Goal: Task Accomplishment & Management: Manage account settings

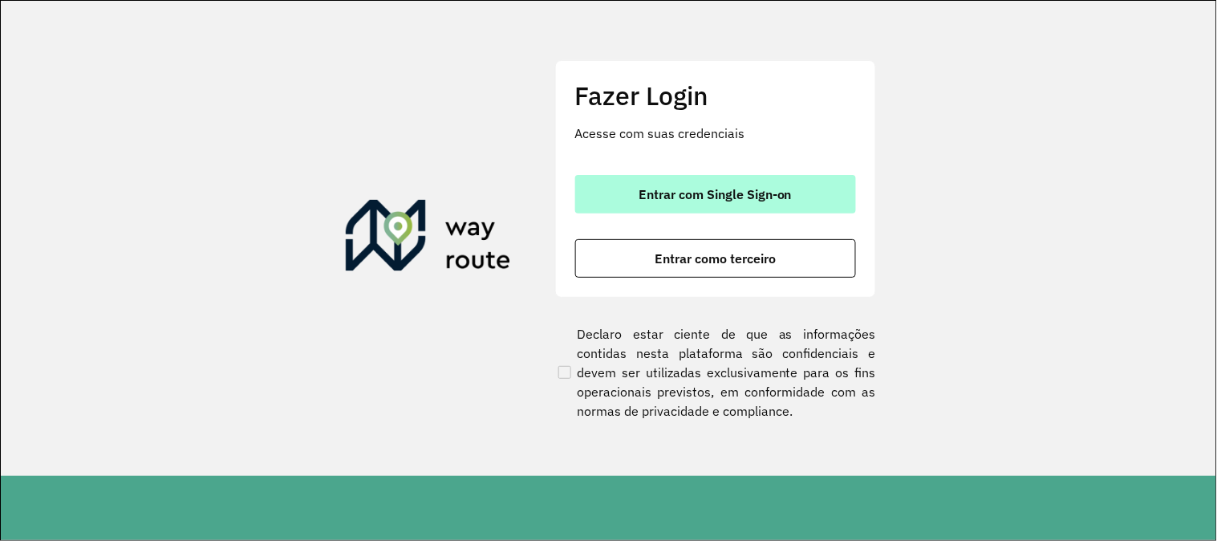
click at [741, 181] on button "Entrar com Single Sign-on" at bounding box center [715, 194] width 281 height 39
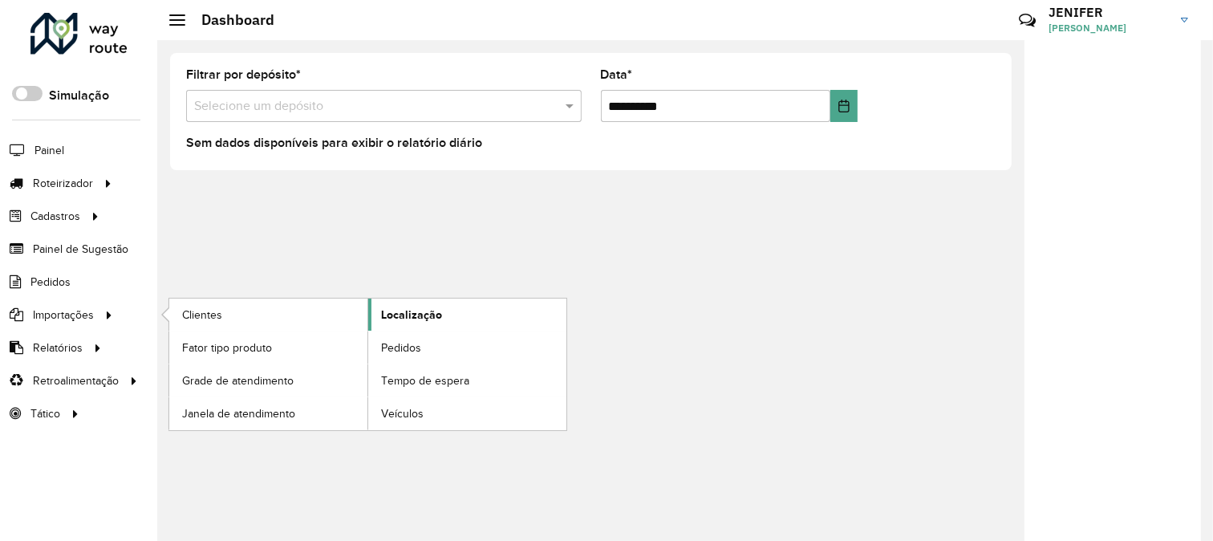
click at [423, 316] on span "Localização" at bounding box center [411, 315] width 61 height 17
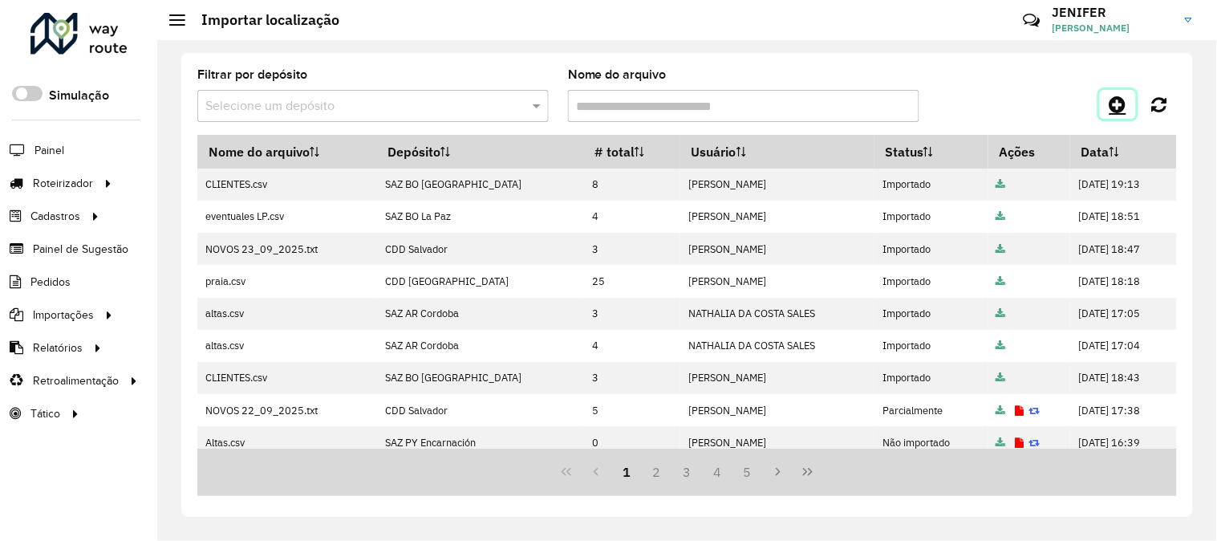
click at [1112, 100] on icon at bounding box center [1118, 104] width 17 height 19
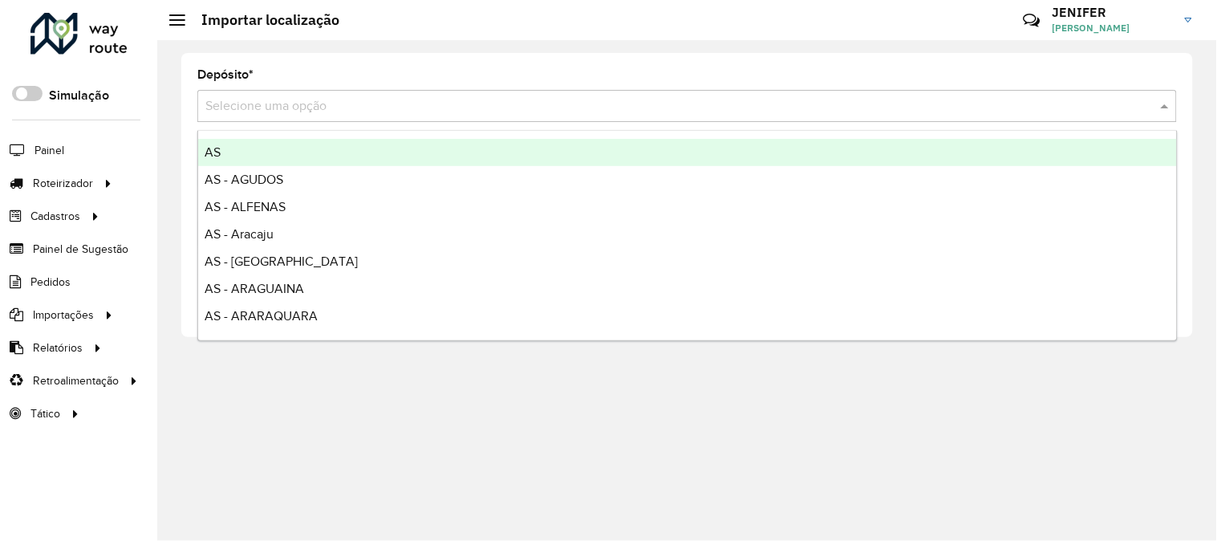
click at [722, 97] on input "text" at bounding box center [671, 106] width 932 height 19
type input "***"
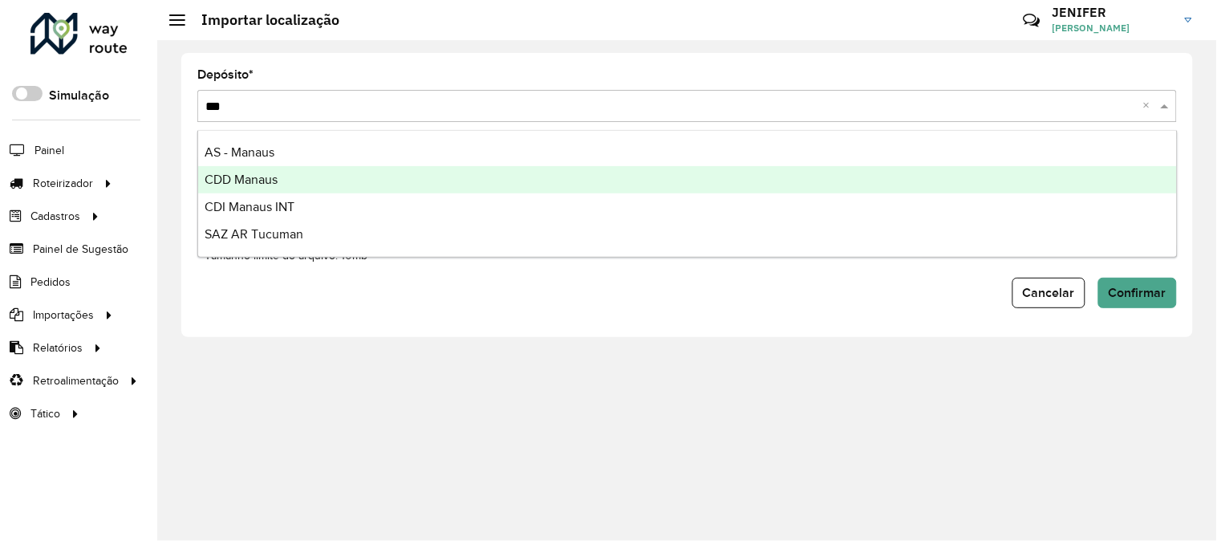
click at [295, 185] on div "CDD Manaus" at bounding box center [687, 179] width 979 height 27
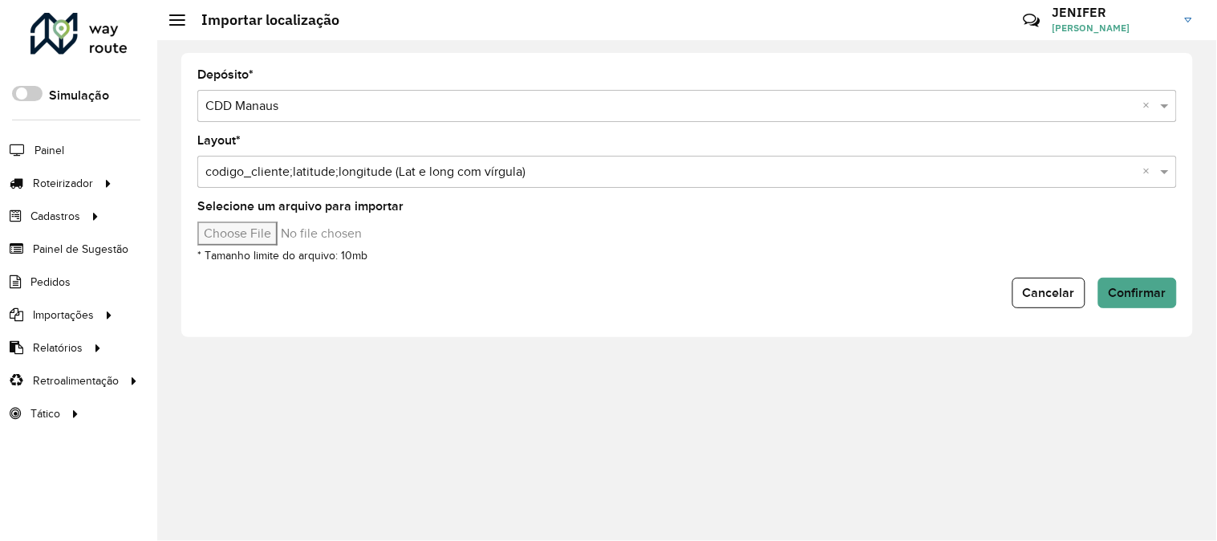
click at [244, 234] on input "Selecione um arquivo para importar" at bounding box center [333, 233] width 273 height 24
type input "**********"
click at [1152, 278] on button "Confirmar" at bounding box center [1138, 293] width 79 height 30
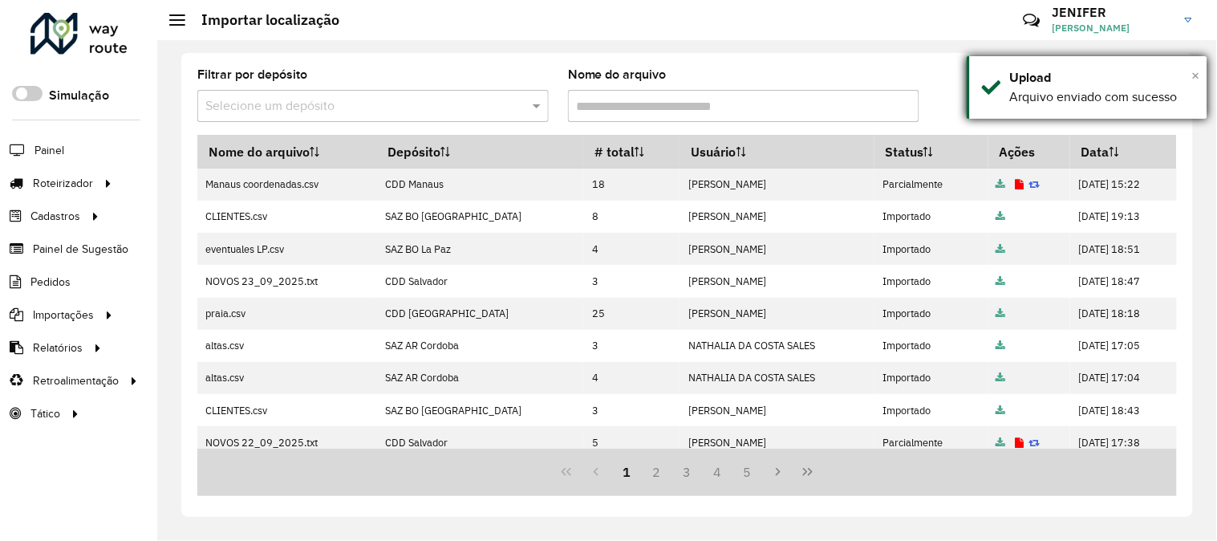
click at [1194, 72] on span "×" at bounding box center [1196, 76] width 8 height 18
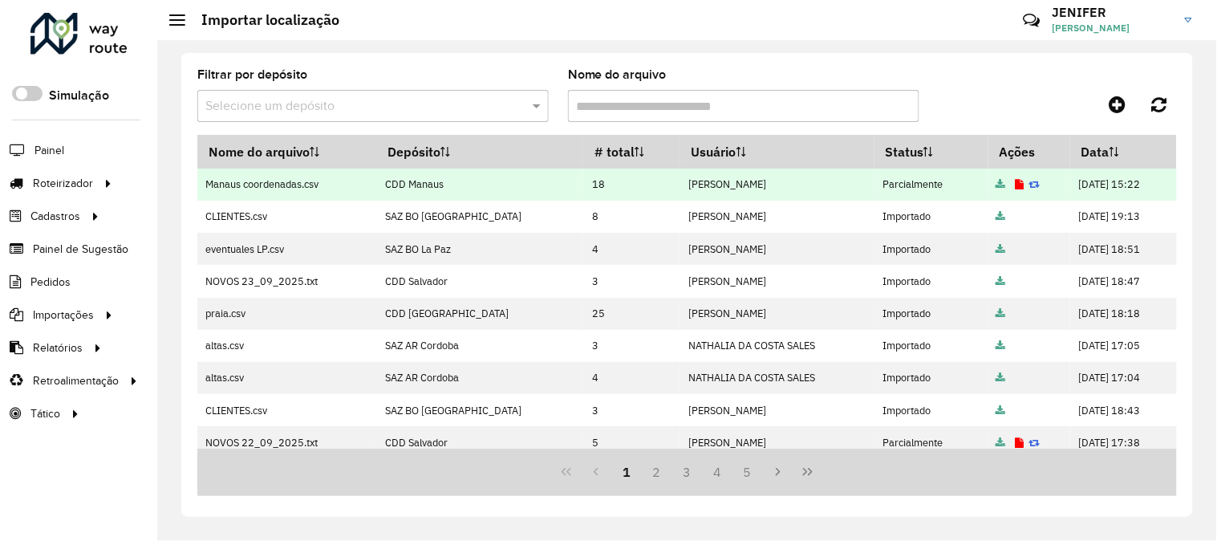
click at [1016, 181] on icon at bounding box center [1020, 185] width 9 height 10
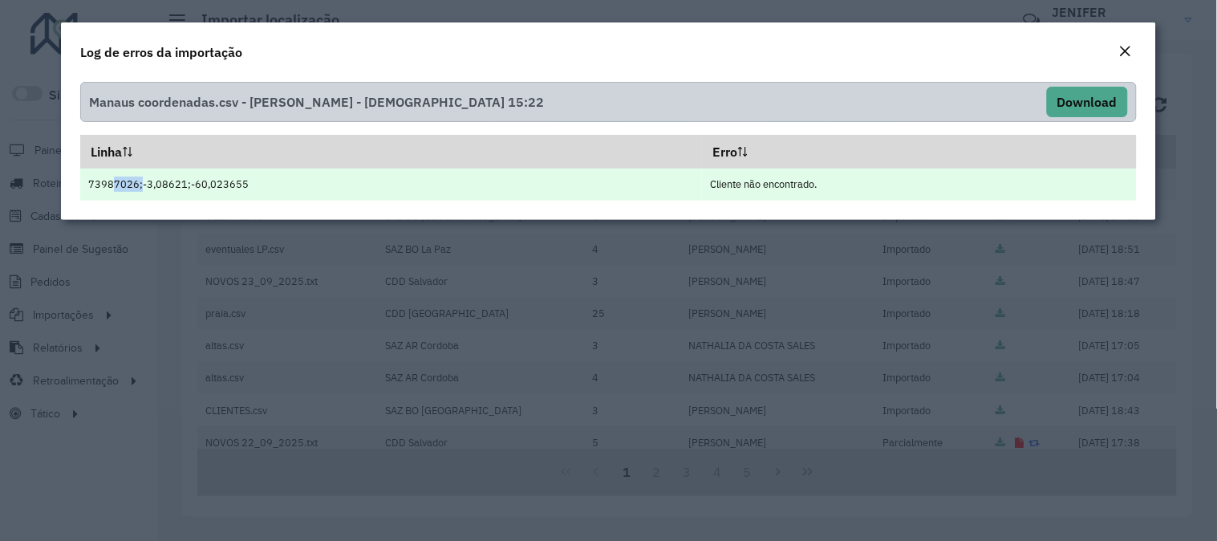
drag, startPoint x: 135, startPoint y: 185, endPoint x: 105, endPoint y: 185, distance: 29.7
click at [105, 185] on td "73987026;-3,08621;-60,023655" at bounding box center [391, 185] width 622 height 32
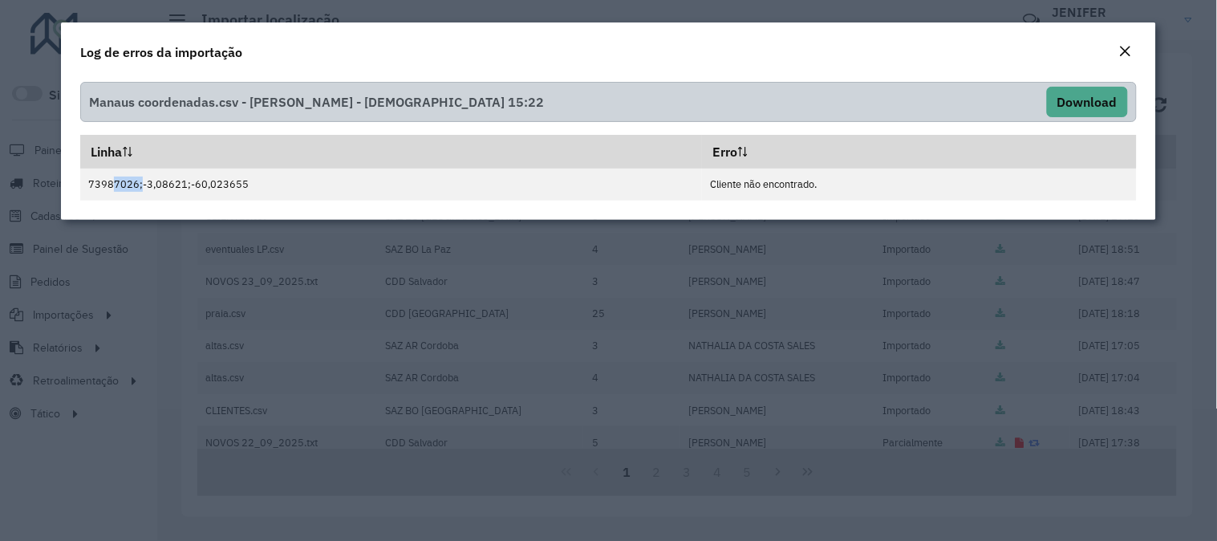
copy td "87026"
click at [1128, 57] on em "Close" at bounding box center [1125, 51] width 13 height 13
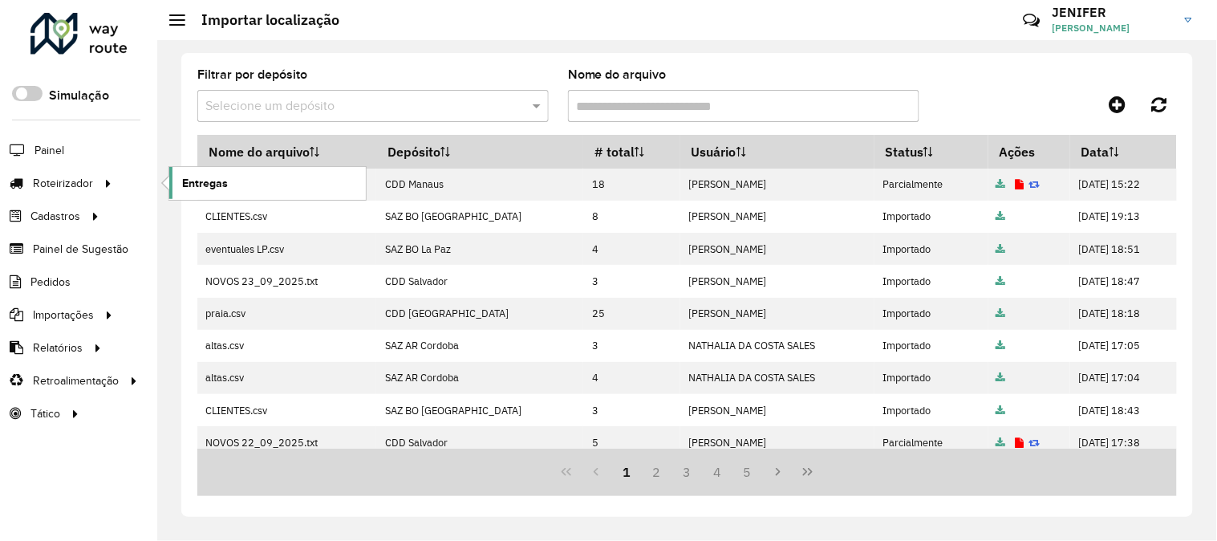
click at [202, 177] on span "Entregas" at bounding box center [205, 183] width 46 height 17
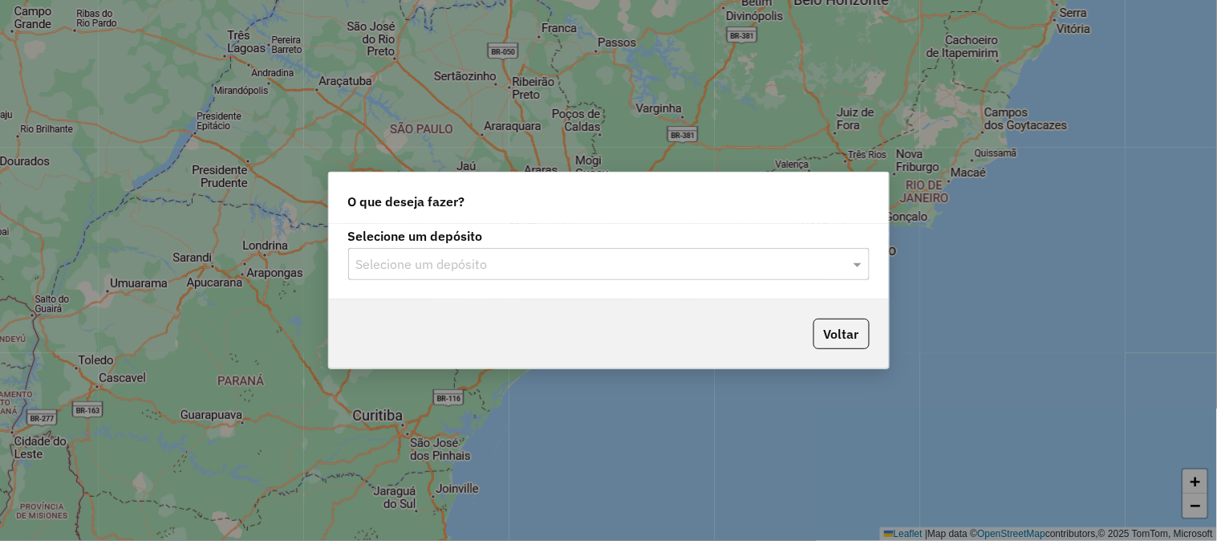
click at [421, 268] on input "text" at bounding box center [592, 264] width 473 height 19
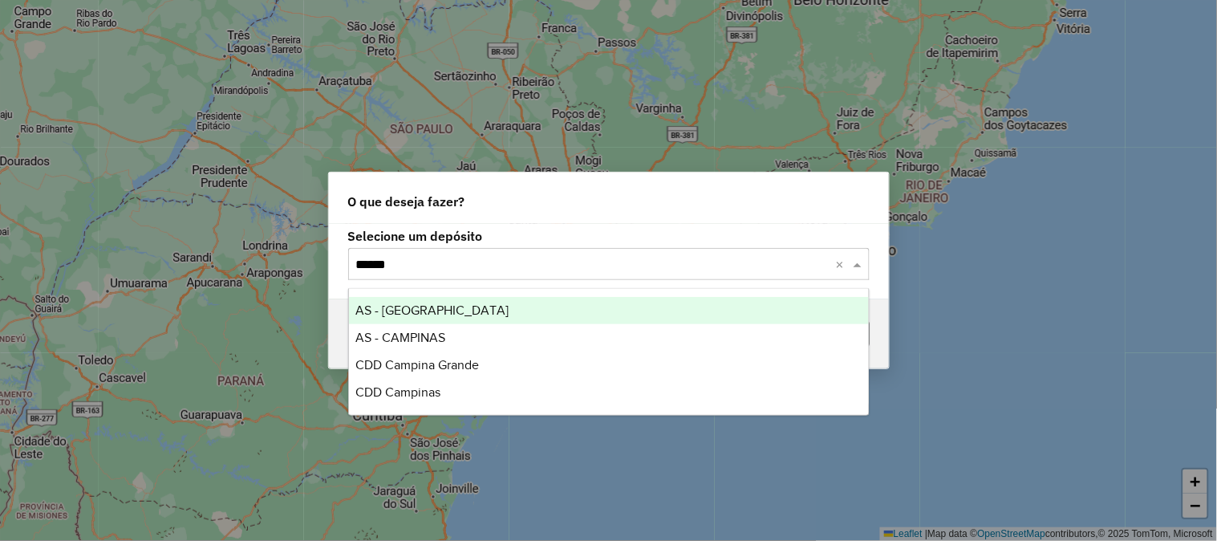
type input "*******"
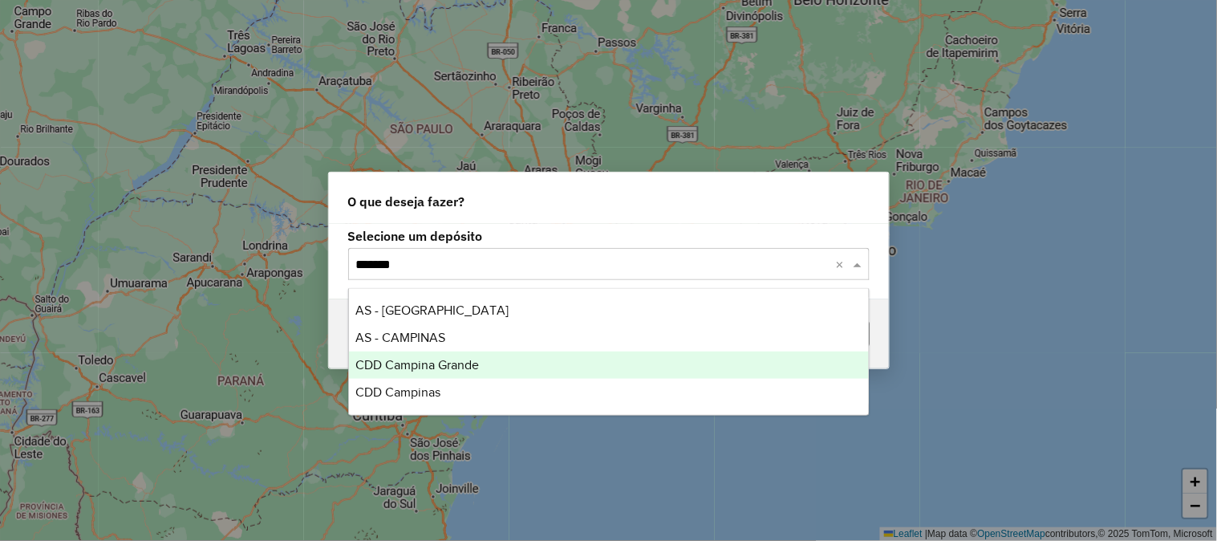
click at [461, 363] on span "CDD Campina Grande" at bounding box center [417, 365] width 124 height 14
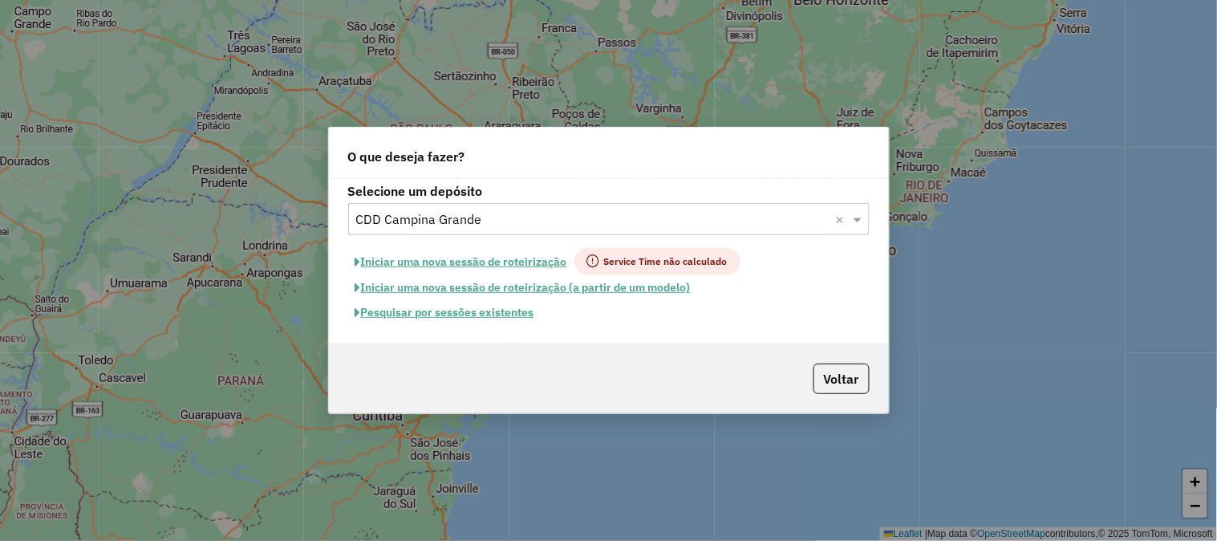
click at [522, 323] on button "Pesquisar por sessões existentes" at bounding box center [444, 312] width 193 height 25
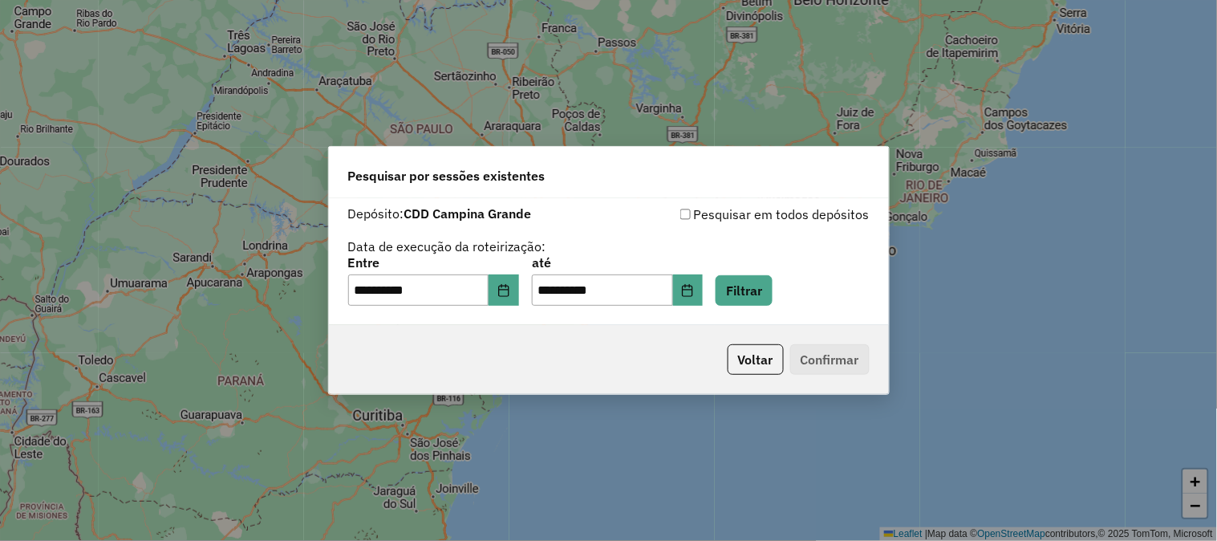
click at [532, 292] on div "**********" at bounding box center [609, 282] width 522 height 50
click at [519, 290] on button "Choose Date" at bounding box center [504, 290] width 30 height 32
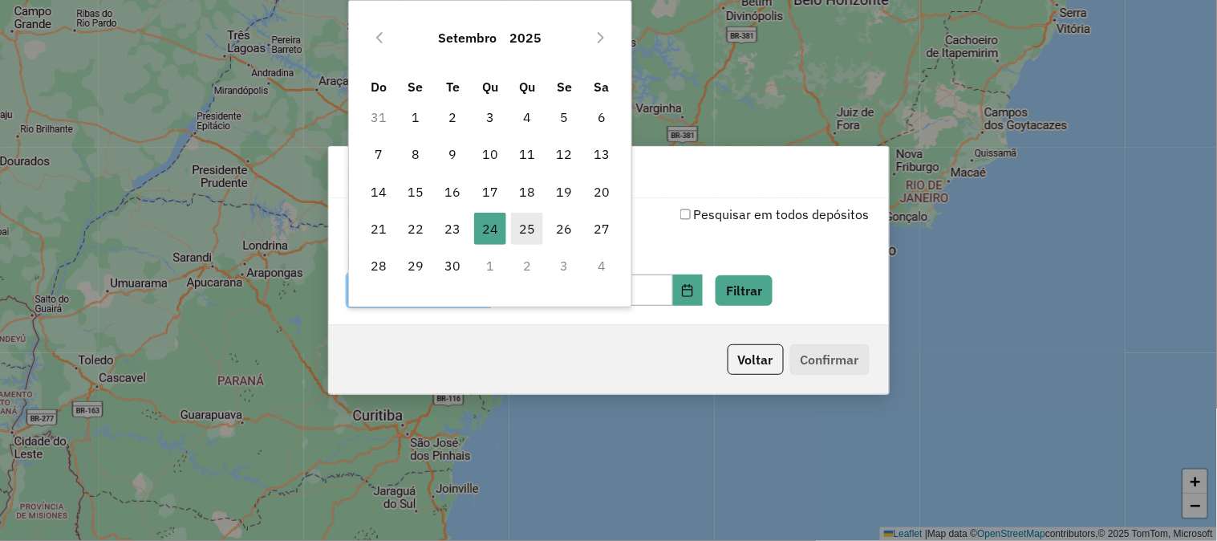
click at [526, 227] on span "25" at bounding box center [527, 229] width 32 height 32
type input "**********"
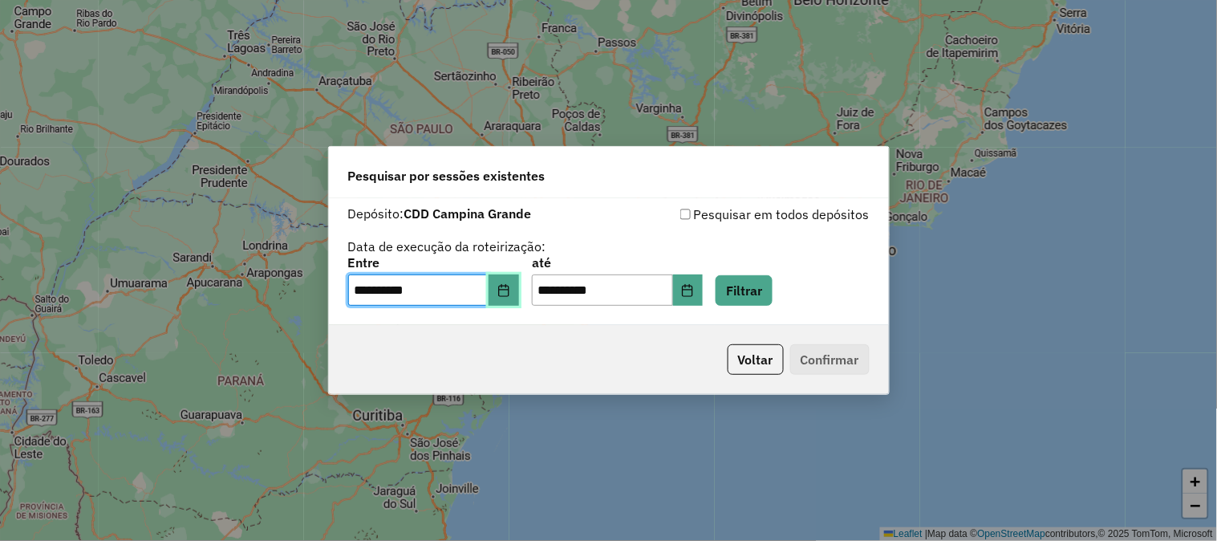
click at [510, 289] on icon "Choose Date" at bounding box center [504, 290] width 13 height 13
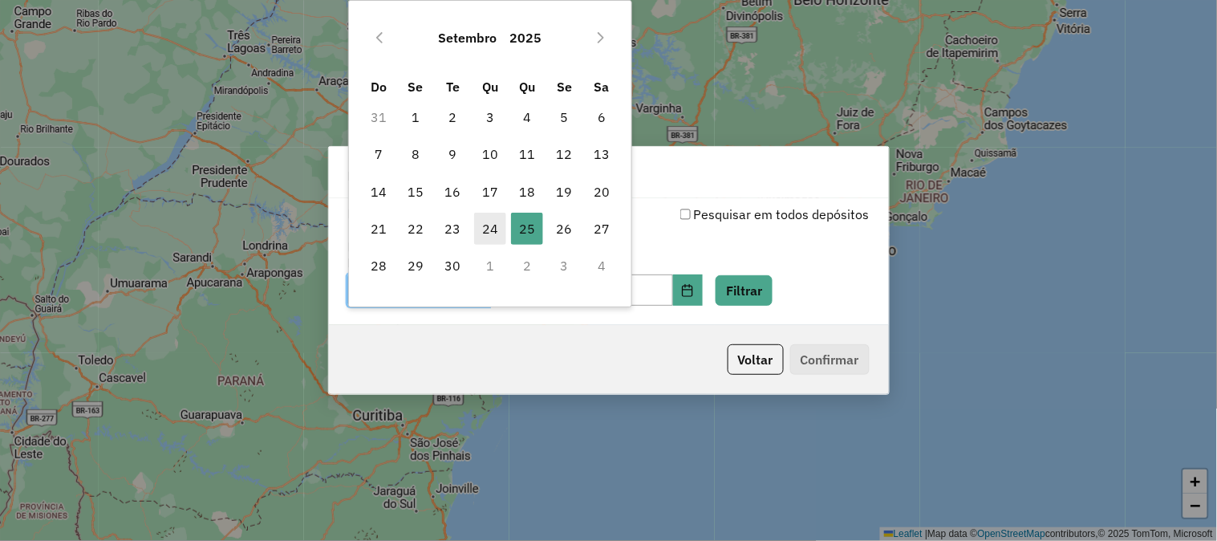
click at [500, 227] on span "24" at bounding box center [490, 229] width 32 height 32
type input "**********"
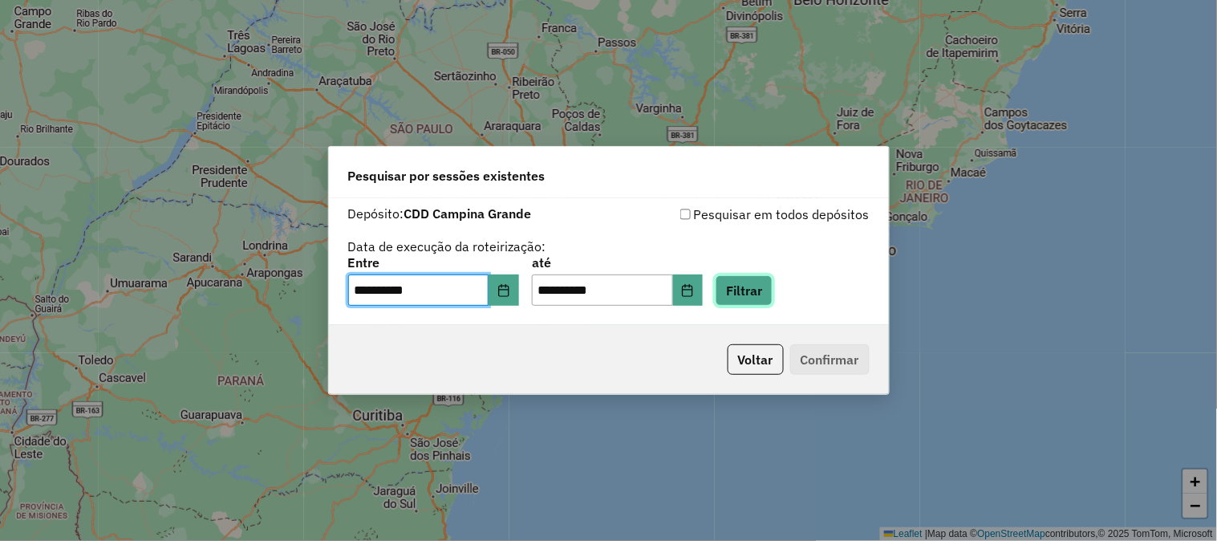
click at [761, 294] on button "Filtrar" at bounding box center [744, 290] width 57 height 30
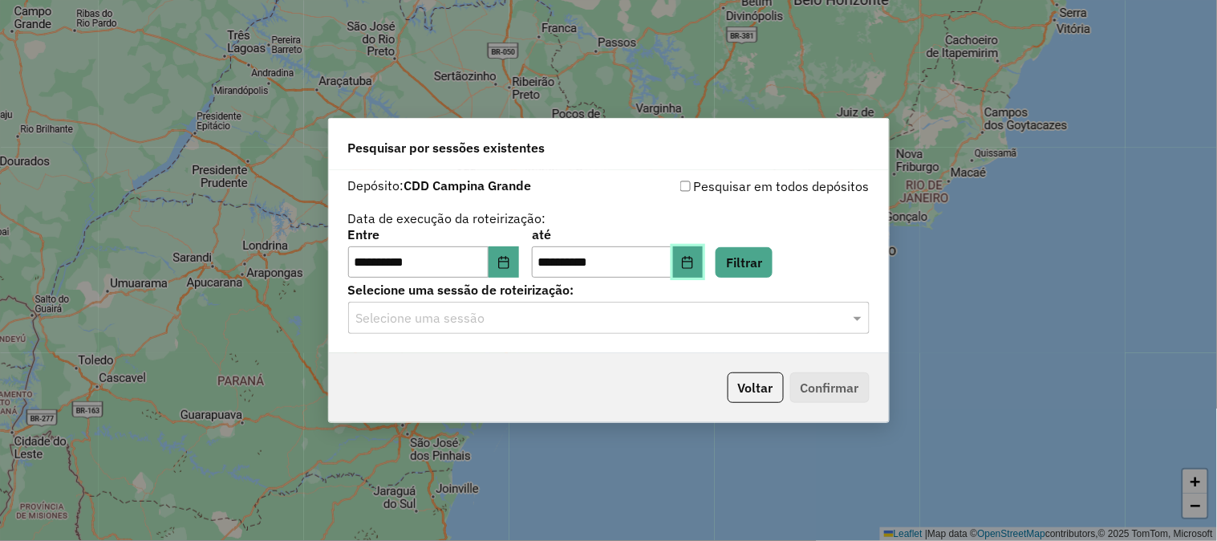
click at [700, 263] on button "Choose Date" at bounding box center [688, 262] width 30 height 32
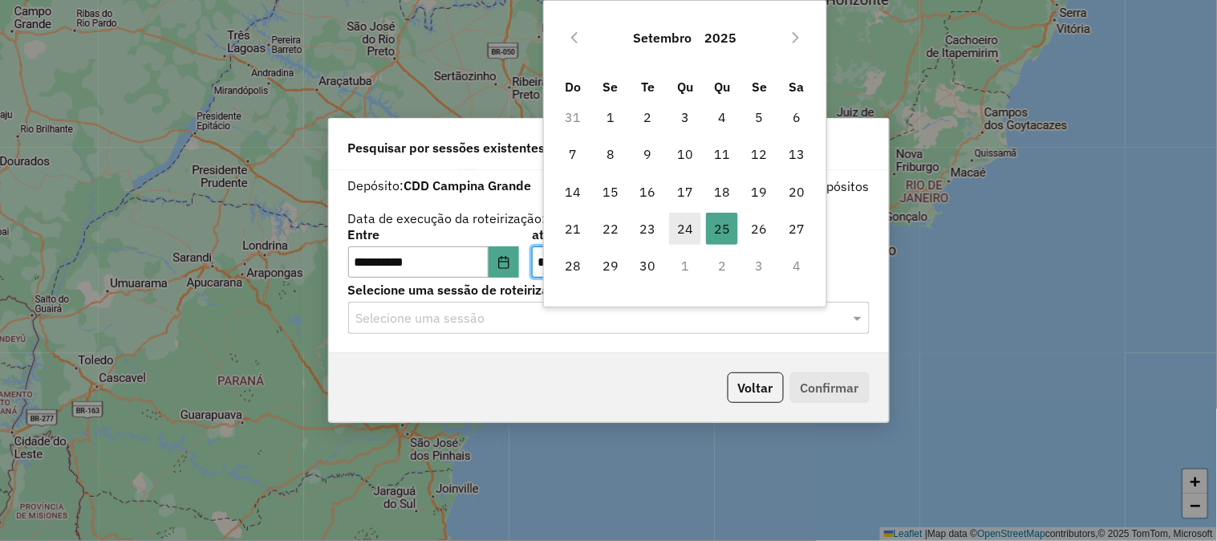
click at [688, 225] on span "24" at bounding box center [685, 229] width 32 height 32
type input "**********"
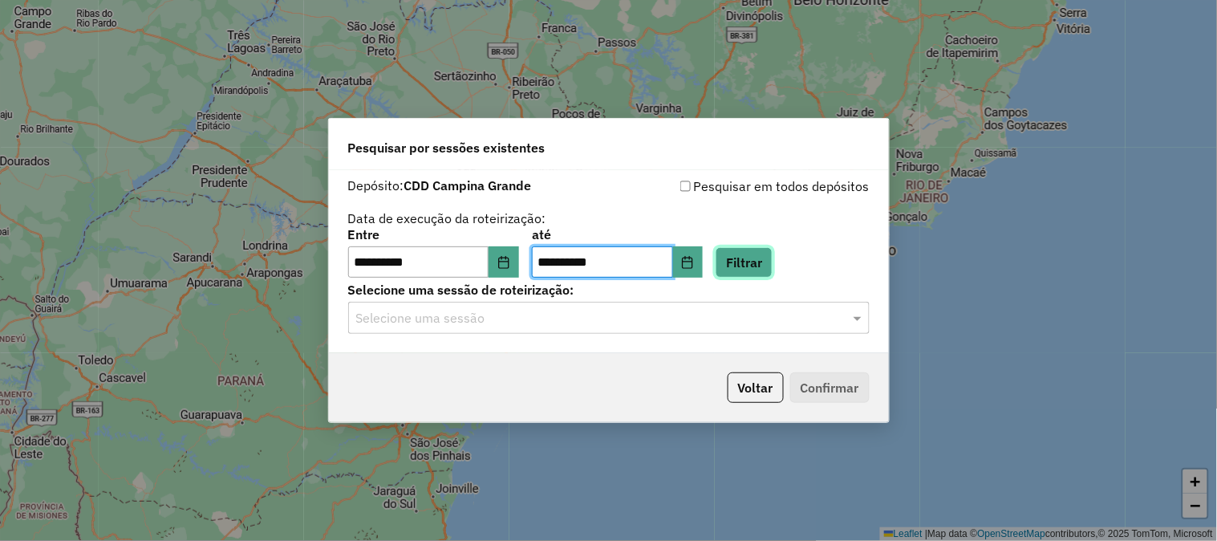
click at [761, 268] on button "Filtrar" at bounding box center [744, 262] width 57 height 30
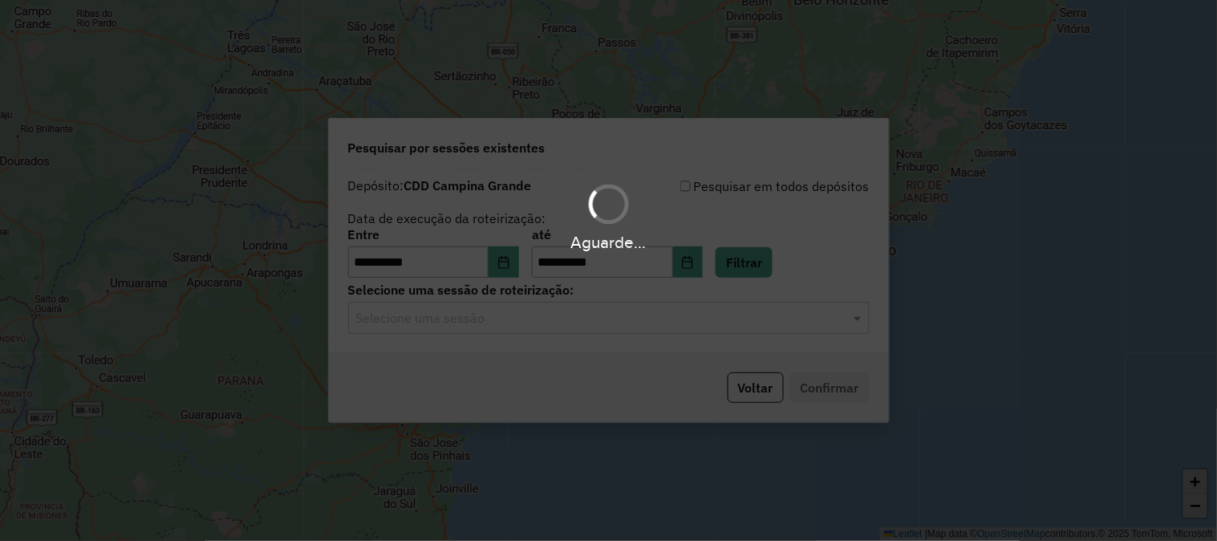
click at [500, 317] on div "Aguarde..." at bounding box center [608, 270] width 1217 height 541
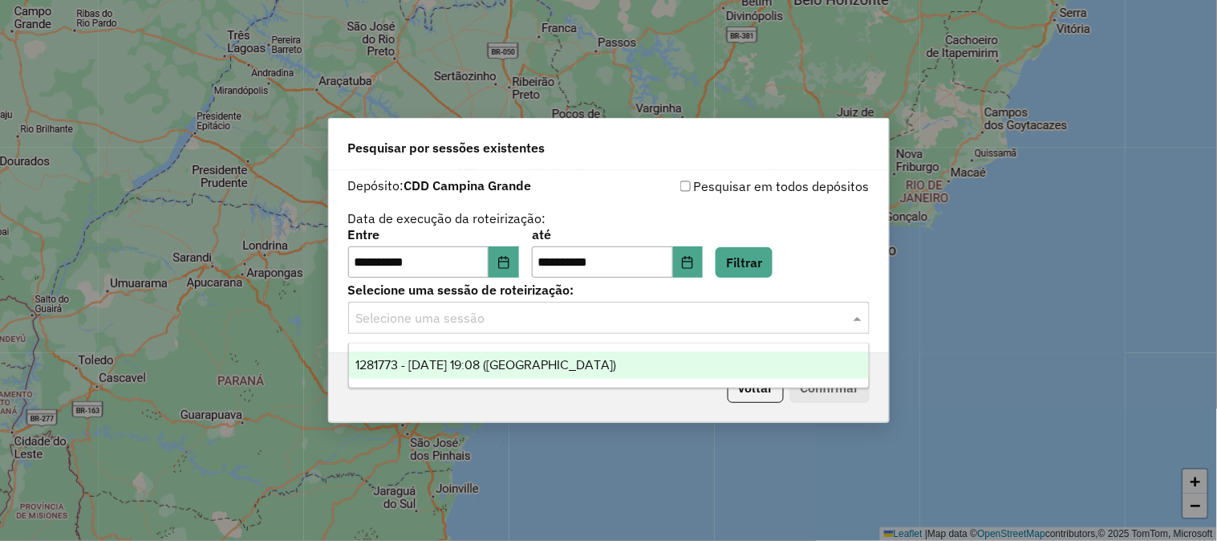
click at [503, 326] on input "text" at bounding box center [592, 318] width 473 height 19
click at [504, 358] on span "1281773 - 24/09/2025 19:08 (Rota)" at bounding box center [485, 365] width 261 height 14
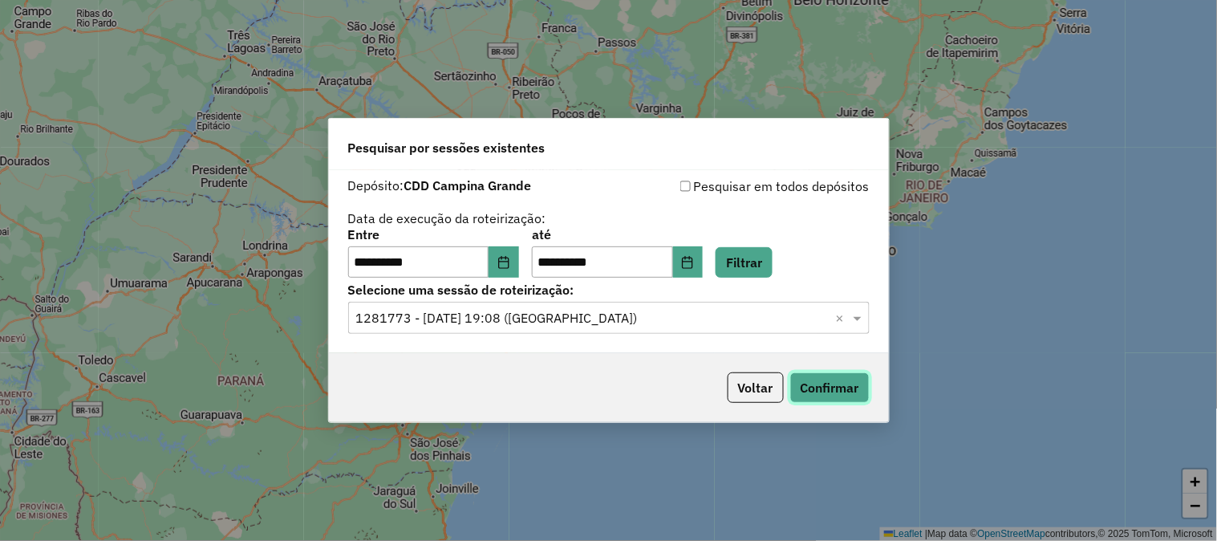
click at [820, 375] on button "Confirmar" at bounding box center [829, 387] width 79 height 30
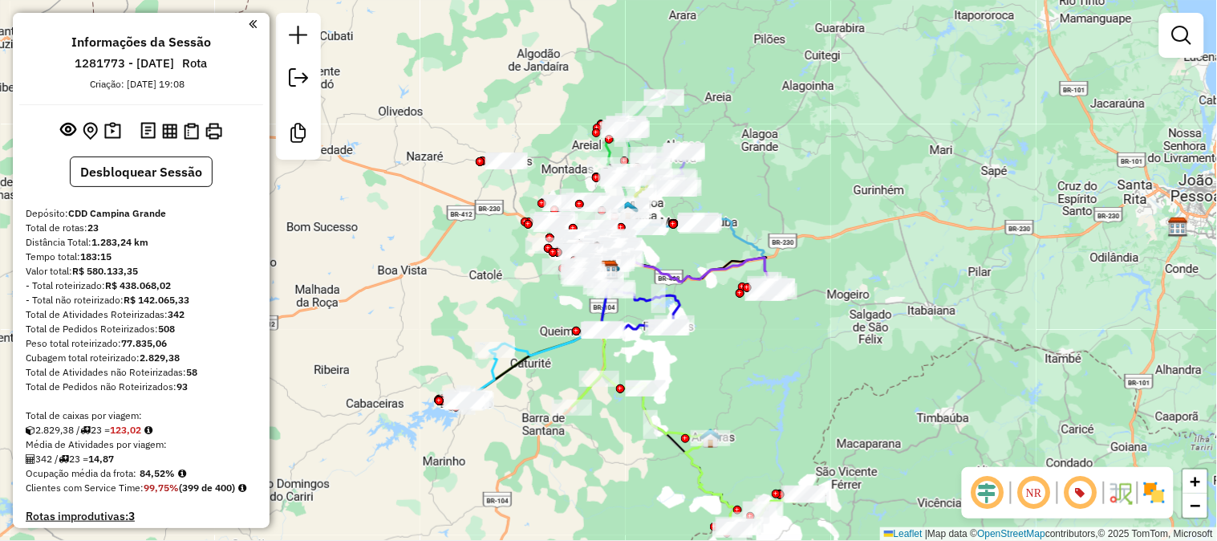
click at [1041, 327] on div "Janela de atendimento Grade de atendimento Capacidade Transportadoras Veículos …" at bounding box center [608, 270] width 1217 height 541
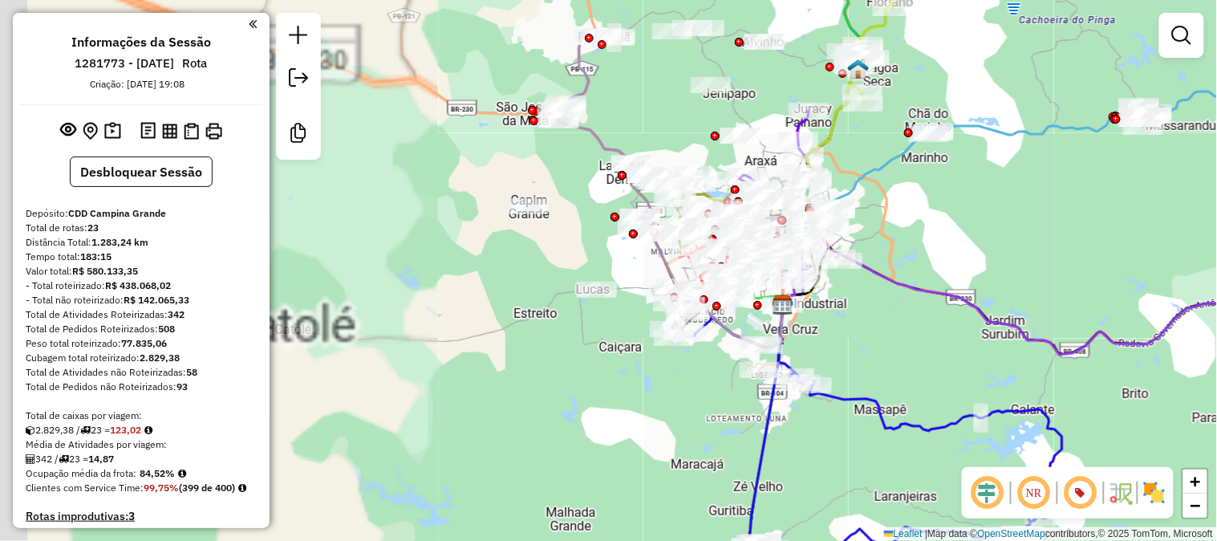
drag, startPoint x: 567, startPoint y: 238, endPoint x: 996, endPoint y: 238, distance: 428.5
click at [996, 238] on div "Janela de atendimento Grade de atendimento Capacidade Transportadoras Veículos …" at bounding box center [608, 270] width 1217 height 541
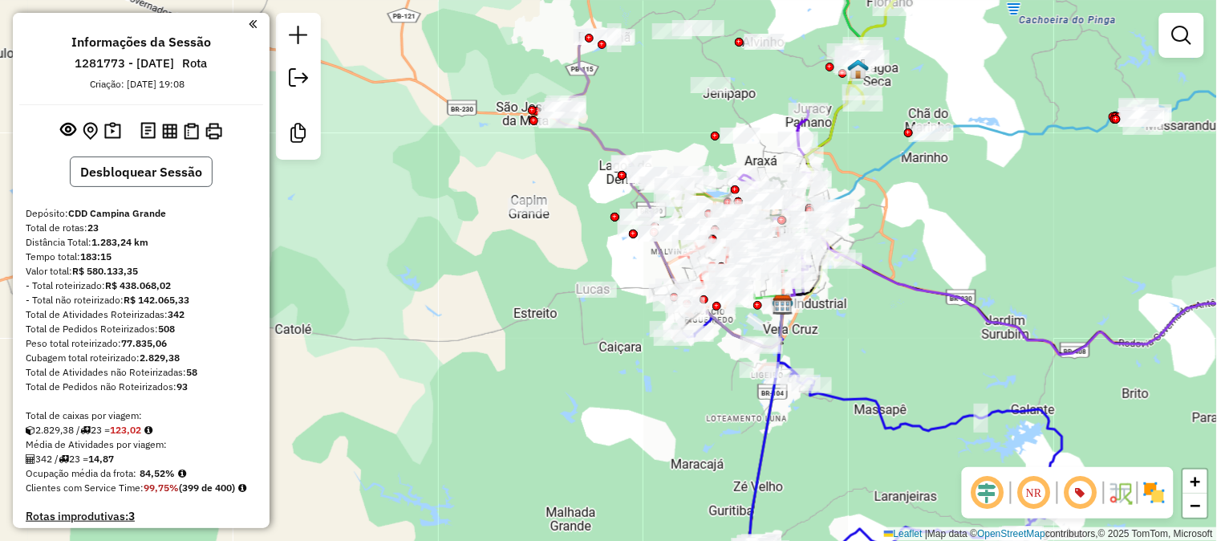
click at [143, 160] on button "Desbloquear Sessão" at bounding box center [141, 171] width 143 height 30
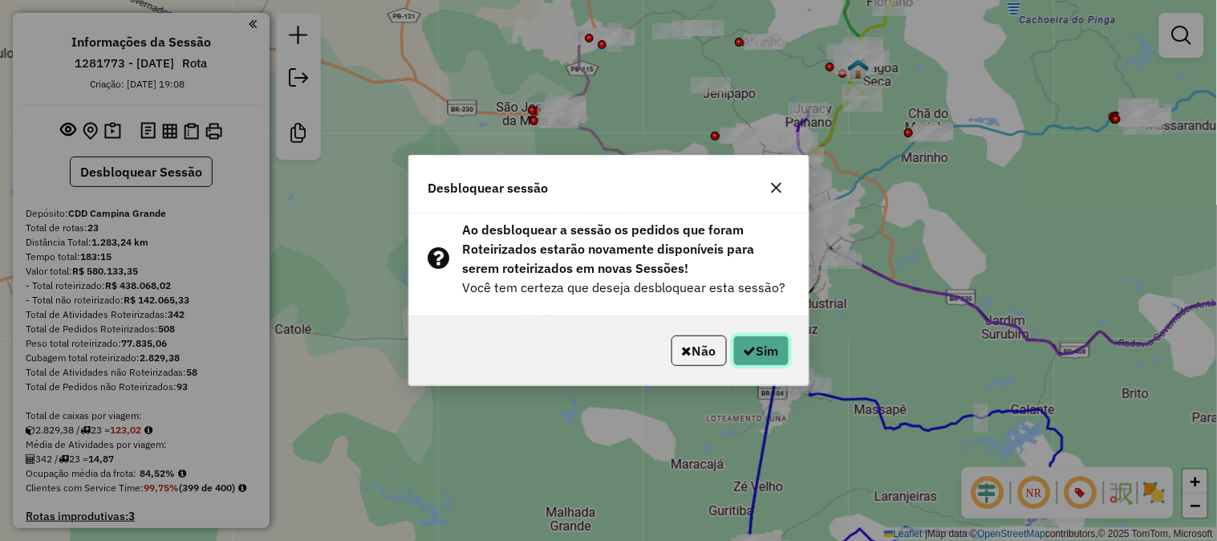
click at [766, 345] on button "Sim" at bounding box center [761, 350] width 56 height 30
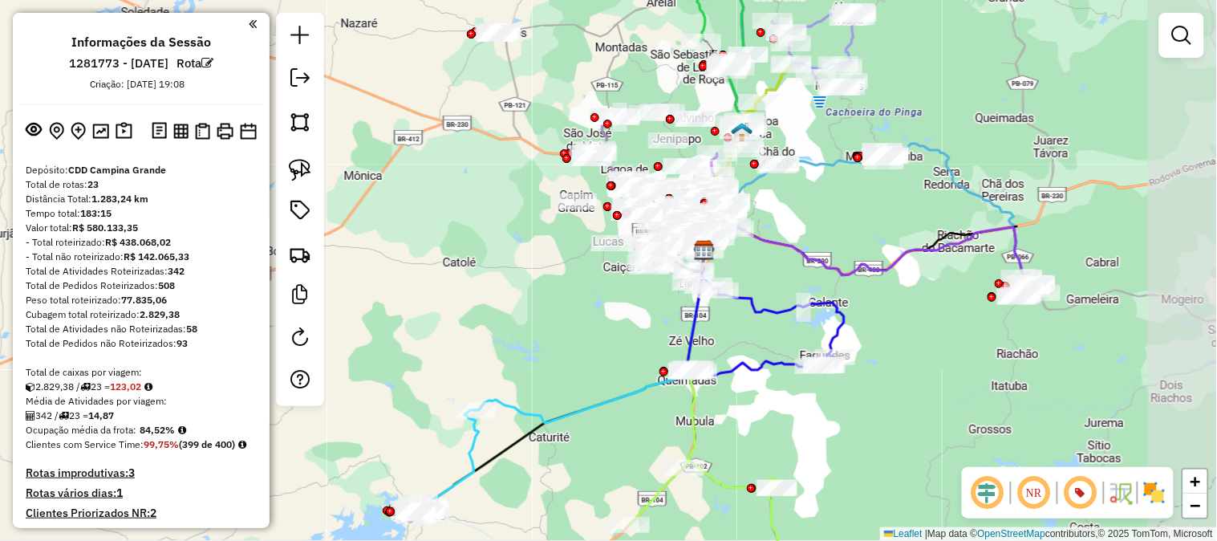
drag, startPoint x: 1114, startPoint y: 278, endPoint x: 901, endPoint y: 226, distance: 218.8
click at [901, 226] on div "Janela de atendimento Grade de atendimento Capacidade Transportadoras Veículos …" at bounding box center [608, 270] width 1217 height 541
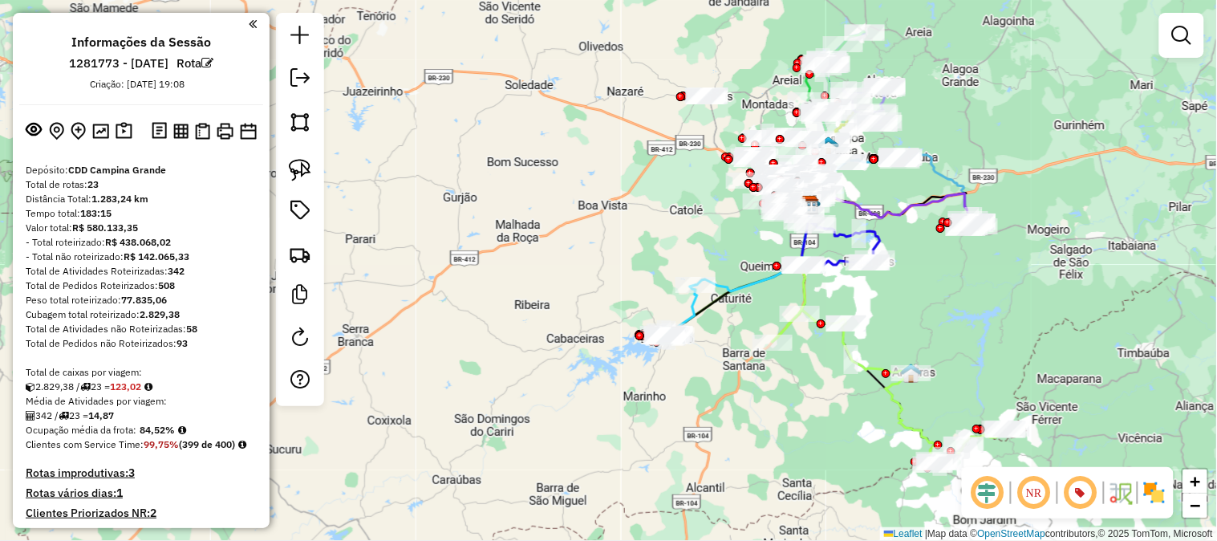
drag, startPoint x: 981, startPoint y: 321, endPoint x: 971, endPoint y: 263, distance: 58.6
click at [971, 263] on div "Janela de atendimento Grade de atendimento Capacidade Transportadoras Veículos …" at bounding box center [608, 270] width 1217 height 541
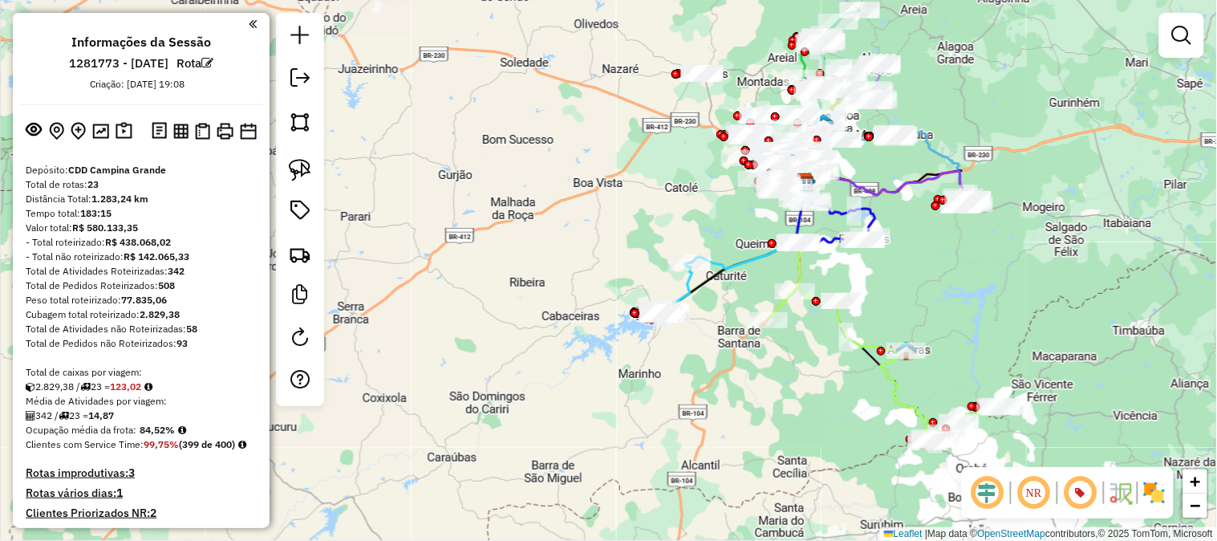
drag, startPoint x: 967, startPoint y: 246, endPoint x: 971, endPoint y: 292, distance: 45.9
click at [971, 292] on div "Janela de atendimento Grade de atendimento Capacidade Transportadoras Veículos …" at bounding box center [608, 270] width 1217 height 541
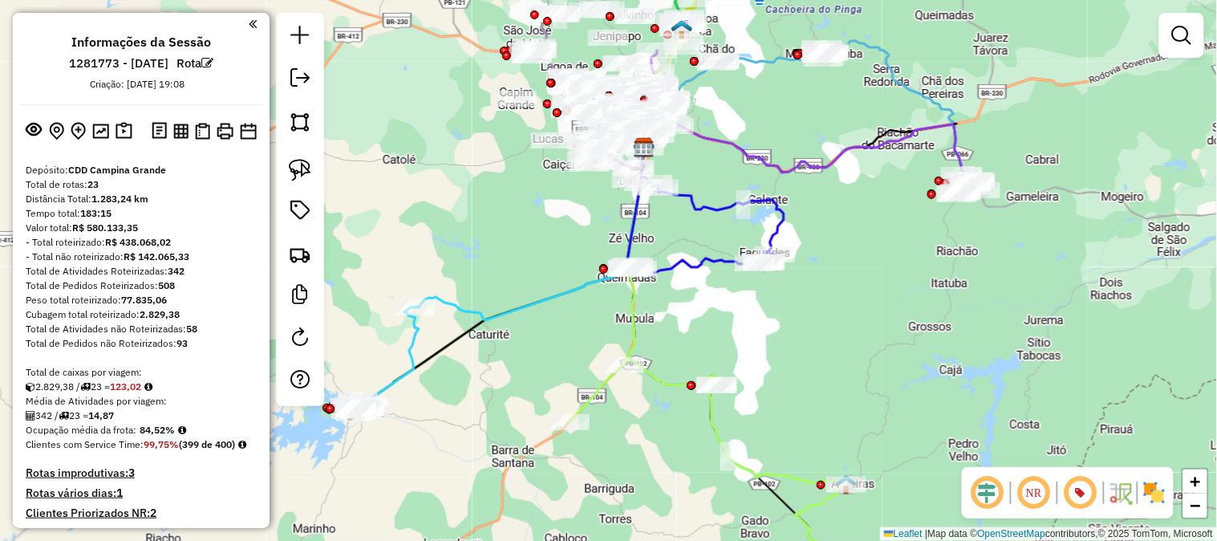
drag, startPoint x: 992, startPoint y: 295, endPoint x: 998, endPoint y: 282, distance: 14.4
click at [995, 290] on div "Janela de atendimento Grade de atendimento Capacidade Transportadoras Veículos …" at bounding box center [608, 270] width 1217 height 541
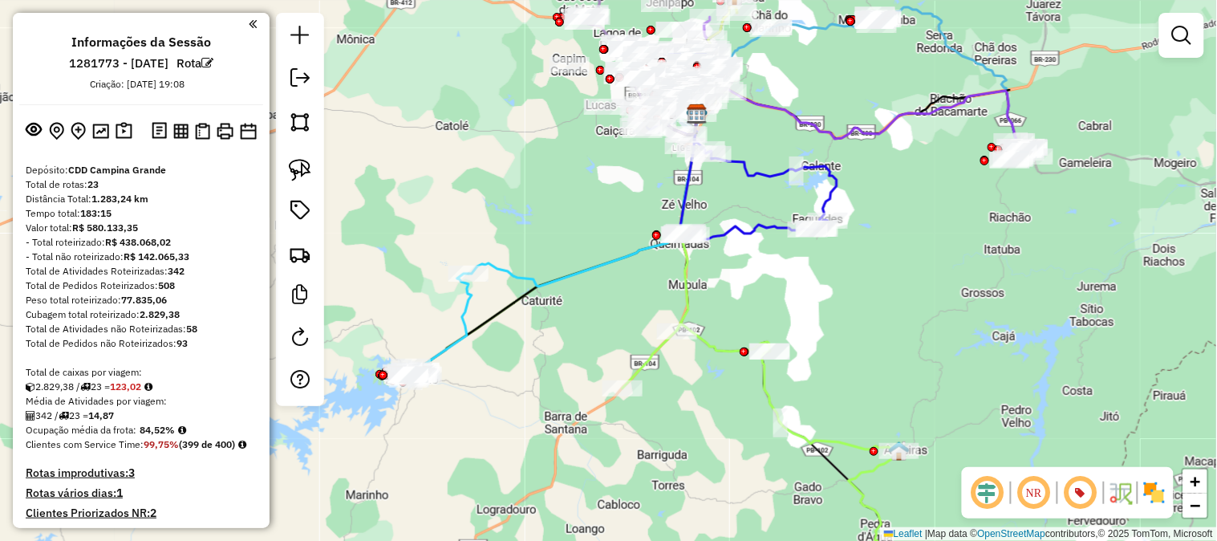
drag, startPoint x: 878, startPoint y: 263, endPoint x: 932, endPoint y: 262, distance: 54.6
click at [932, 262] on div "Janela de atendimento Grade de atendimento Capacidade Transportadoras Veículos …" at bounding box center [608, 270] width 1217 height 541
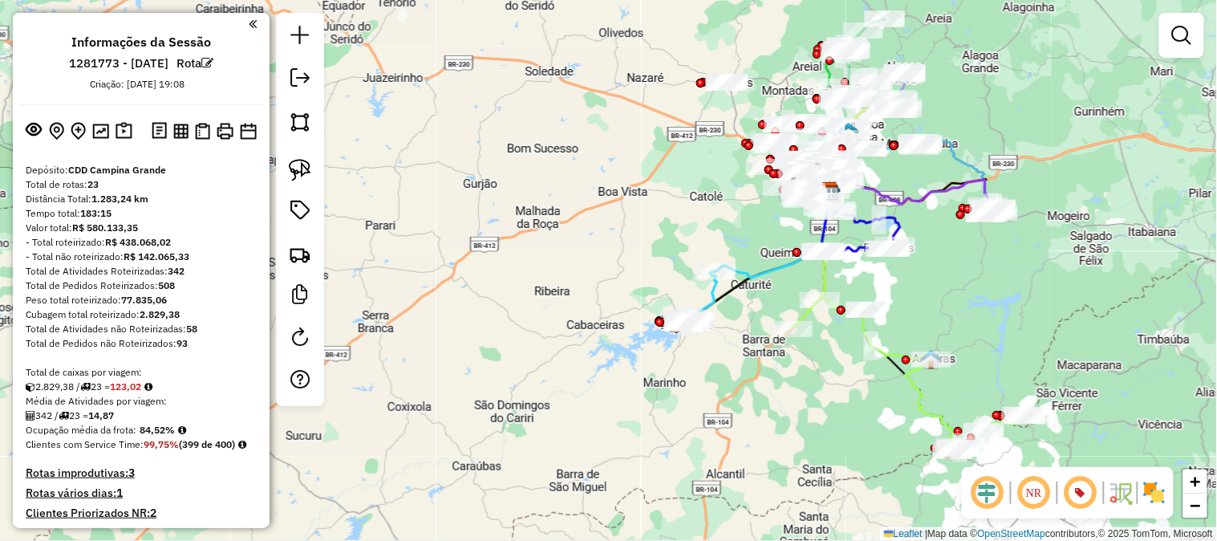
click at [919, 392] on icon at bounding box center [910, 373] width 234 height 155
select select "**********"
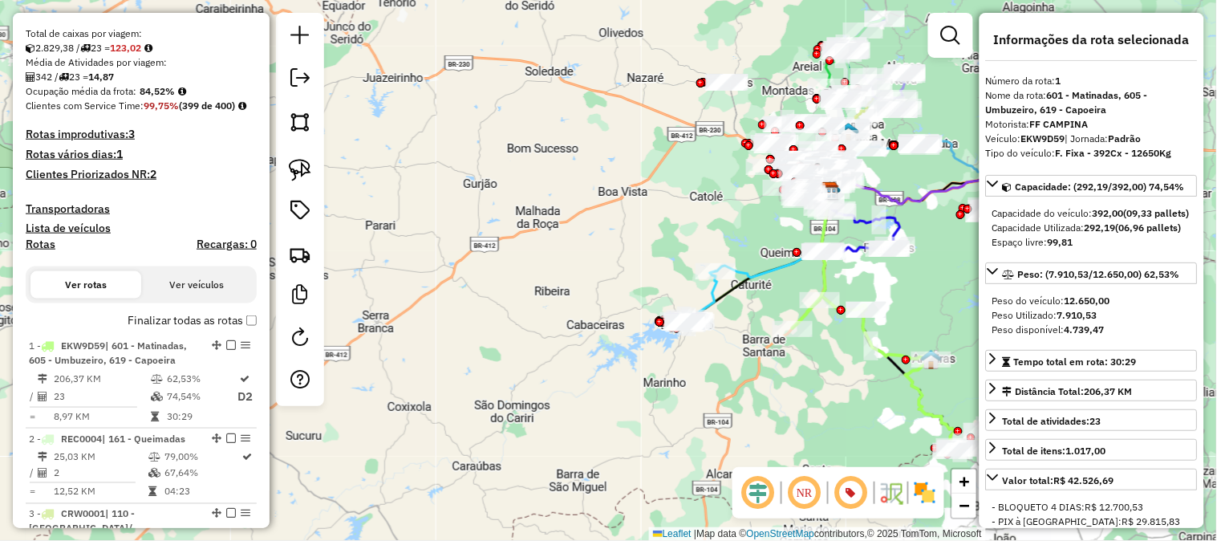
scroll to position [675, 0]
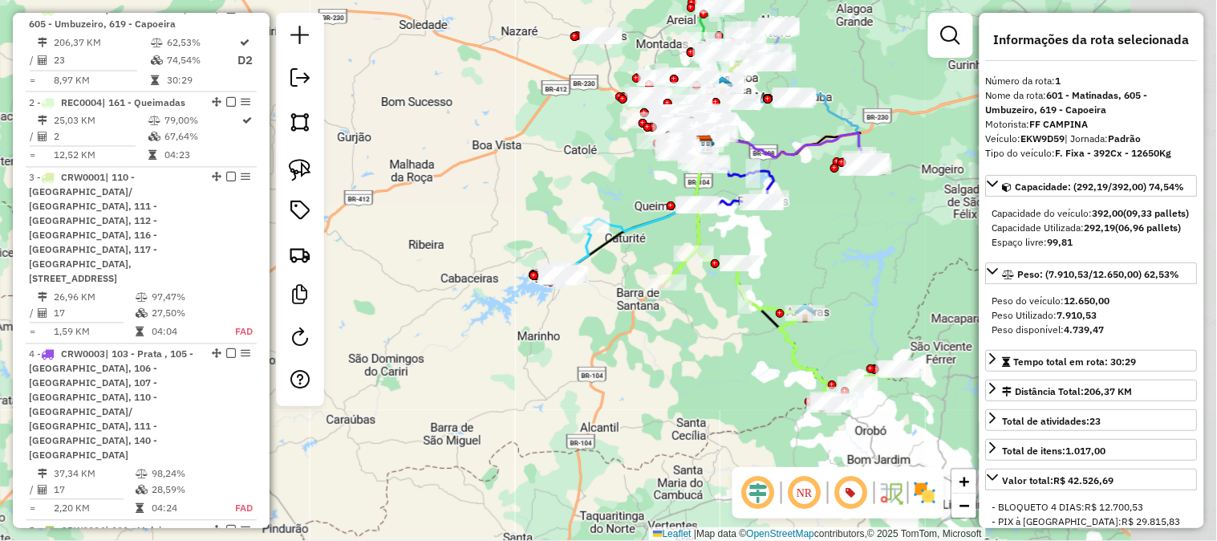
drag, startPoint x: 931, startPoint y: 323, endPoint x: 767, endPoint y: 255, distance: 177.0
click at [767, 255] on div "Janela de atendimento Grade de atendimento Capacidade Transportadoras Veículos …" at bounding box center [608, 270] width 1217 height 541
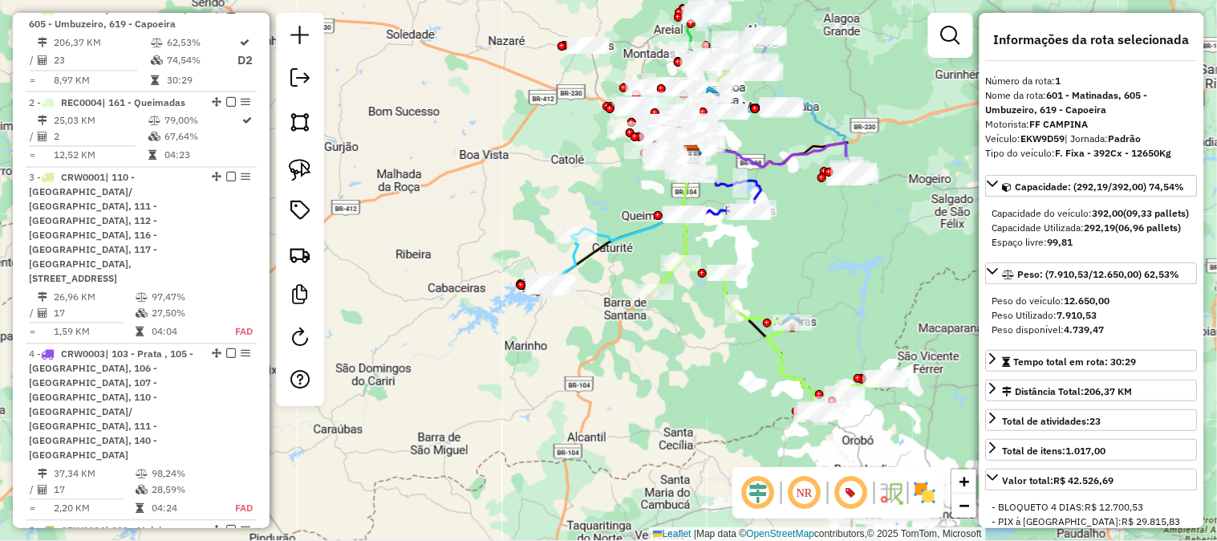
drag, startPoint x: 812, startPoint y: 252, endPoint x: 826, endPoint y: 269, distance: 22.2
click at [826, 269] on div "Janela de atendimento Grade de atendimento Capacidade Transportadoras Veículos …" at bounding box center [608, 270] width 1217 height 541
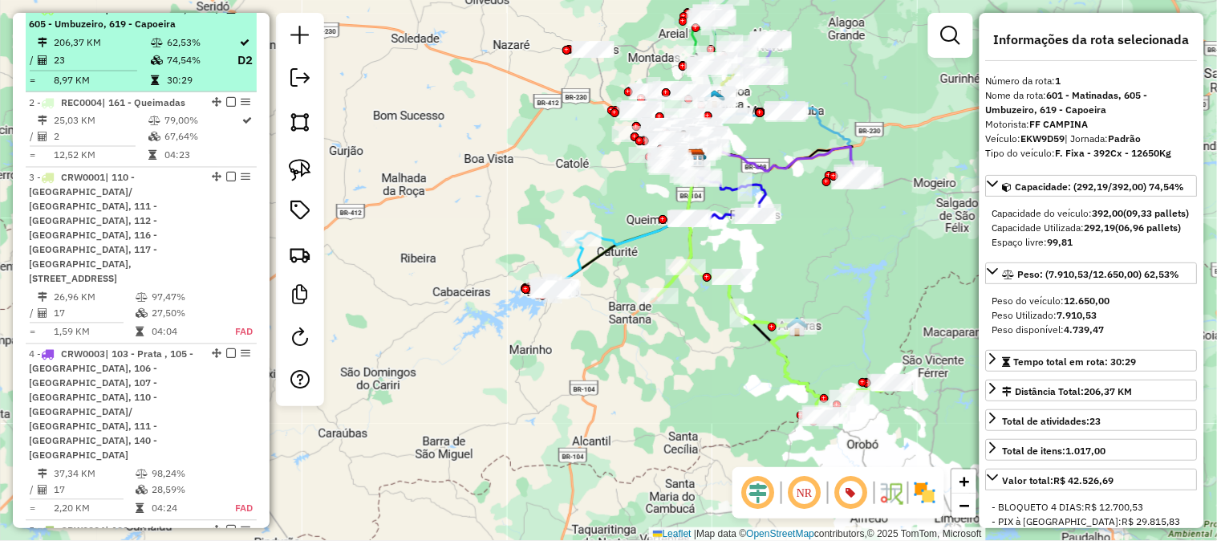
click at [226, 14] on em at bounding box center [231, 9] width 10 height 10
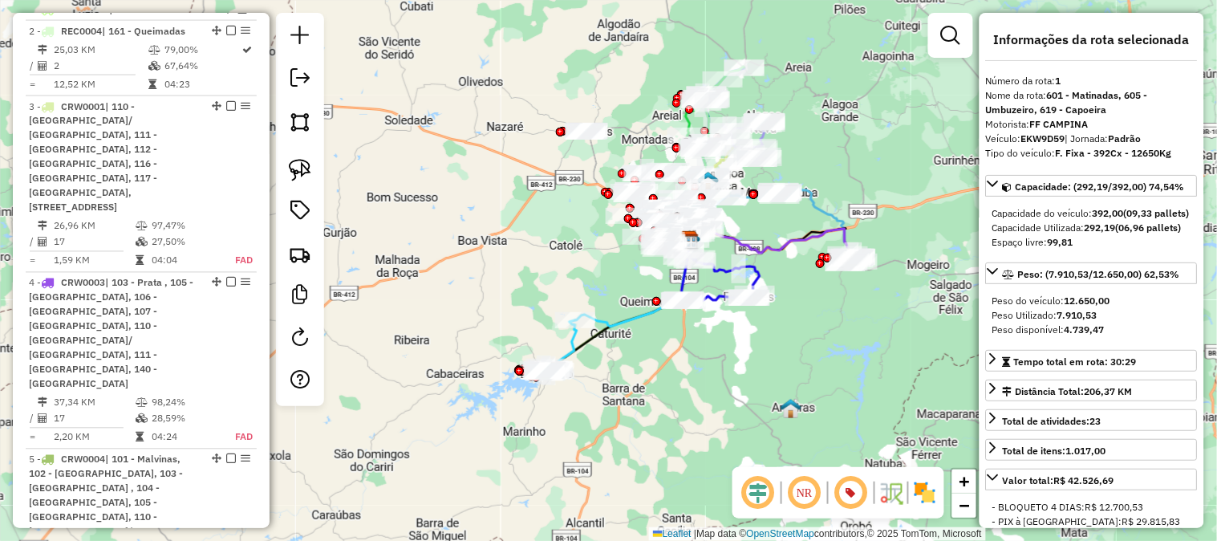
drag, startPoint x: 777, startPoint y: 245, endPoint x: 748, endPoint y: 406, distance: 163.9
click at [748, 405] on div "Janela de atendimento Grade de atendimento Capacidade Transportadoras Veículos …" at bounding box center [608, 270] width 1217 height 541
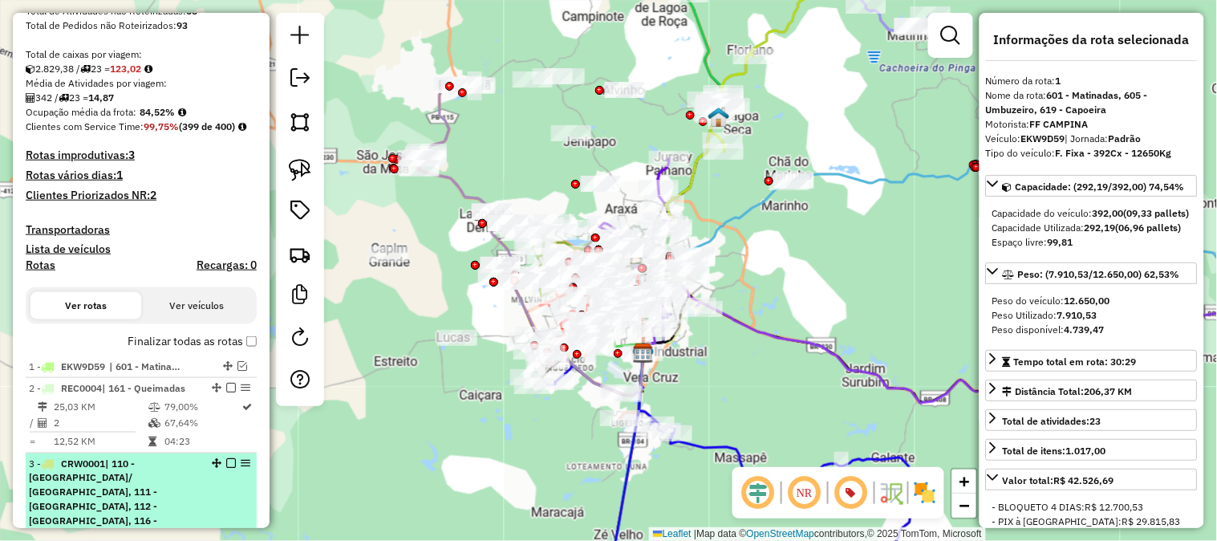
scroll to position [586, 0]
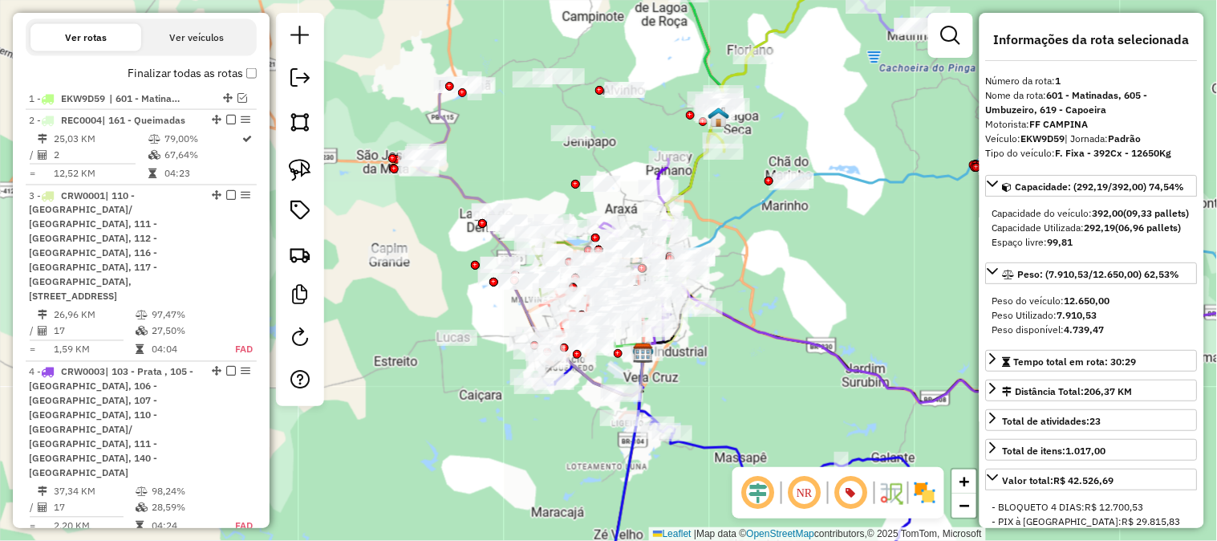
click at [245, 82] on label "Finalizar todas as rotas" at bounding box center [192, 73] width 129 height 17
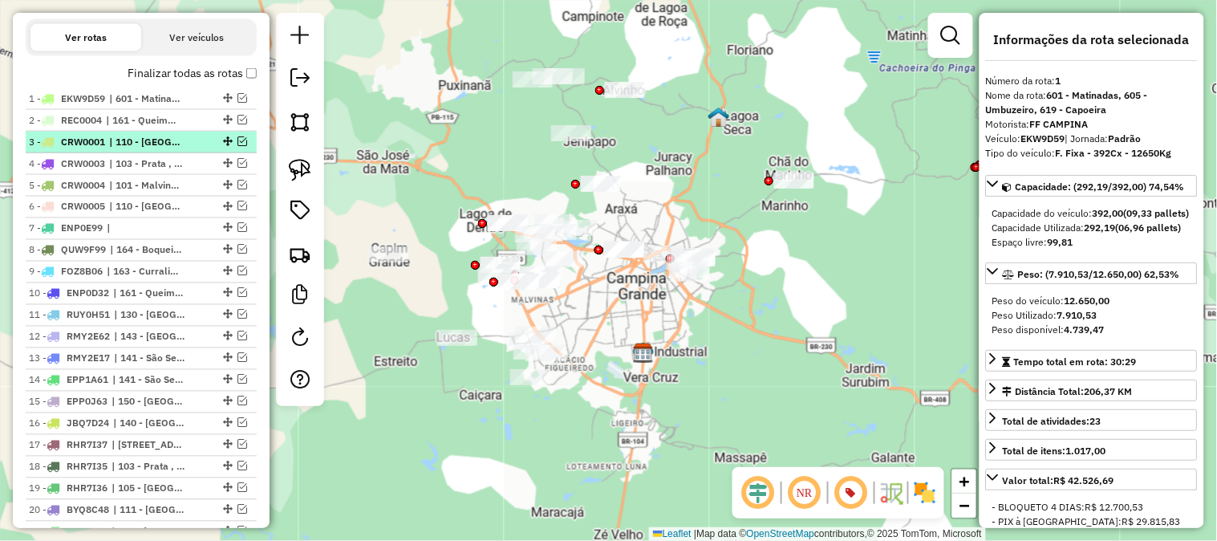
click at [238, 146] on em at bounding box center [243, 141] width 10 height 10
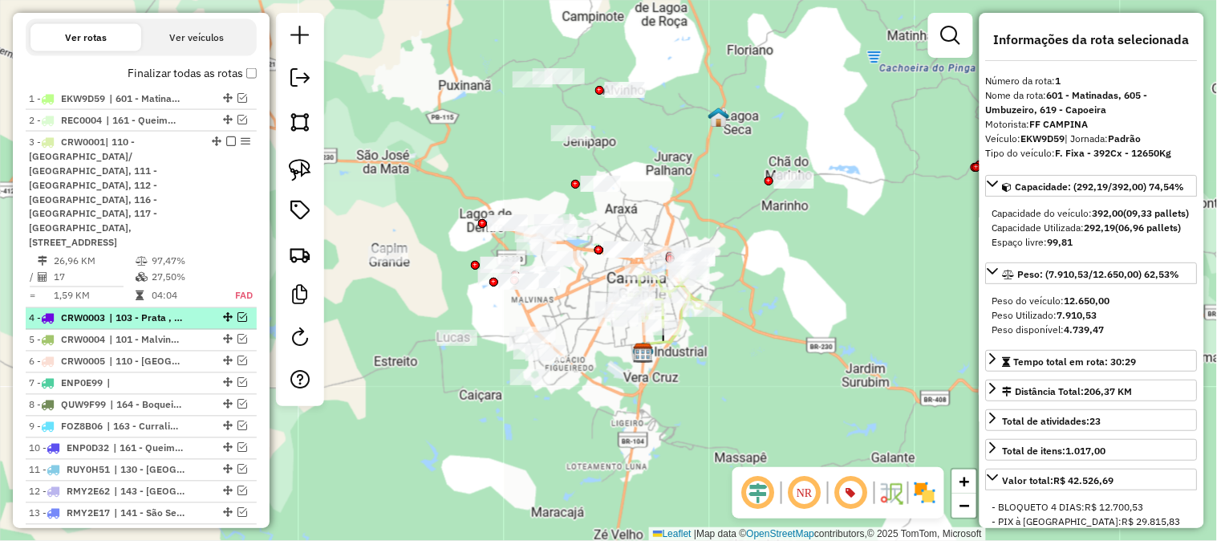
click at [238, 313] on em at bounding box center [243, 318] width 10 height 10
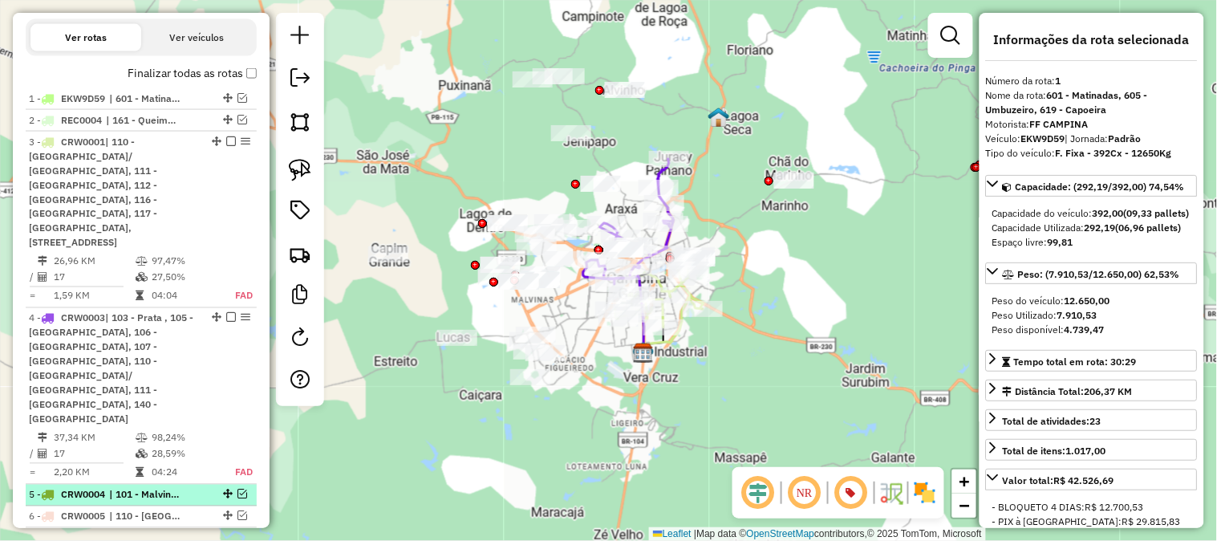
click at [238, 489] on em at bounding box center [243, 494] width 10 height 10
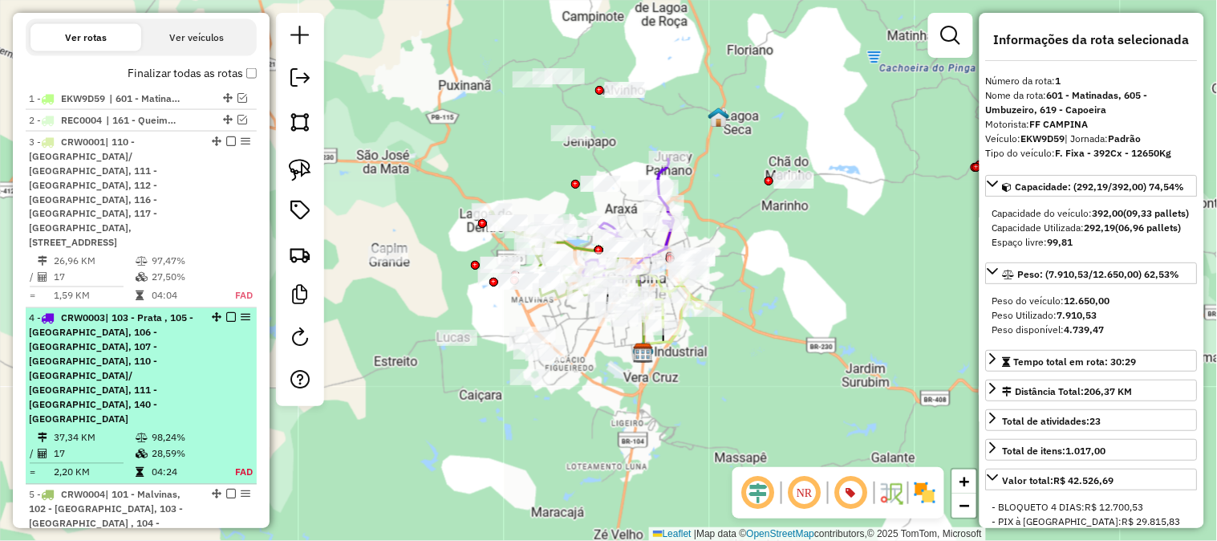
scroll to position [764, 0]
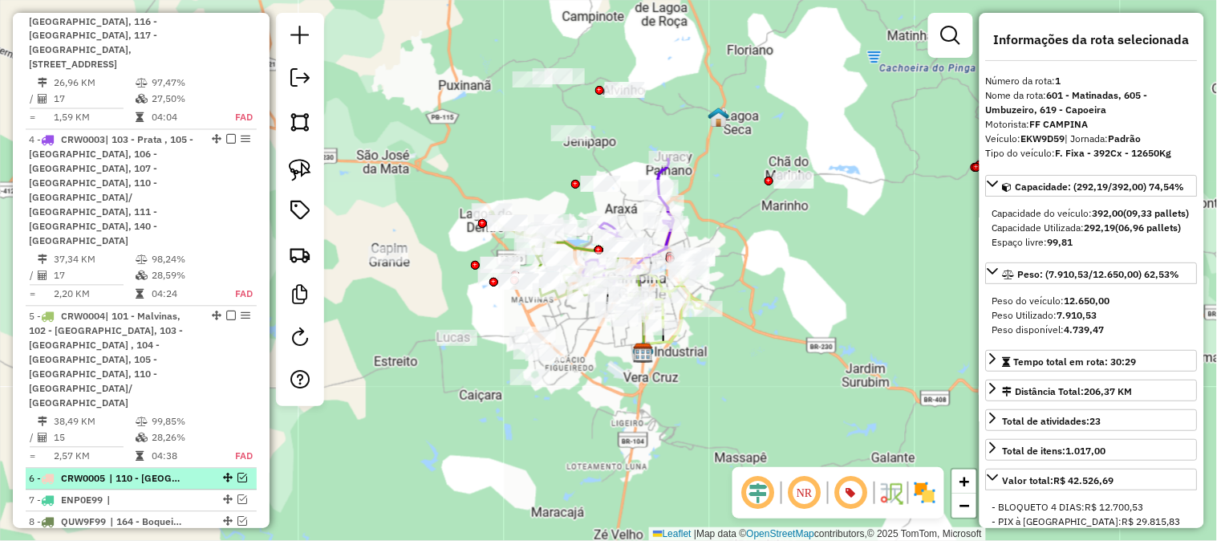
click at [242, 473] on em at bounding box center [243, 478] width 10 height 10
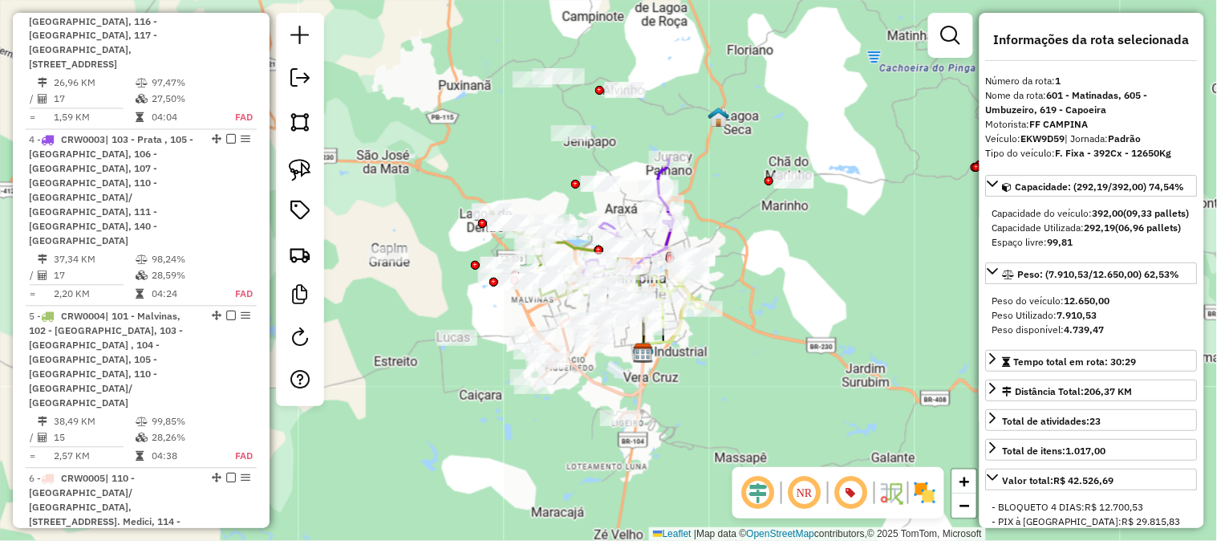
drag, startPoint x: 804, startPoint y: 266, endPoint x: 722, endPoint y: 262, distance: 81.9
click at [722, 262] on div "Janela de atendimento Grade de atendimento Capacidade Transportadoras Veículos …" at bounding box center [608, 270] width 1217 height 541
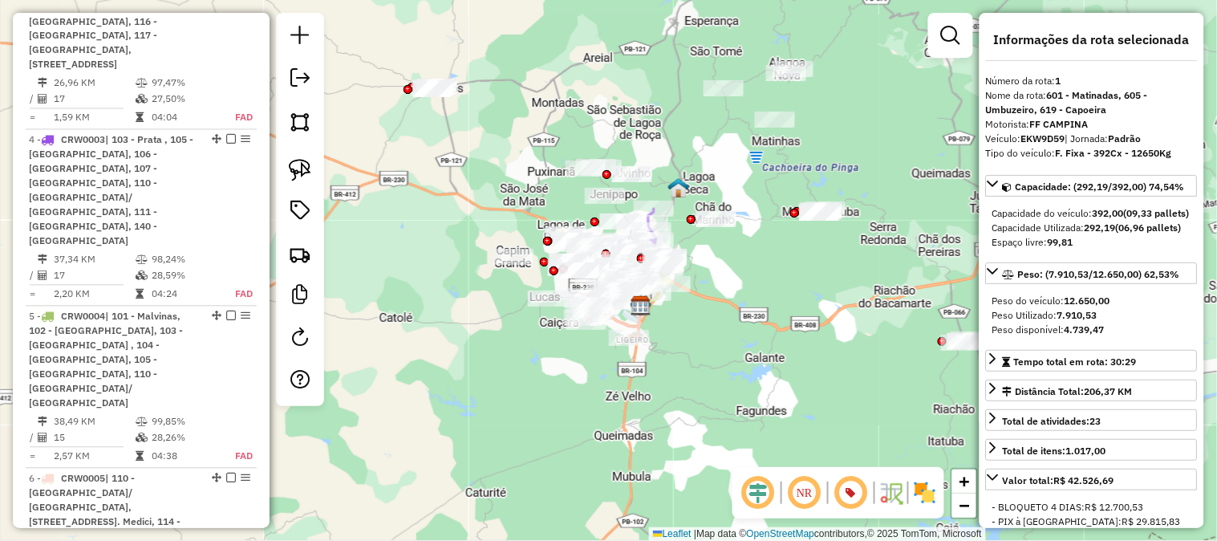
drag, startPoint x: 821, startPoint y: 181, endPoint x: 735, endPoint y: 160, distance: 88.4
click at [736, 160] on div "Janela de atendimento Grade de atendimento Capacidade Transportadoras Veículos …" at bounding box center [608, 270] width 1217 height 541
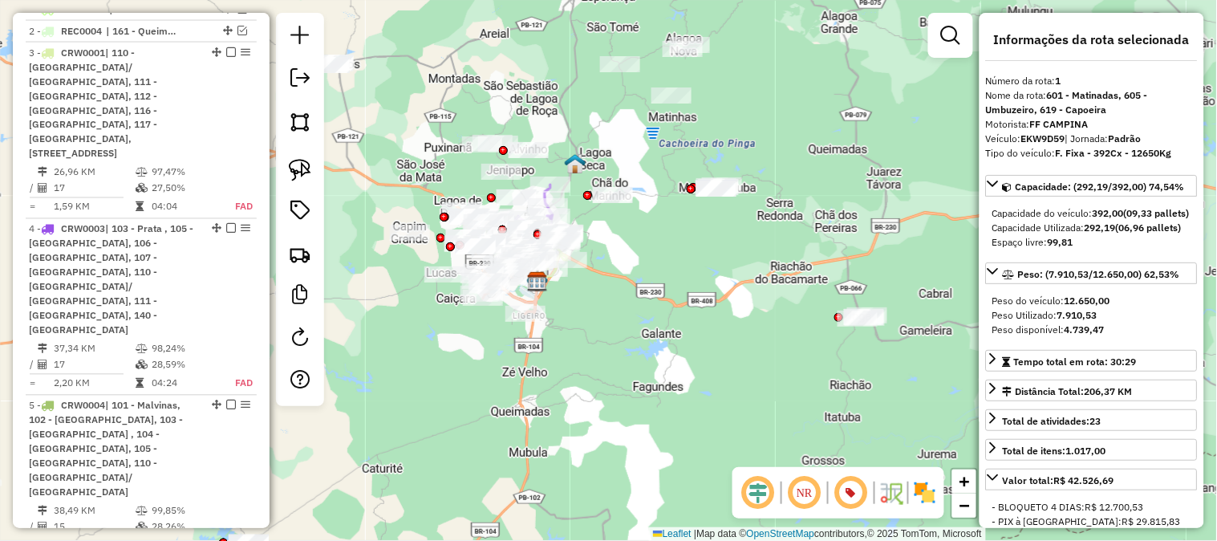
scroll to position [496, 0]
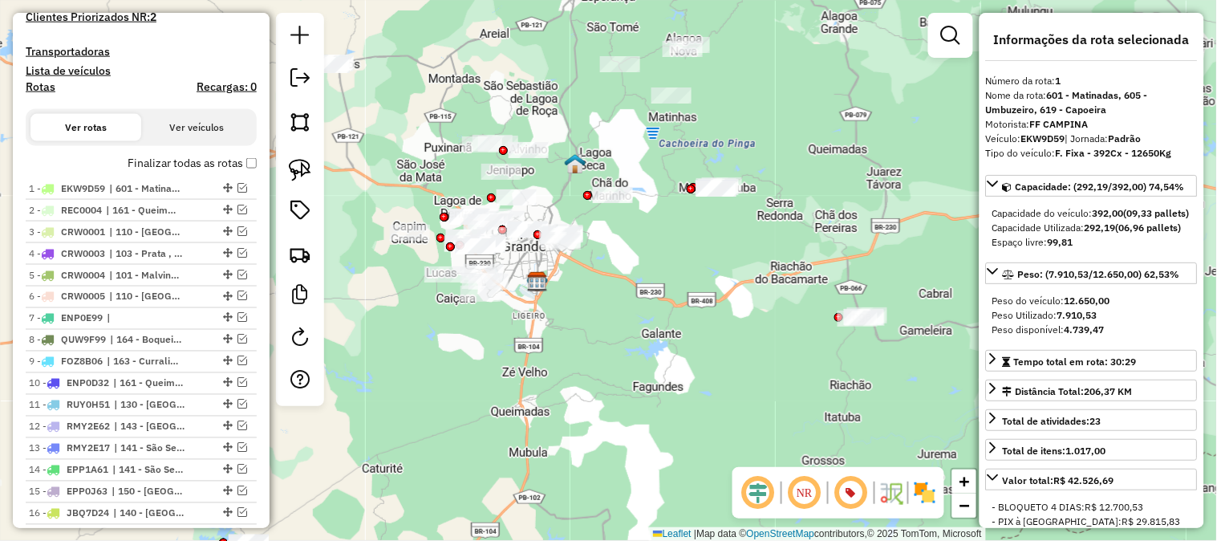
drag, startPoint x: 640, startPoint y: 235, endPoint x: 693, endPoint y: 233, distance: 53.0
click at [693, 233] on div "Janela de atendimento Grade de atendimento Capacidade Transportadoras Veículos …" at bounding box center [608, 270] width 1217 height 541
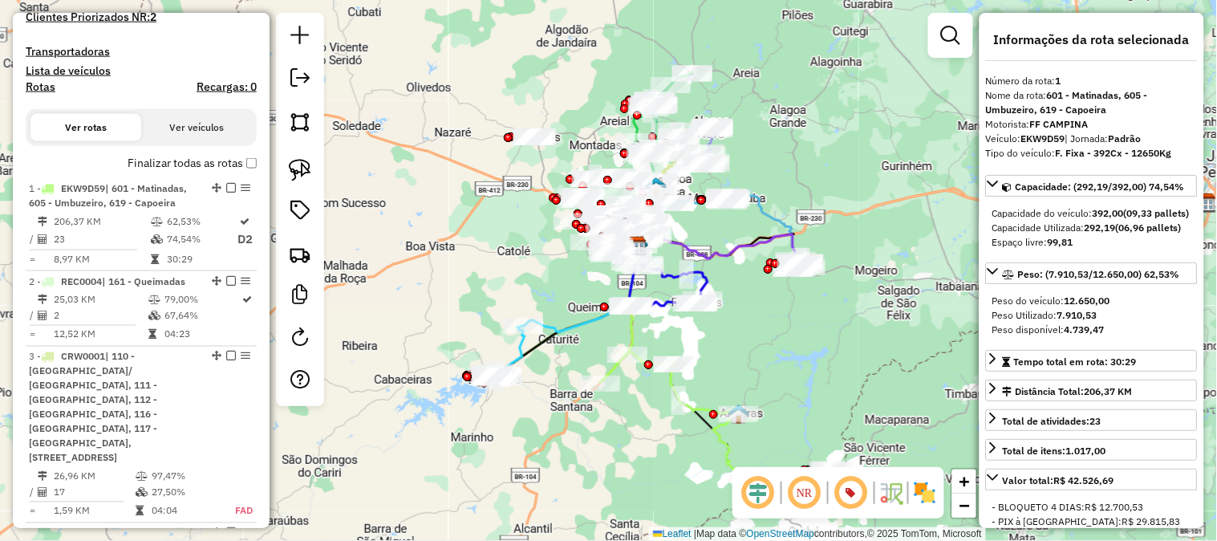
drag, startPoint x: 770, startPoint y: 362, endPoint x: 756, endPoint y: 345, distance: 22.2
click at [756, 345] on div "Janela de atendimento Grade de atendimento Capacidade Transportadoras Veículos …" at bounding box center [608, 270] width 1217 height 541
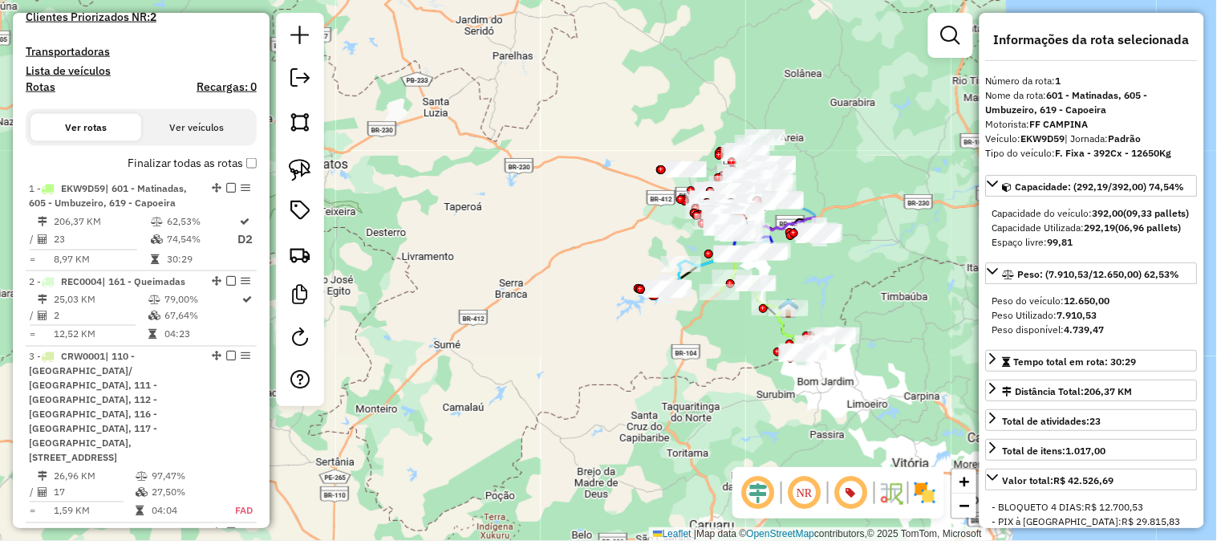
drag, startPoint x: 855, startPoint y: 173, endPoint x: 855, endPoint y: 147, distance: 26.5
click at [855, 148] on div "Janela de atendimento Grade de atendimento Capacidade Transportadoras Veículos …" at bounding box center [608, 270] width 1217 height 541
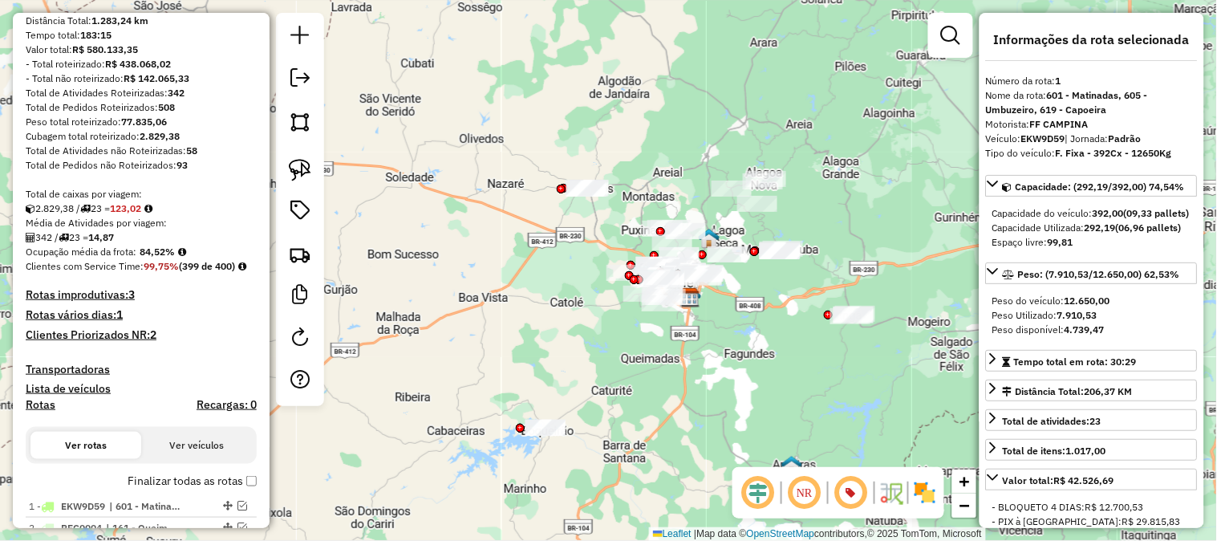
scroll to position [445, 0]
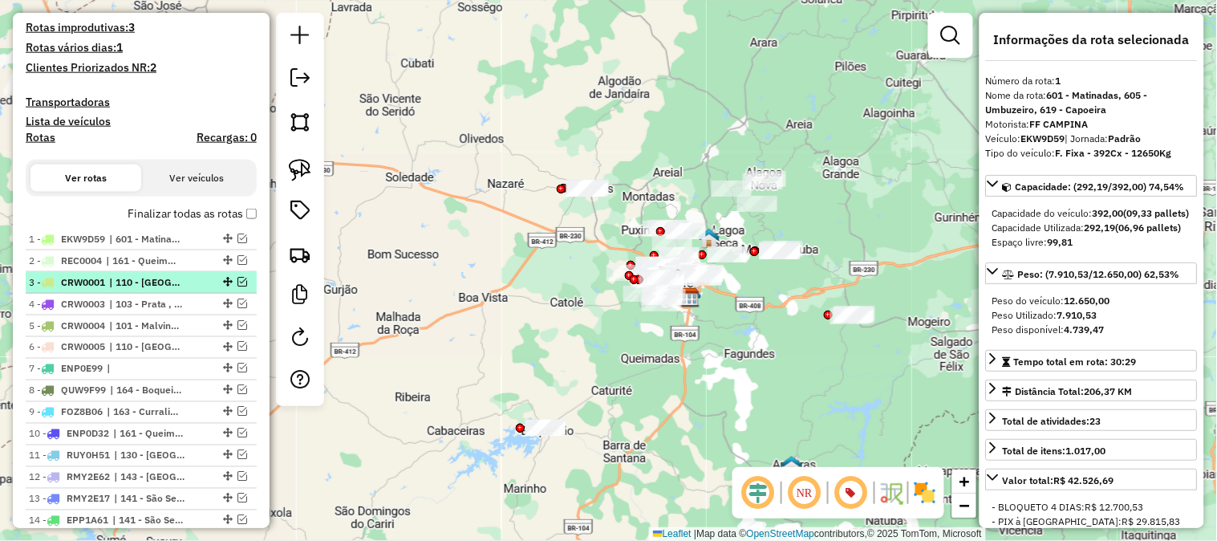
click at [238, 286] on em at bounding box center [243, 282] width 10 height 10
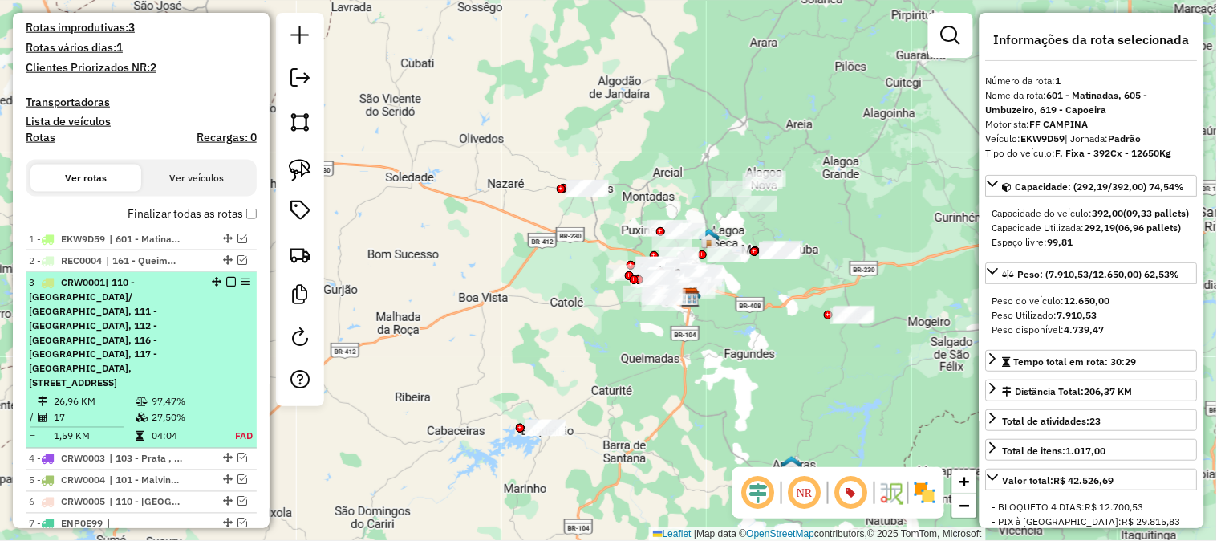
click at [205, 341] on div "3 - CRW0001 | 110 - Dinamérica/ Santa rosa, 111 - Liberadade, 112 - Jardim Paul…" at bounding box center [141, 333] width 225 height 116
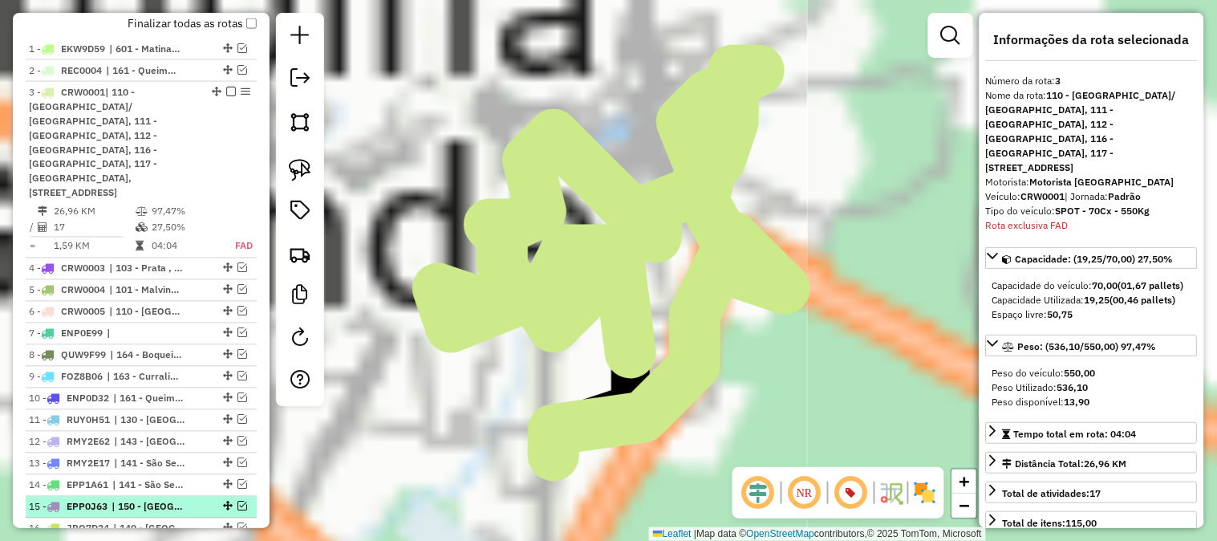
scroll to position [718, 0]
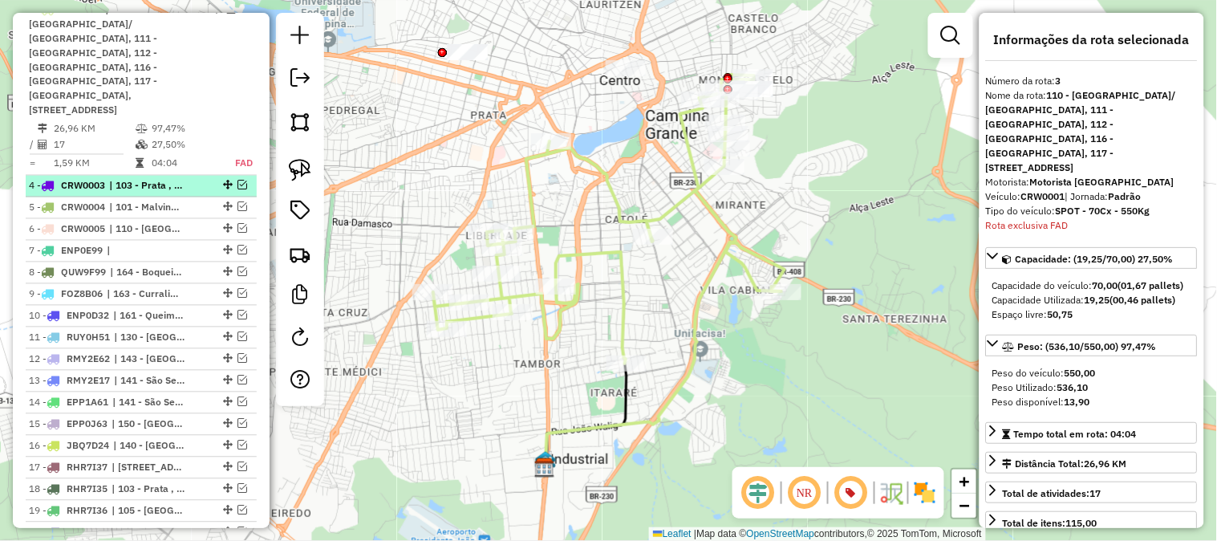
click at [238, 181] on em at bounding box center [243, 186] width 10 height 10
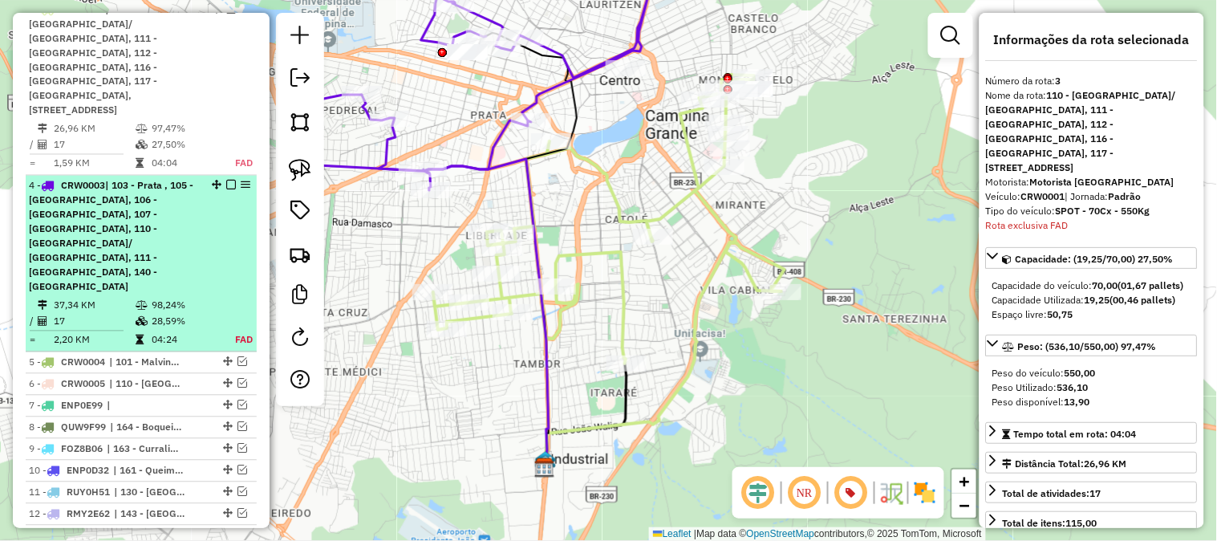
click at [212, 194] on div "4 - CRW0003 | 103 - Prata , 105 - Monte Santo, 106 - Jardim continental, 107 - …" at bounding box center [141, 237] width 225 height 116
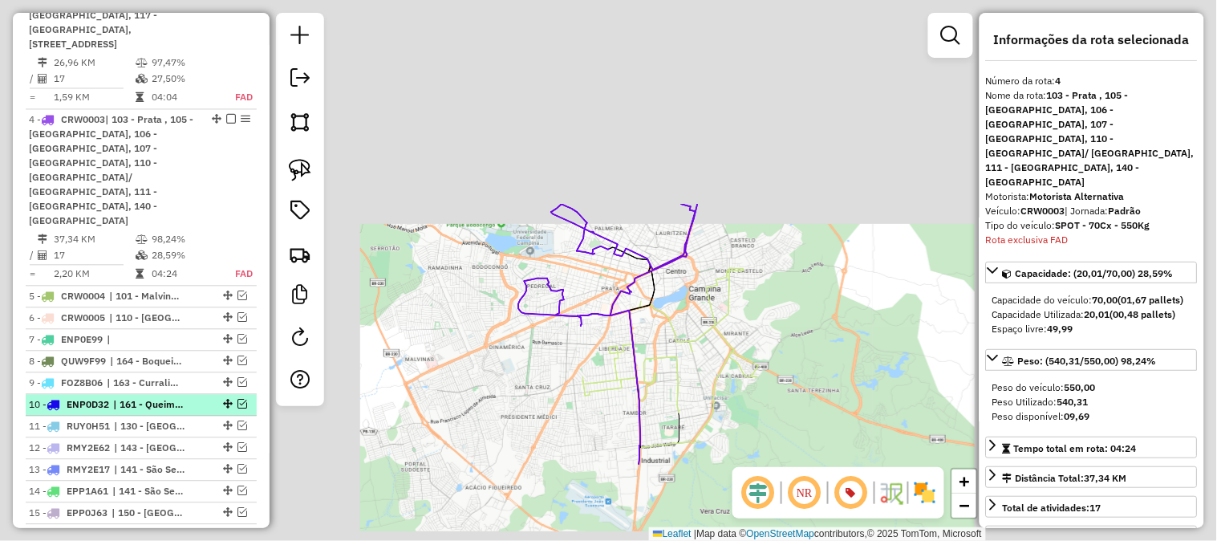
scroll to position [851, 0]
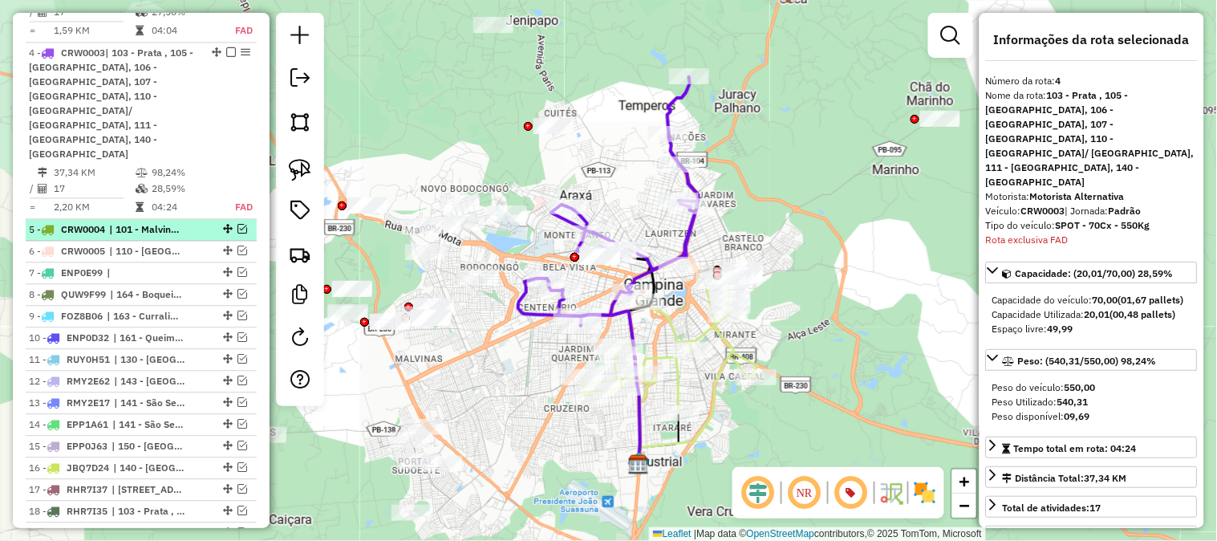
click at [239, 224] on em at bounding box center [243, 229] width 10 height 10
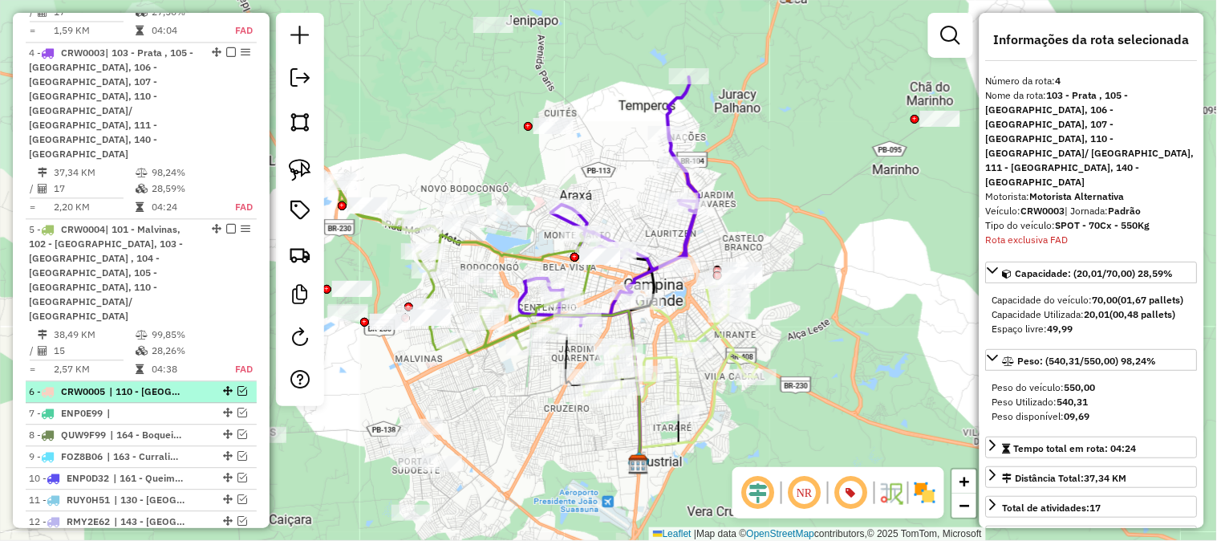
click at [238, 386] on em at bounding box center [243, 391] width 10 height 10
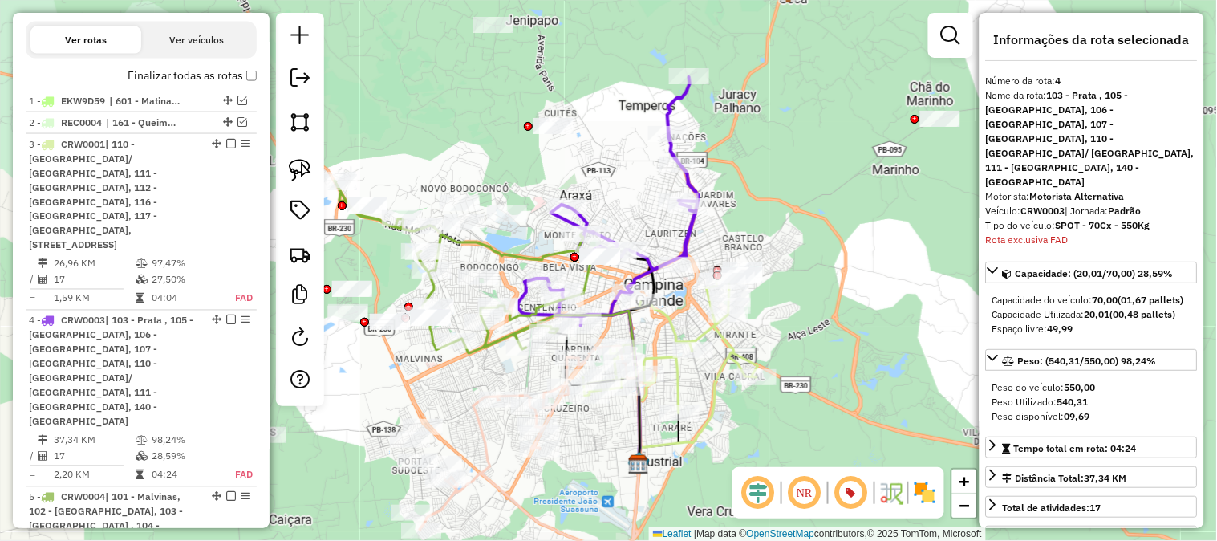
scroll to position [405, 0]
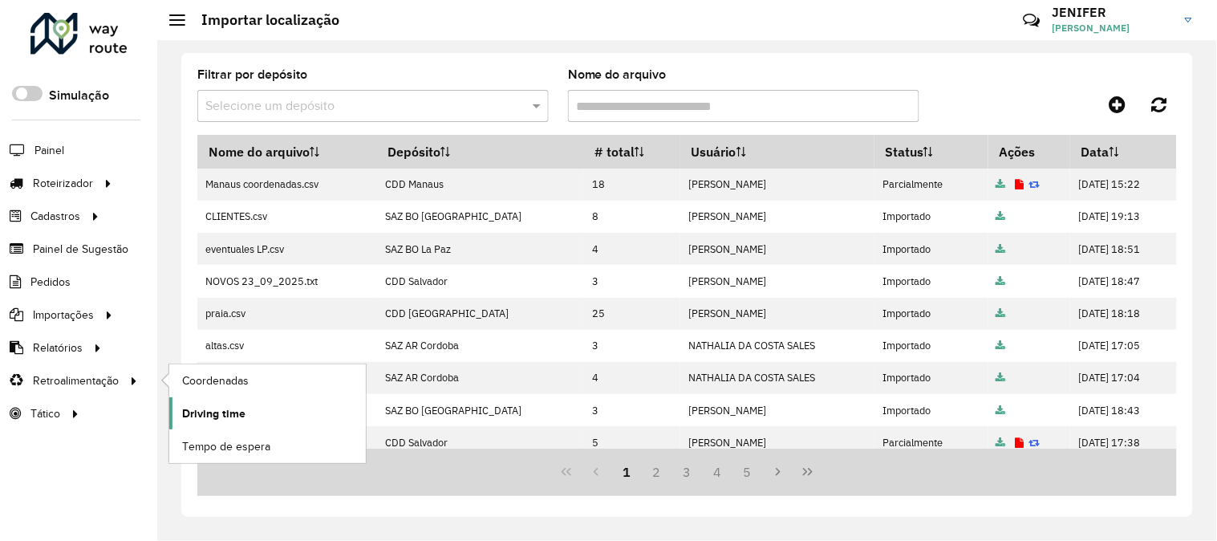
click at [231, 419] on span "Driving time" at bounding box center [213, 413] width 63 height 17
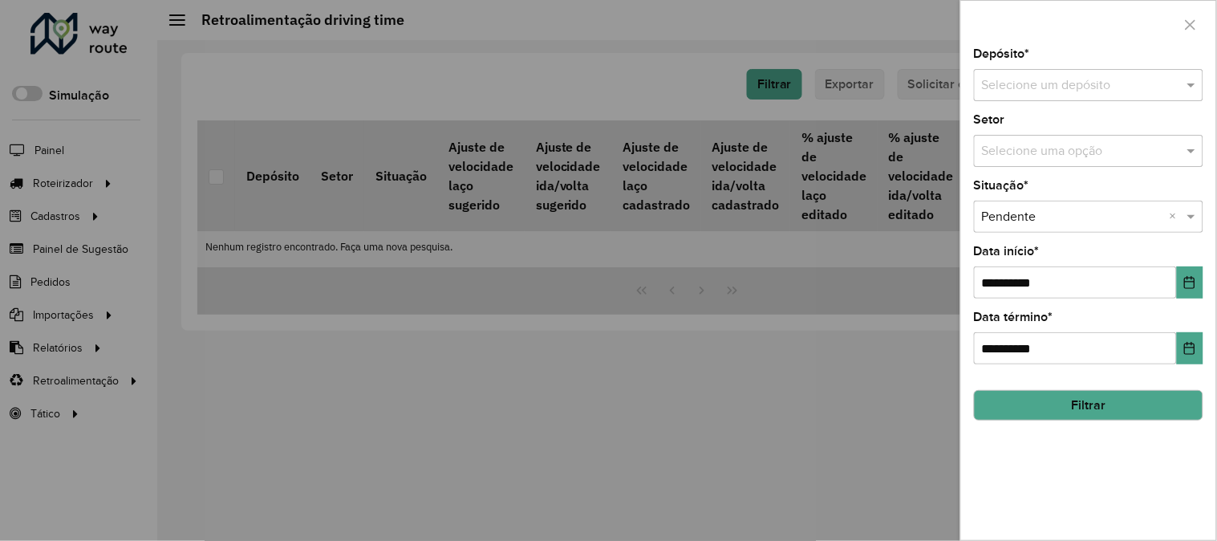
click at [1045, 83] on input "text" at bounding box center [1072, 85] width 181 height 19
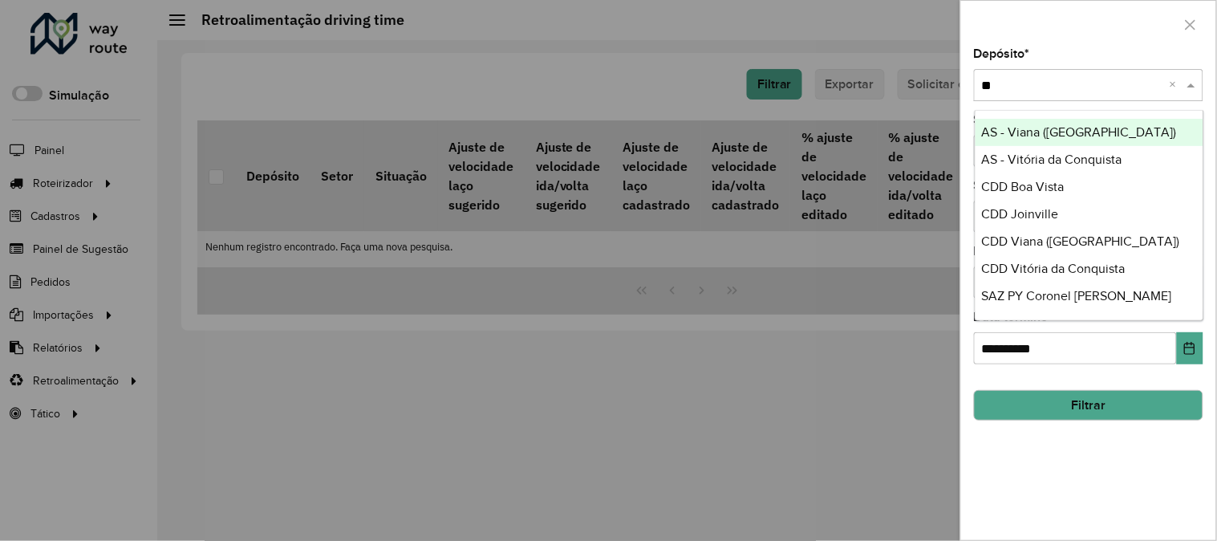
type input "***"
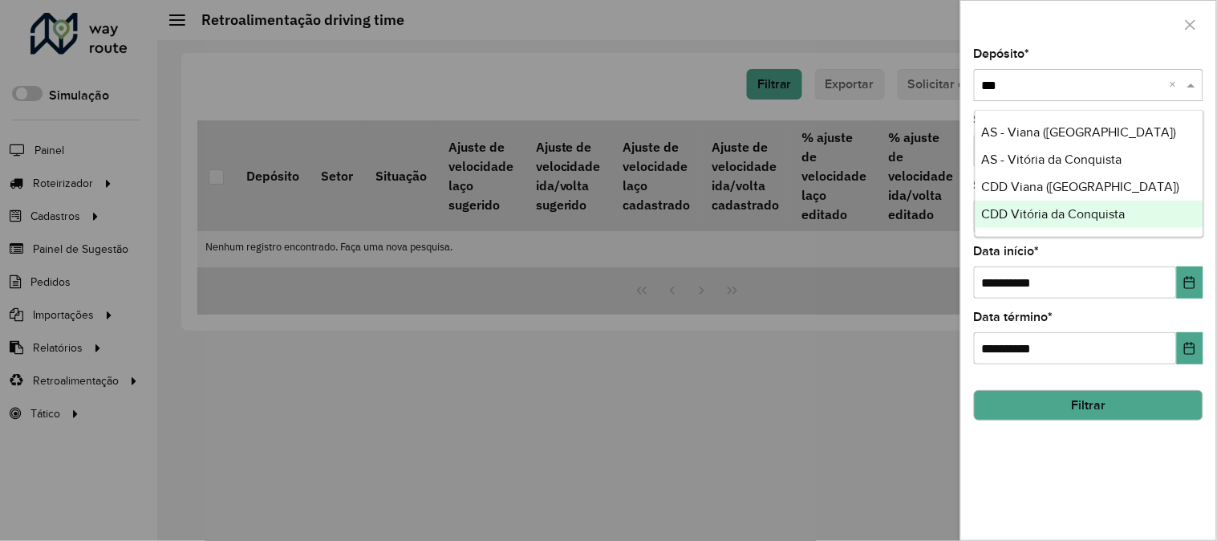
click at [1085, 221] on div "CDD Vitória da Conquista" at bounding box center [1090, 214] width 228 height 27
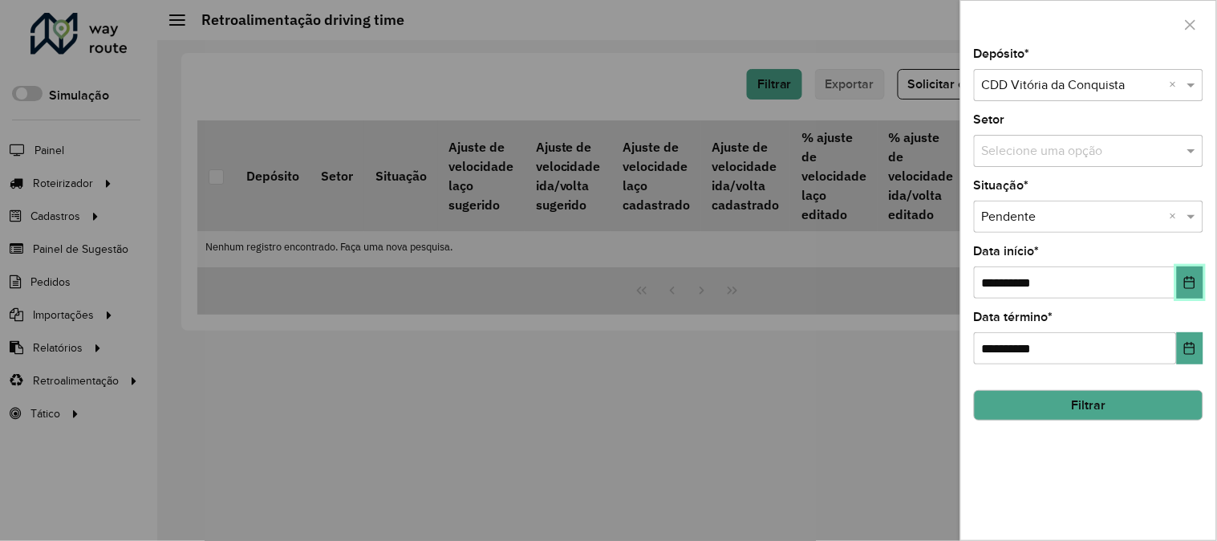
click at [1201, 274] on button "Choose Date" at bounding box center [1190, 282] width 26 height 32
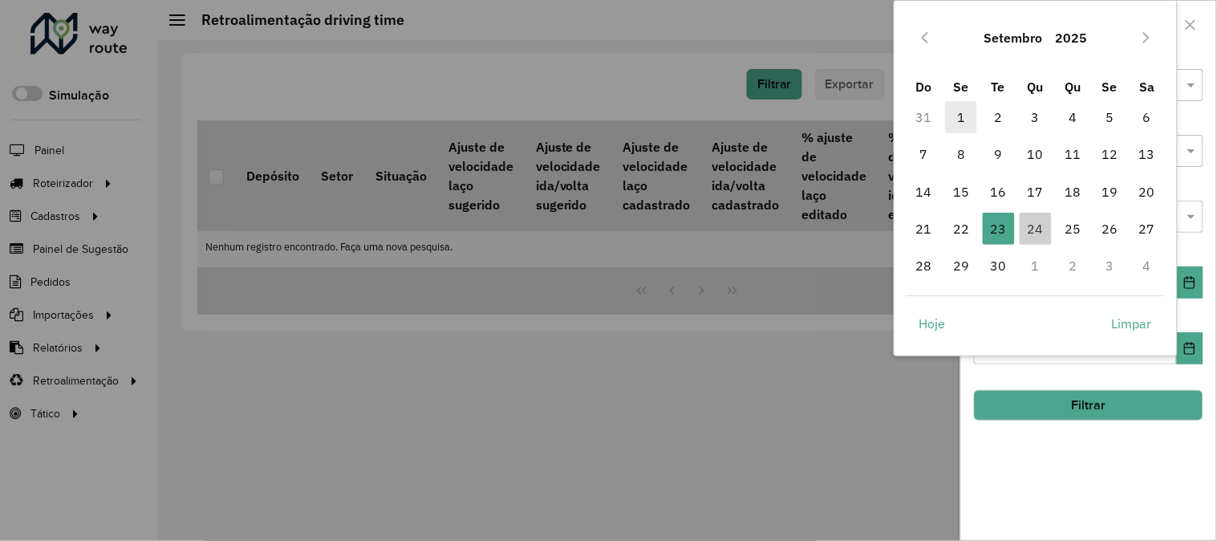
click at [961, 109] on span "1" at bounding box center [961, 117] width 32 height 32
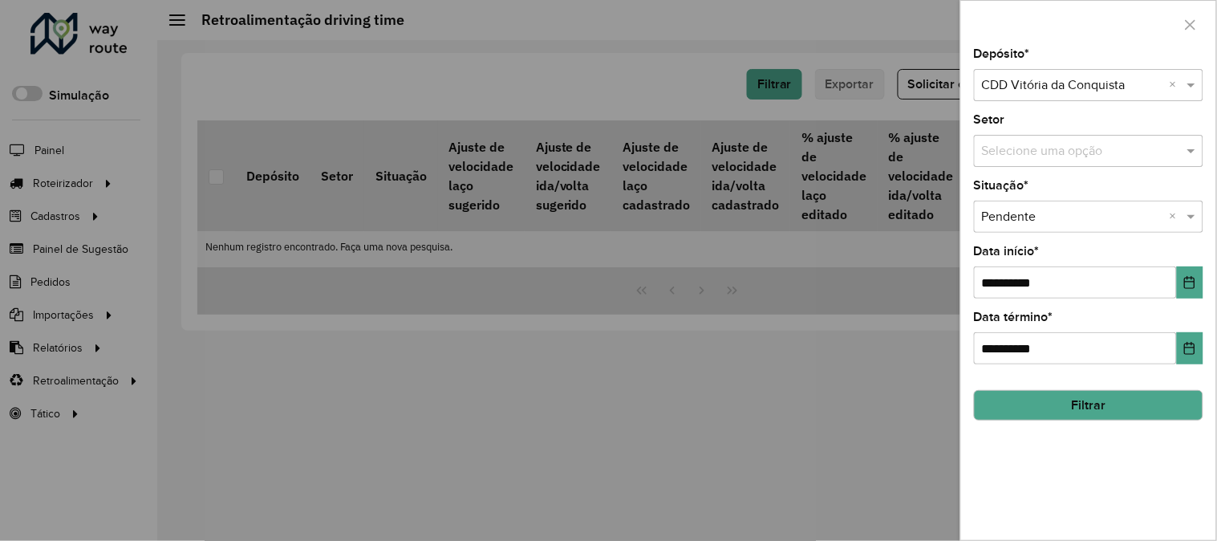
click at [1106, 405] on button "Filtrar" at bounding box center [1088, 405] width 229 height 30
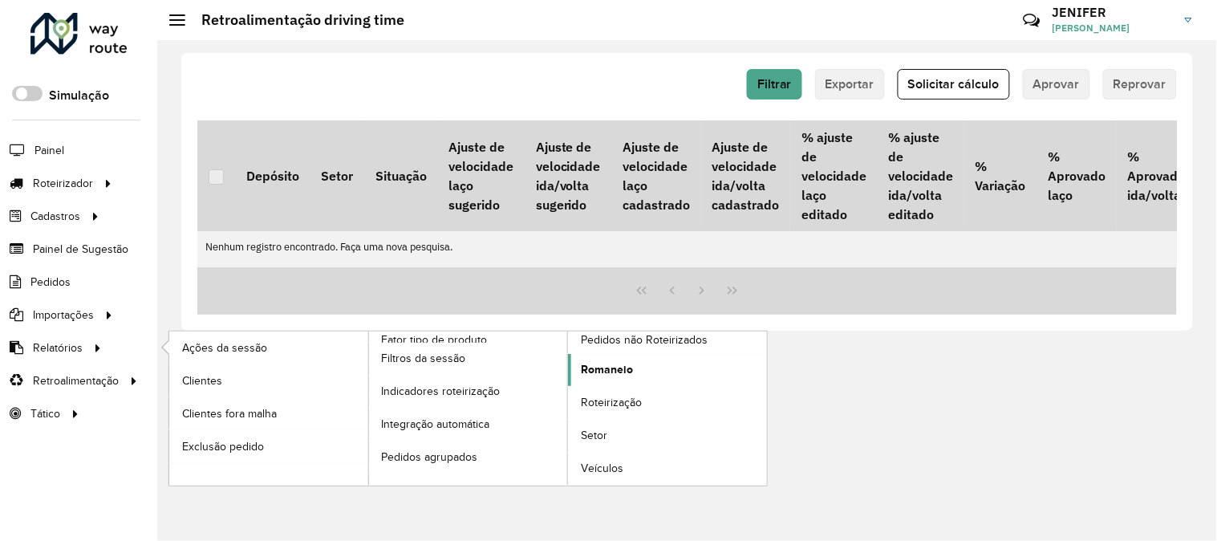
click at [602, 372] on span "Romaneio" at bounding box center [607, 369] width 52 height 17
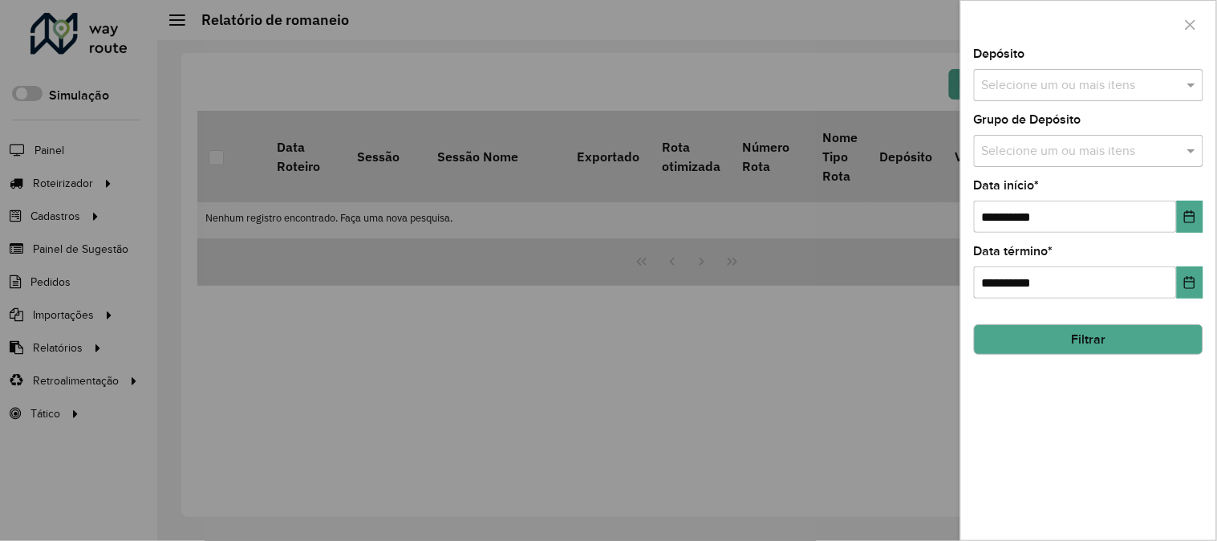
click at [1108, 81] on input "text" at bounding box center [1080, 85] width 205 height 19
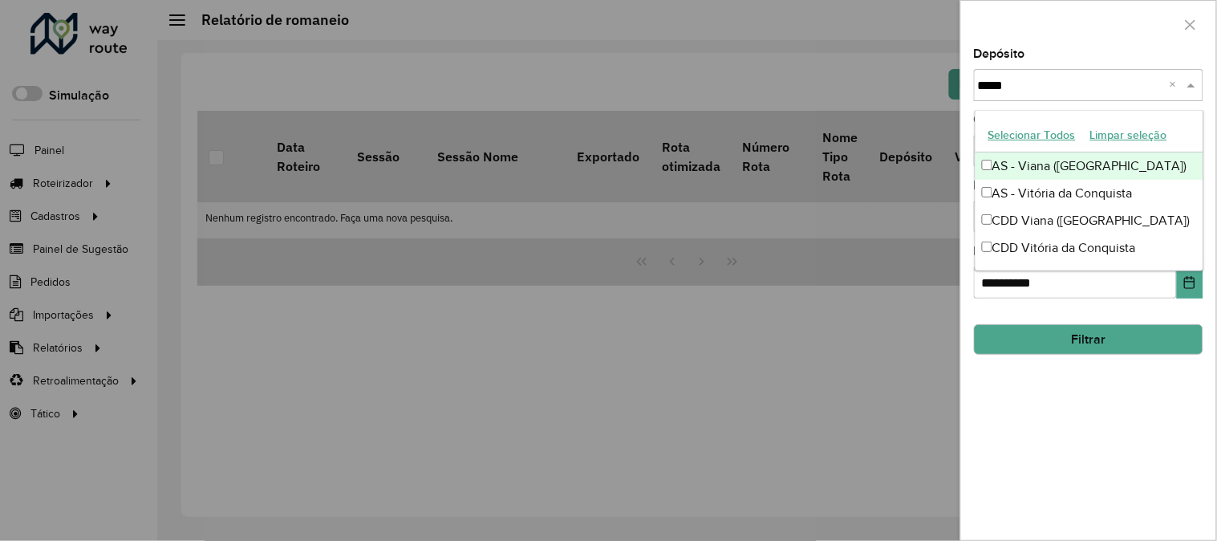
type input "******"
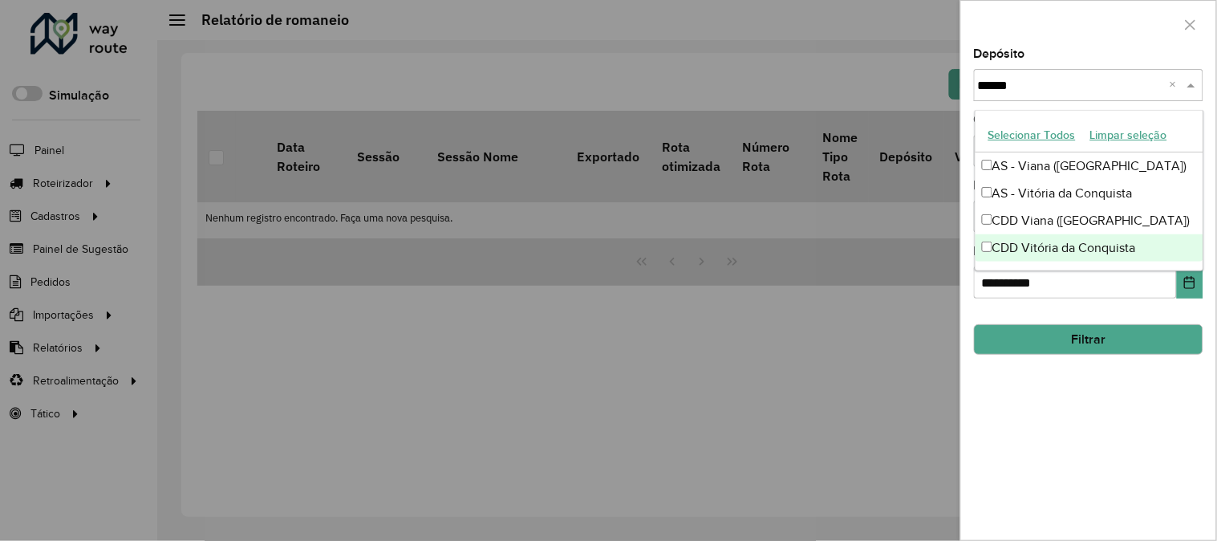
click at [1067, 250] on div "CDD Vitória da Conquista" at bounding box center [1090, 247] width 228 height 27
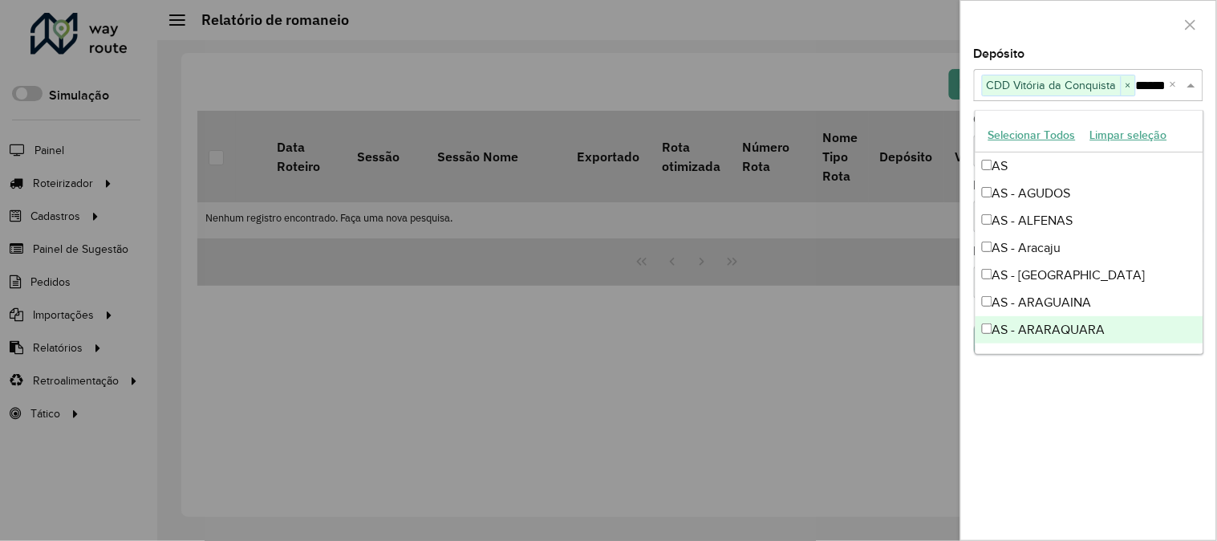
click at [1097, 396] on div "**********" at bounding box center [1088, 294] width 255 height 492
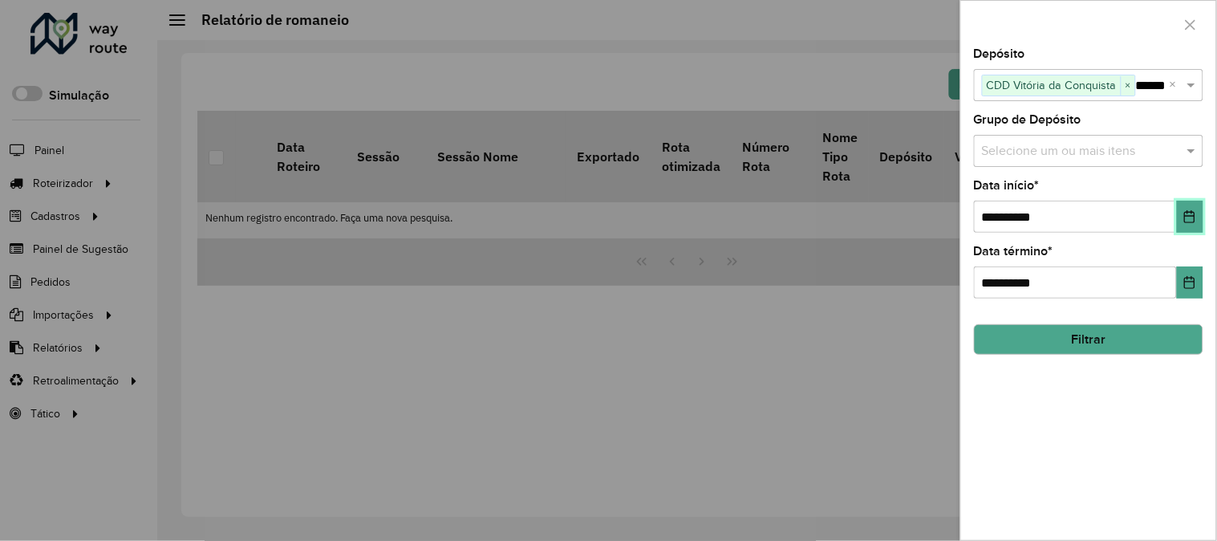
click at [1194, 218] on icon "Choose Date" at bounding box center [1190, 216] width 13 height 13
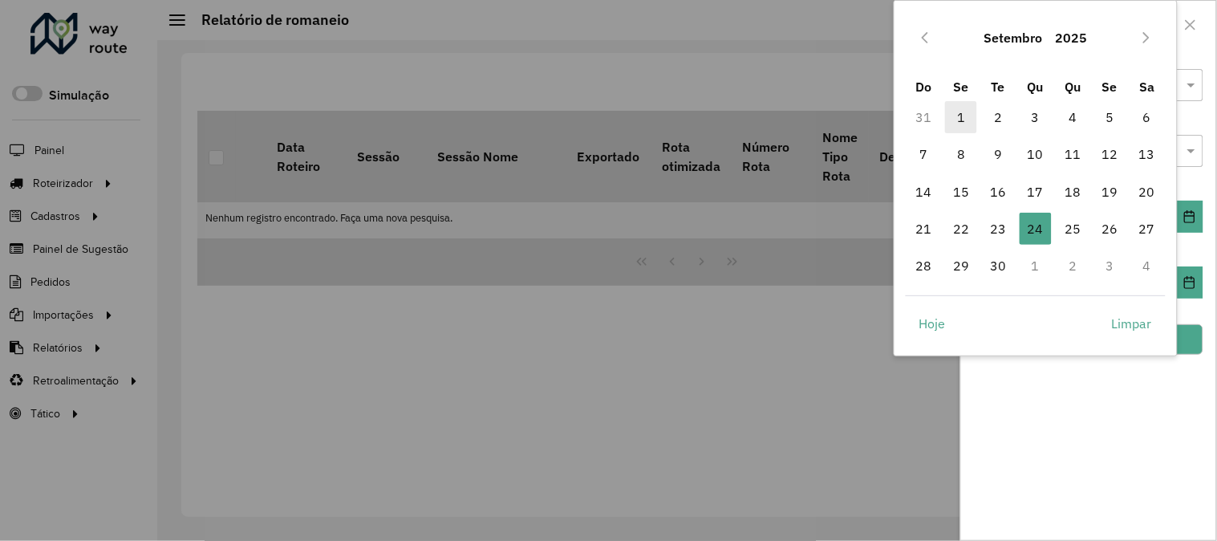
click at [969, 110] on span "1" at bounding box center [961, 117] width 32 height 32
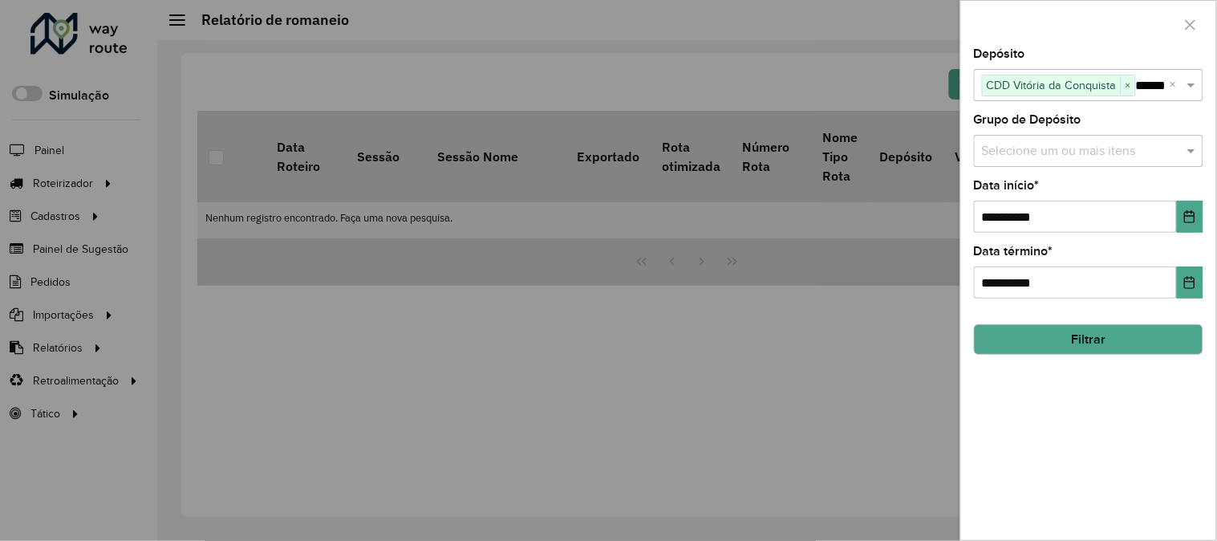
click at [1112, 333] on button "Filtrar" at bounding box center [1088, 339] width 229 height 30
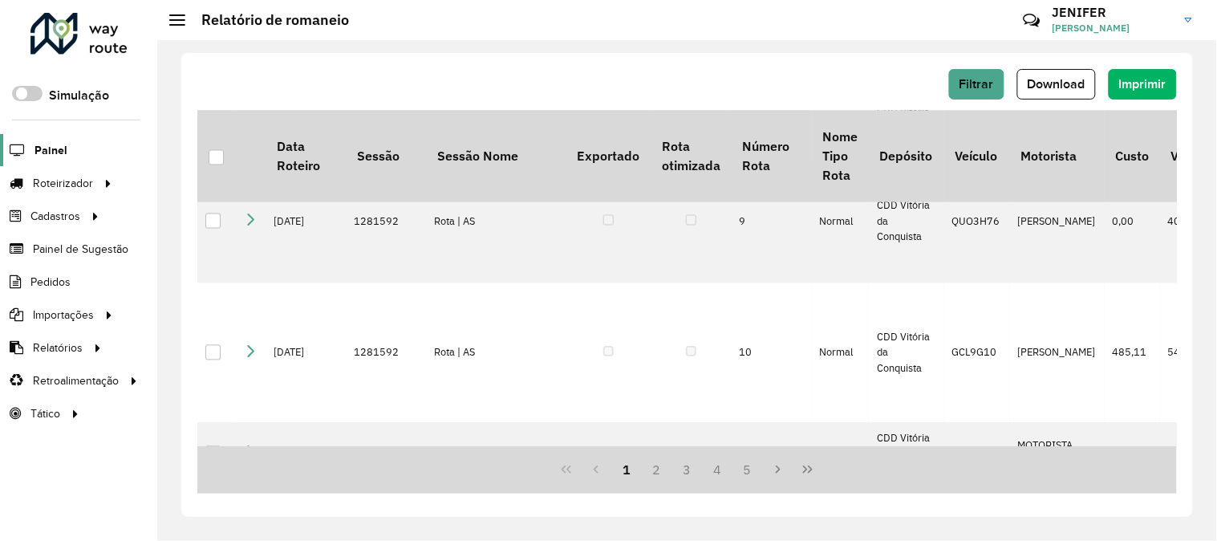
scroll to position [1070, 0]
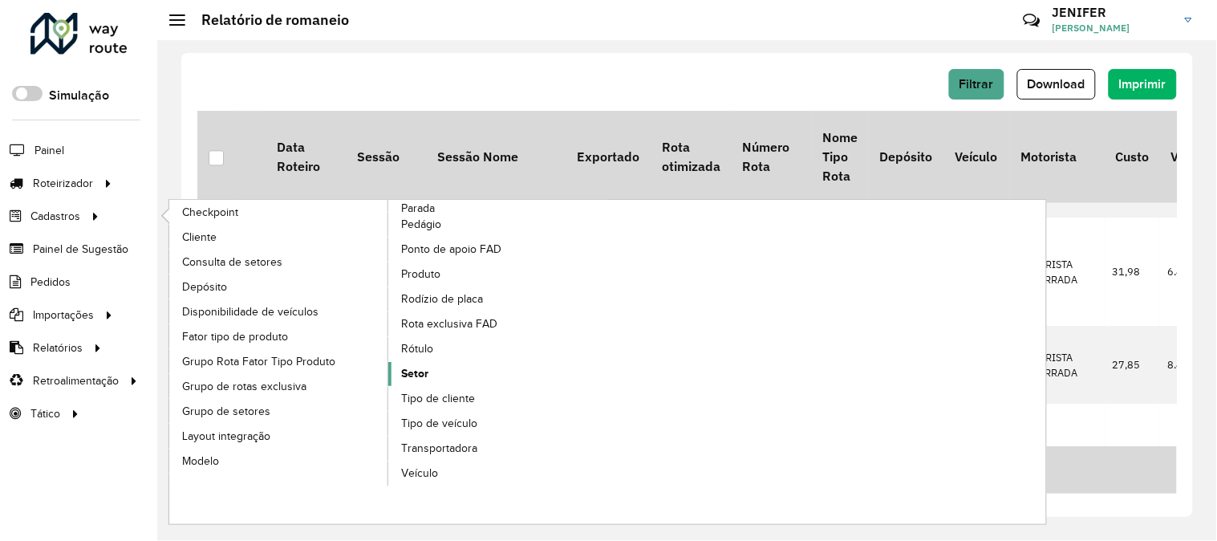
click at [428, 372] on link "Setor" at bounding box center [498, 374] width 220 height 24
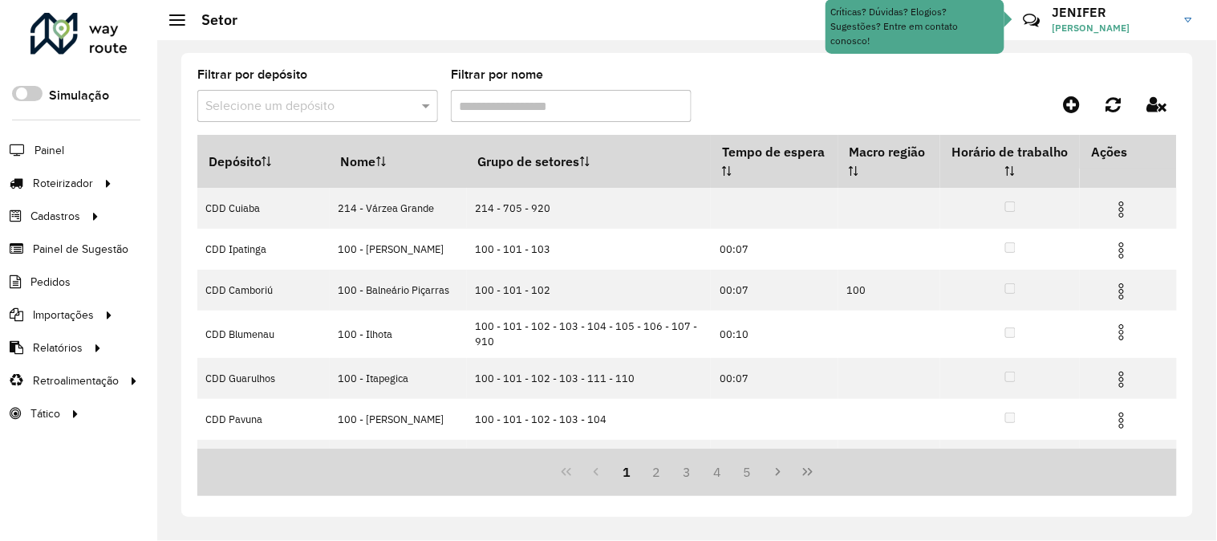
click at [262, 102] on input "text" at bounding box center [301, 106] width 193 height 19
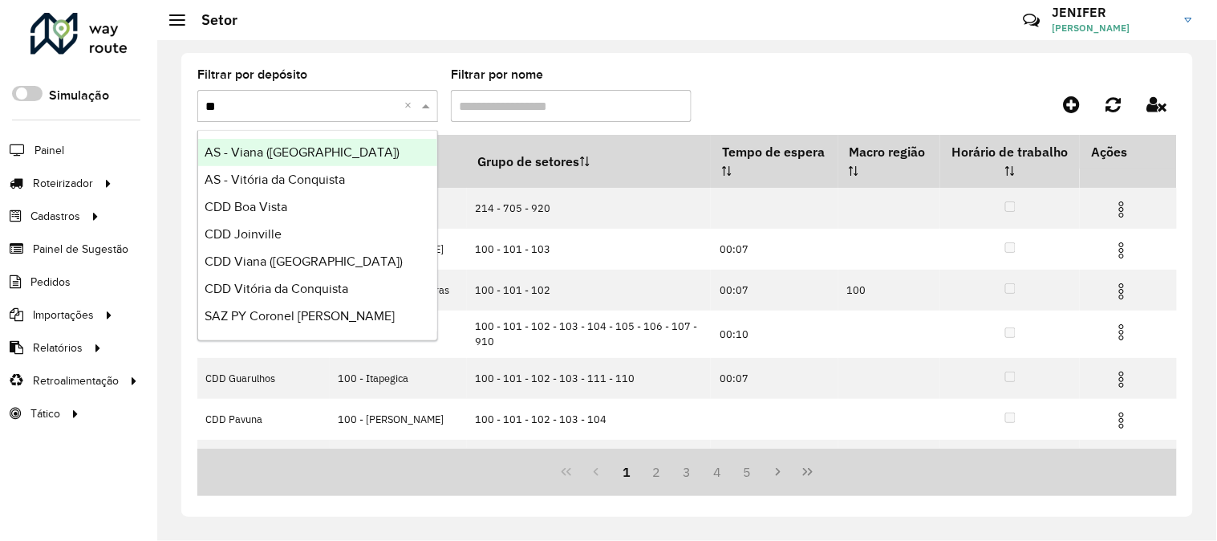
type input "***"
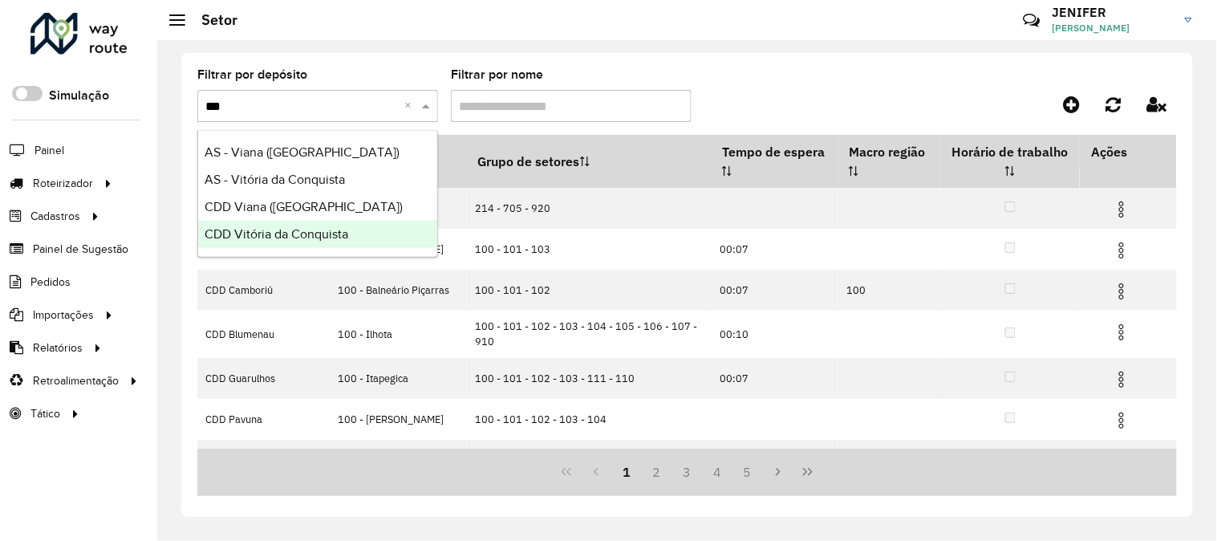
click at [310, 237] on span "CDD Vitória da Conquista" at bounding box center [277, 234] width 144 height 14
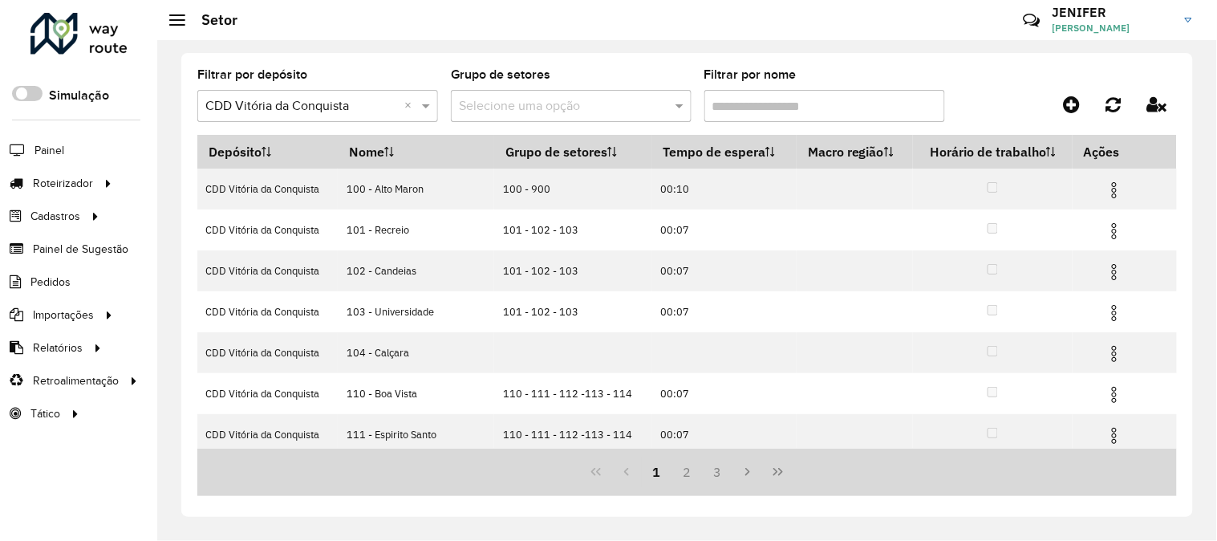
click at [975, 79] on div "Filtrar por depósito Selecione um depósito × CDD Vitória da Conquista × Grupo d…" at bounding box center [687, 102] width 980 height 66
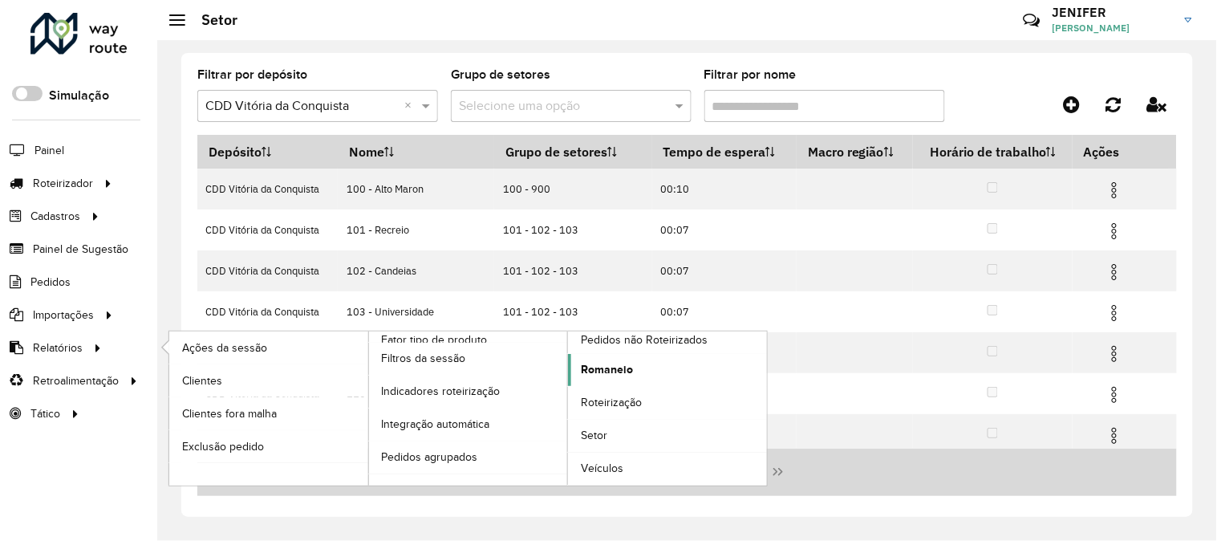
click at [600, 364] on span "Romaneio" at bounding box center [607, 369] width 52 height 17
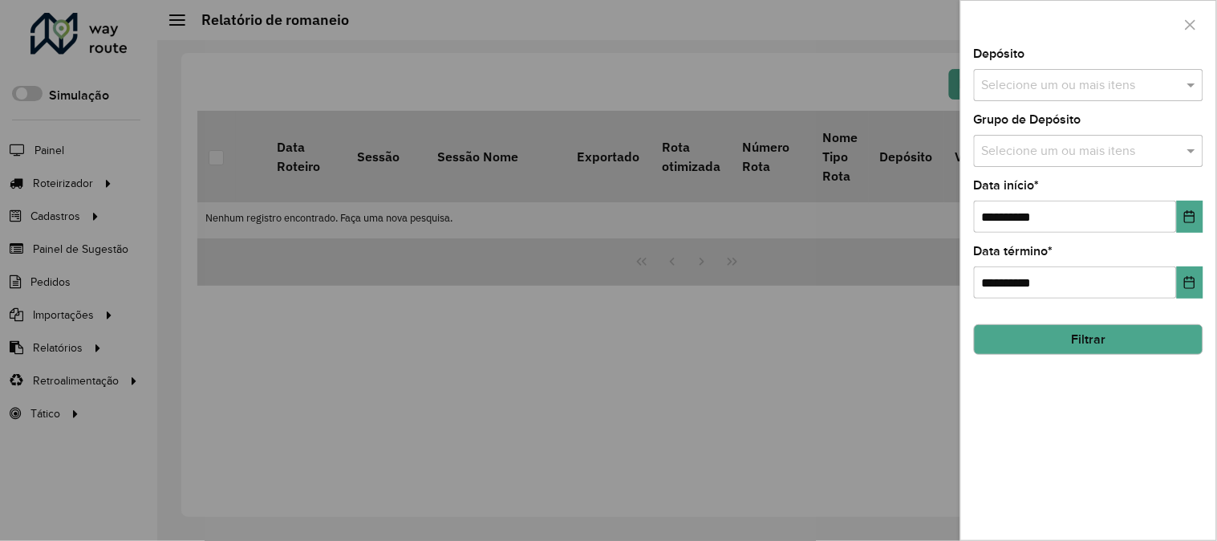
click at [1073, 76] on input "text" at bounding box center [1080, 85] width 205 height 19
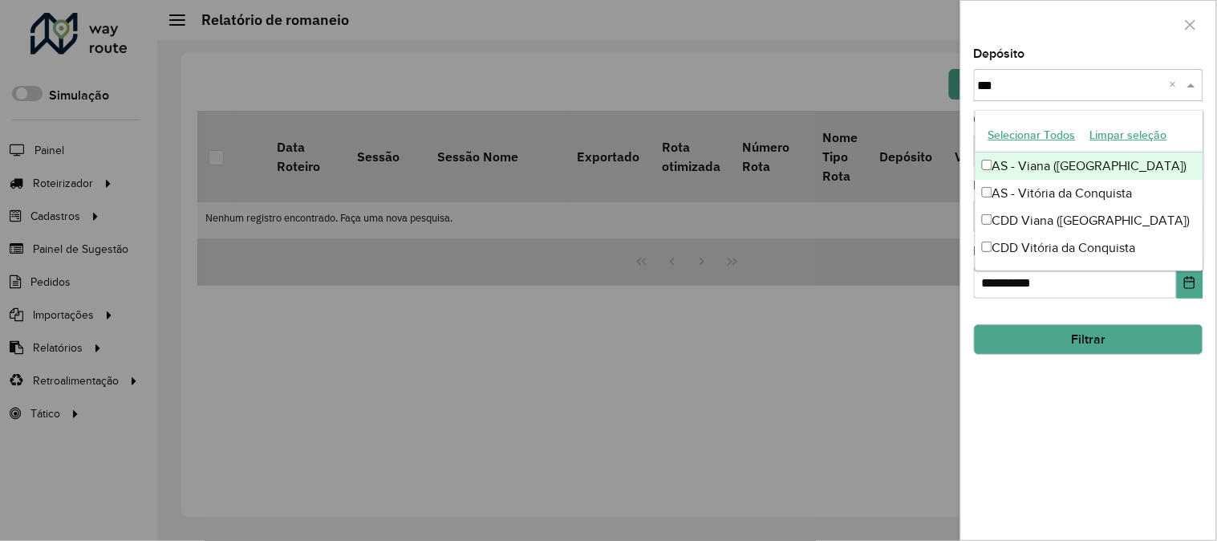
type input "****"
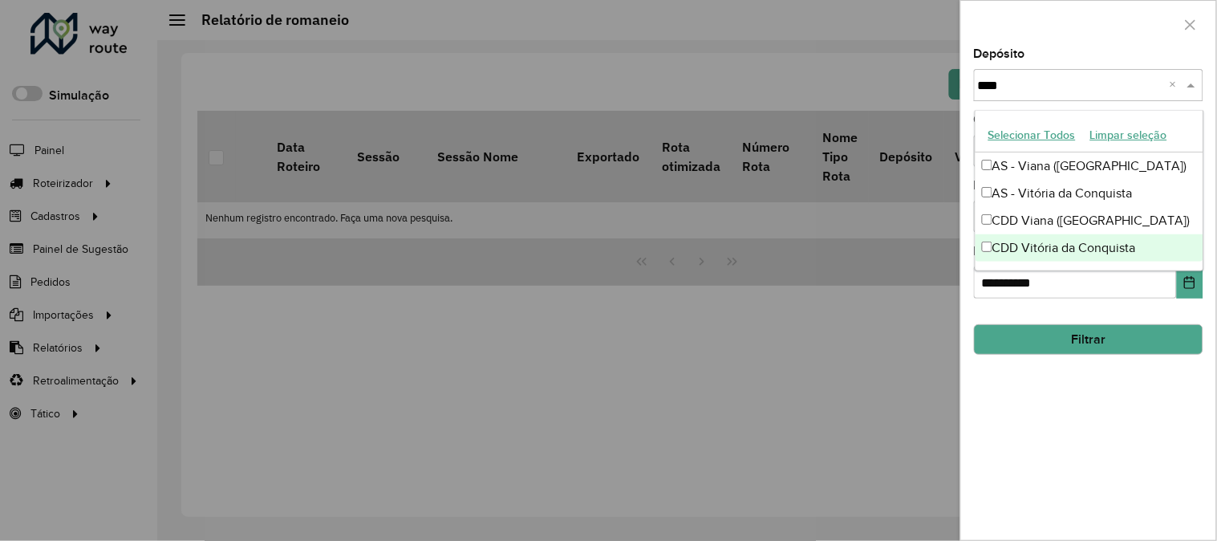
click at [1110, 254] on div "CDD Vitória da Conquista" at bounding box center [1090, 247] width 228 height 27
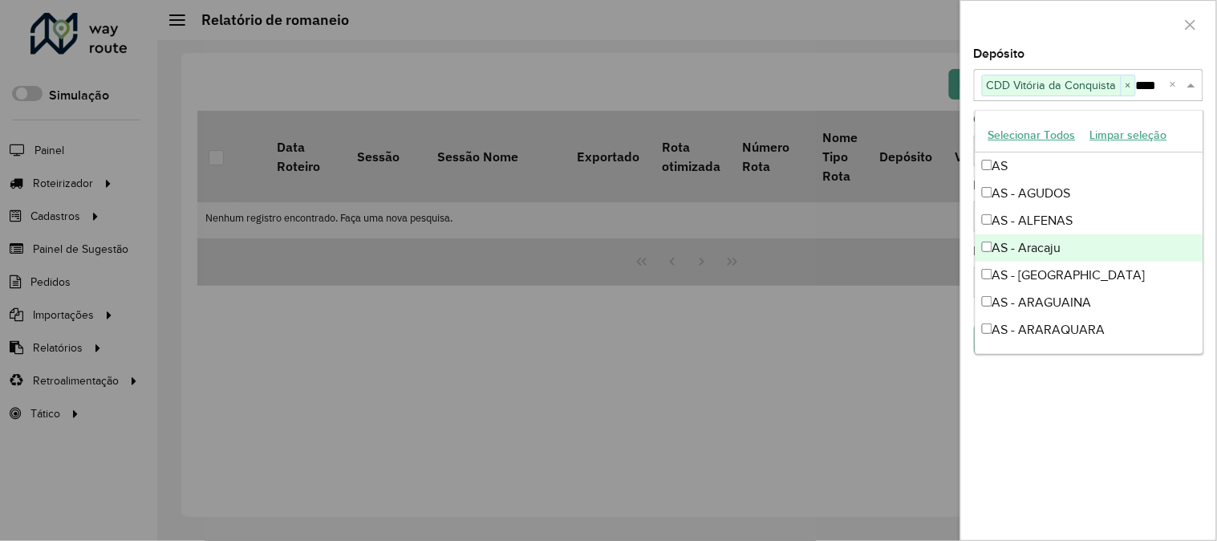
scroll to position [178, 0]
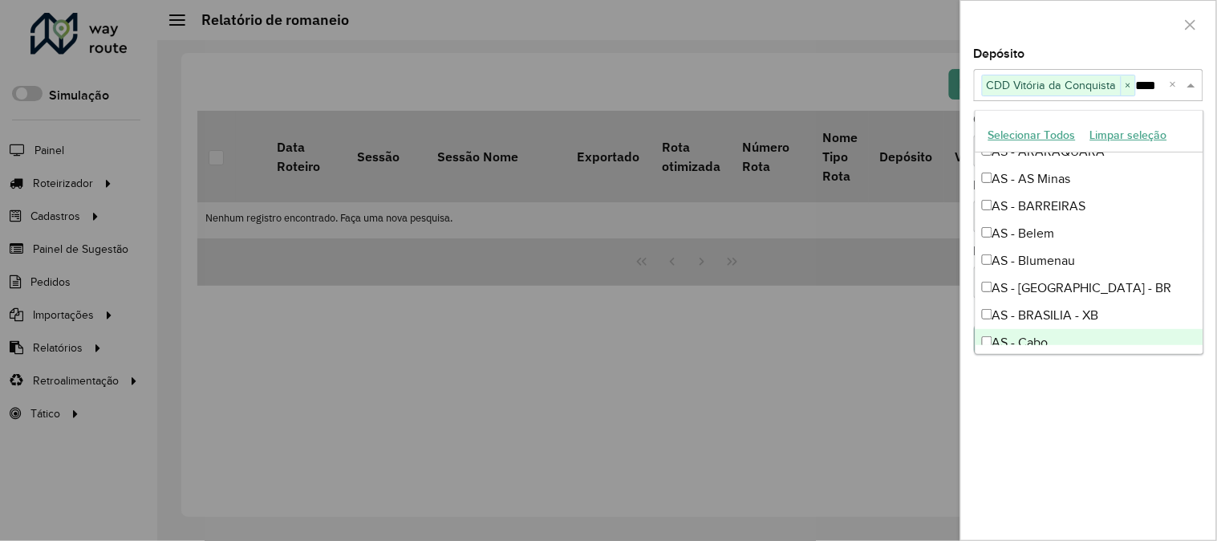
click at [1180, 439] on div "**********" at bounding box center [1088, 294] width 255 height 492
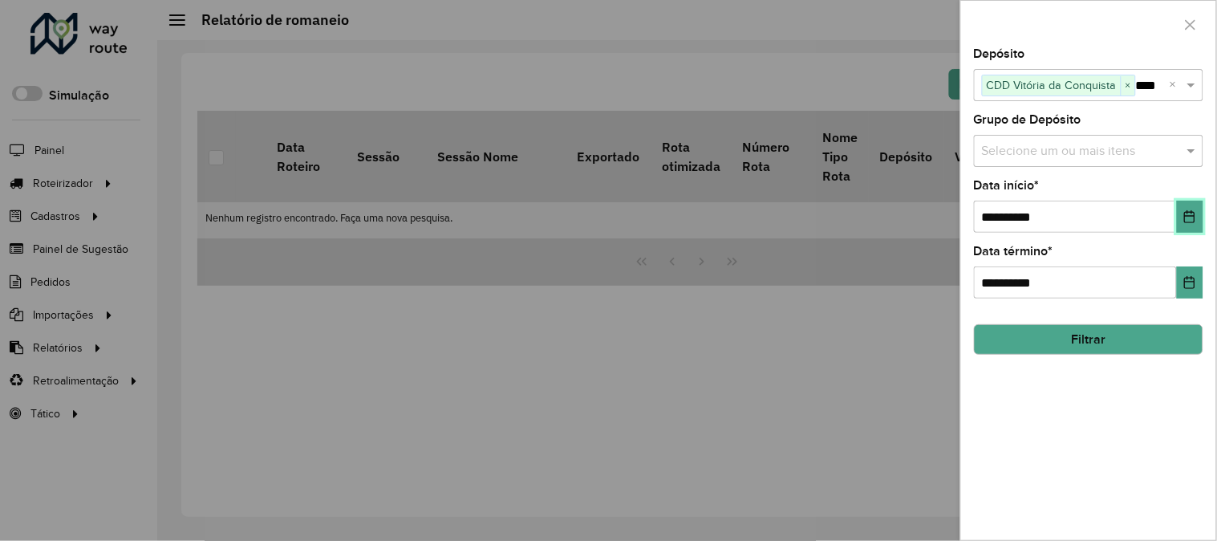
click at [1182, 215] on button "Choose Date" at bounding box center [1190, 217] width 26 height 32
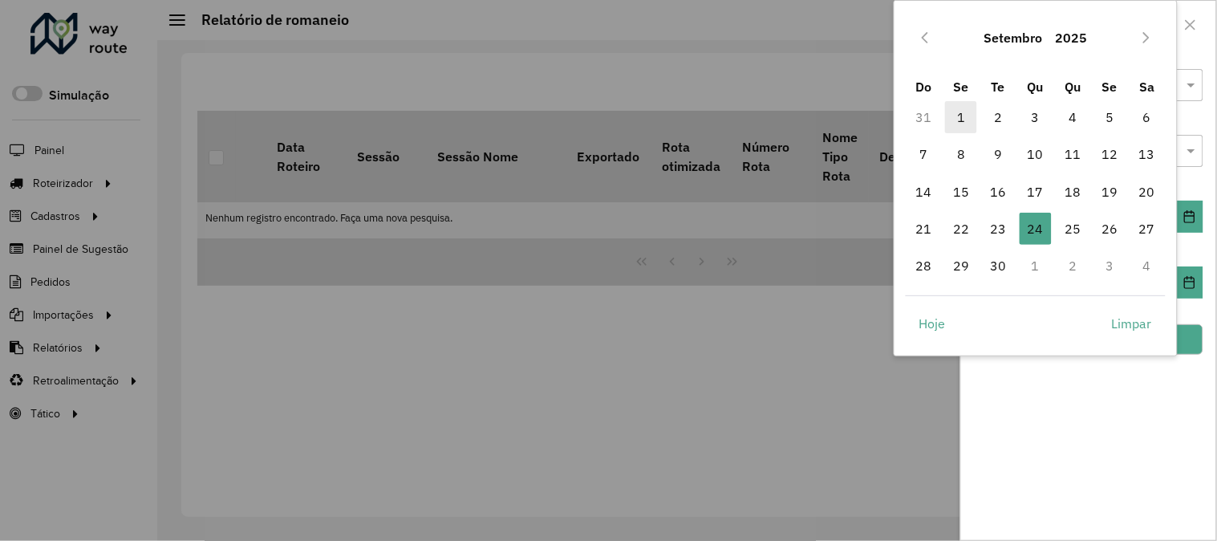
click at [956, 114] on span "1" at bounding box center [961, 117] width 32 height 32
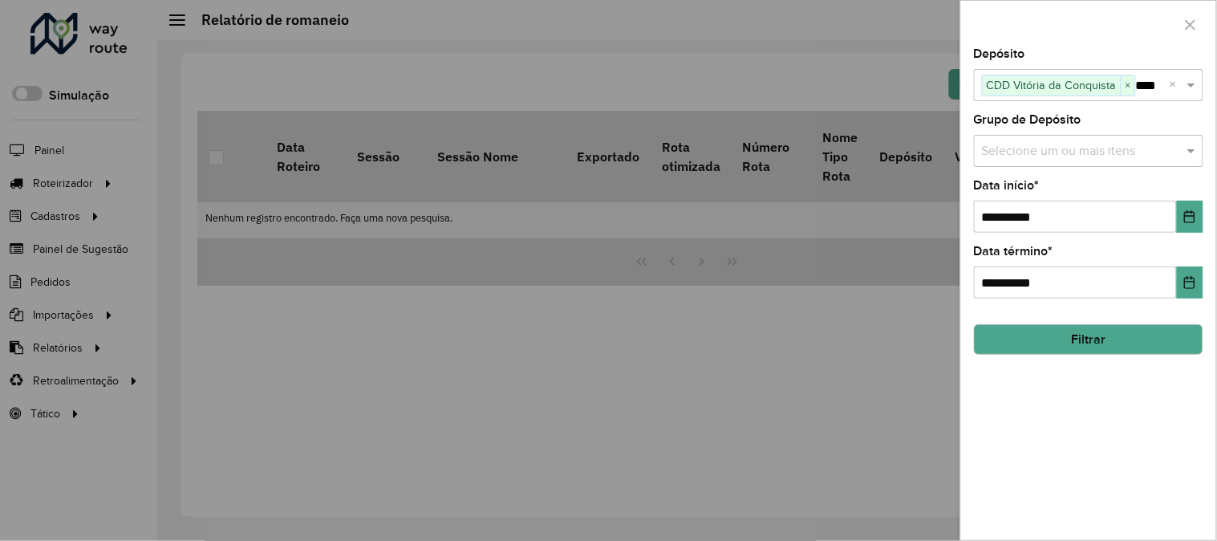
click at [1131, 338] on button "Filtrar" at bounding box center [1088, 339] width 229 height 30
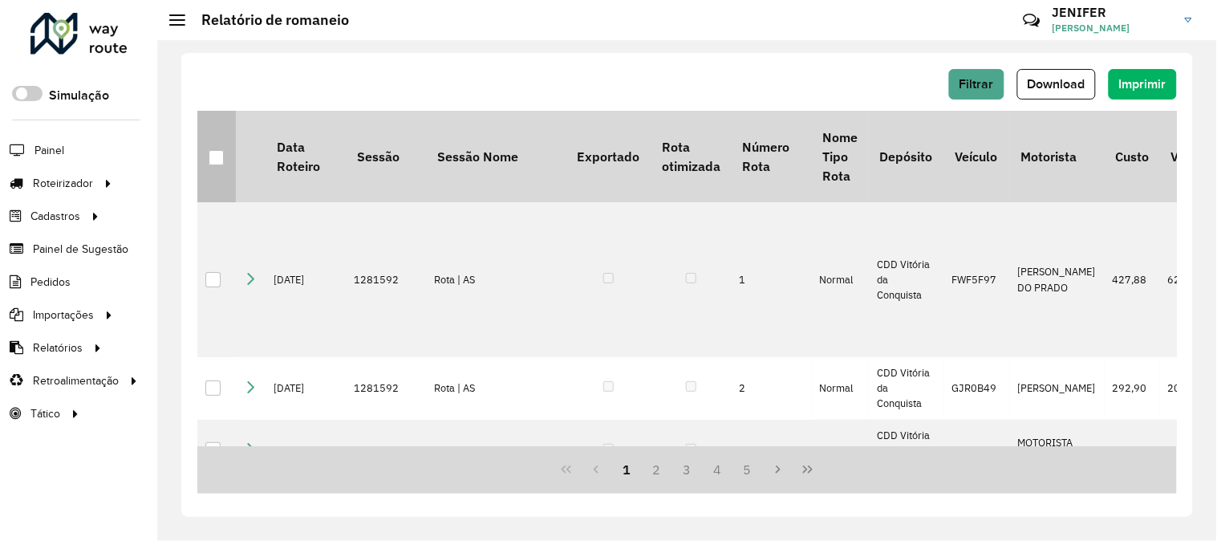
click at [212, 152] on div at bounding box center [216, 157] width 15 height 15
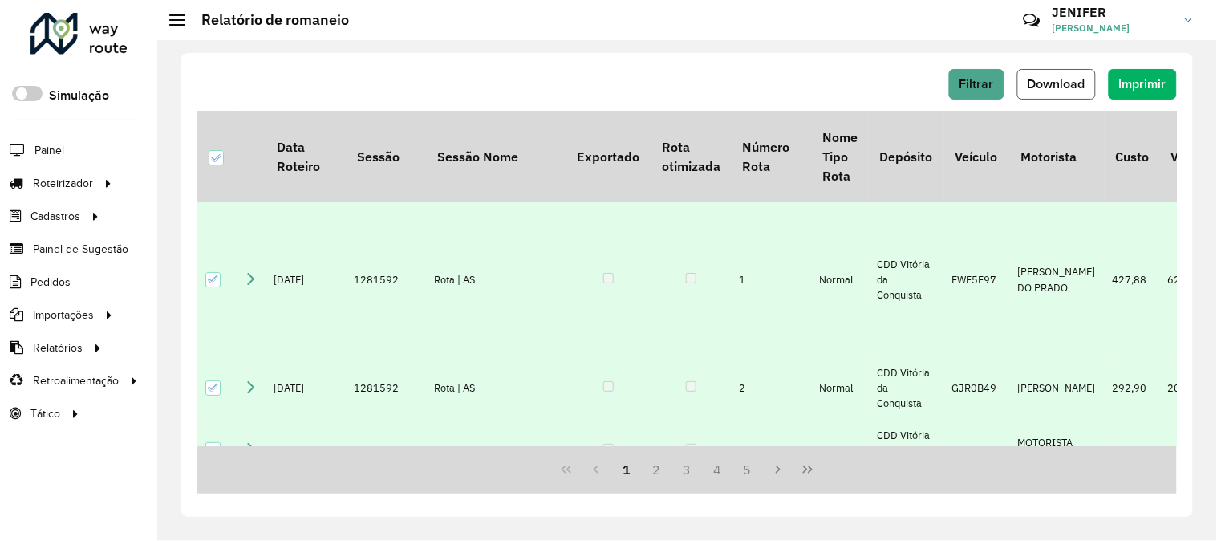
click at [1062, 83] on span "Download" at bounding box center [1057, 84] width 58 height 14
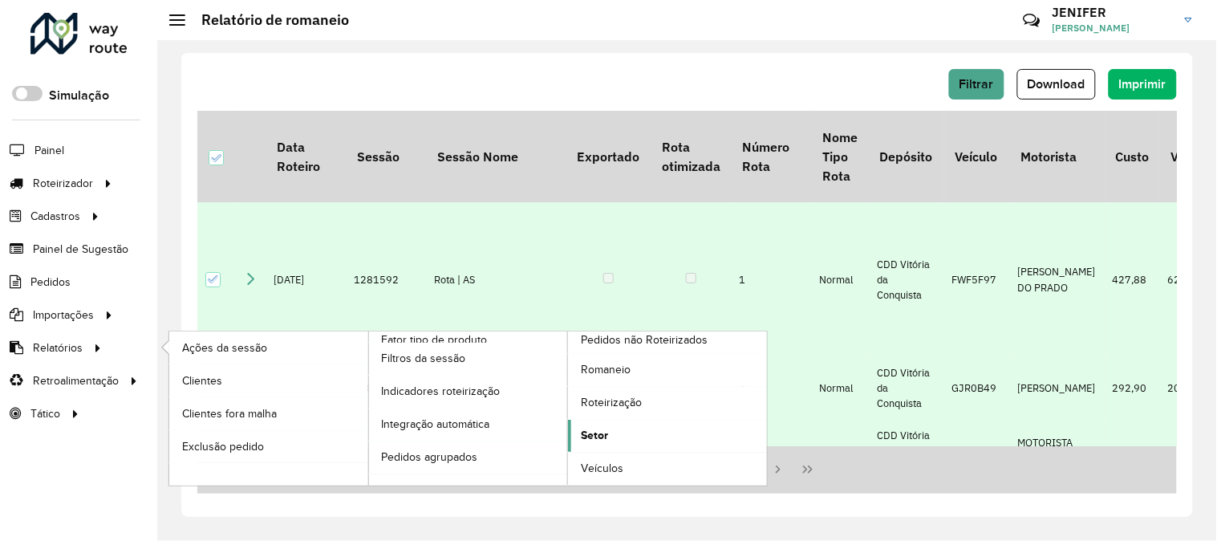
click at [619, 434] on link "Setor" at bounding box center [667, 436] width 199 height 32
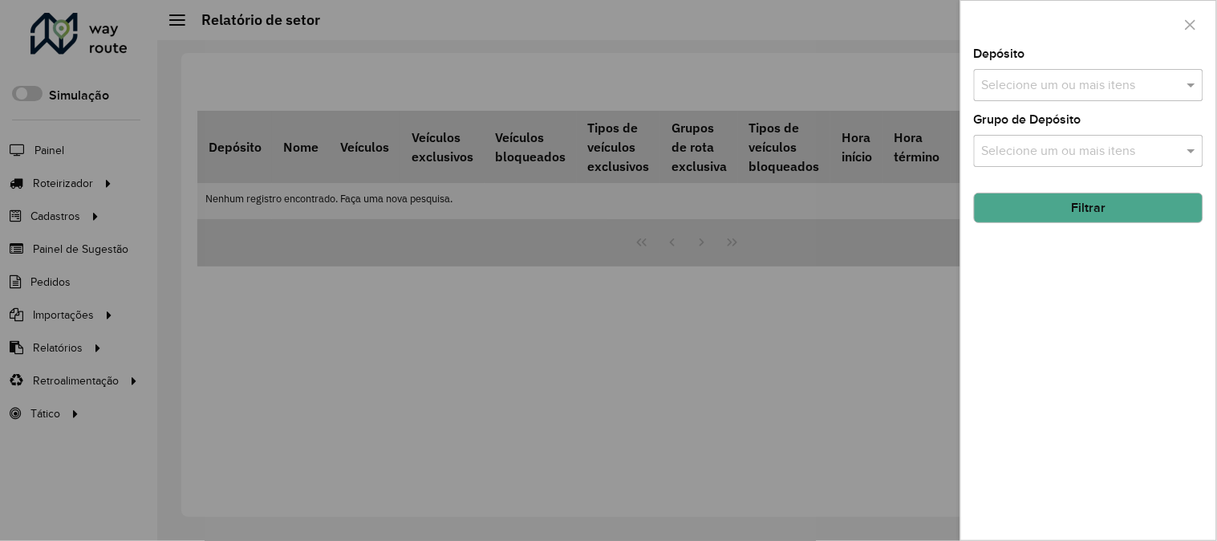
click at [1078, 91] on input "text" at bounding box center [1080, 85] width 205 height 19
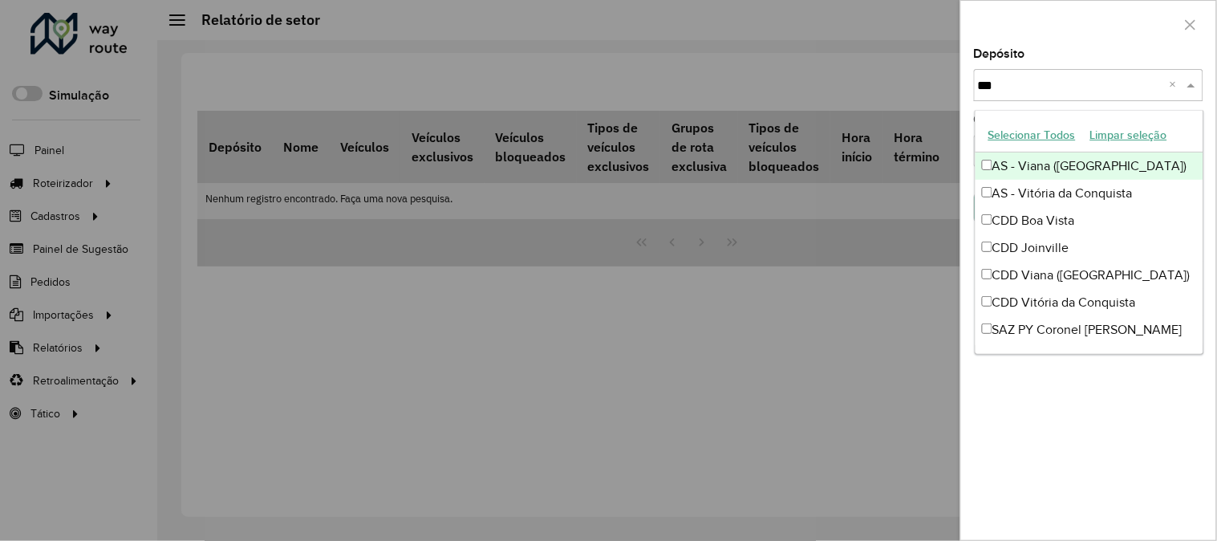
type input "****"
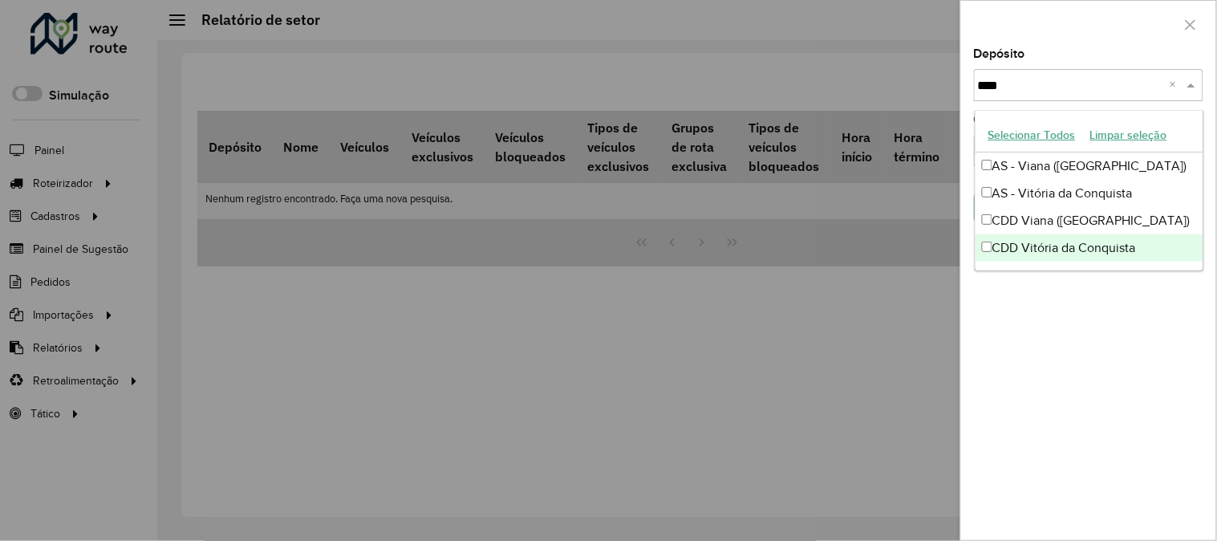
click at [1100, 258] on div "CDD Vitória da Conquista" at bounding box center [1090, 247] width 228 height 27
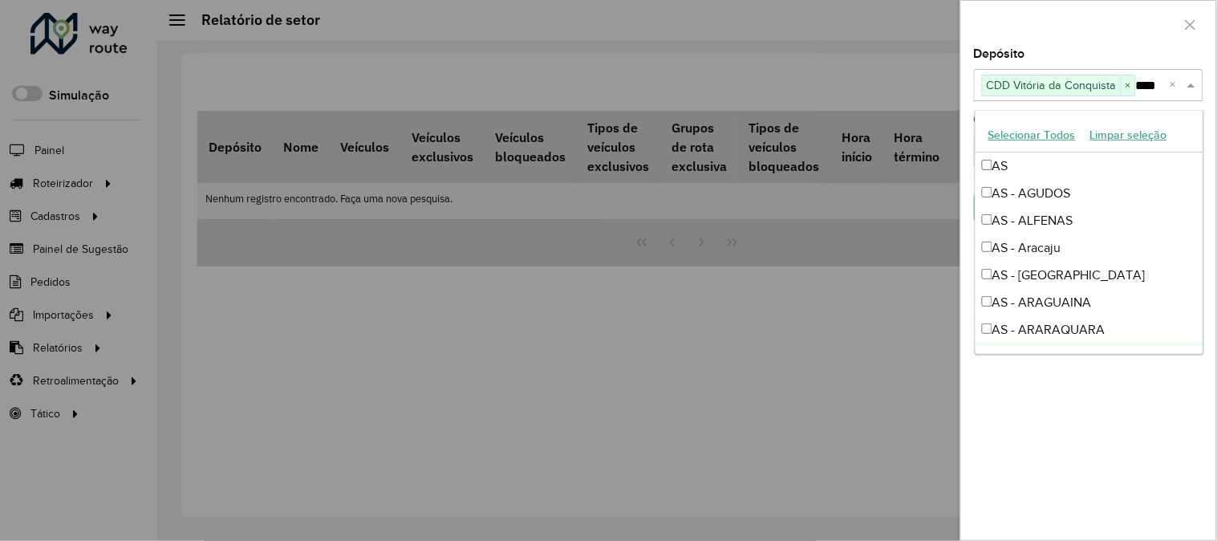
click at [1133, 388] on div "Depósito Selecione um ou mais itens CDD Vitória da Conquista × **** × Grupo de …" at bounding box center [1088, 294] width 255 height 492
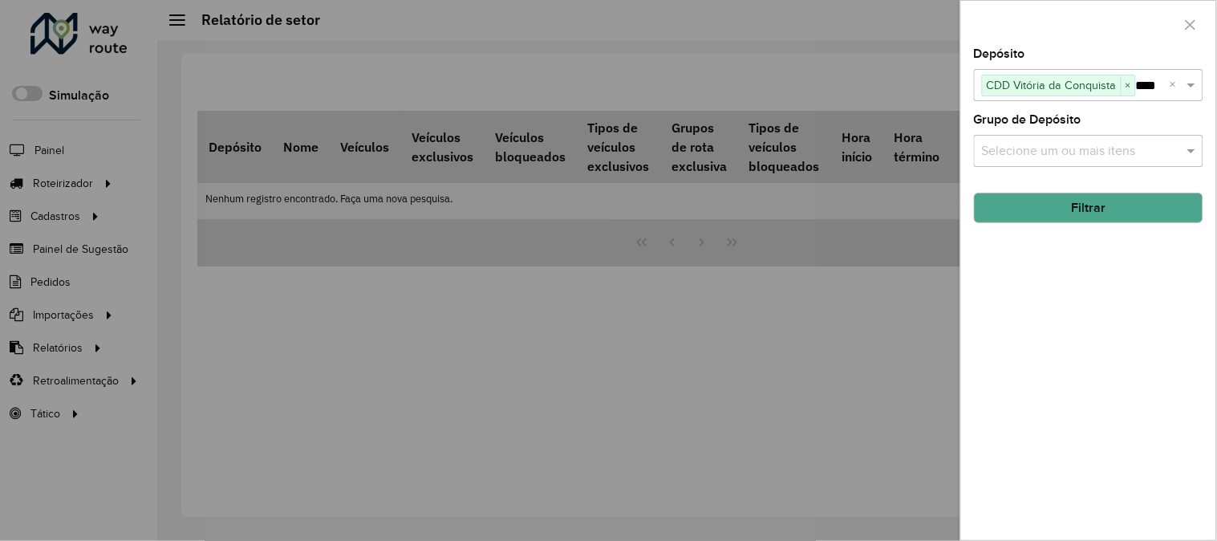
click at [1105, 207] on button "Filtrar" at bounding box center [1088, 208] width 229 height 30
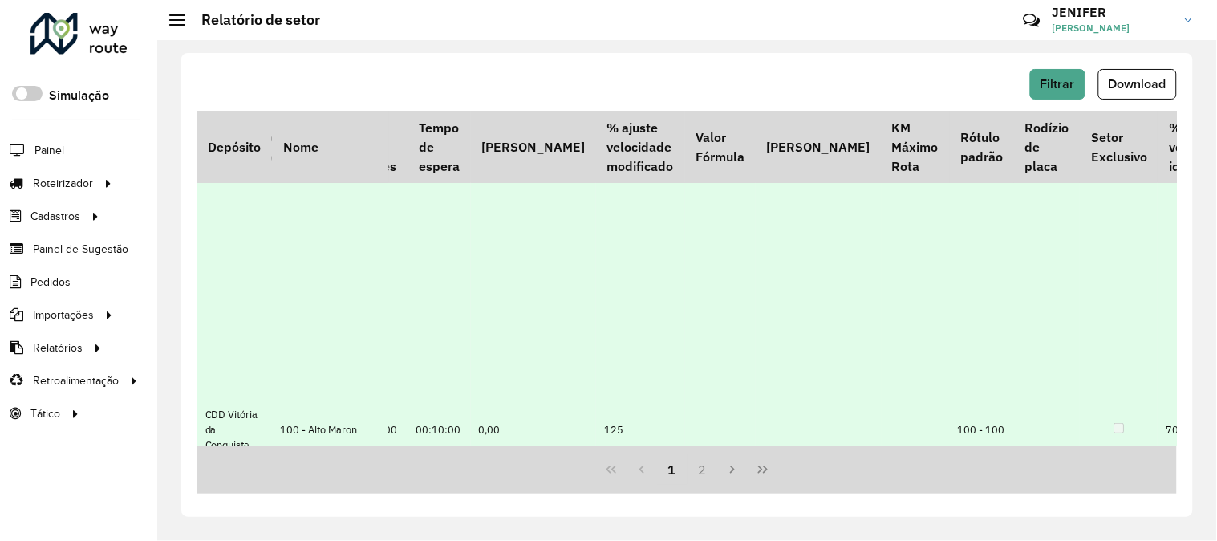
scroll to position [178, 773]
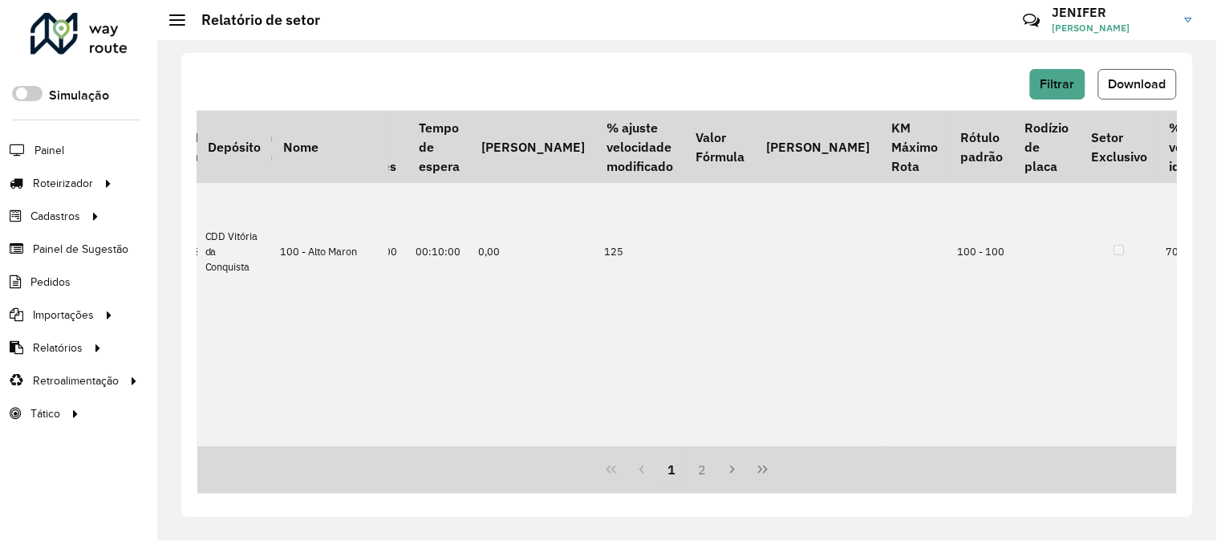
click at [1139, 89] on span "Download" at bounding box center [1138, 84] width 58 height 14
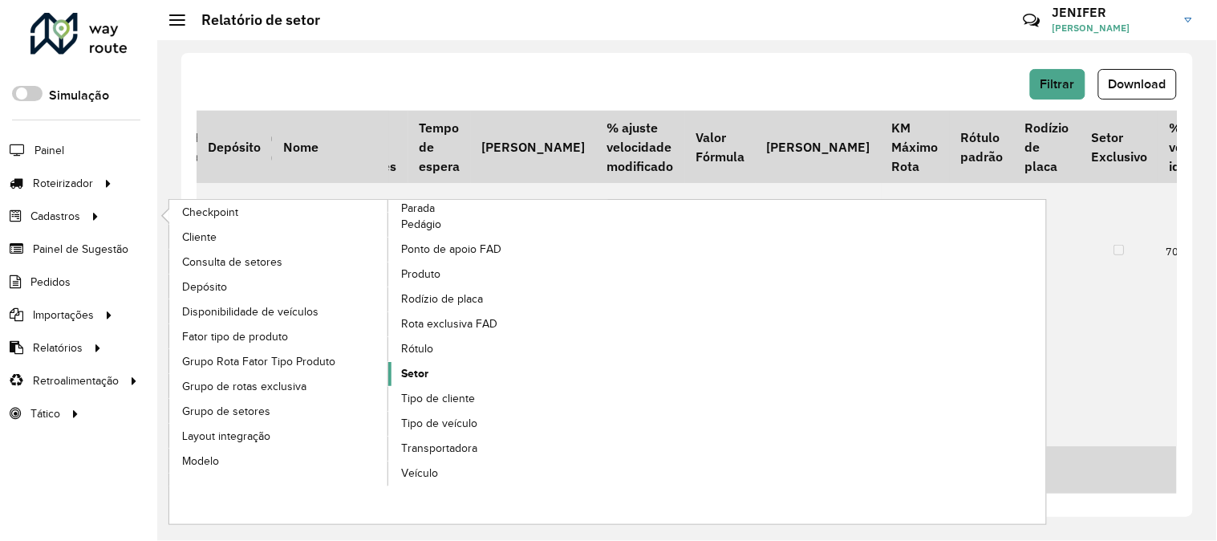
click at [434, 368] on link "Setor" at bounding box center [498, 374] width 220 height 24
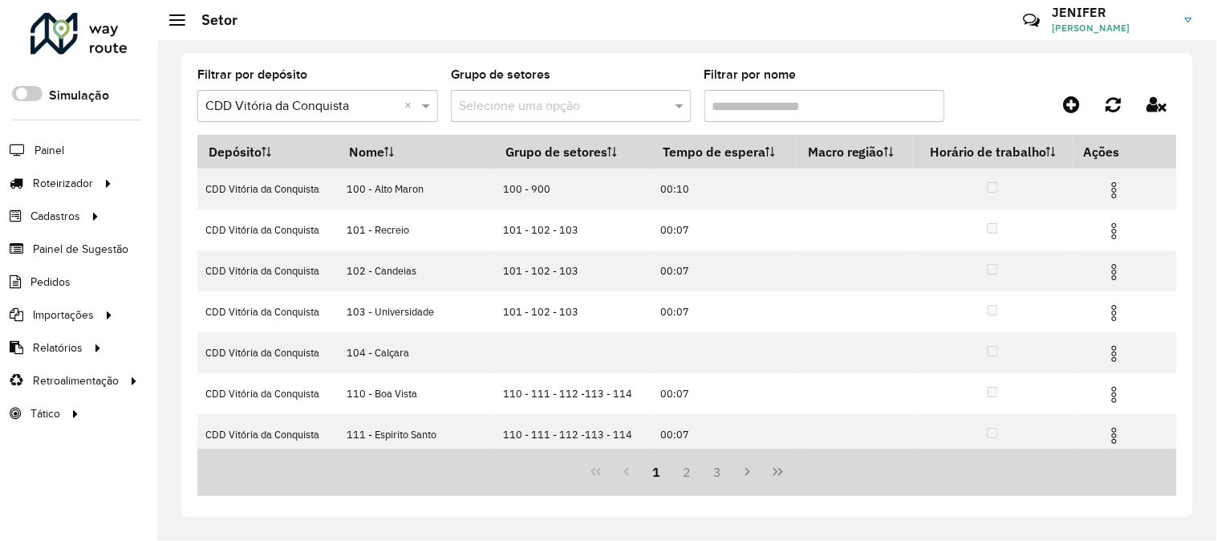
click at [784, 110] on input "Filtrar por nome" at bounding box center [825, 106] width 241 height 32
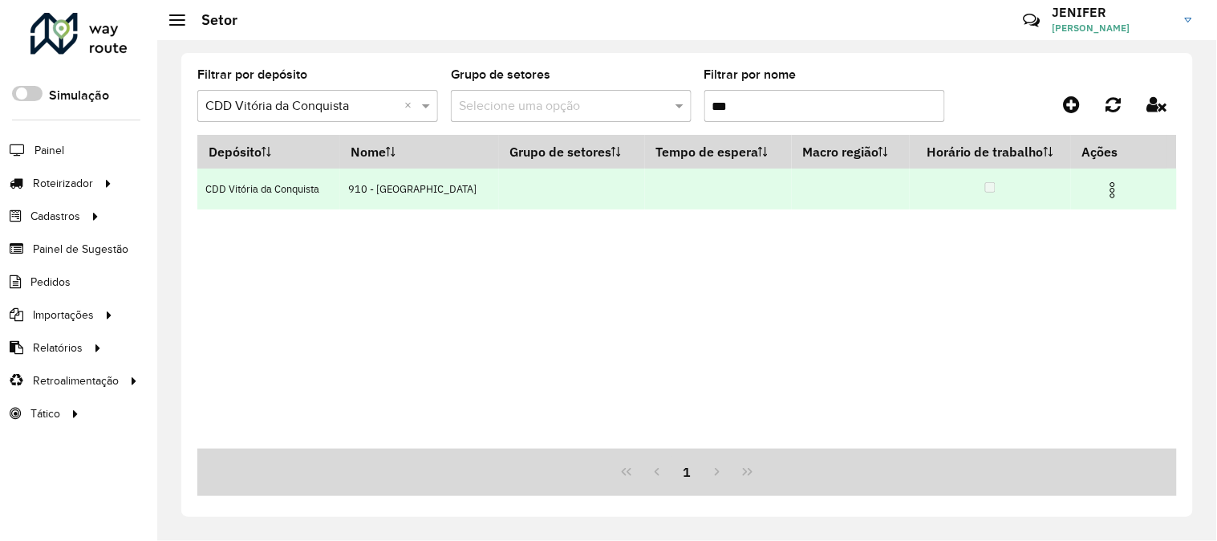
type input "***"
click at [1116, 195] on img at bounding box center [1112, 190] width 19 height 19
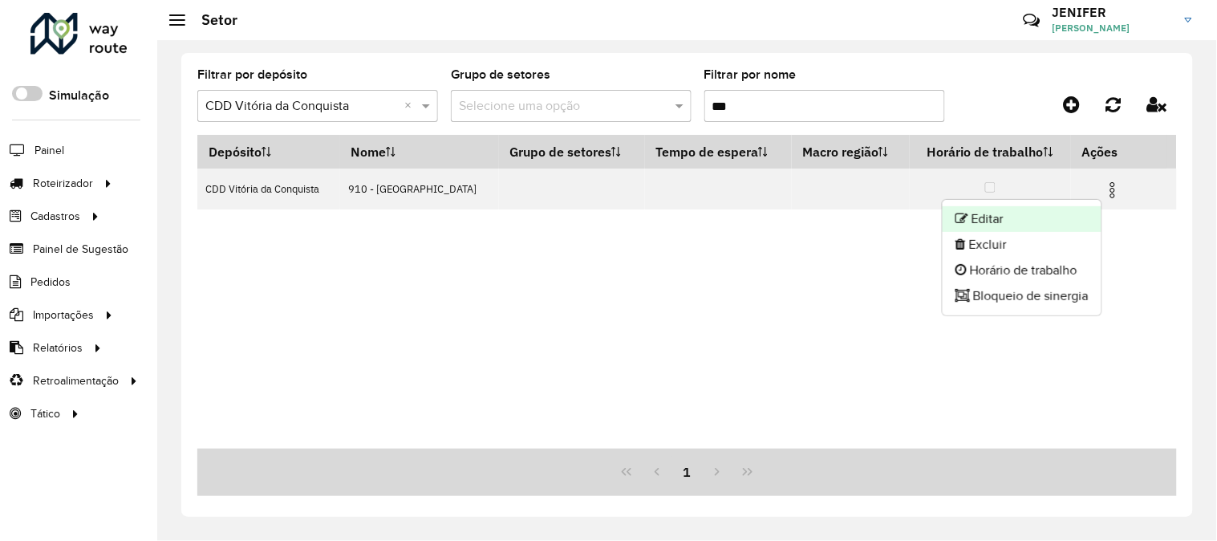
click at [1028, 221] on li "Editar" at bounding box center [1022, 219] width 159 height 26
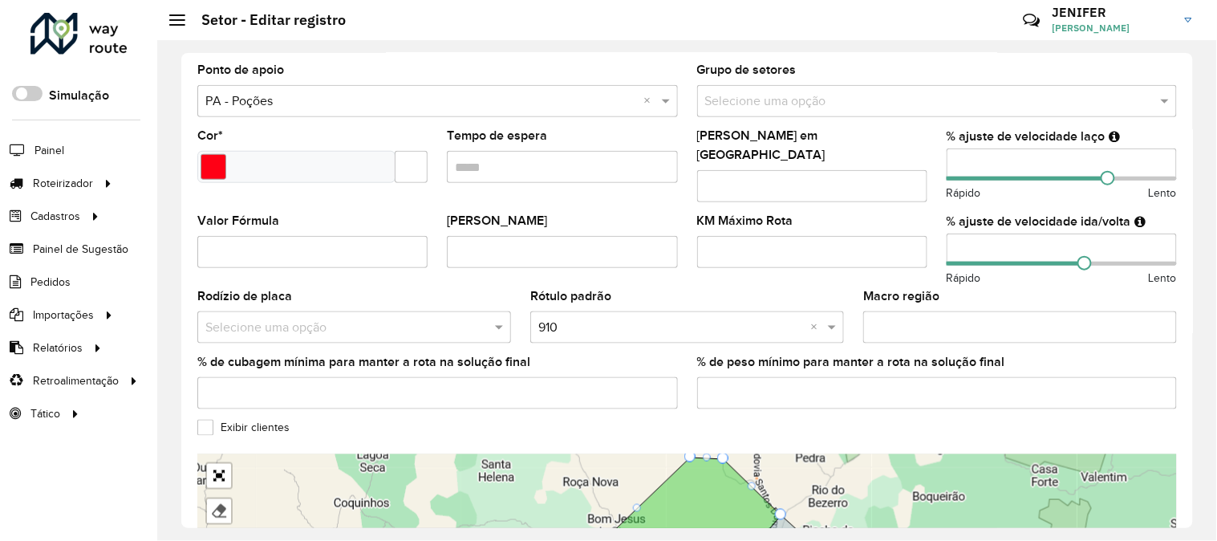
scroll to position [345, 0]
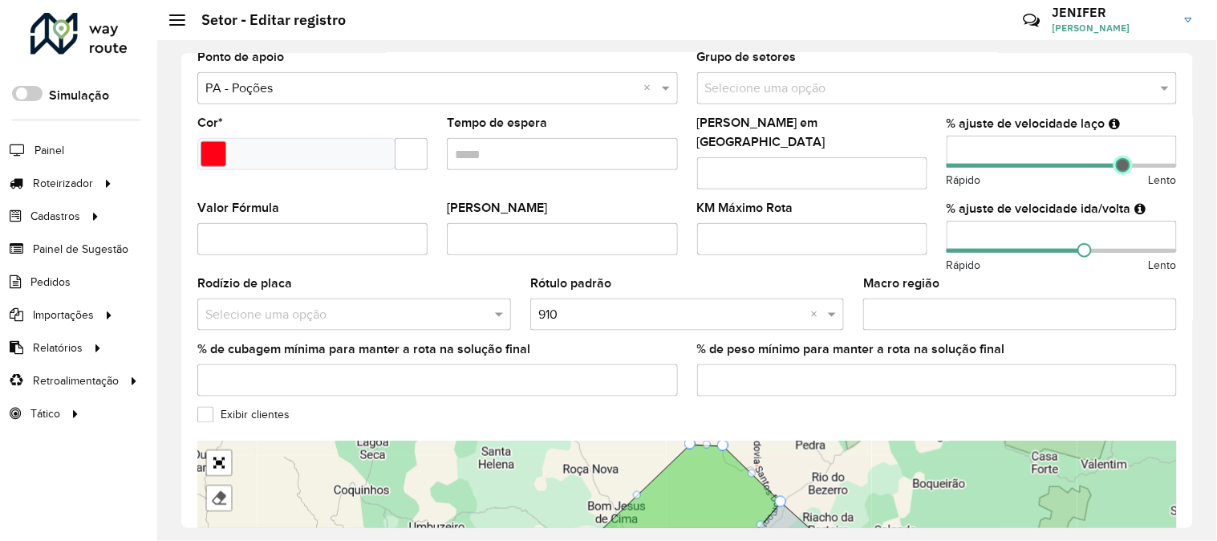
drag, startPoint x: 1107, startPoint y: 165, endPoint x: 1120, endPoint y: 169, distance: 13.5
click at [1120, 169] on span at bounding box center [1123, 165] width 14 height 14
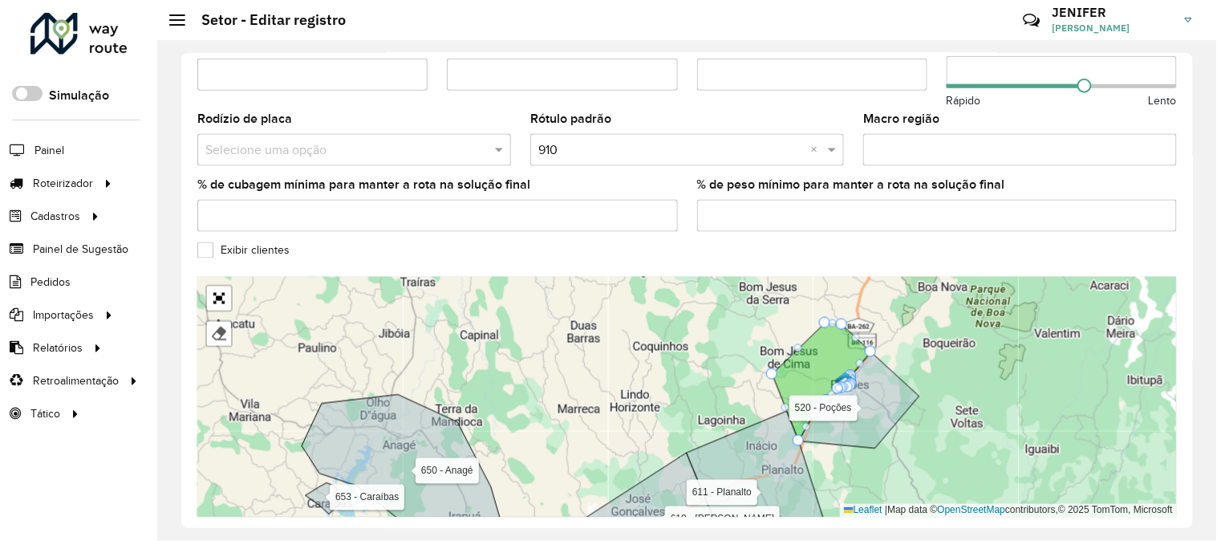
scroll to position [519, 0]
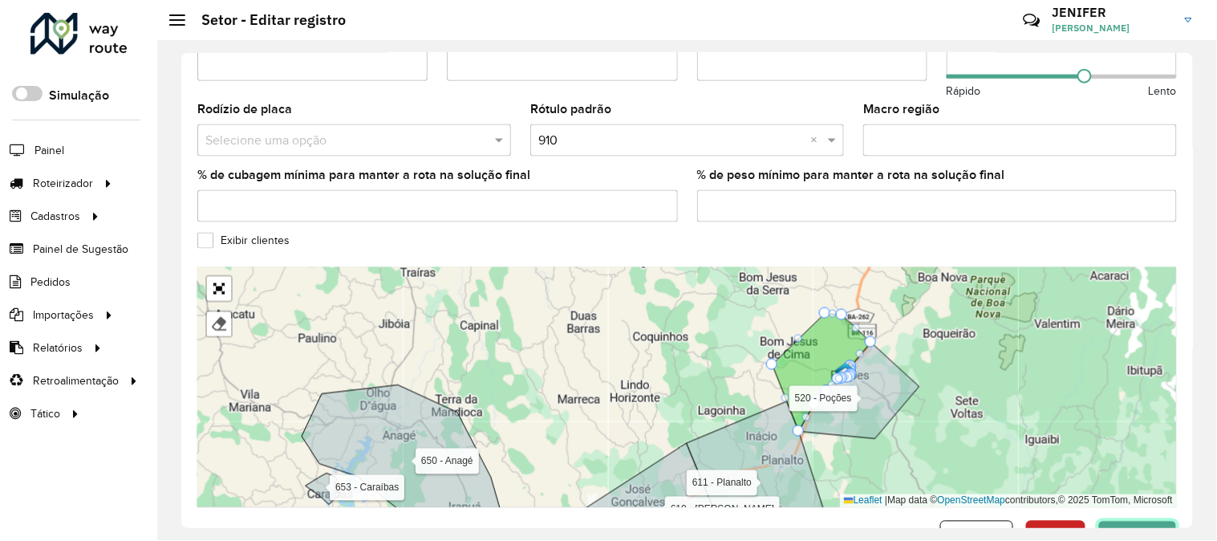
click at [1143, 521] on button "Confirmar" at bounding box center [1138, 536] width 79 height 30
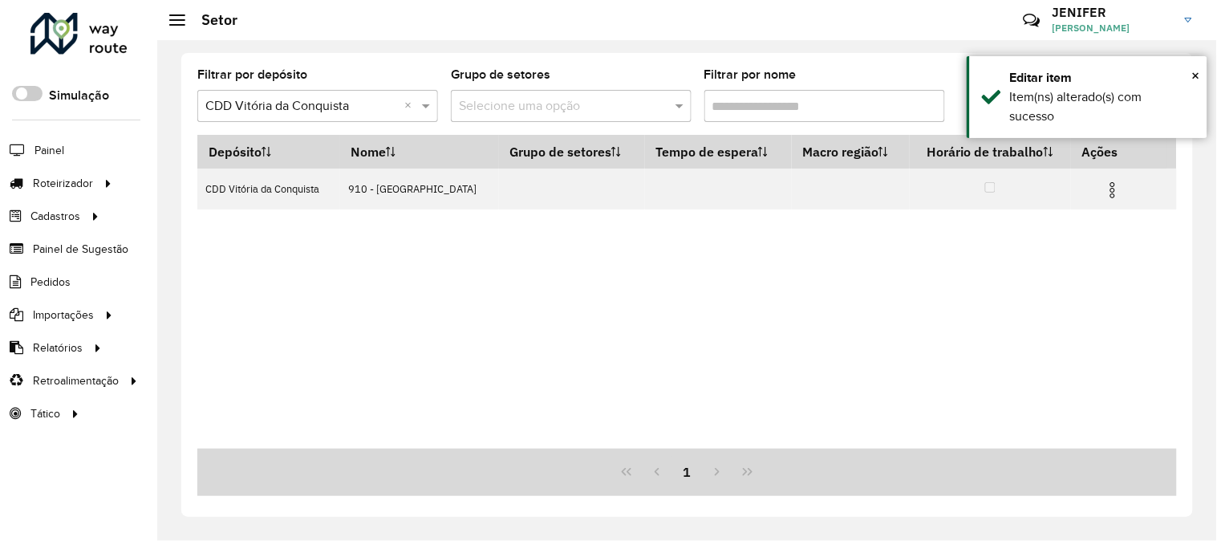
click at [748, 97] on input "Filtrar por nome" at bounding box center [825, 106] width 241 height 32
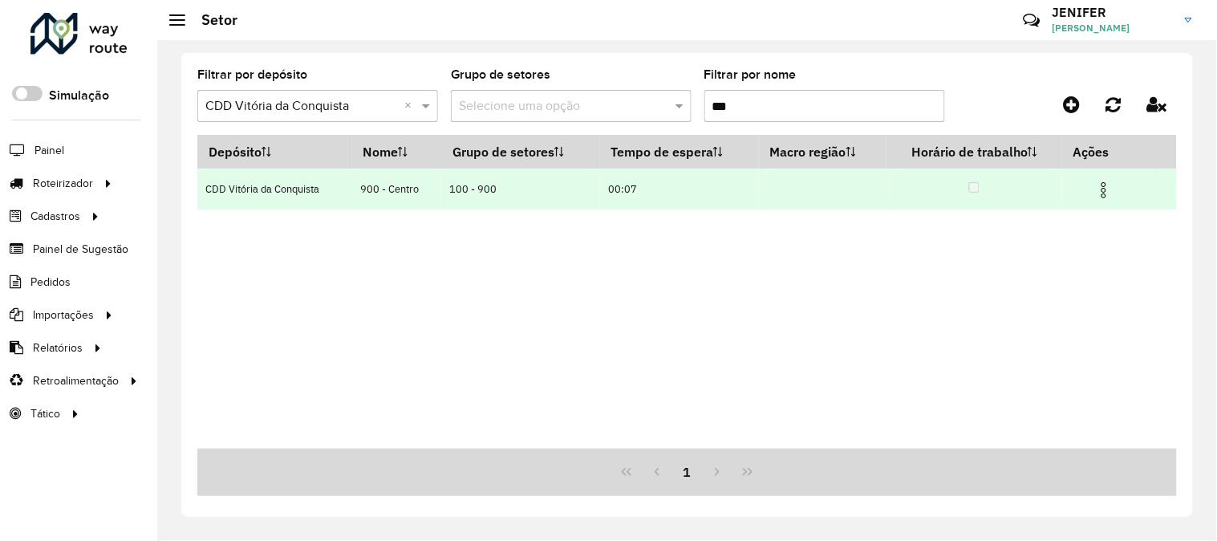
type input "***"
click at [1111, 193] on img at bounding box center [1104, 190] width 19 height 19
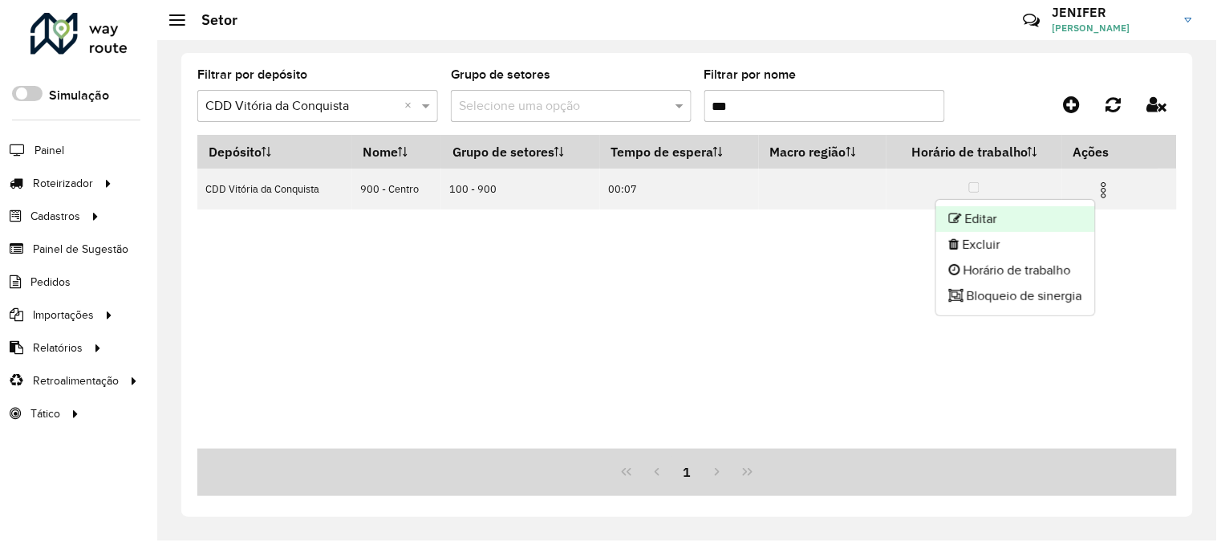
click at [1025, 217] on li "Editar" at bounding box center [1015, 219] width 159 height 26
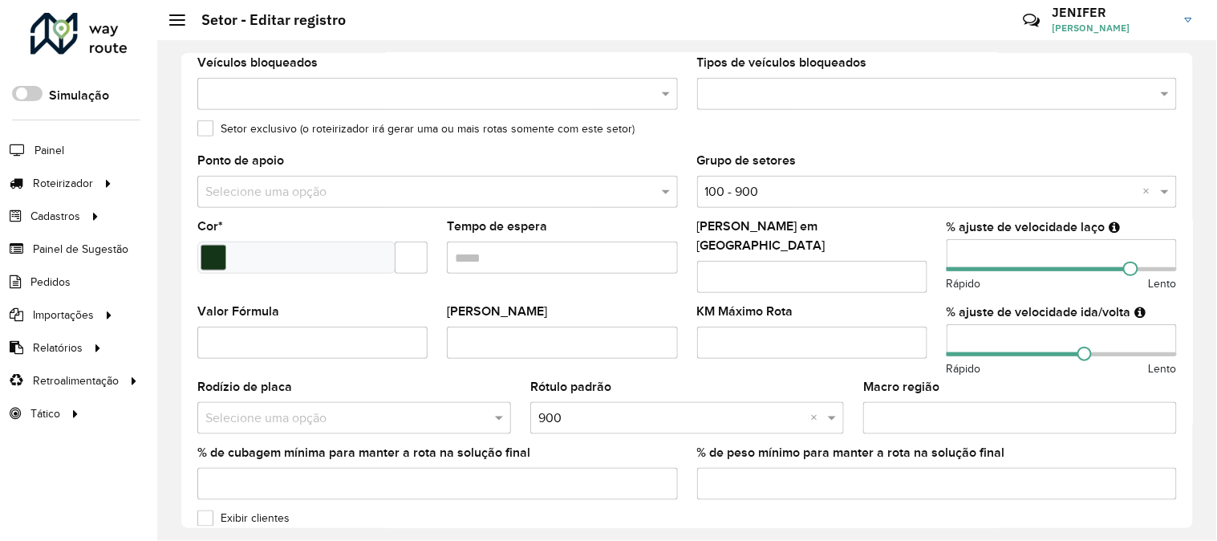
scroll to position [245, 0]
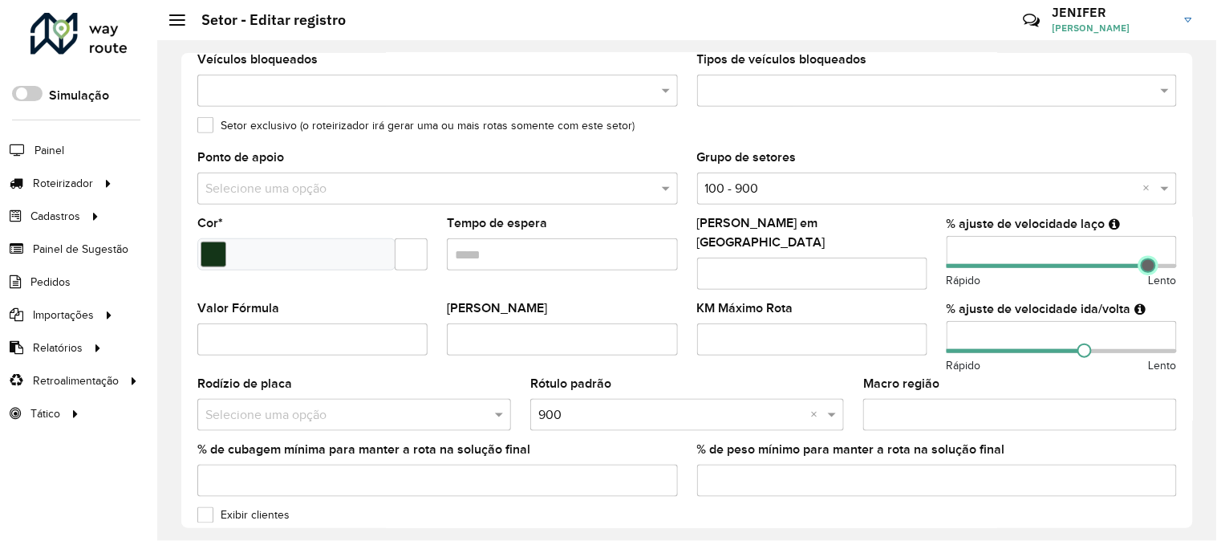
drag, startPoint x: 1128, startPoint y: 271, endPoint x: 1145, endPoint y: 270, distance: 16.9
click at [1145, 270] on span at bounding box center [1148, 265] width 14 height 14
click at [1143, 266] on span at bounding box center [1146, 265] width 14 height 14
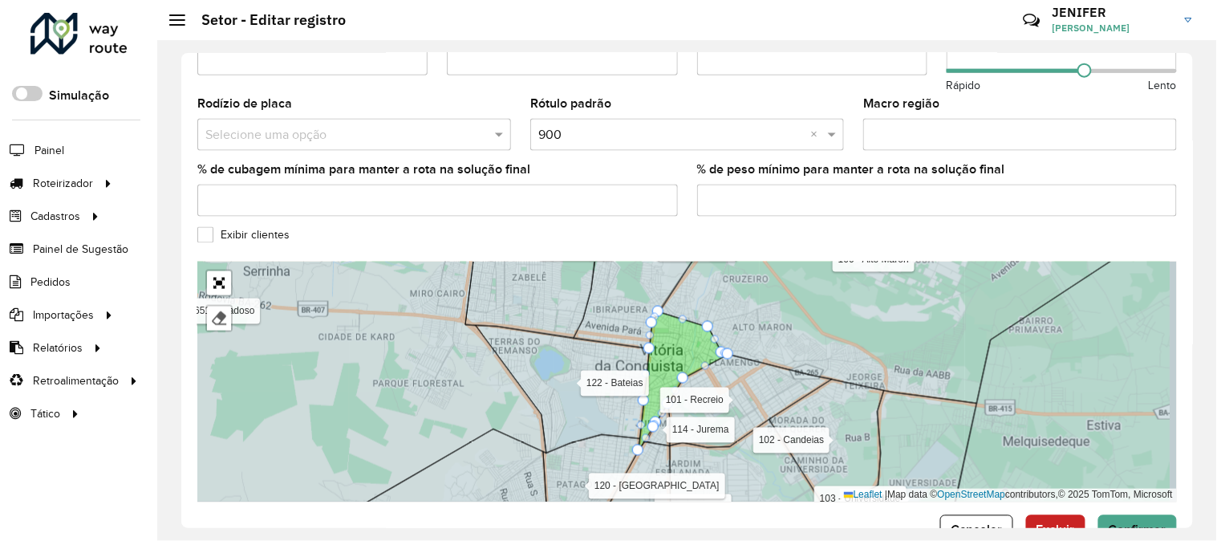
scroll to position [562, 0]
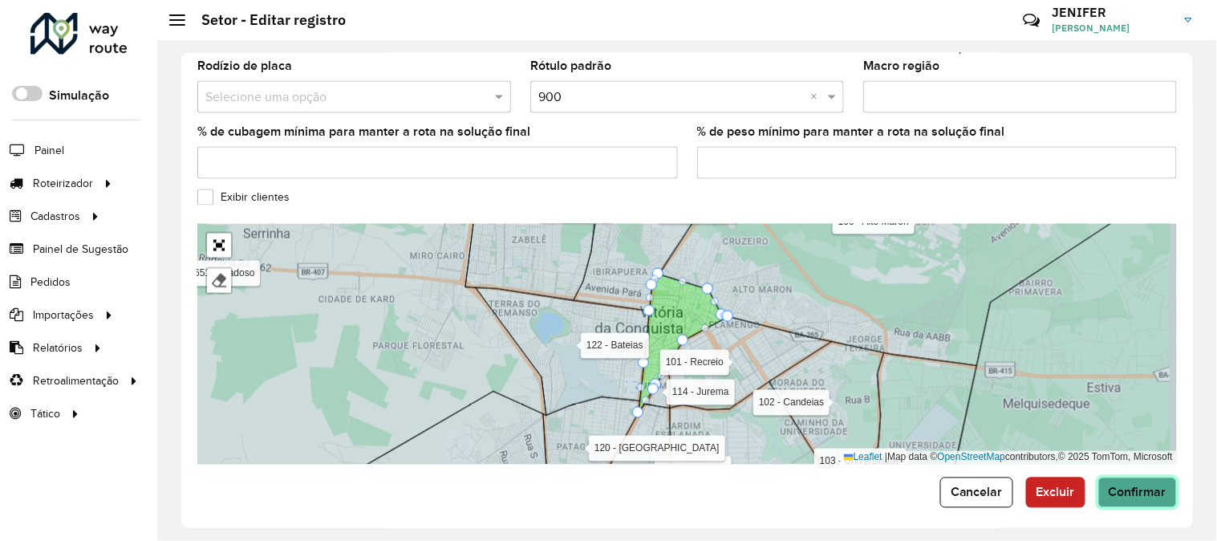
click at [1143, 485] on span "Confirmar" at bounding box center [1138, 492] width 58 height 14
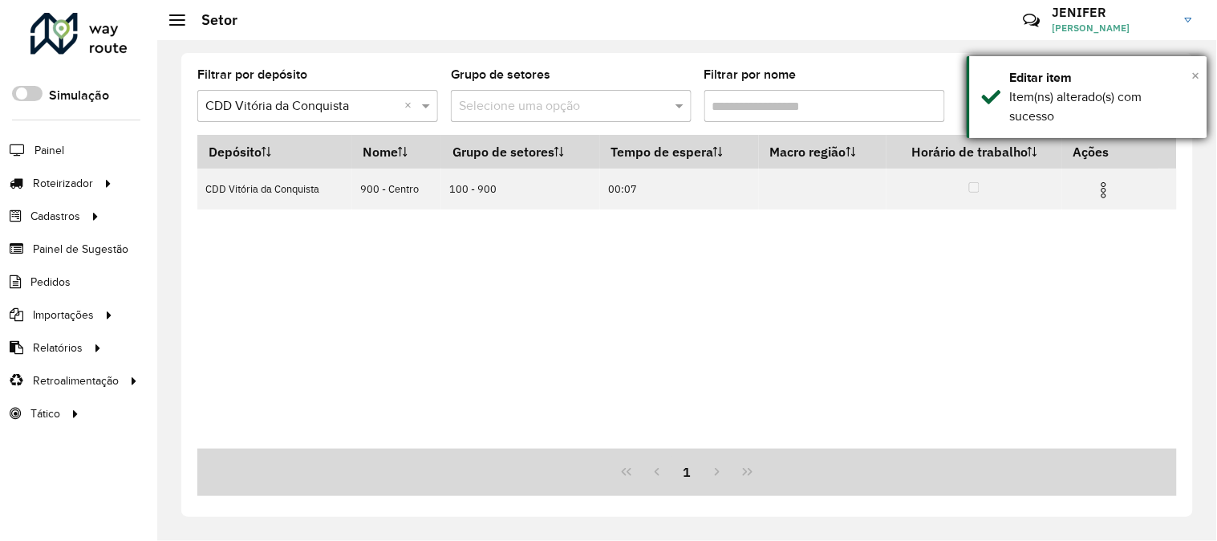
click at [1192, 69] on span "×" at bounding box center [1196, 76] width 8 height 18
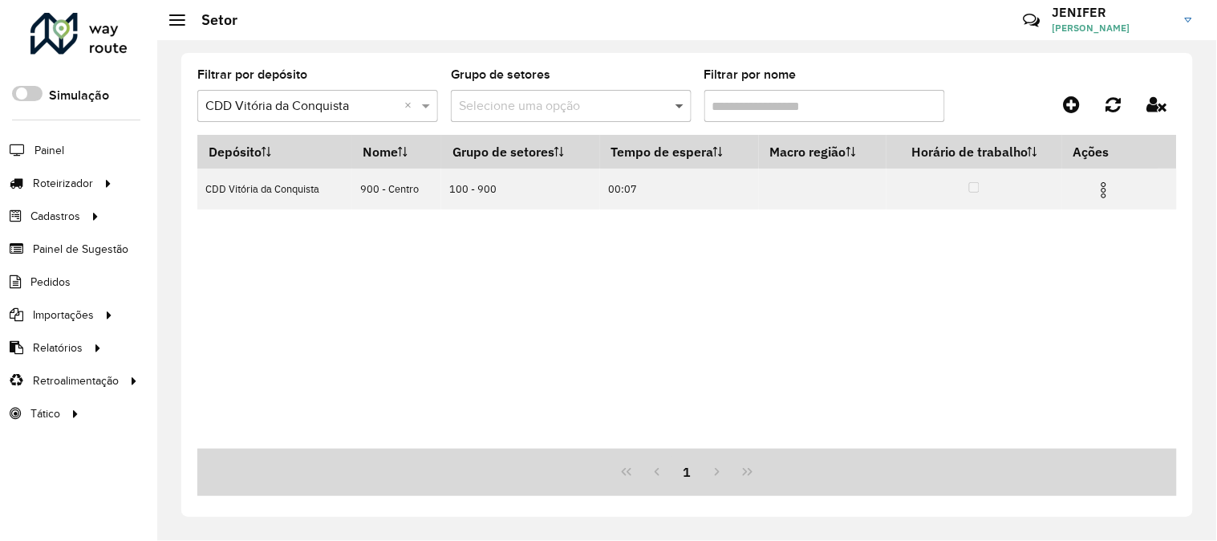
drag, startPoint x: 781, startPoint y: 101, endPoint x: 690, endPoint y: 99, distance: 90.7
click at [690, 99] on formly-group "Filtrar por depósito Selecione um depósito × CDD Vitória da Conquista × Grupo d…" at bounding box center [558, 102] width 722 height 66
type input "***"
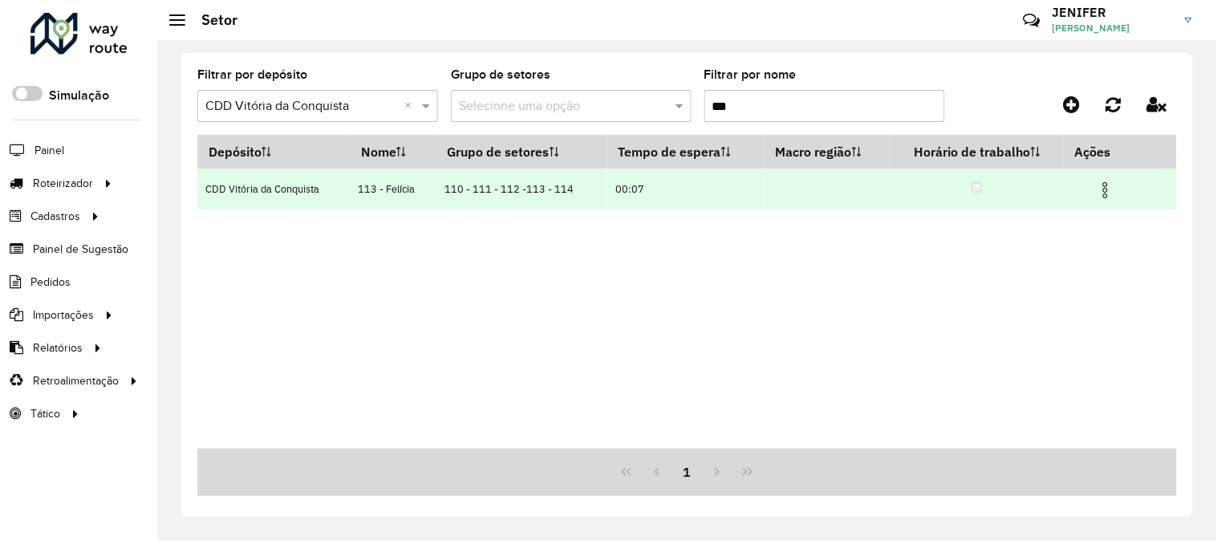
type input "***"
click at [1103, 189] on img at bounding box center [1105, 190] width 19 height 19
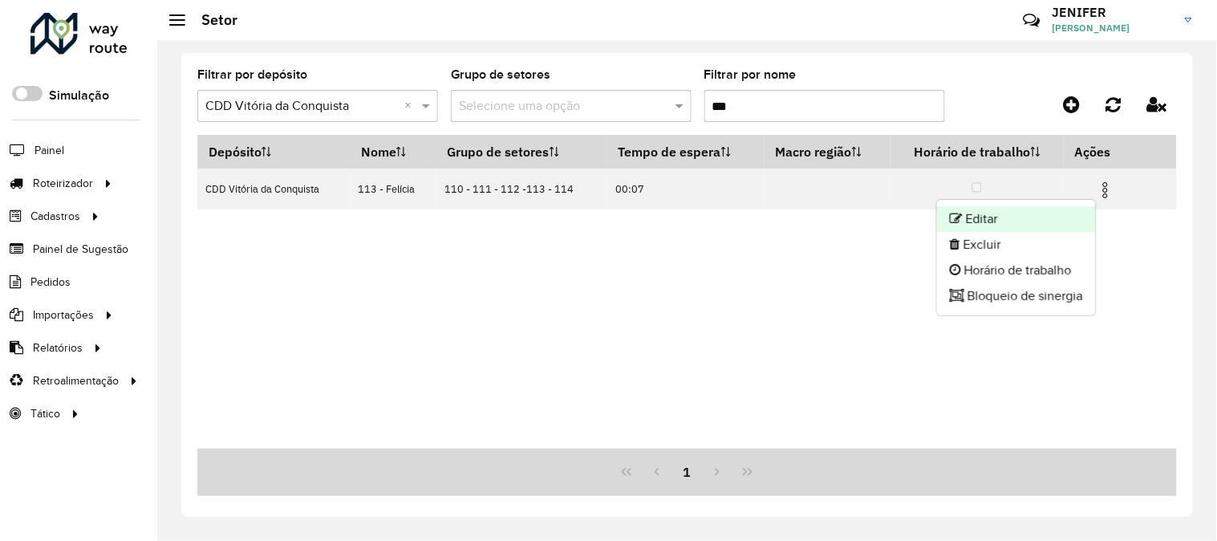
click at [1032, 209] on li "Editar" at bounding box center [1016, 219] width 159 height 26
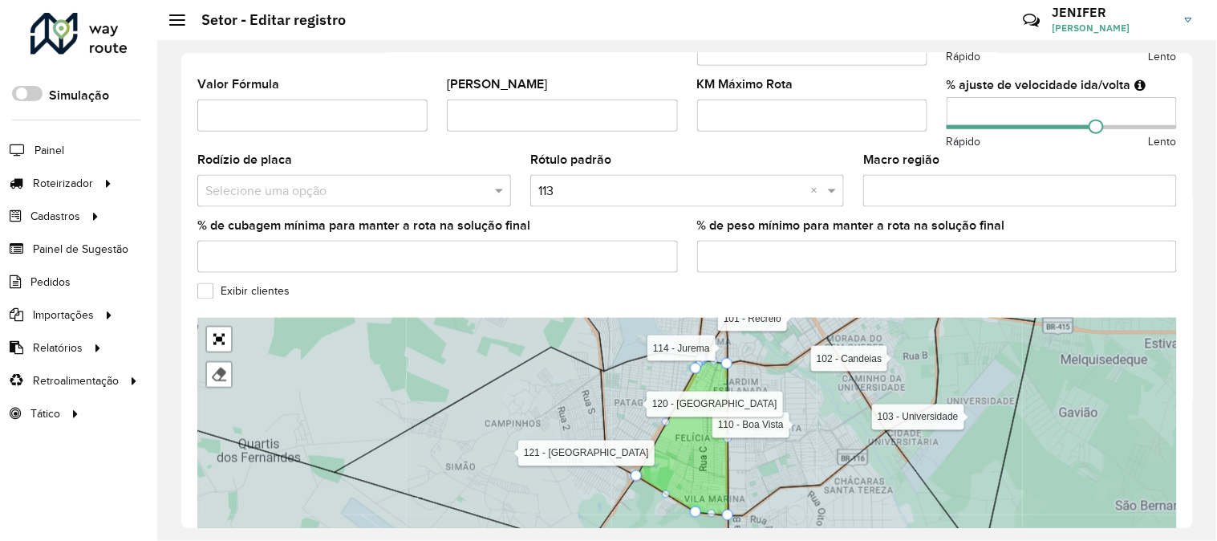
scroll to position [474, 0]
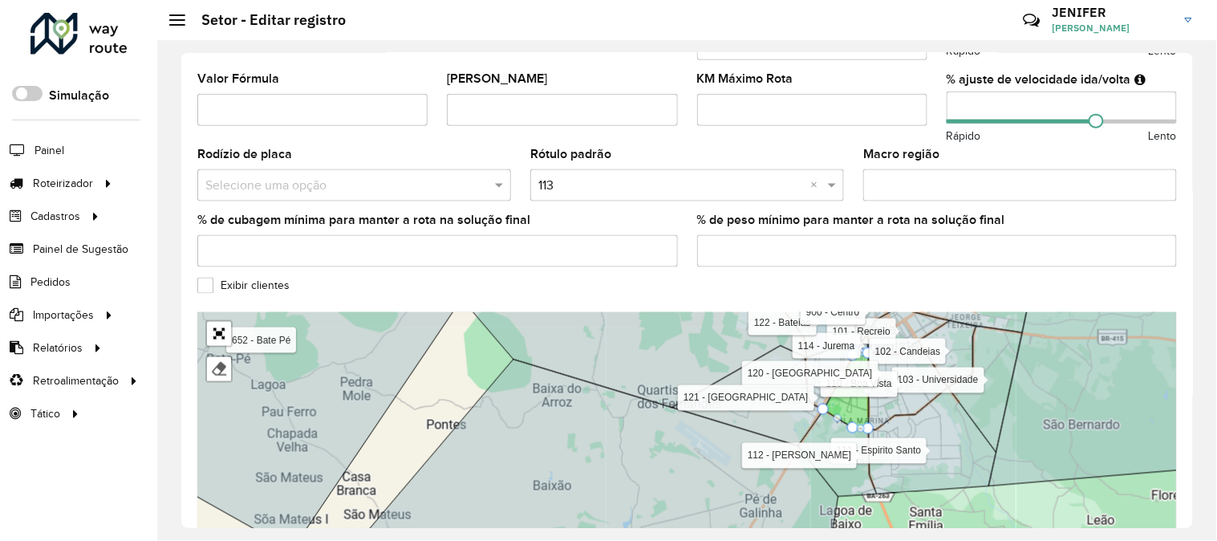
click at [1188, 313] on div "Depósito * Selecione um depósito × CDD Vitória da Conquista Nome * Veículos RMY…" at bounding box center [687, 290] width 1012 height 475
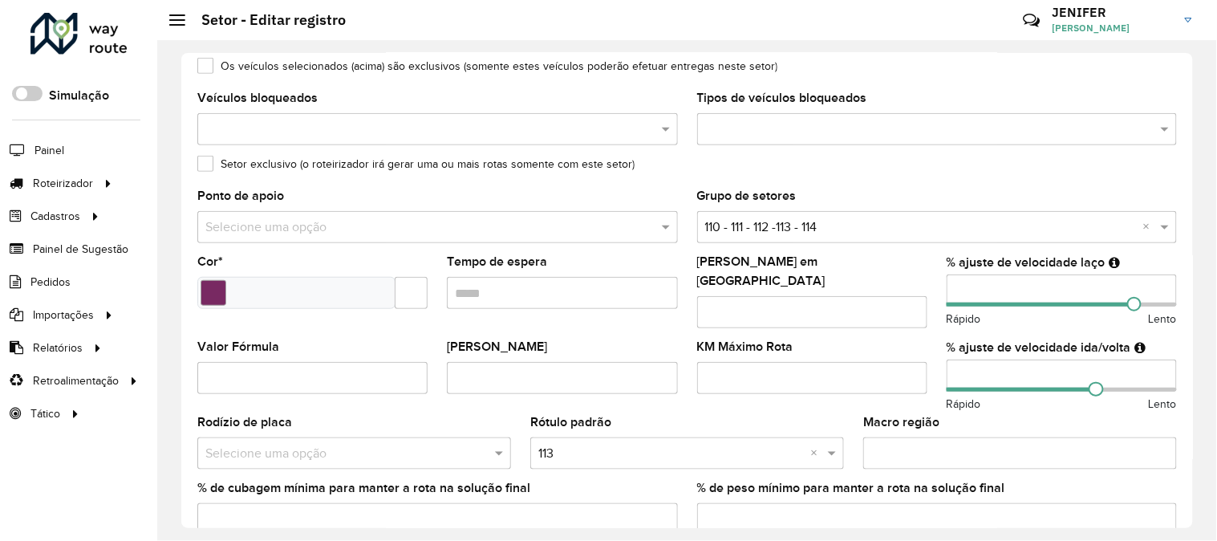
scroll to position [295, 0]
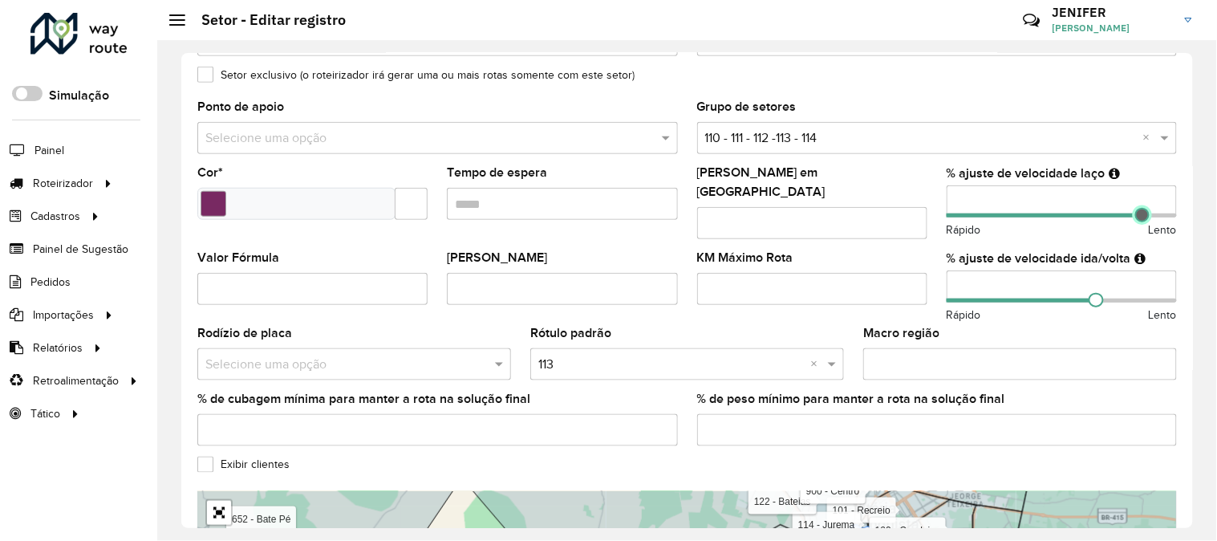
drag, startPoint x: 1130, startPoint y: 215, endPoint x: 1139, endPoint y: 209, distance: 11.1
click at [1139, 209] on span at bounding box center [1142, 215] width 14 height 14
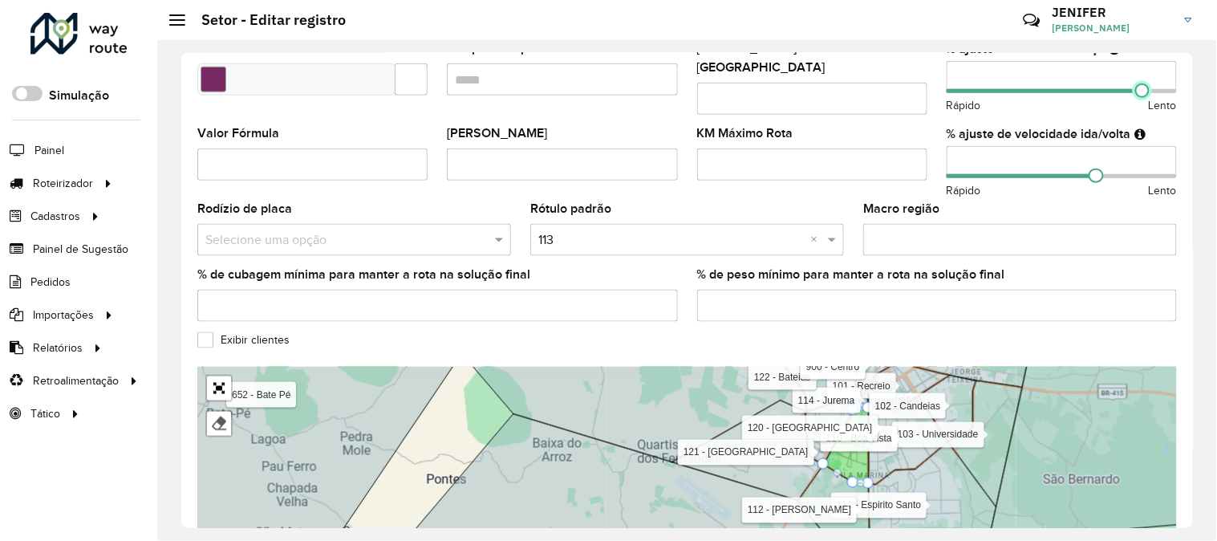
scroll to position [562, 0]
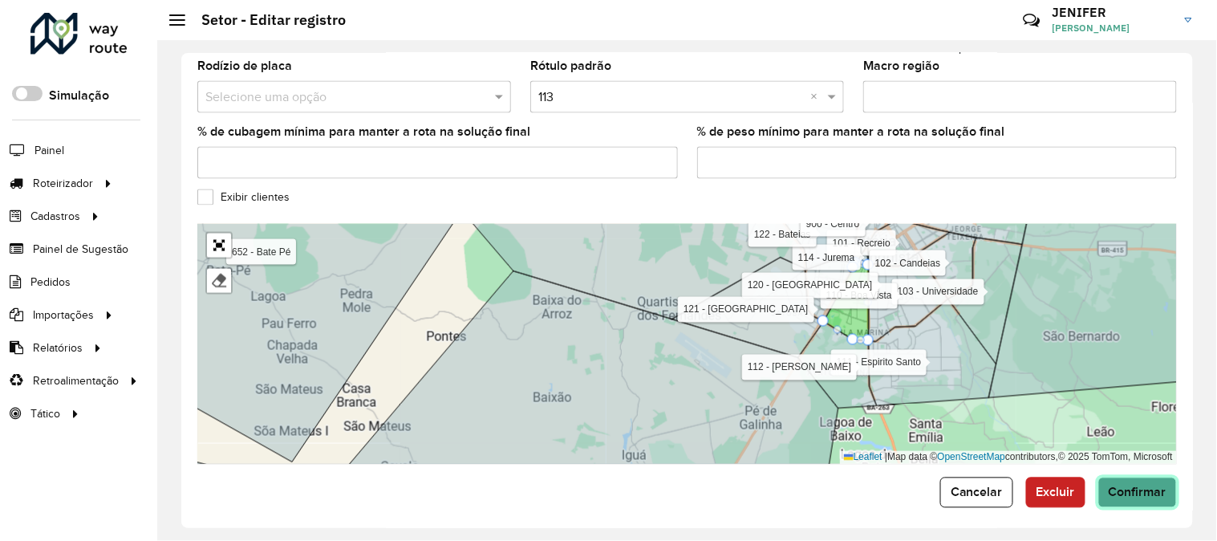
click at [1172, 482] on button "Confirmar" at bounding box center [1138, 492] width 79 height 30
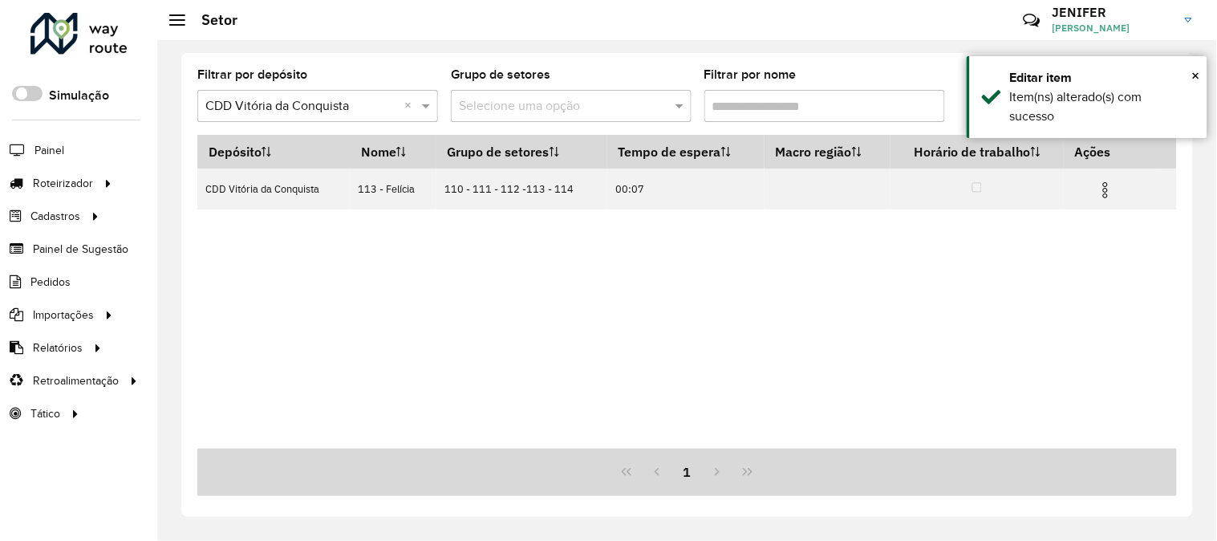
click at [776, 104] on input "Filtrar por nome" at bounding box center [825, 106] width 241 height 32
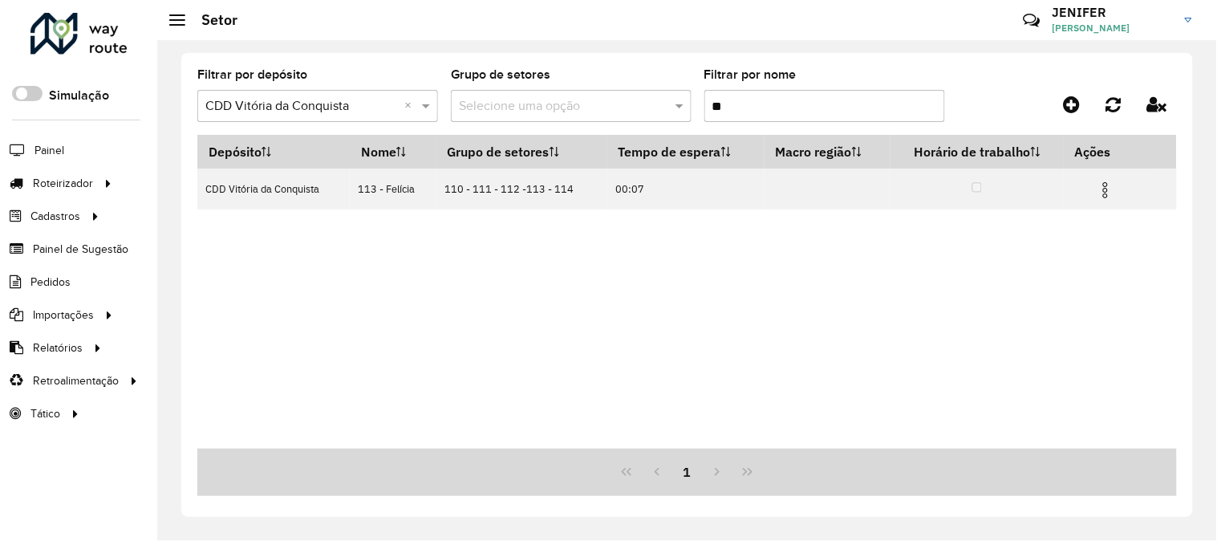
type input "*"
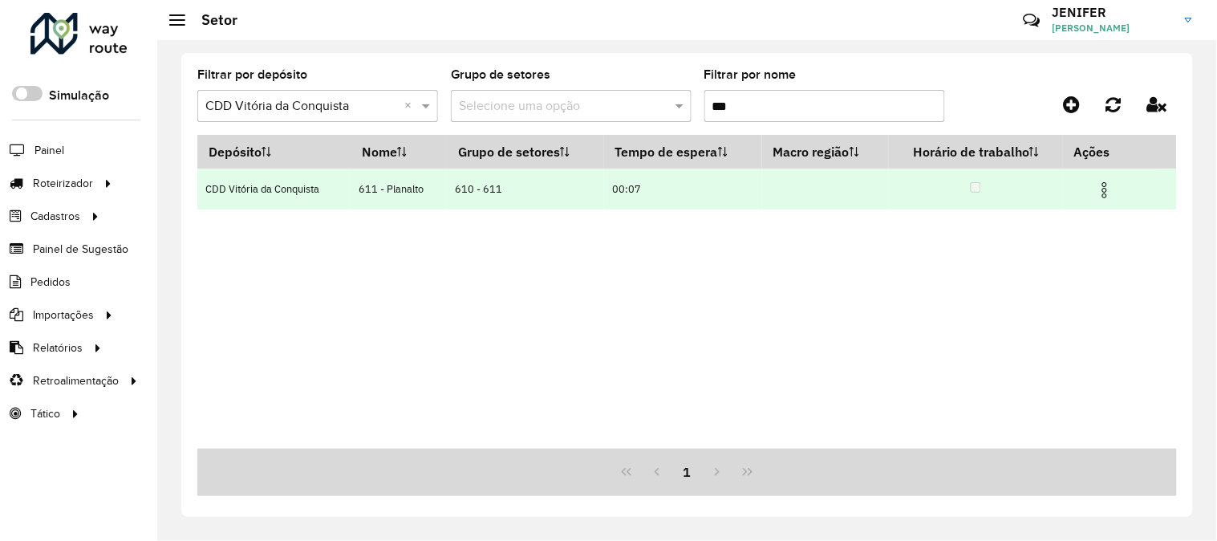
type input "***"
click at [1104, 182] on img at bounding box center [1104, 190] width 19 height 19
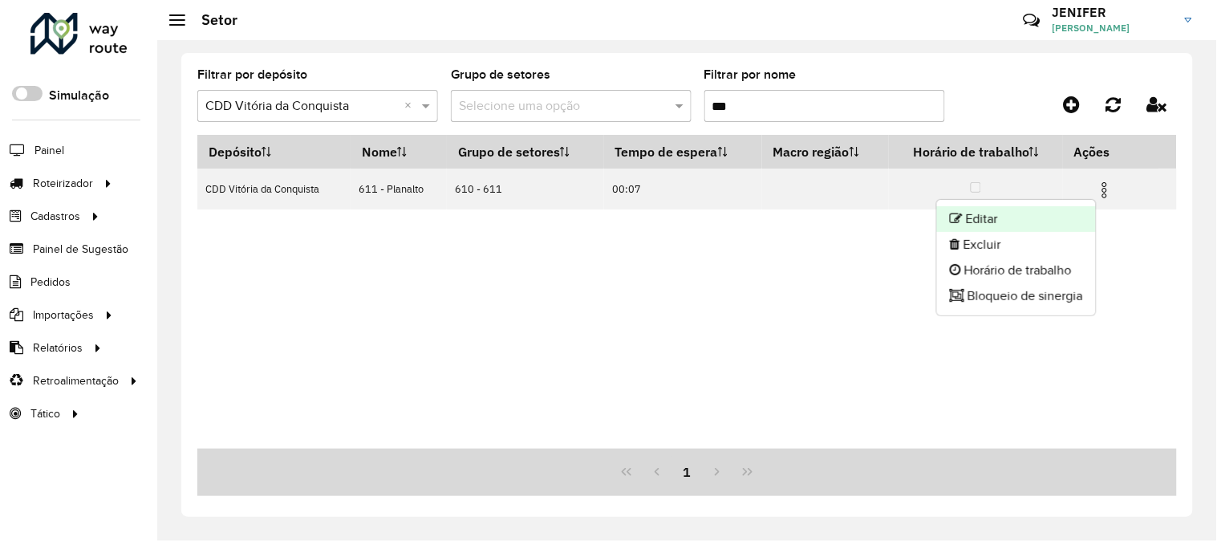
click at [1028, 210] on li "Editar" at bounding box center [1016, 219] width 159 height 26
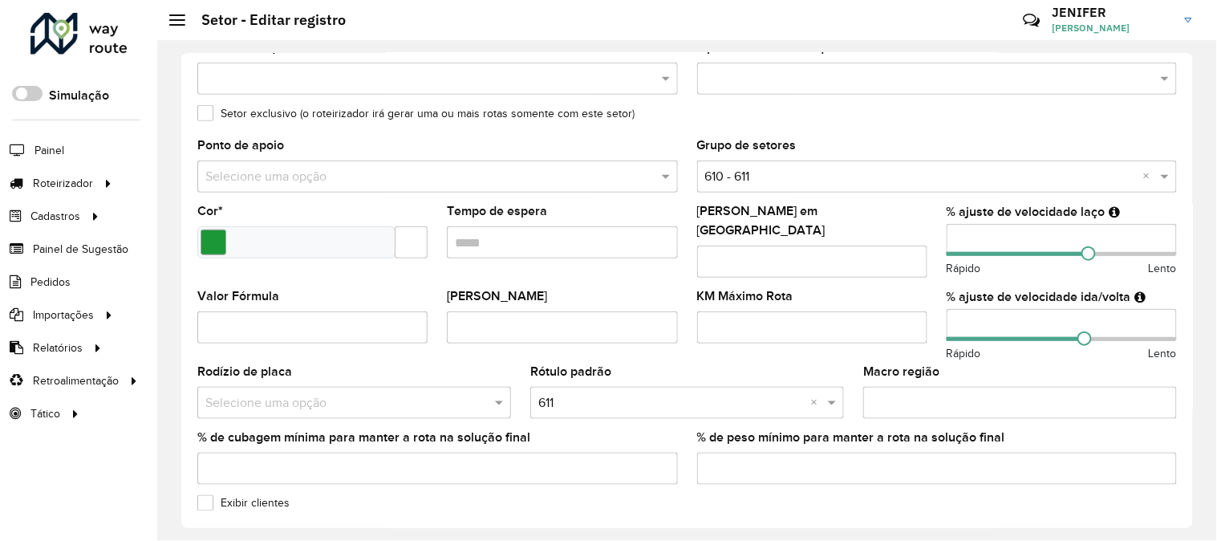
scroll to position [253, 0]
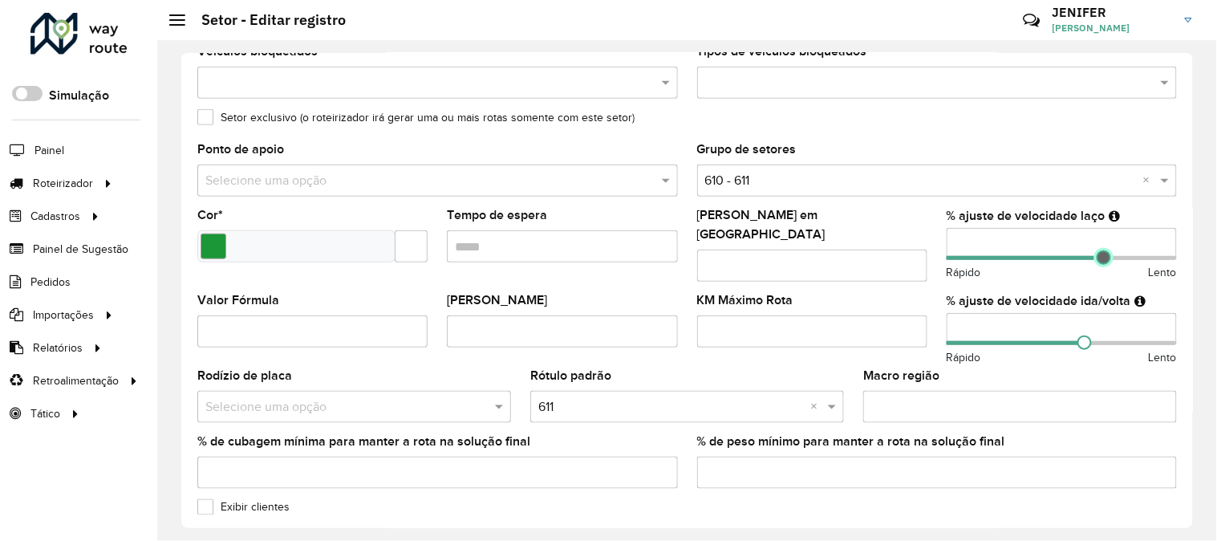
drag, startPoint x: 1090, startPoint y: 262, endPoint x: 1100, endPoint y: 259, distance: 10.7
click at [1100, 259] on span at bounding box center [1104, 257] width 14 height 14
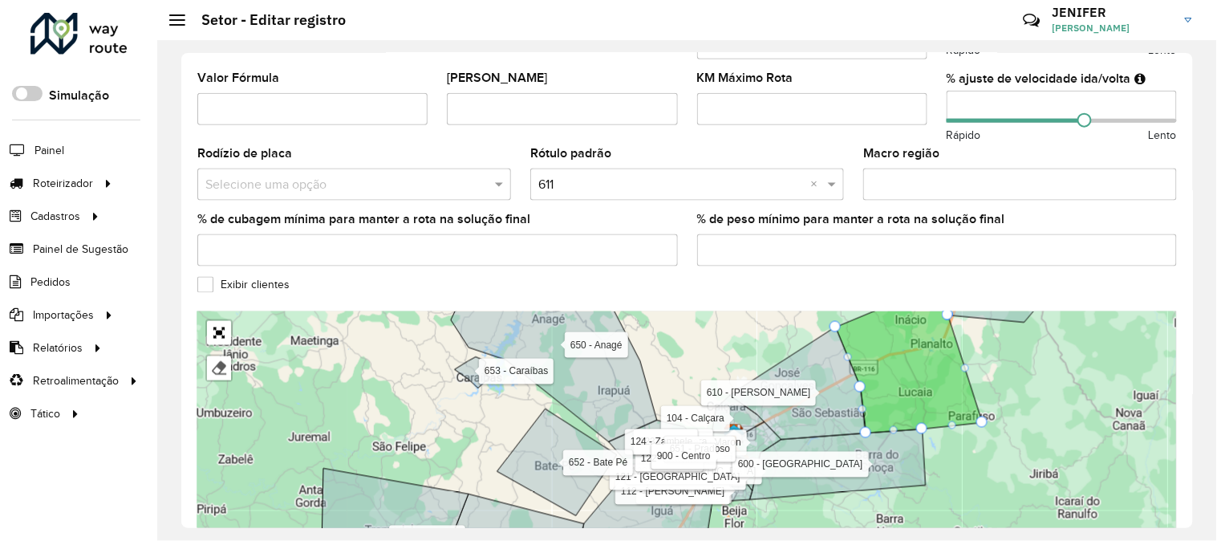
scroll to position [562, 0]
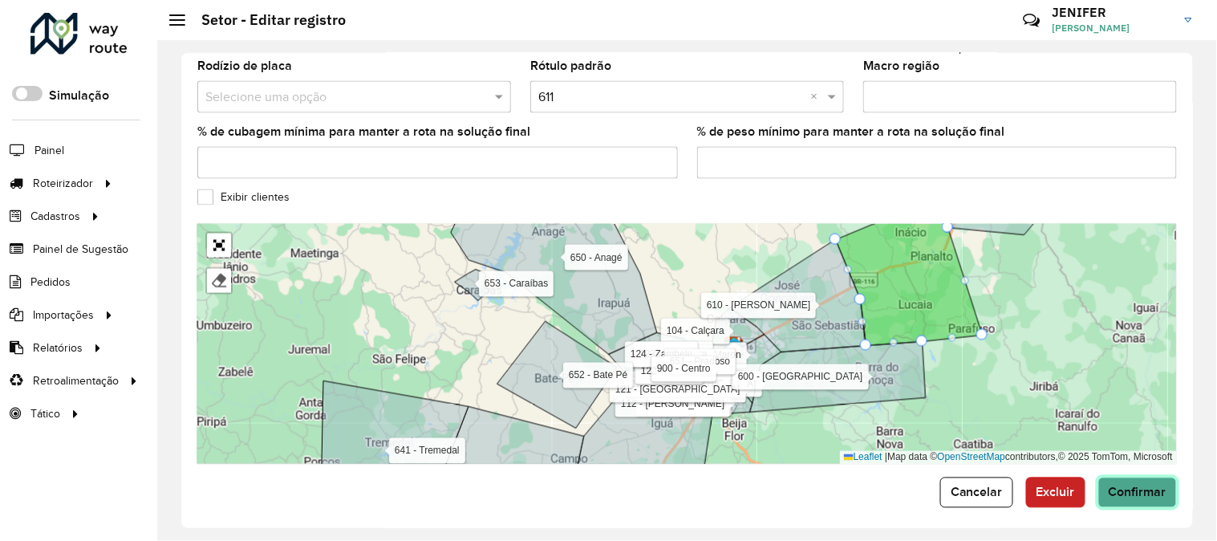
click at [1144, 485] on span "Confirmar" at bounding box center [1138, 492] width 58 height 14
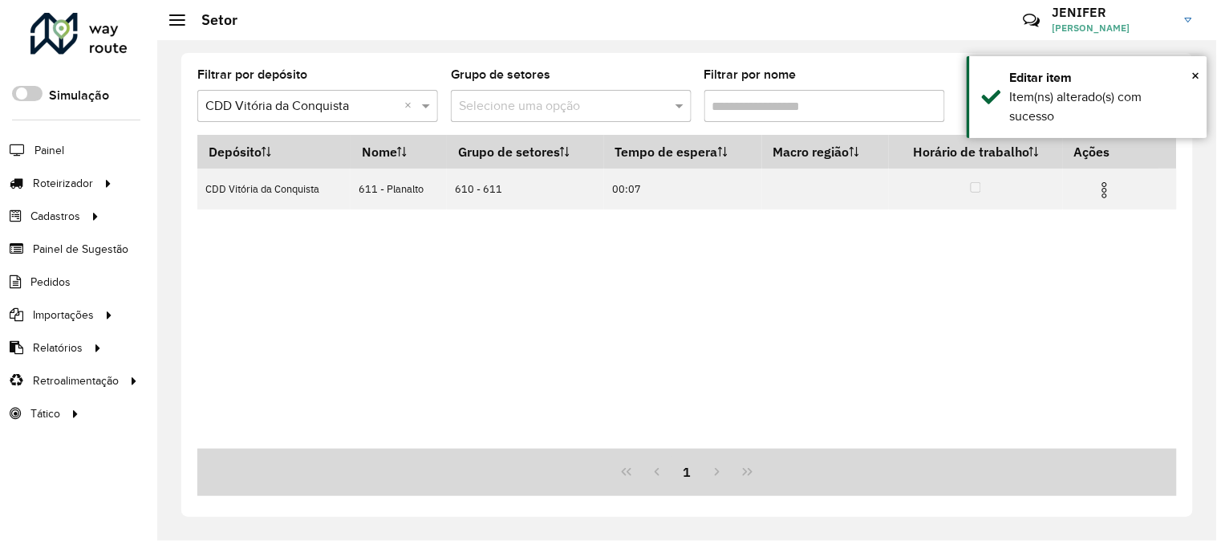
click at [781, 110] on input "Filtrar por nome" at bounding box center [825, 106] width 241 height 32
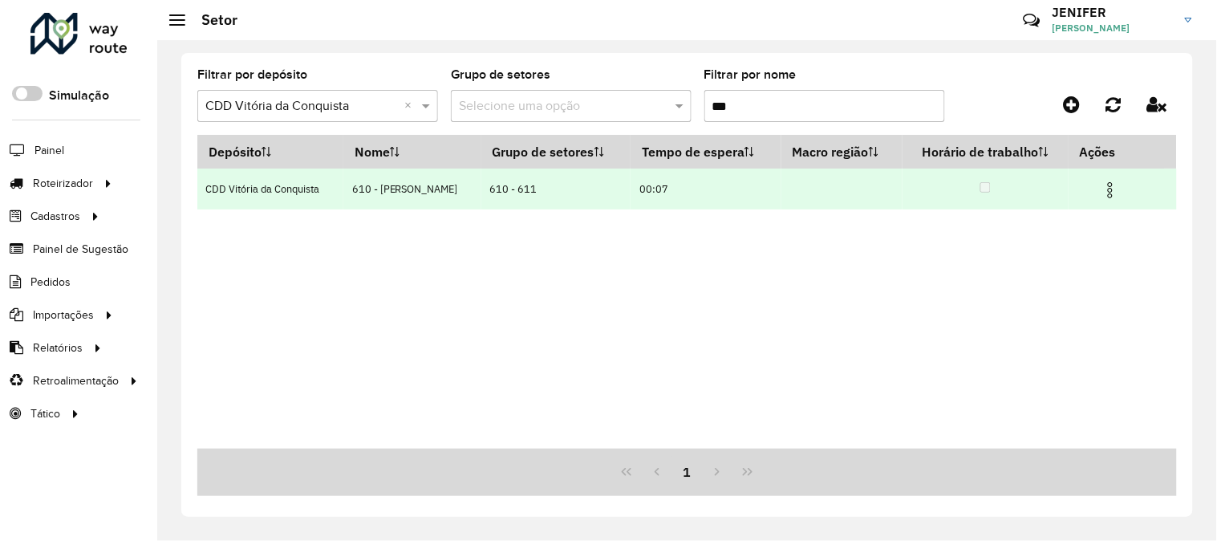
type input "***"
click at [1103, 189] on img at bounding box center [1110, 190] width 19 height 19
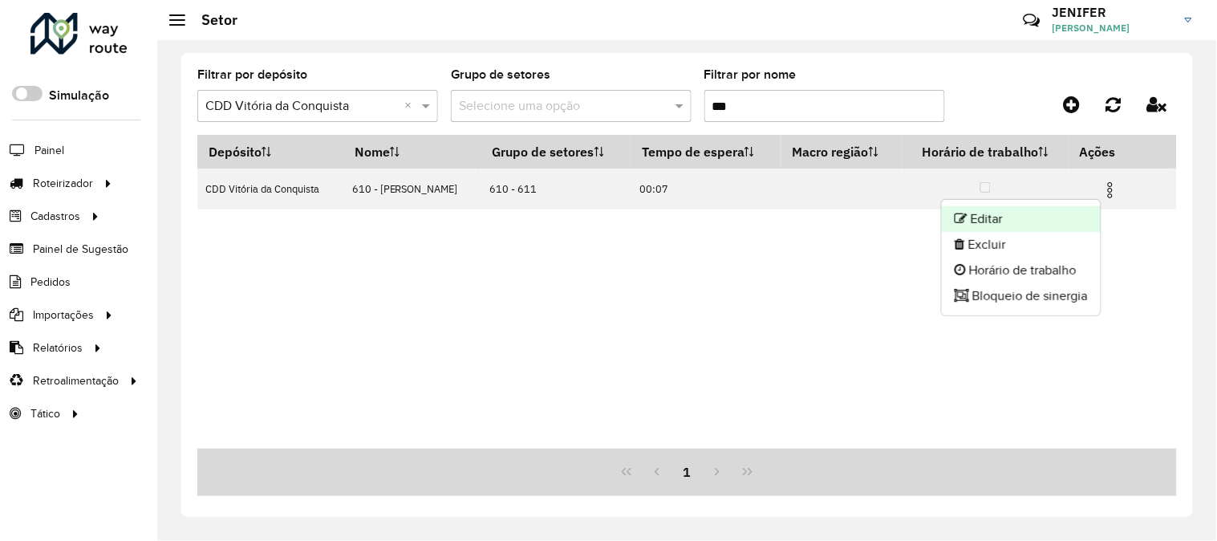
click at [1057, 222] on li "Editar" at bounding box center [1021, 219] width 159 height 26
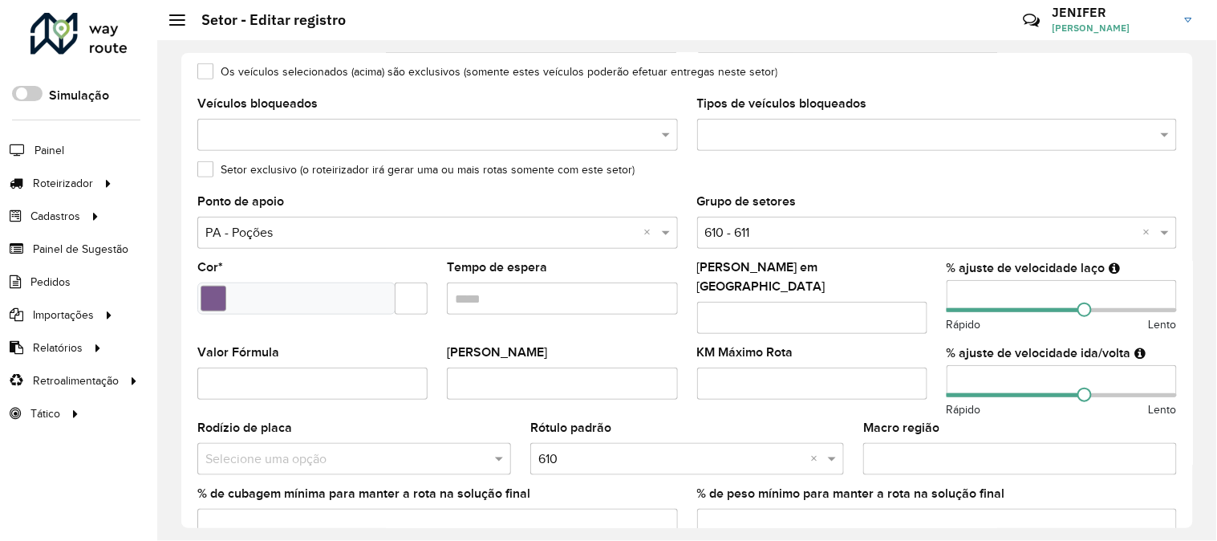
scroll to position [202, 0]
drag, startPoint x: 1084, startPoint y: 309, endPoint x: 1101, endPoint y: 309, distance: 16.9
click at [1101, 309] on span at bounding box center [1104, 308] width 14 height 14
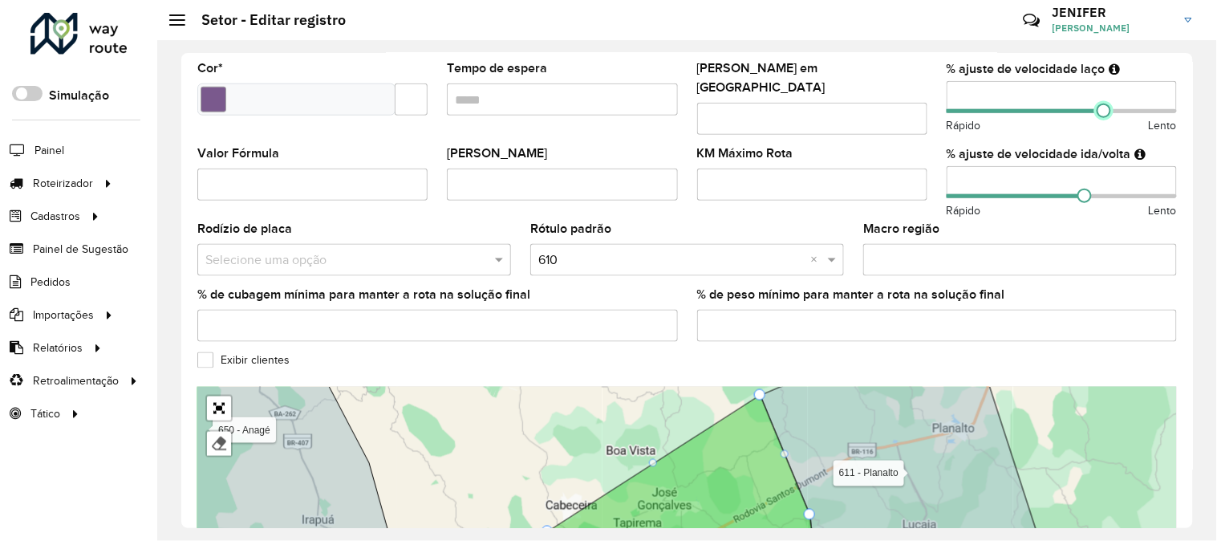
scroll to position [562, 0]
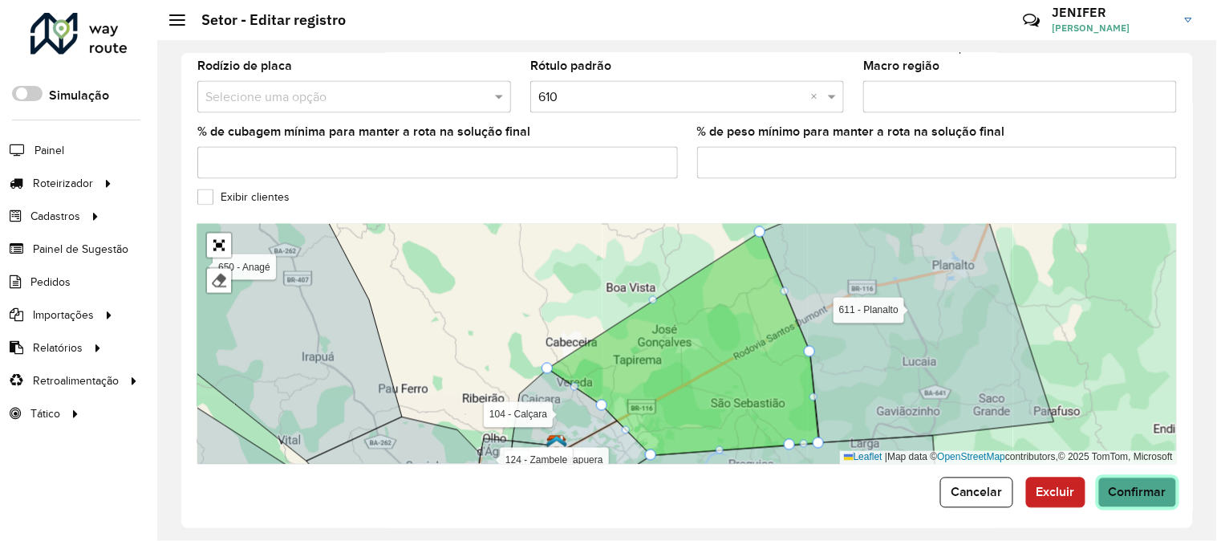
click at [1132, 488] on span "Confirmar" at bounding box center [1138, 492] width 58 height 14
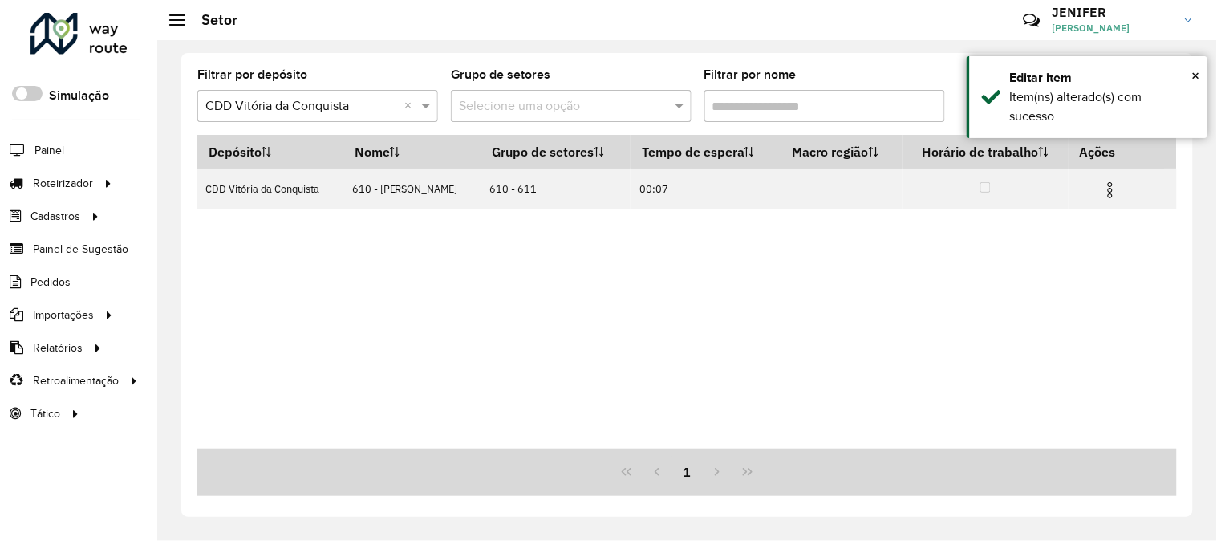
drag, startPoint x: 753, startPoint y: 99, endPoint x: 606, endPoint y: 101, distance: 146.9
click at [606, 101] on formly-group "Filtrar por depósito Selecione um depósito × CDD Vitória da Conquista × Grupo d…" at bounding box center [558, 102] width 722 height 66
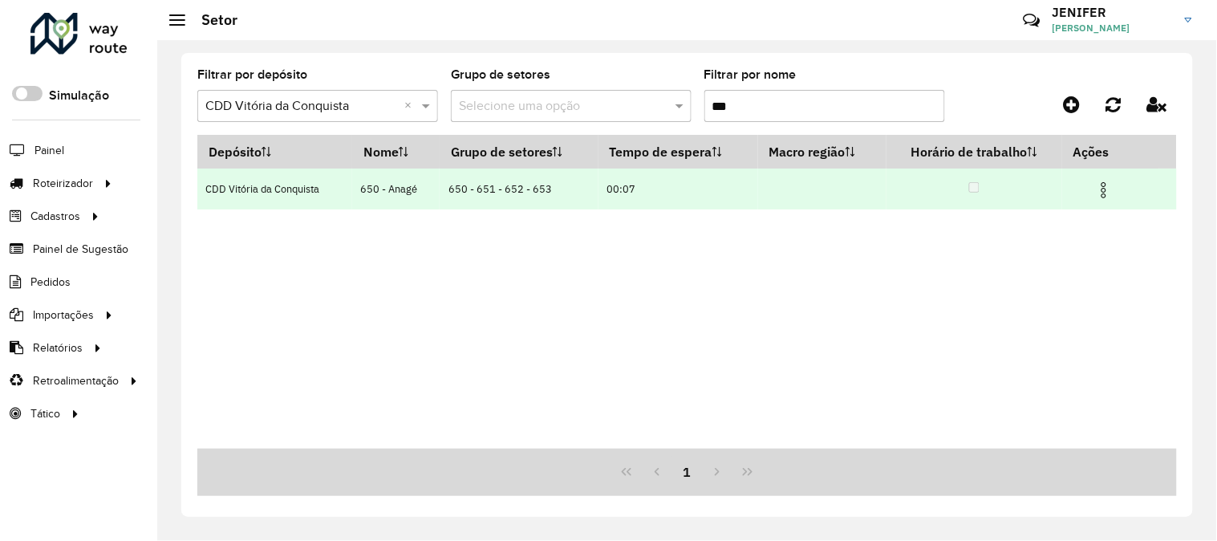
type input "***"
click at [1111, 186] on img at bounding box center [1104, 190] width 19 height 19
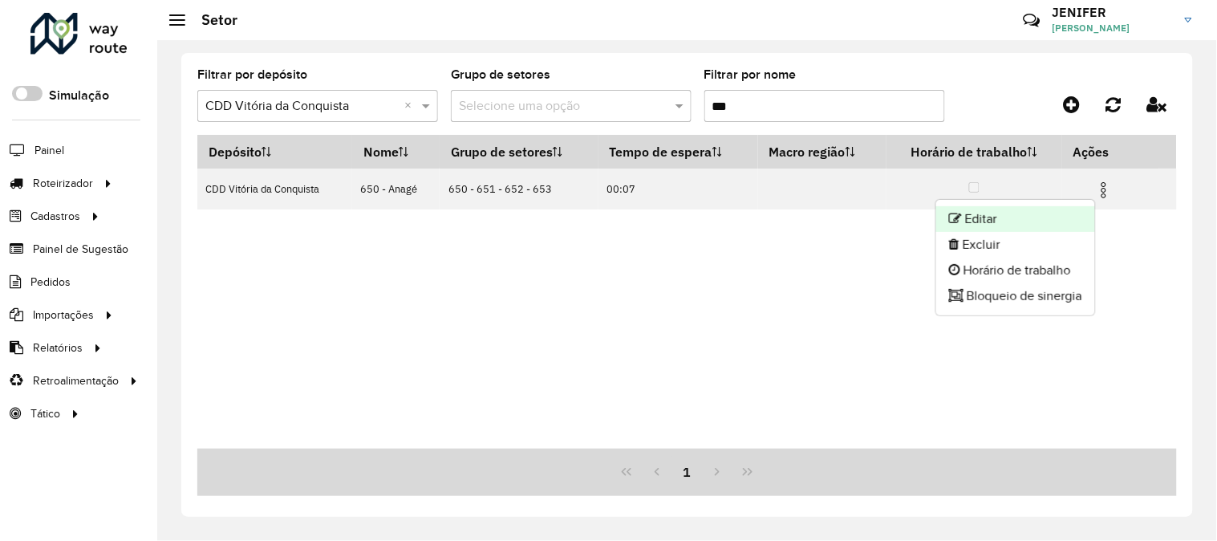
click at [1012, 217] on li "Editar" at bounding box center [1015, 219] width 159 height 26
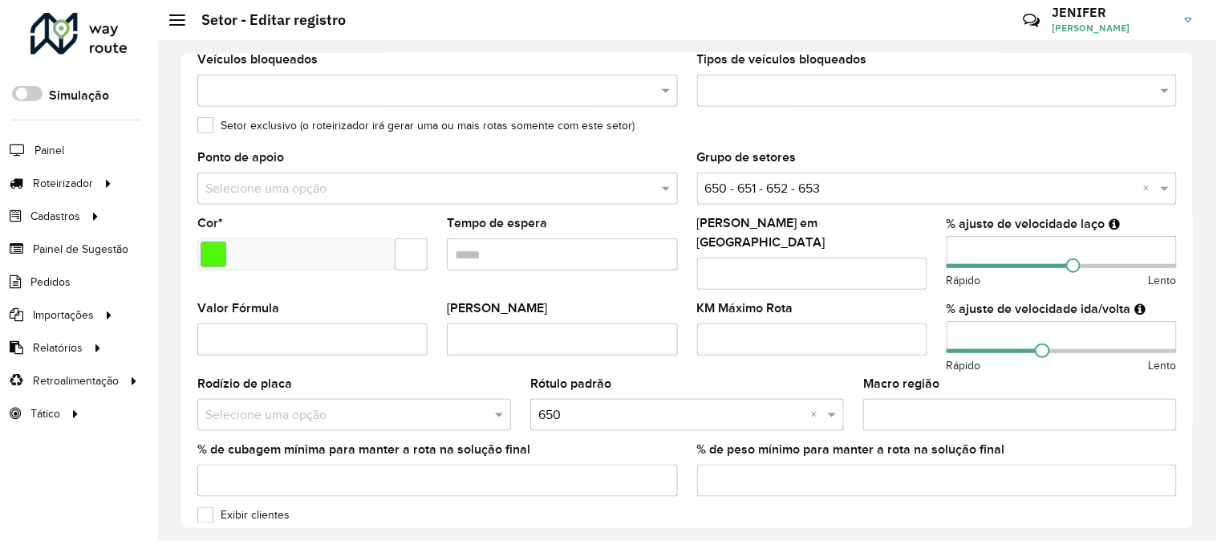
scroll to position [266, 0]
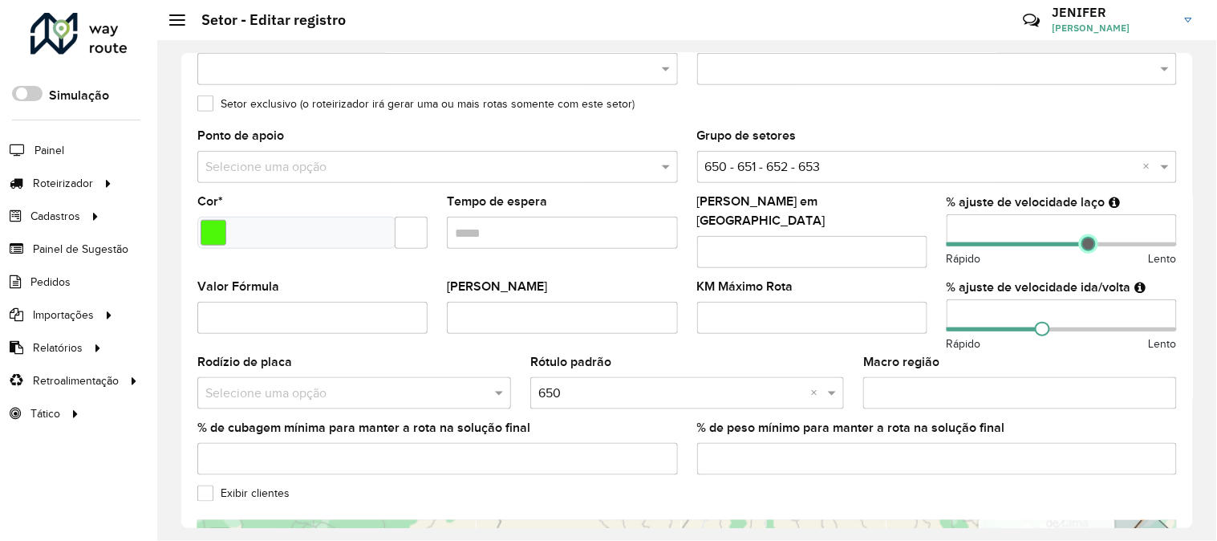
drag, startPoint x: 1072, startPoint y: 247, endPoint x: 1085, endPoint y: 246, distance: 12.9
click at [1085, 246] on span at bounding box center [1089, 244] width 14 height 14
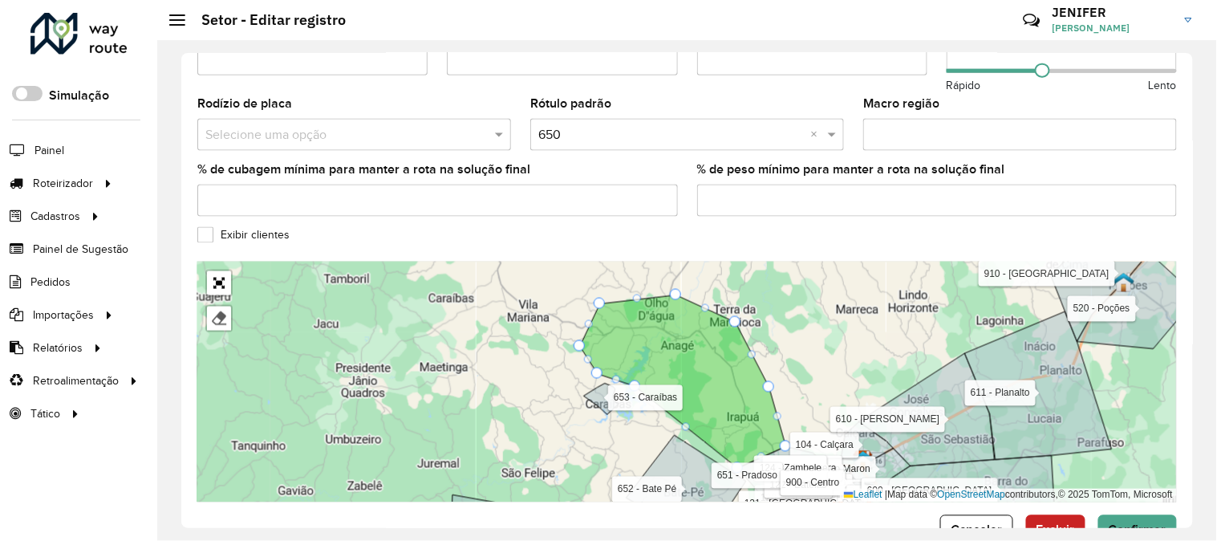
scroll to position [562, 0]
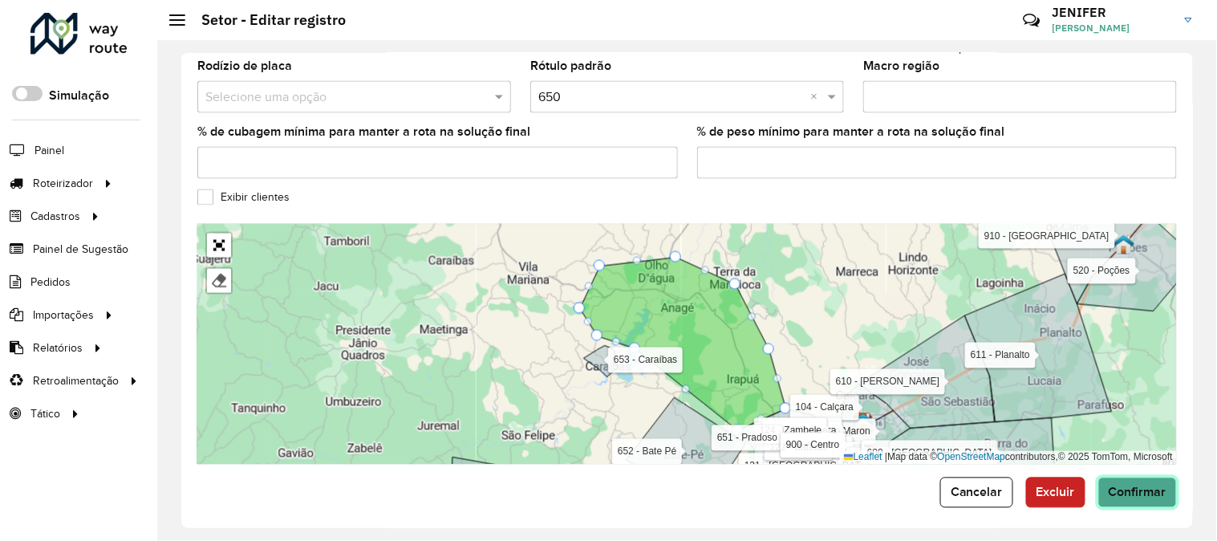
click at [1135, 485] on span "Confirmar" at bounding box center [1138, 492] width 58 height 14
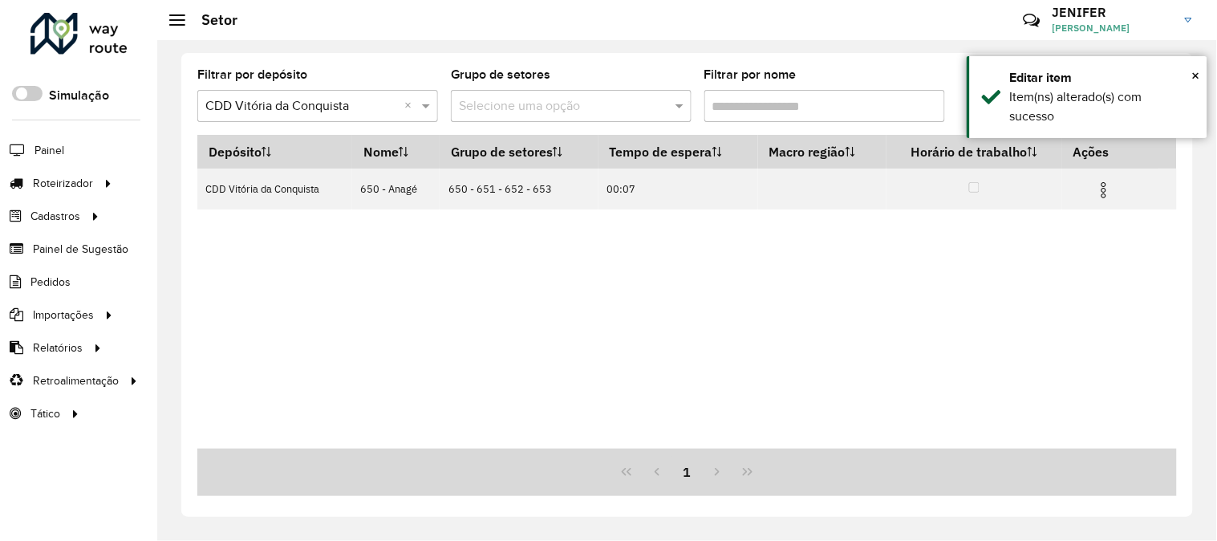
click at [748, 98] on input "Filtrar por nome" at bounding box center [825, 106] width 241 height 32
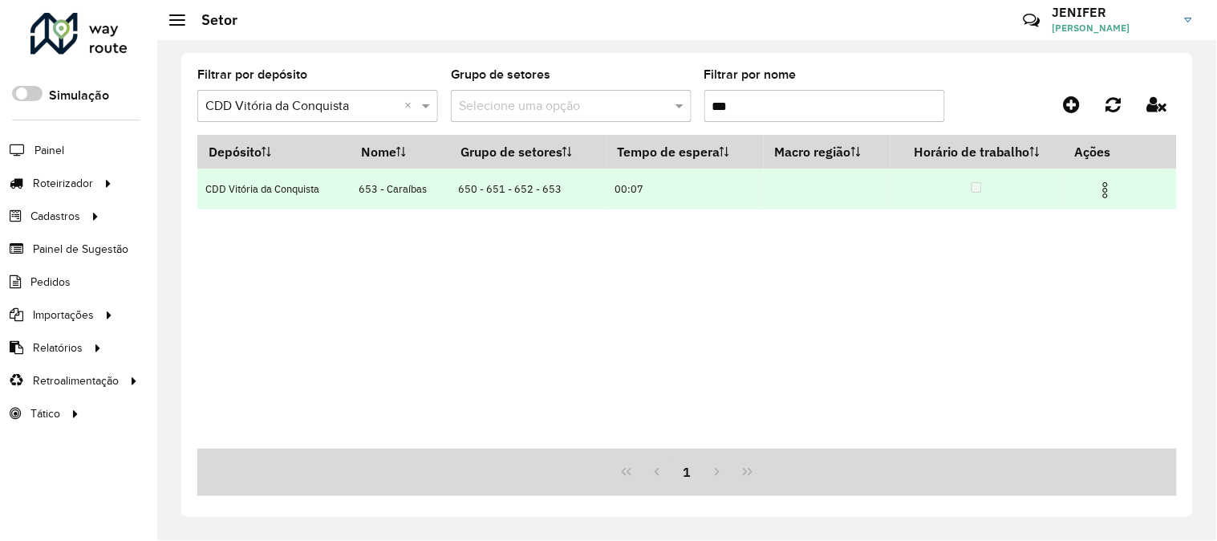
type input "***"
click at [1111, 188] on img at bounding box center [1105, 190] width 19 height 19
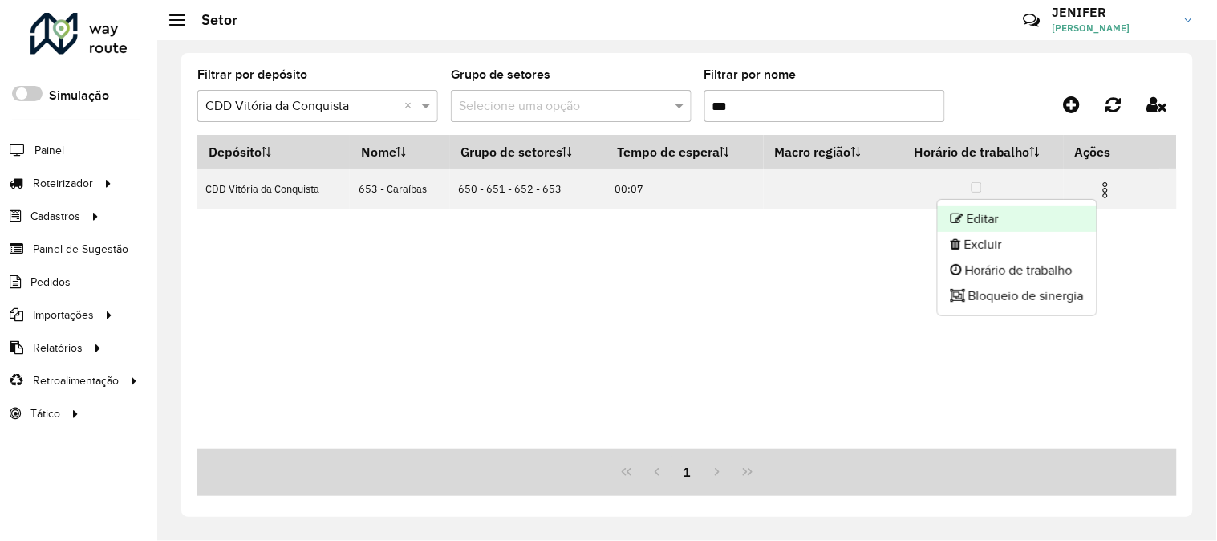
click at [1036, 217] on li "Editar" at bounding box center [1017, 219] width 159 height 26
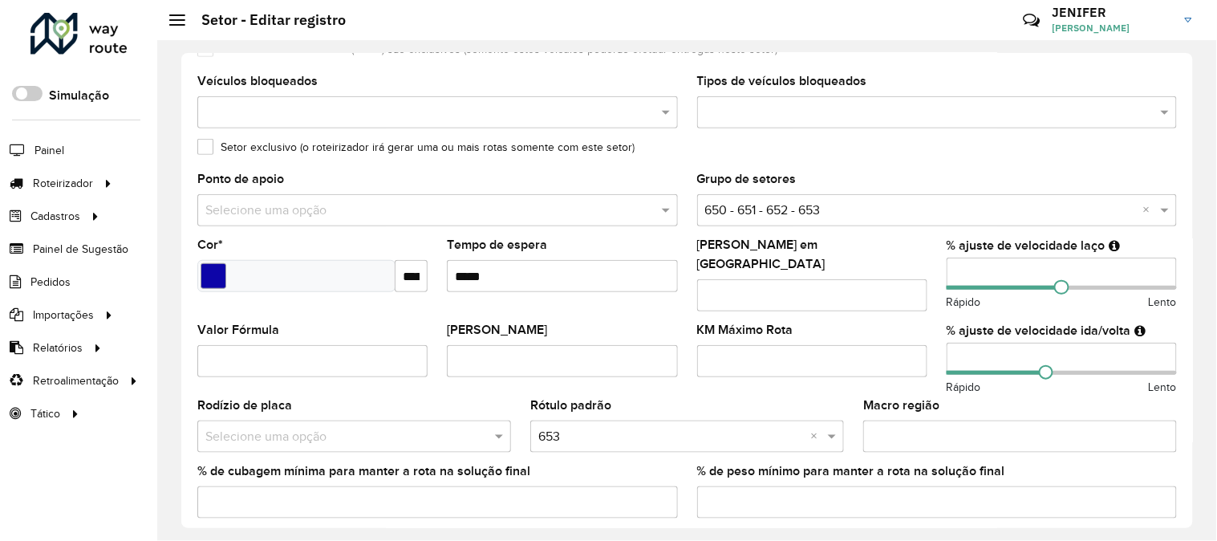
scroll to position [238, 0]
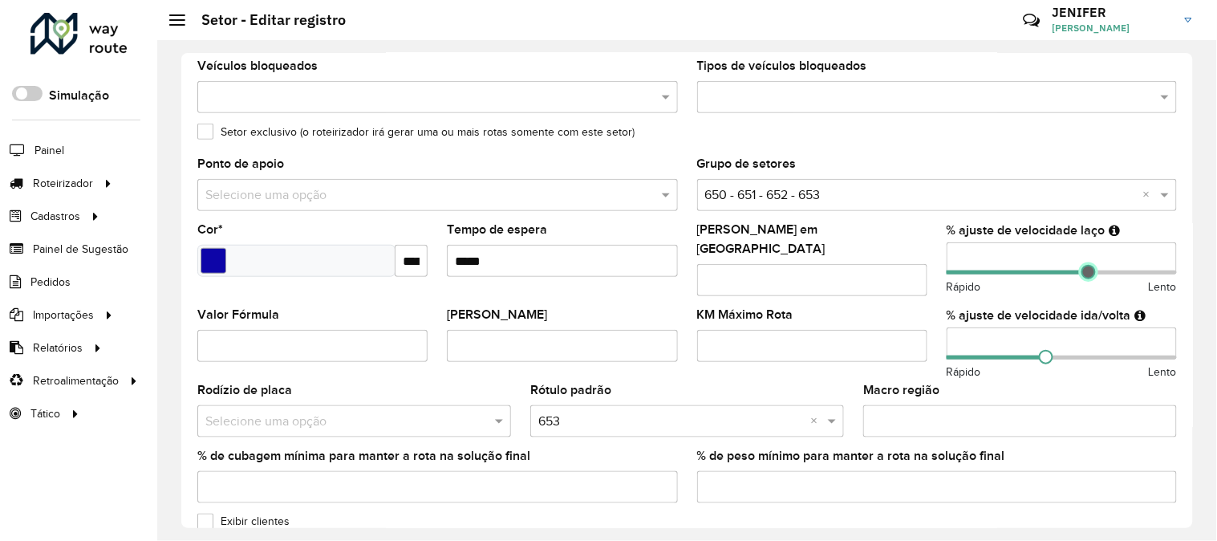
drag, startPoint x: 1060, startPoint y: 271, endPoint x: 1085, endPoint y: 270, distance: 24.9
click at [1085, 270] on span at bounding box center [1089, 272] width 14 height 14
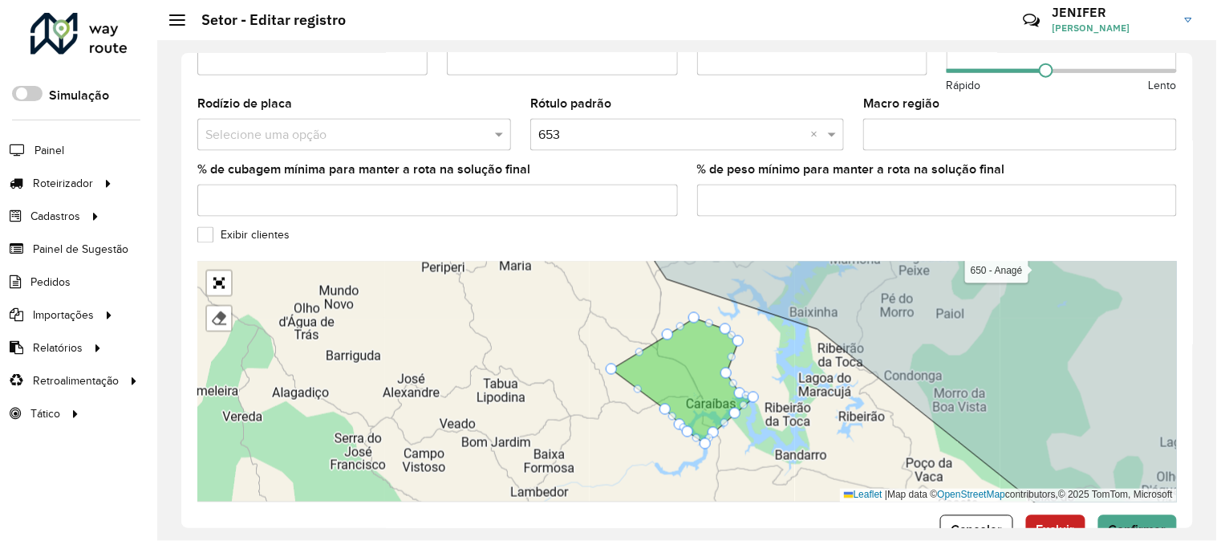
scroll to position [562, 0]
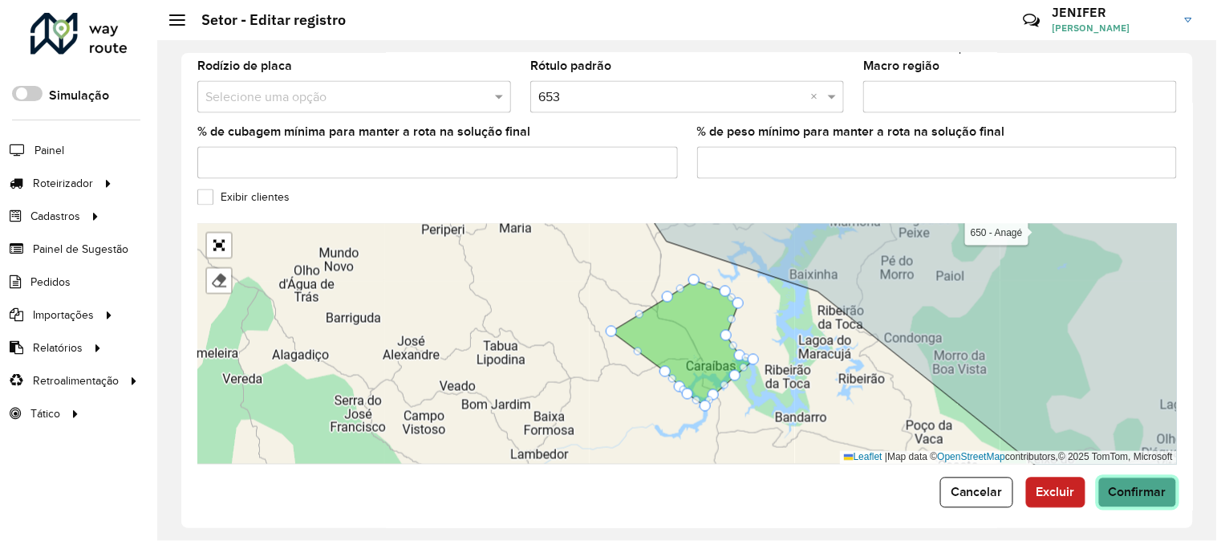
click at [1154, 477] on button "Confirmar" at bounding box center [1138, 492] width 79 height 30
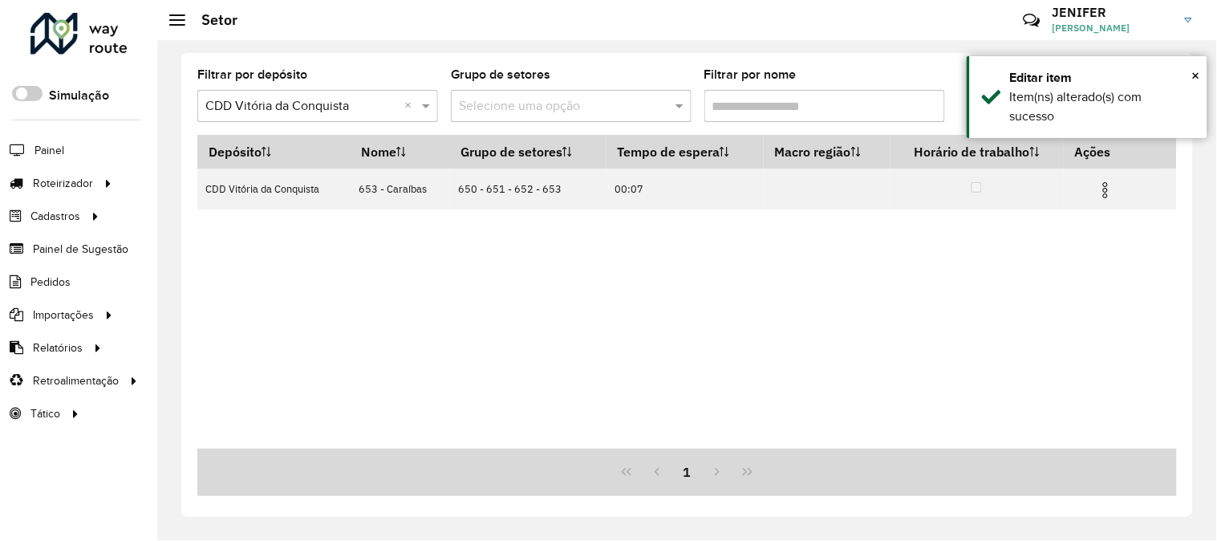
click at [766, 104] on input "Filtrar por nome" at bounding box center [825, 106] width 241 height 32
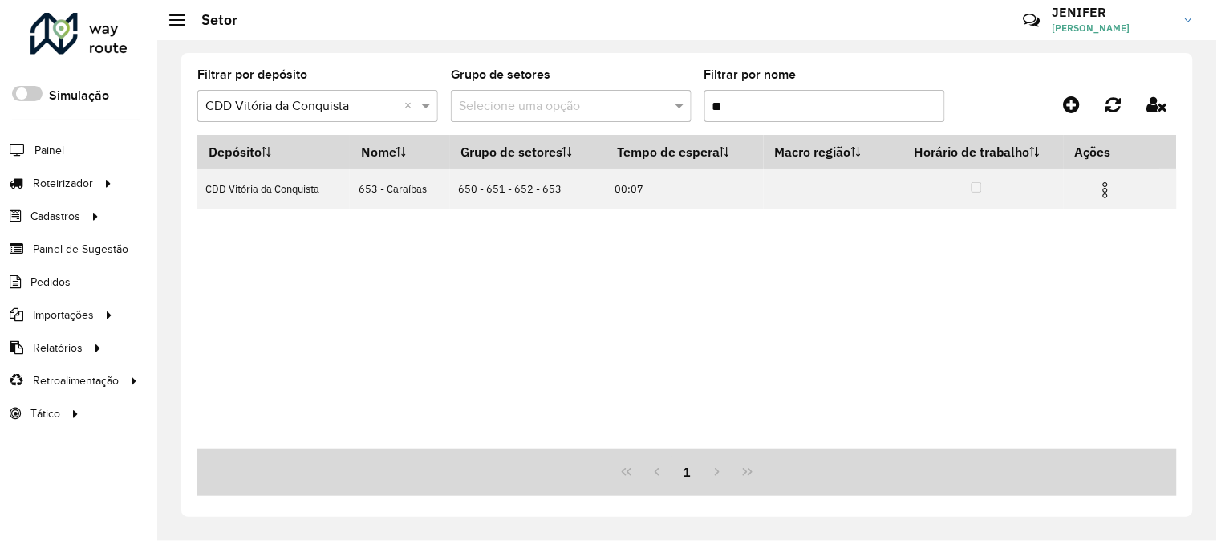
type input "*"
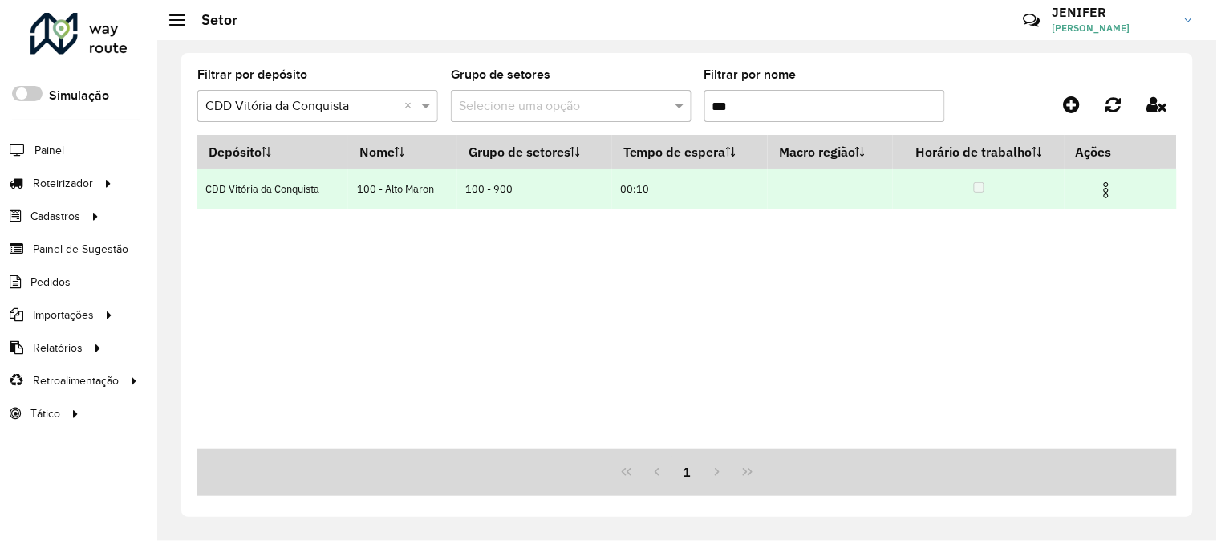
type input "***"
click at [1109, 190] on img at bounding box center [1106, 190] width 19 height 19
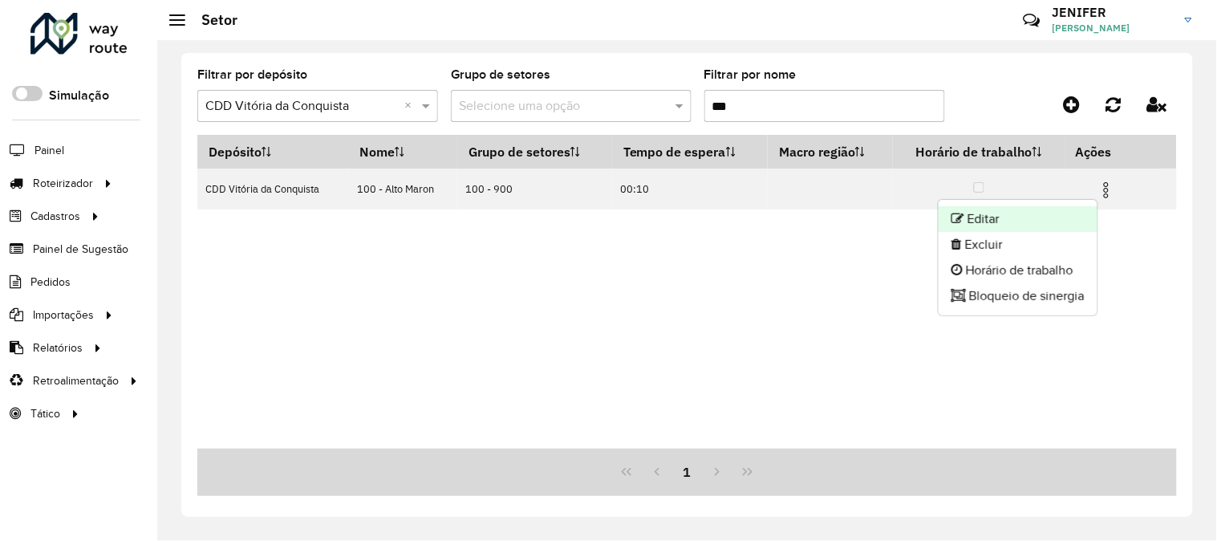
click at [1016, 219] on li "Editar" at bounding box center [1018, 219] width 159 height 26
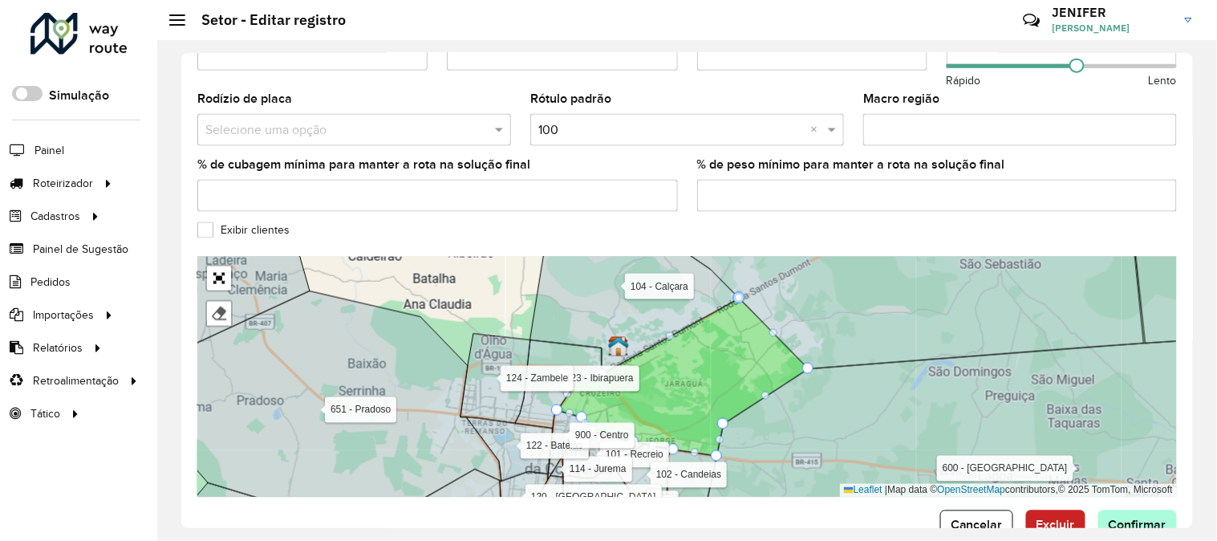
scroll to position [562, 0]
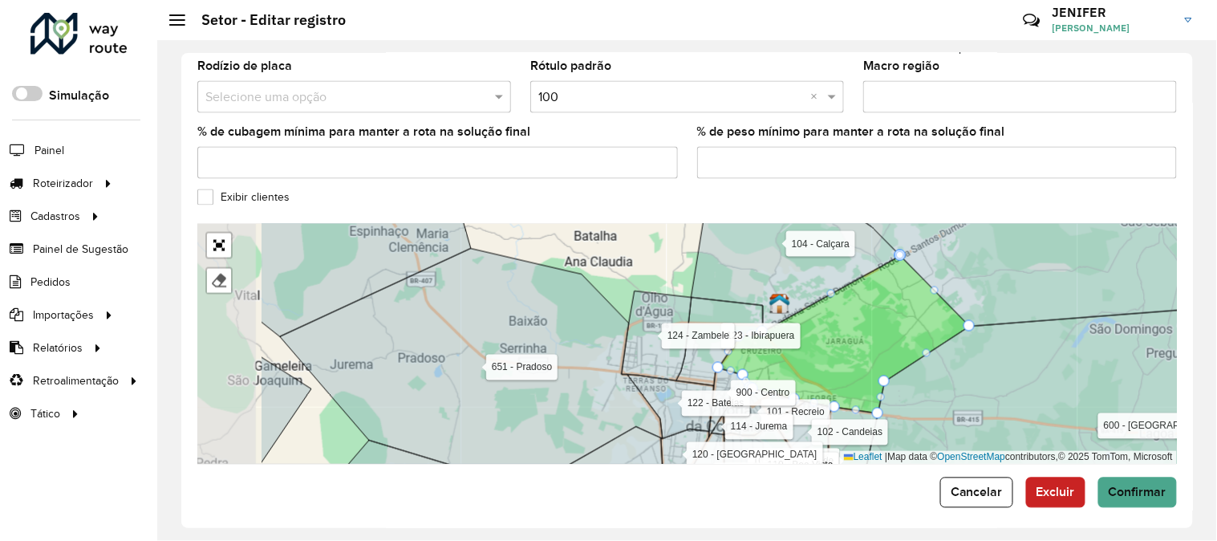
drag, startPoint x: 859, startPoint y: 339, endPoint x: 1020, endPoint y: 330, distance: 161.6
click at [1020, 330] on icon at bounding box center [1146, 386] width 564 height 187
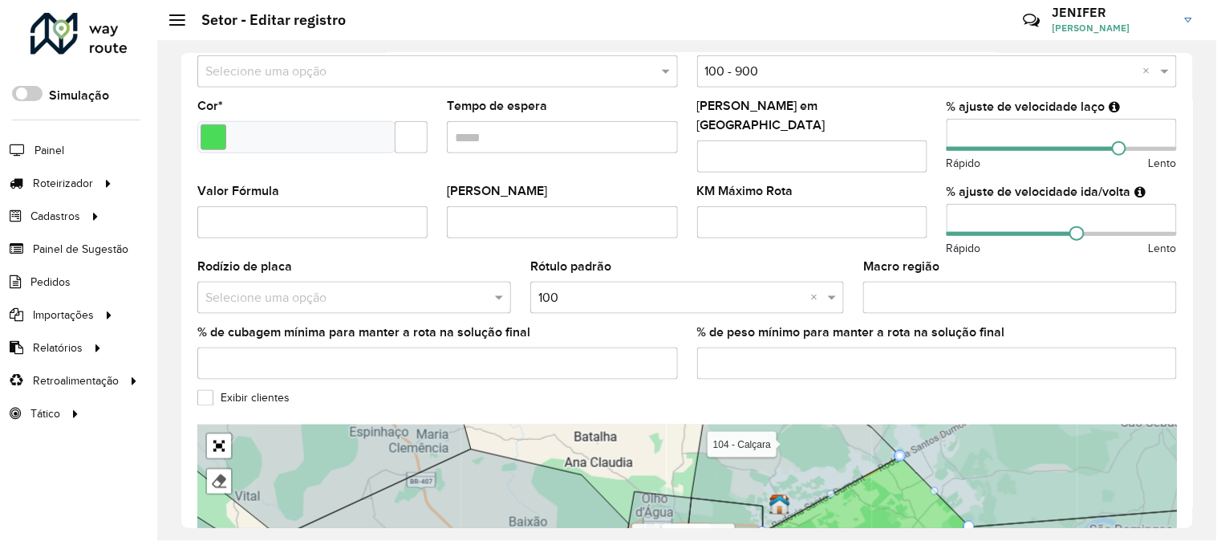
scroll to position [350, 0]
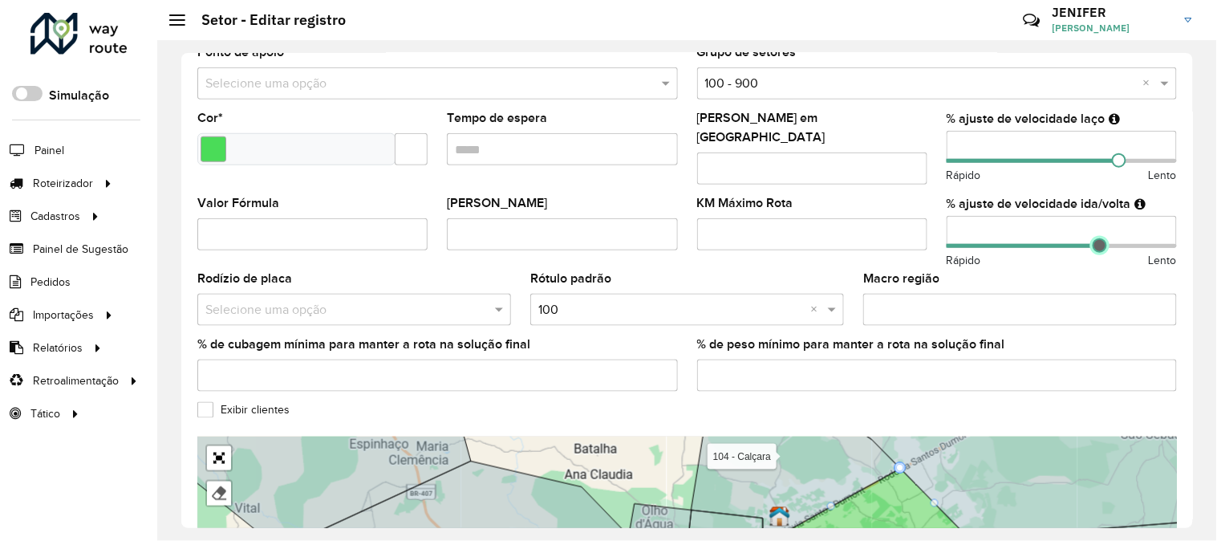
drag, startPoint x: 1070, startPoint y: 236, endPoint x: 1097, endPoint y: 238, distance: 26.5
click at [1097, 238] on span at bounding box center [1100, 245] width 14 height 14
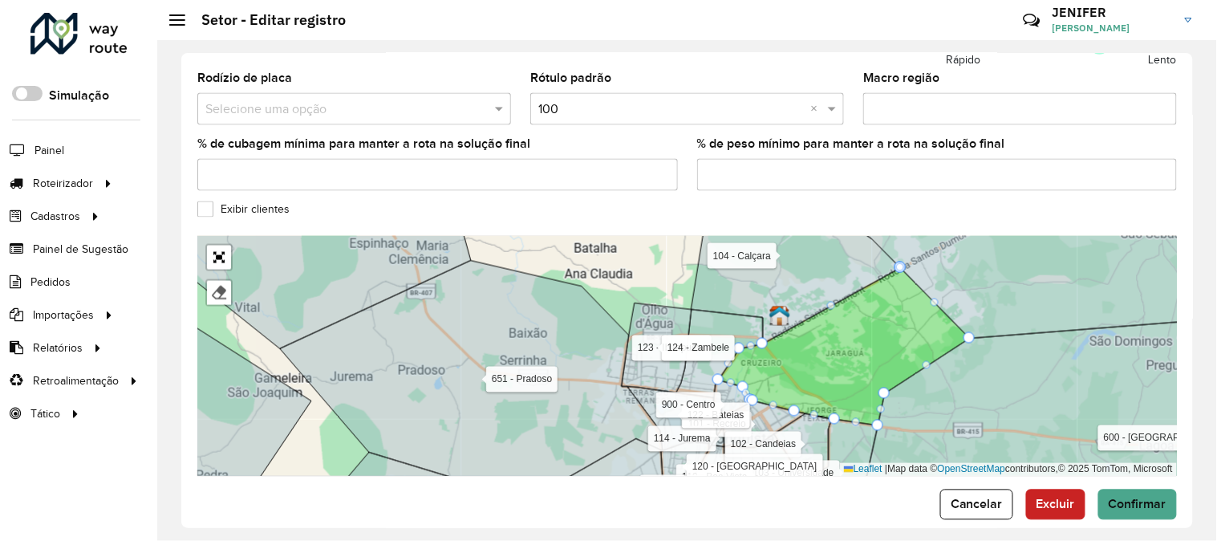
scroll to position [562, 0]
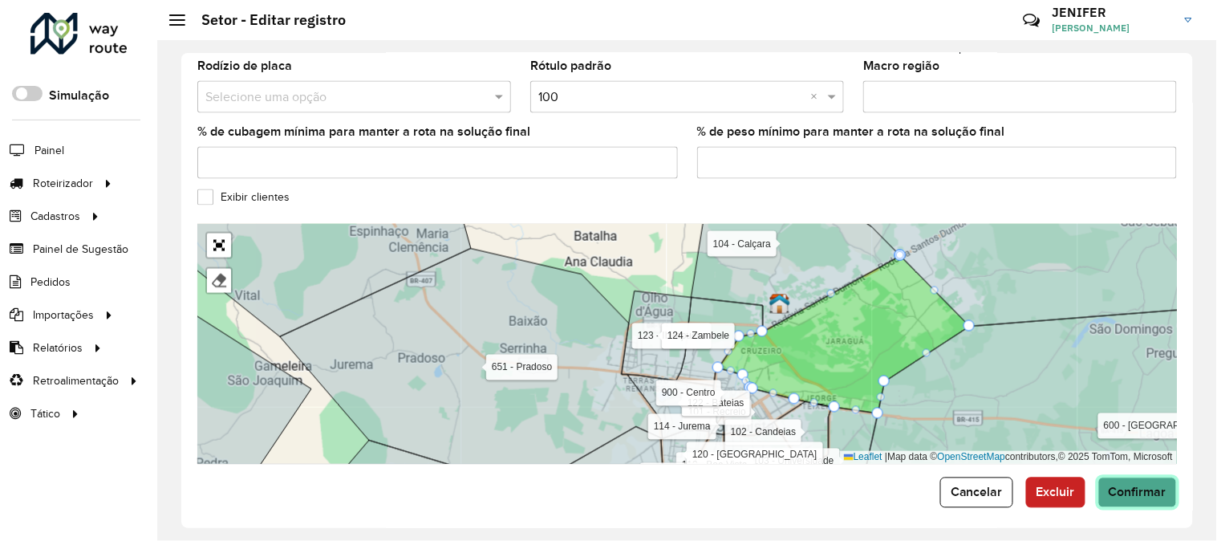
click at [1137, 489] on span "Confirmar" at bounding box center [1138, 492] width 58 height 14
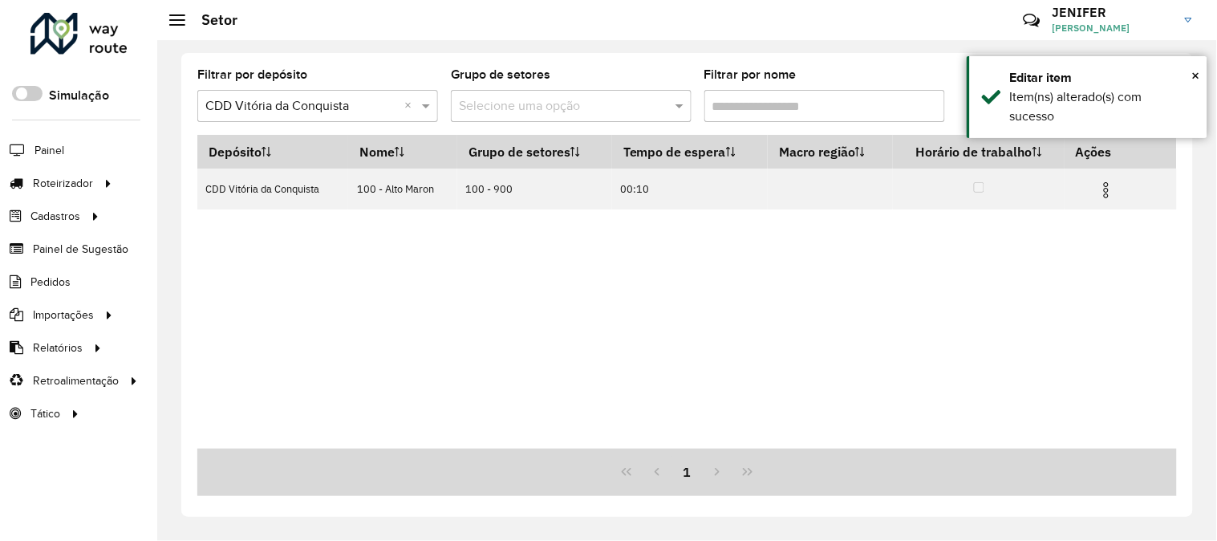
click at [836, 111] on input "Filtrar por nome" at bounding box center [825, 106] width 241 height 32
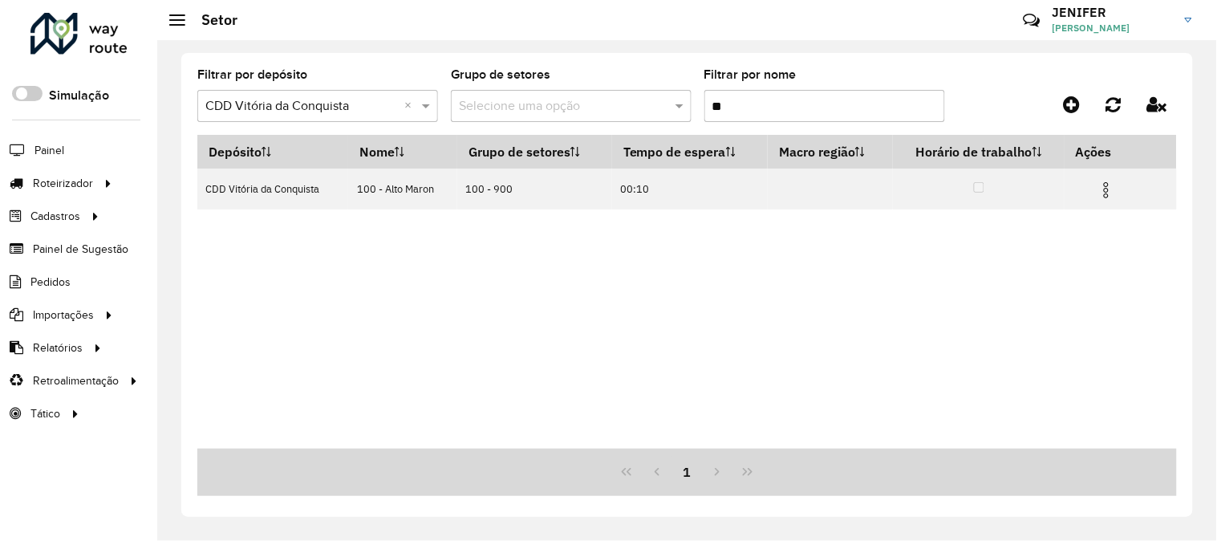
type input "*"
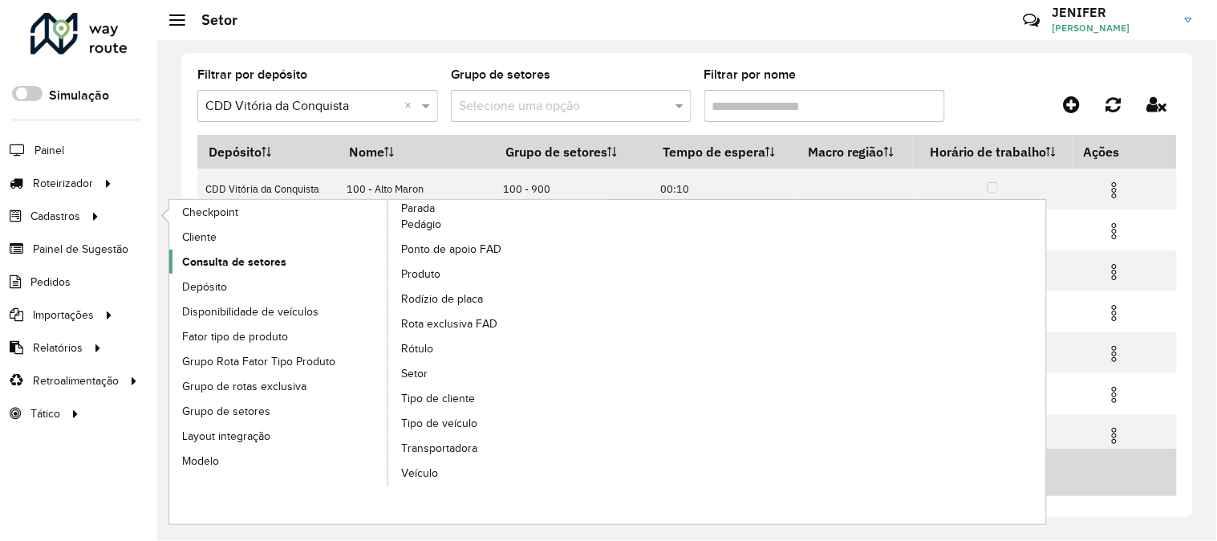
click at [235, 266] on span "Consulta de setores" at bounding box center [234, 262] width 104 height 17
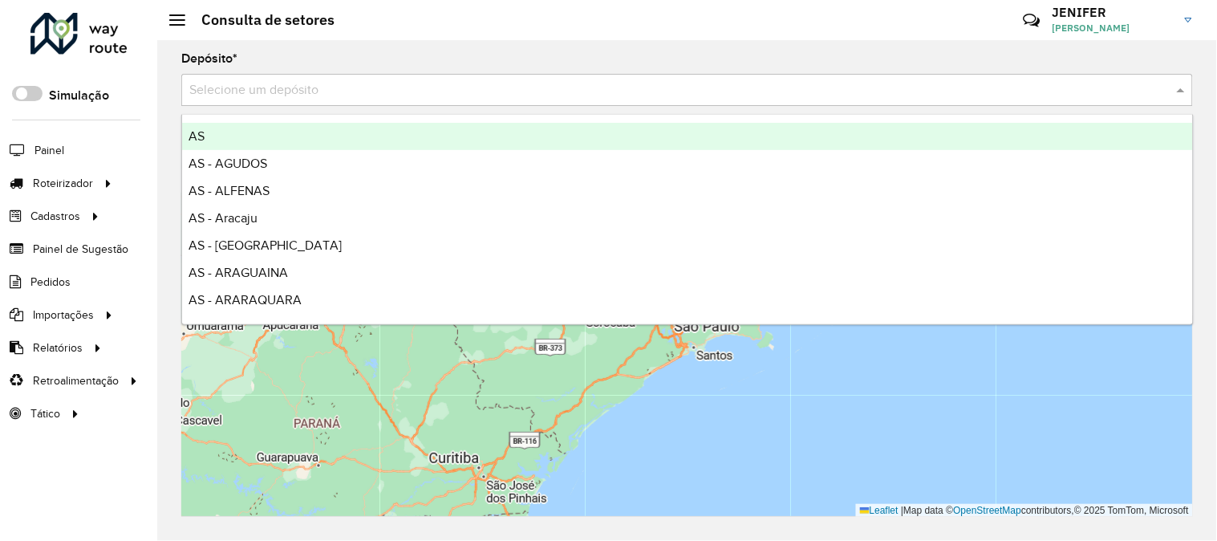
click at [318, 100] on div "Selecione um depósito" at bounding box center [687, 90] width 1012 height 32
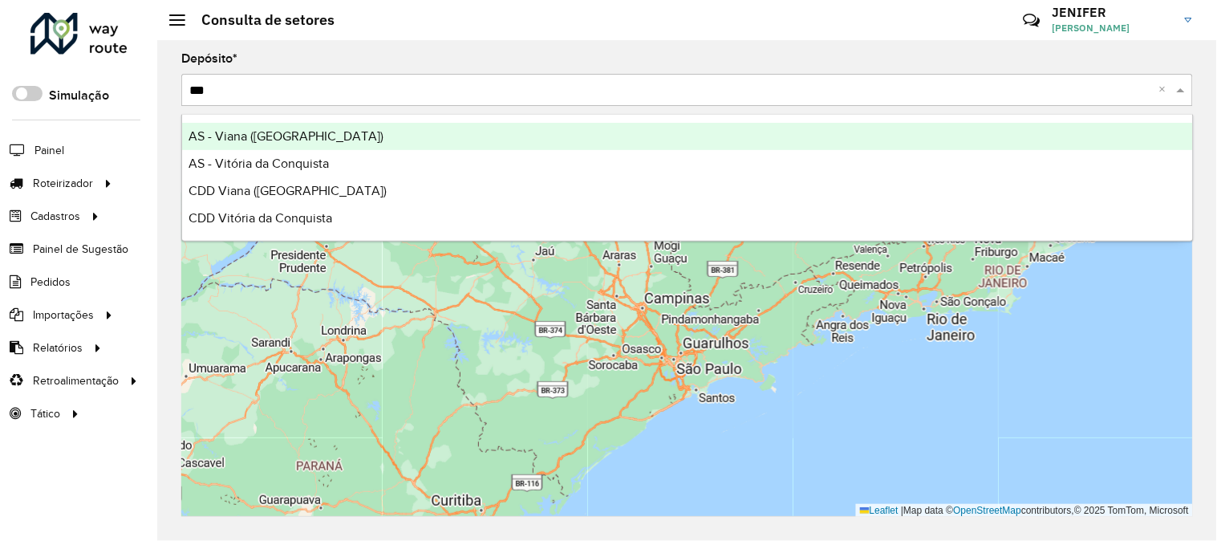
type input "****"
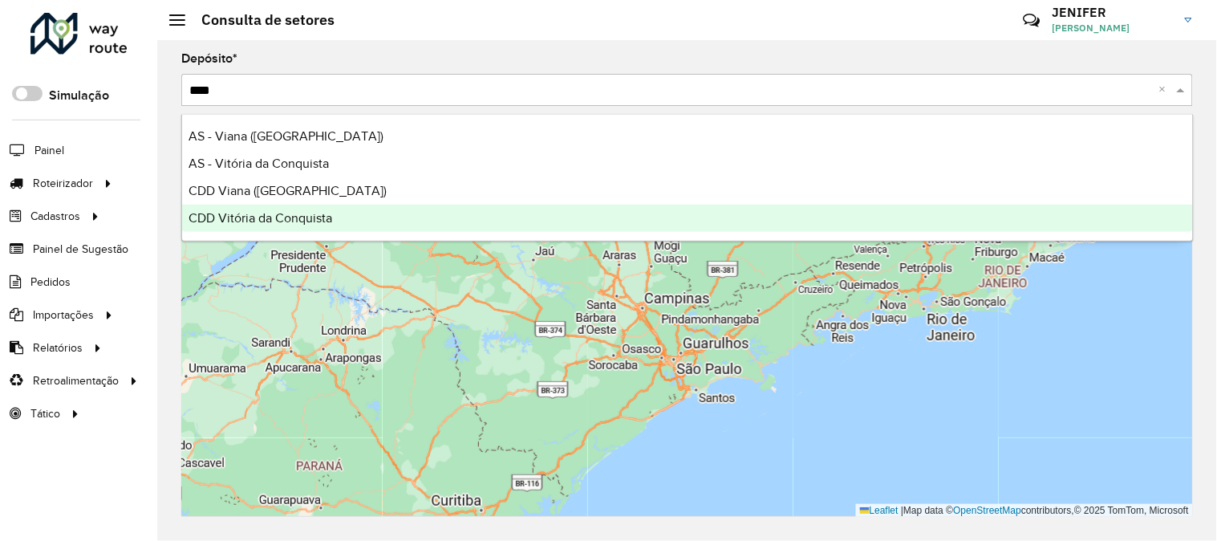
click at [273, 206] on div "CDD Vitória da Conquista" at bounding box center [687, 218] width 1011 height 27
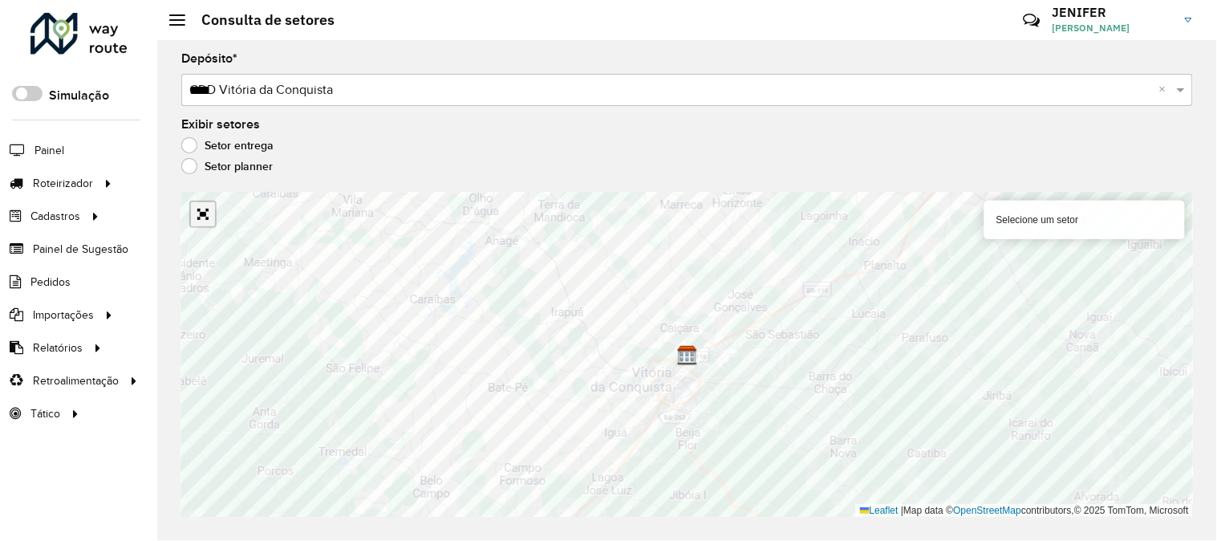
click at [209, 222] on link "Abrir mapa em tela cheia" at bounding box center [203, 214] width 24 height 24
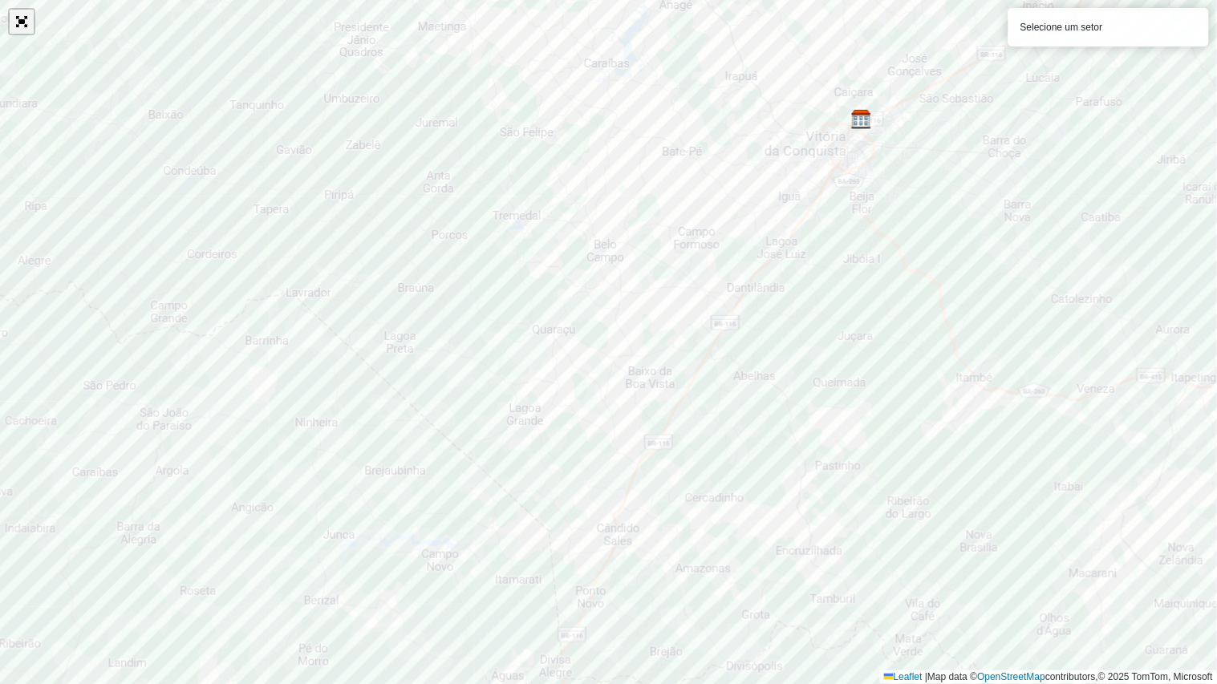
click at [18, 20] on link "Abrir mapa em tela cheia" at bounding box center [22, 22] width 24 height 24
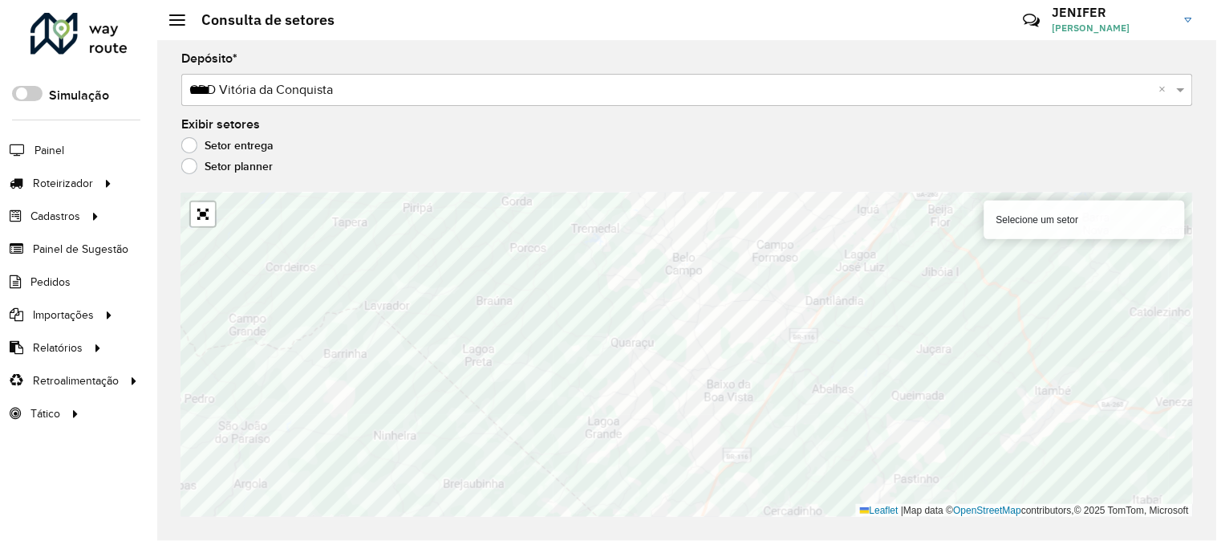
click at [774, 151] on div "Setor entrega" at bounding box center [687, 149] width 1012 height 19
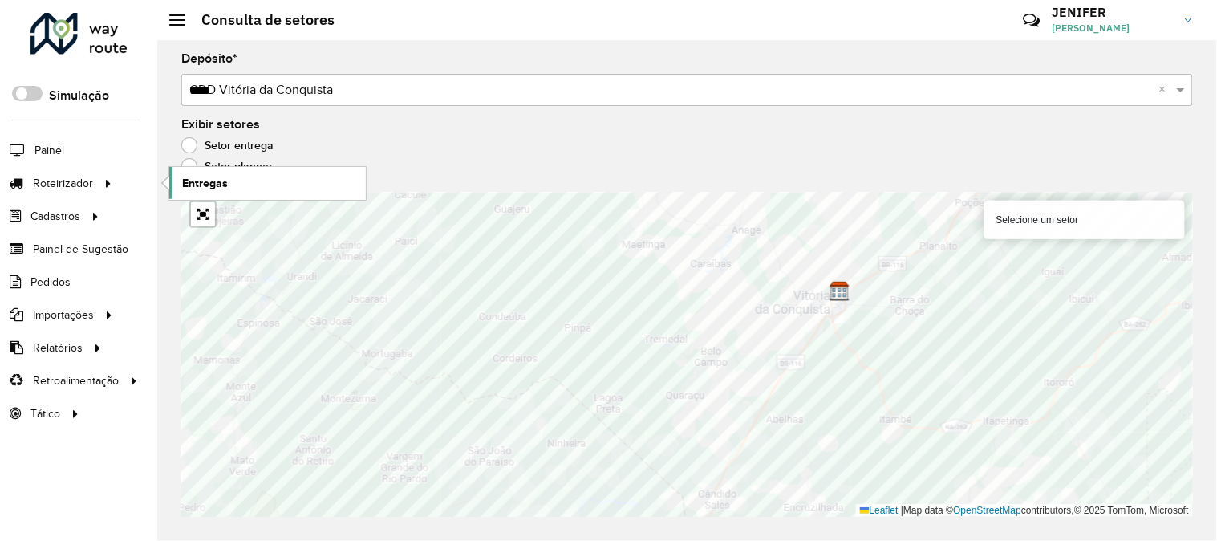
click at [205, 178] on span "Entregas" at bounding box center [205, 183] width 46 height 17
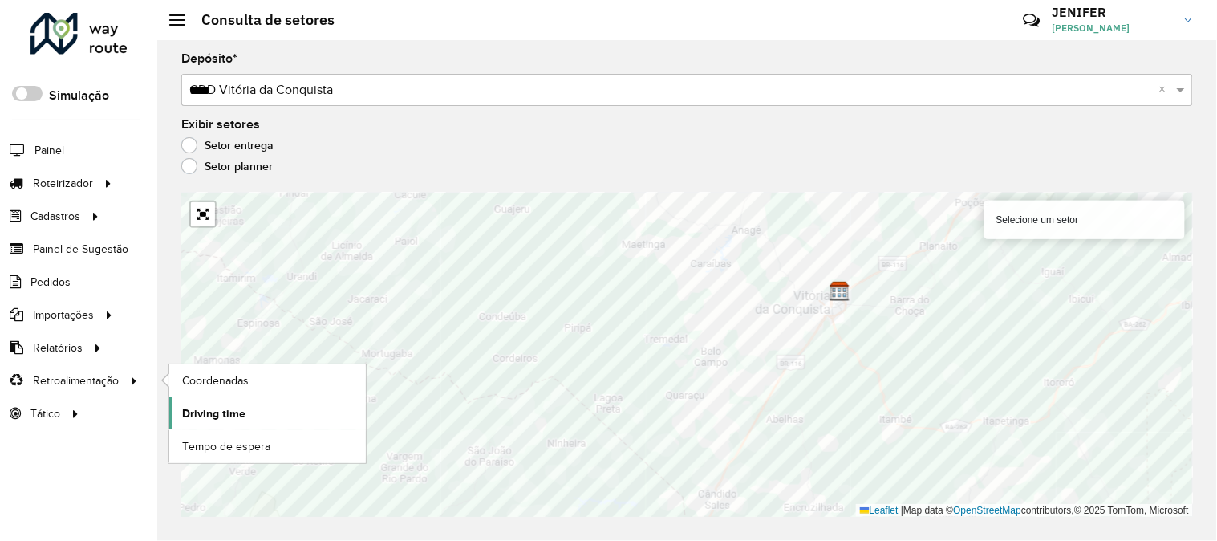
click at [212, 412] on span "Driving time" at bounding box center [213, 413] width 63 height 17
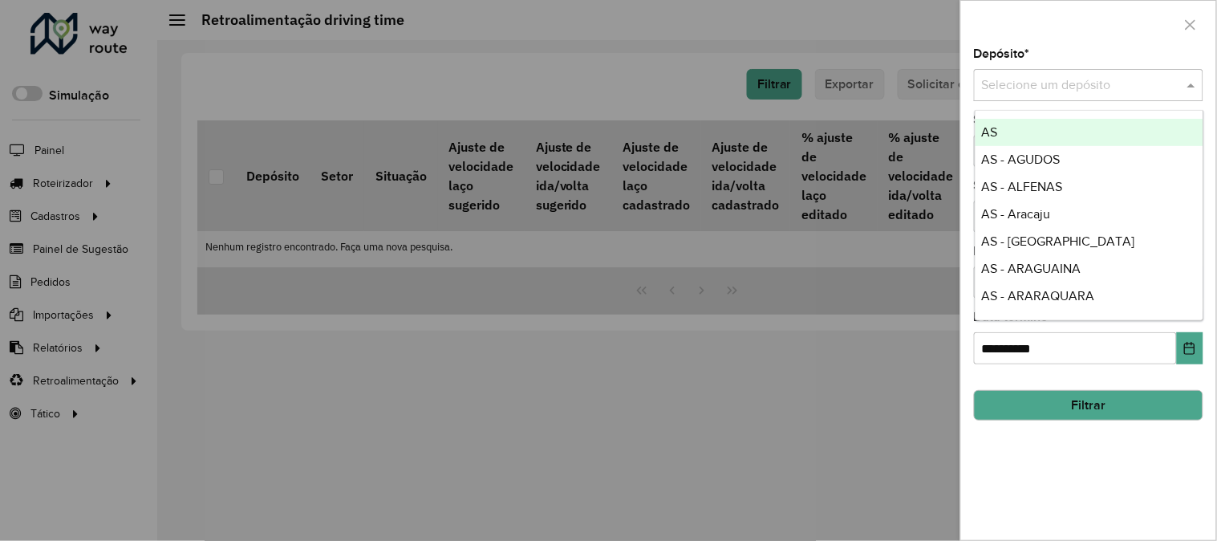
click at [1096, 89] on input "text" at bounding box center [1072, 85] width 181 height 19
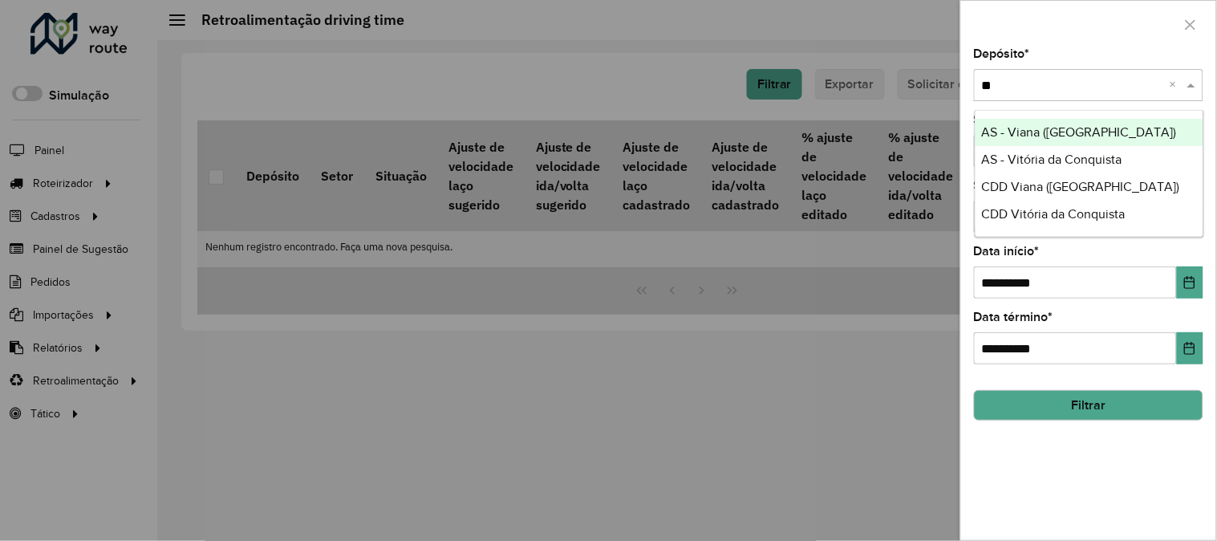
type input "***"
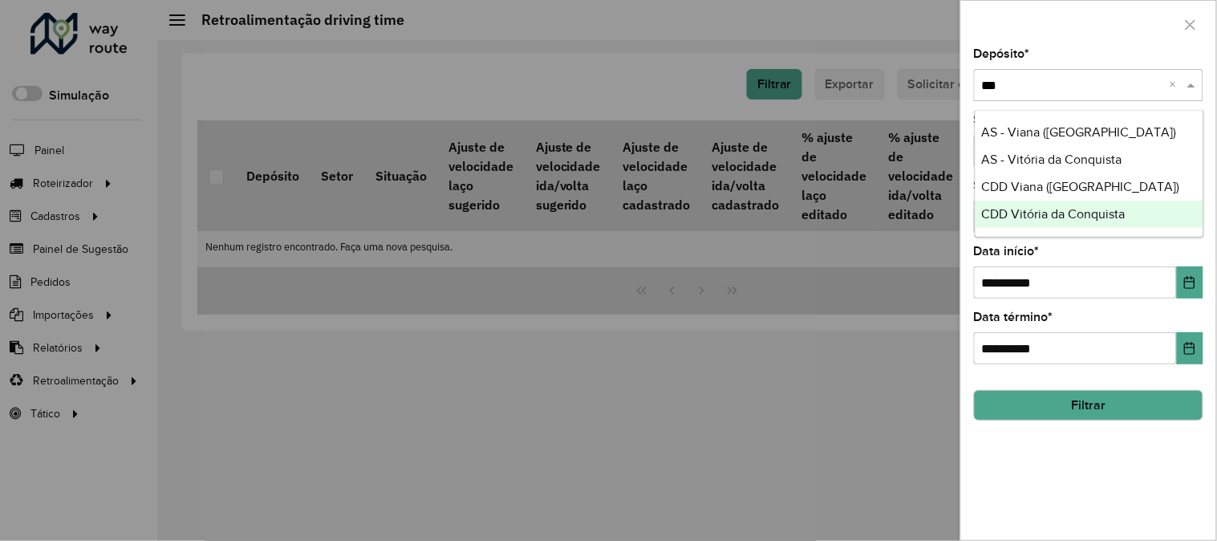
click at [1046, 215] on span "CDD Vitória da Conquista" at bounding box center [1054, 214] width 144 height 14
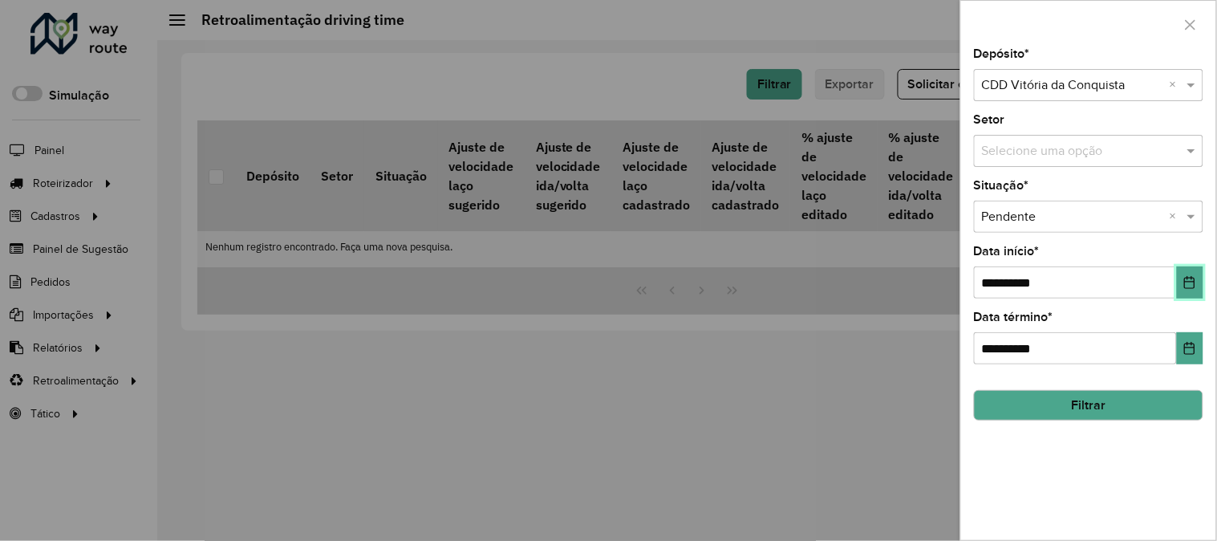
click at [1192, 279] on icon "Choose Date" at bounding box center [1190, 282] width 10 height 13
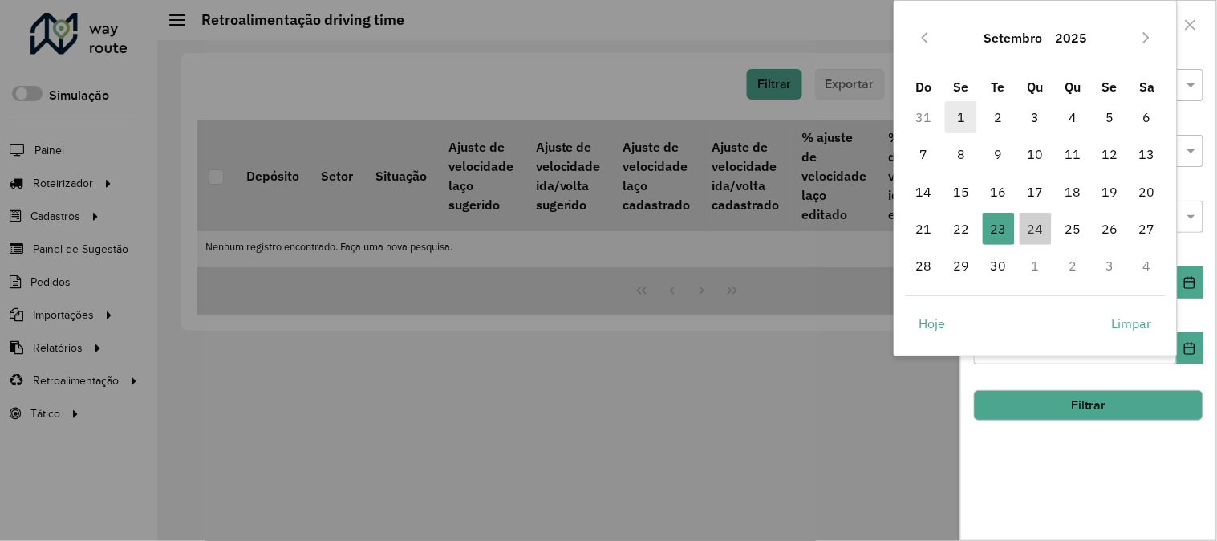
click at [948, 117] on span "1" at bounding box center [961, 117] width 32 height 32
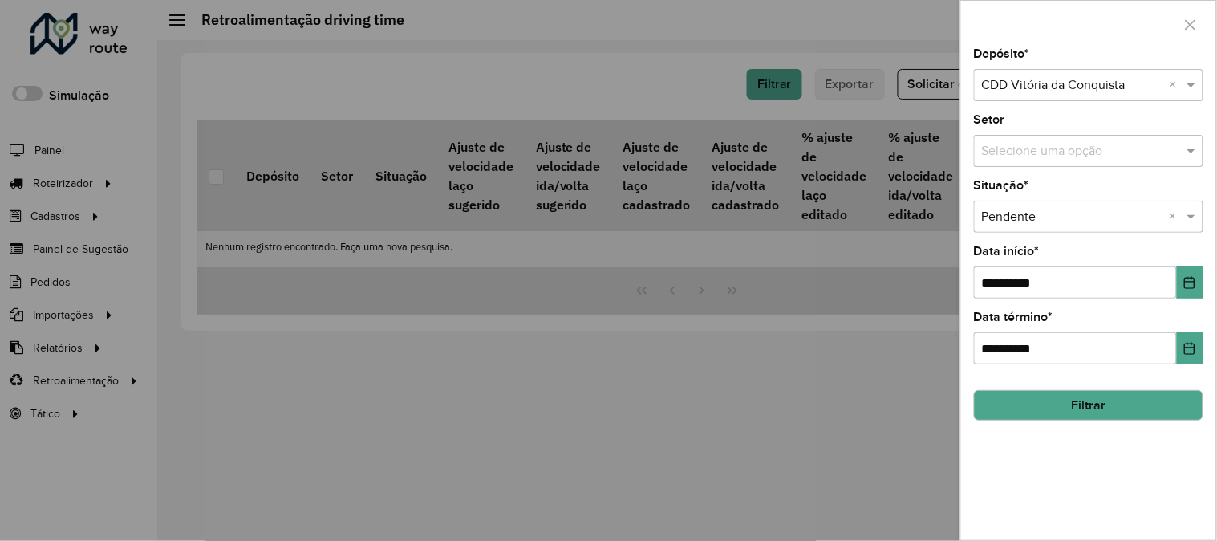
click at [1119, 404] on button "Filtrar" at bounding box center [1088, 405] width 229 height 30
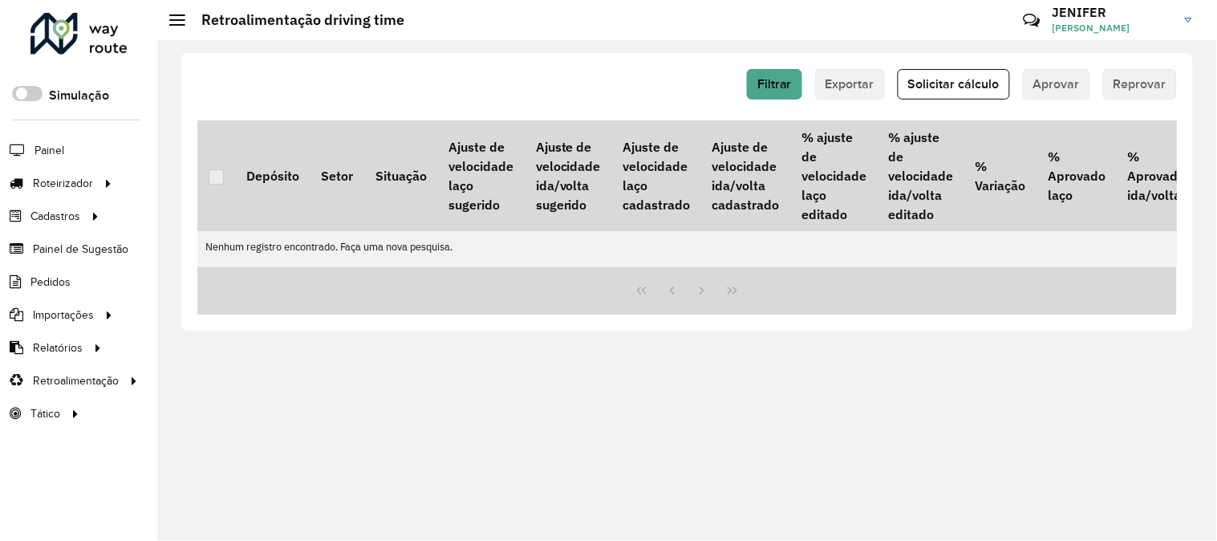
click at [736, 263] on table "Depósito Setor Situação Ajuste de velocidade laço sugerido Ajuste de velocidade…" at bounding box center [898, 193] width 1403 height 147
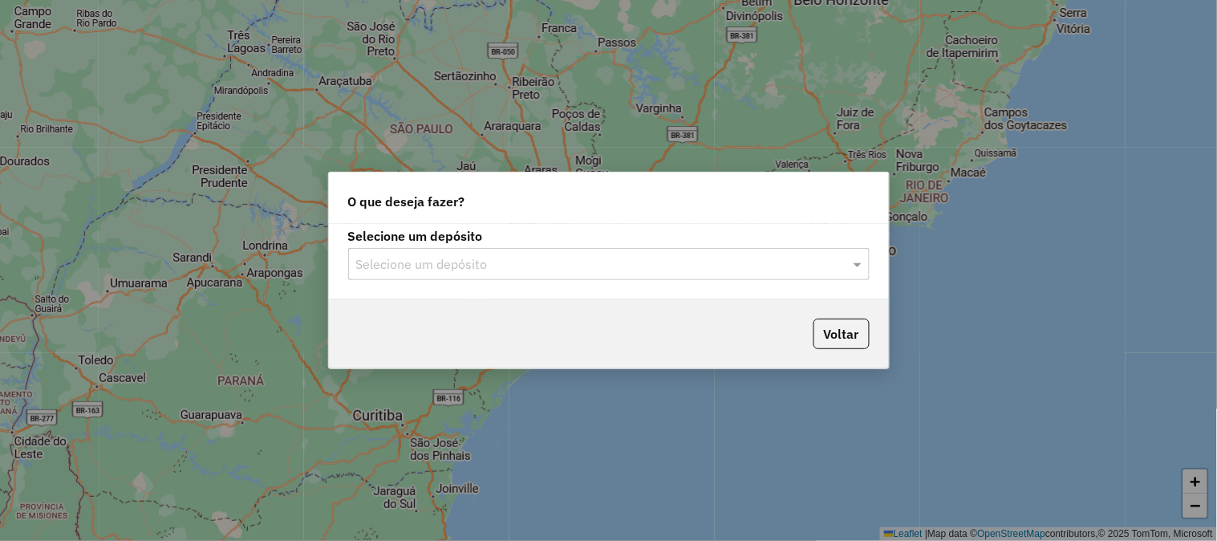
click at [637, 255] on input "text" at bounding box center [592, 264] width 473 height 19
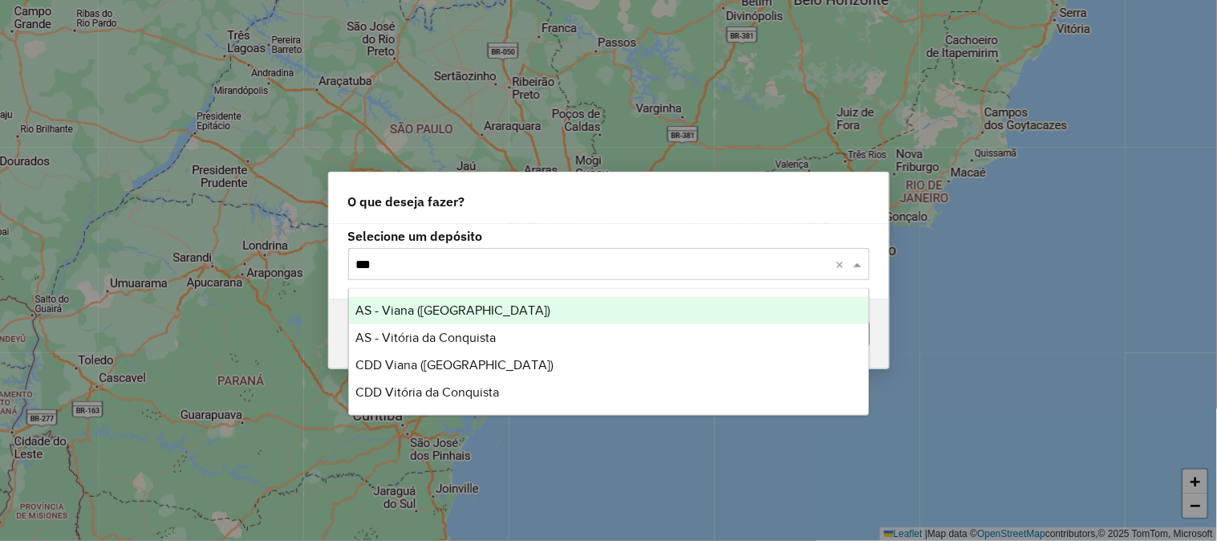
type input "****"
click at [403, 385] on span "CDD Vitória da Conquista" at bounding box center [427, 392] width 144 height 14
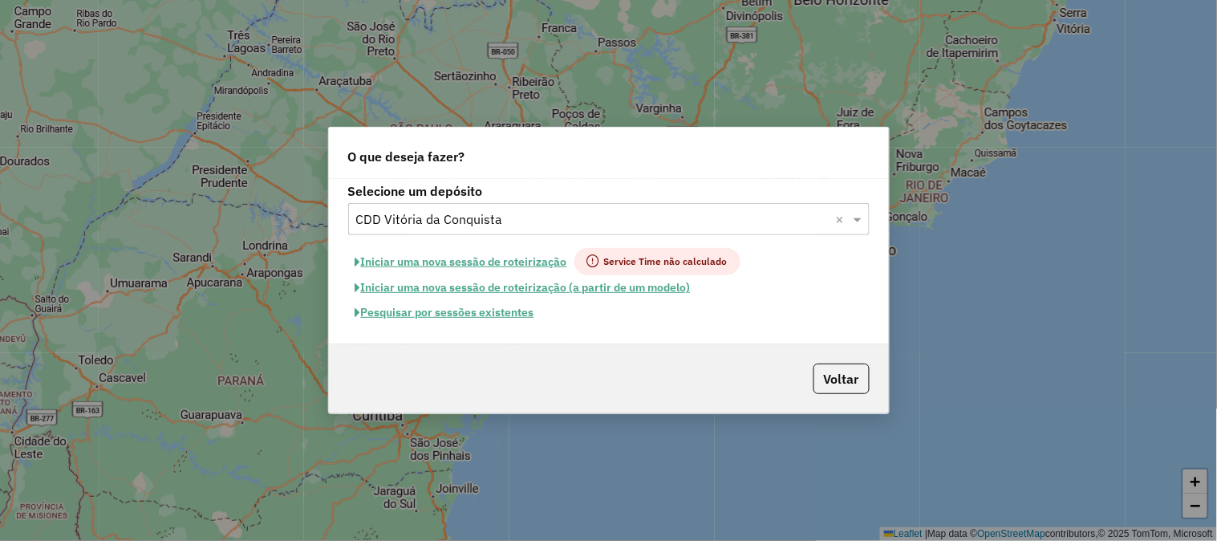
click at [450, 308] on button "Pesquisar por sessões existentes" at bounding box center [444, 312] width 193 height 25
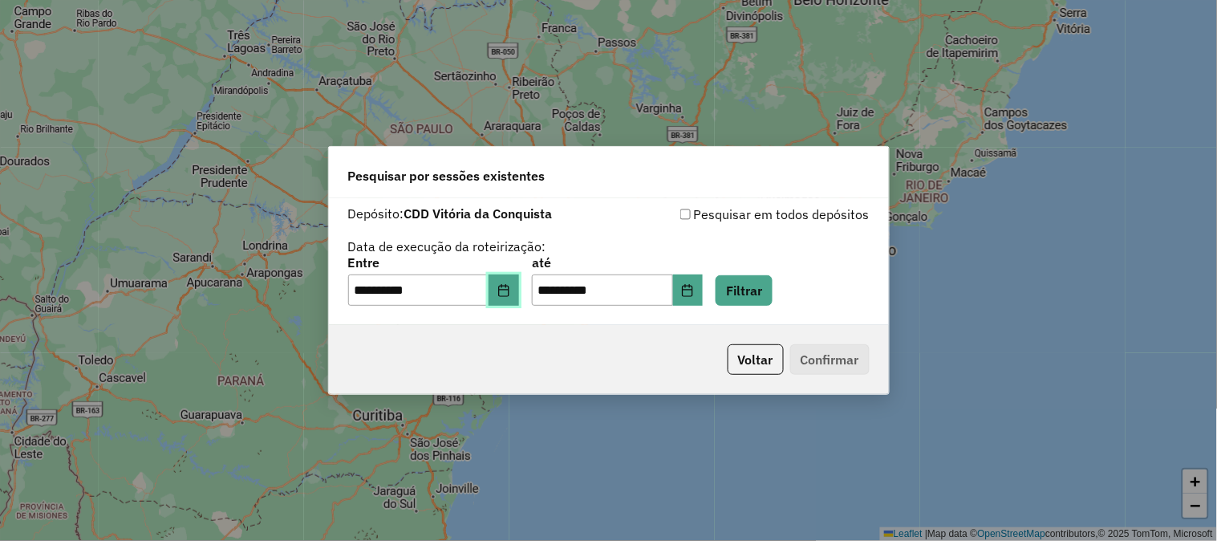
click at [506, 292] on button "Choose Date" at bounding box center [504, 290] width 30 height 32
click at [773, 295] on button "Filtrar" at bounding box center [744, 290] width 57 height 30
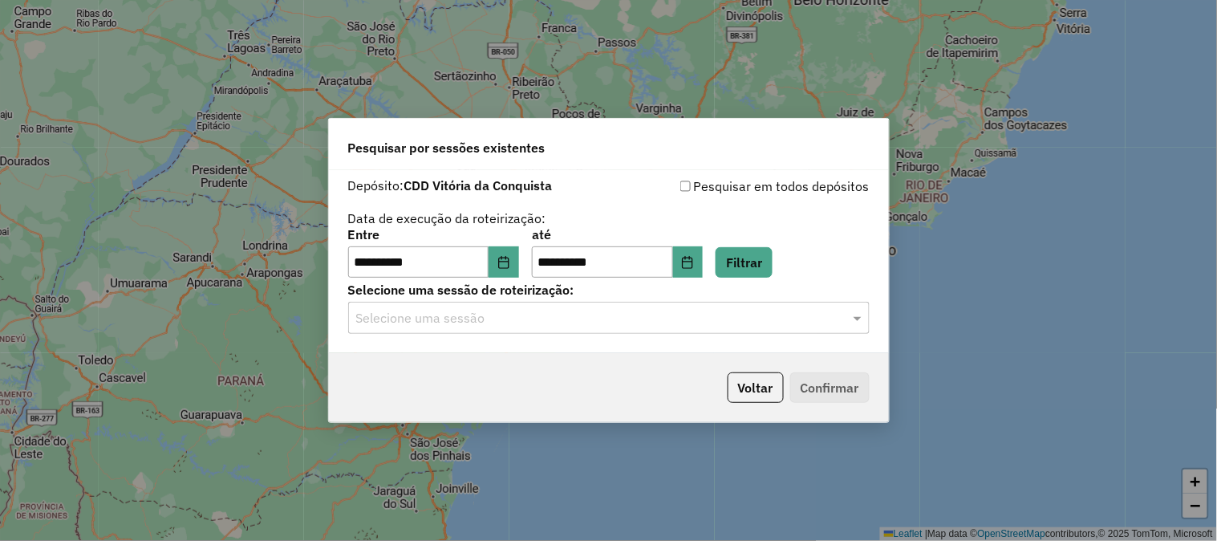
click at [550, 311] on input "text" at bounding box center [592, 318] width 473 height 19
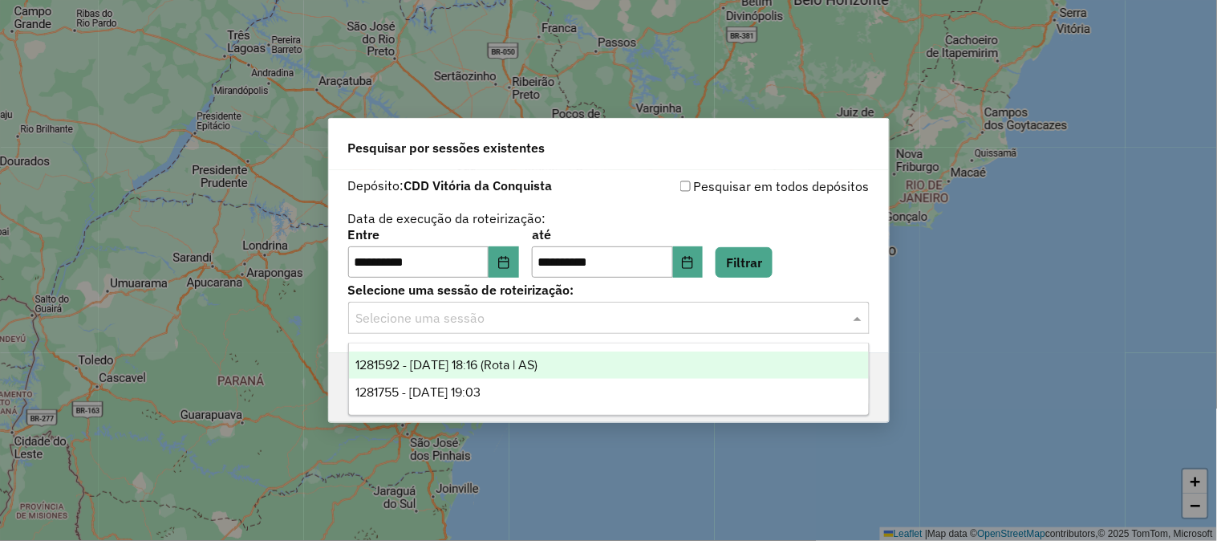
click at [526, 370] on span "1281592 - [DATE] 18:16 (Rota | AS)" at bounding box center [446, 365] width 182 height 14
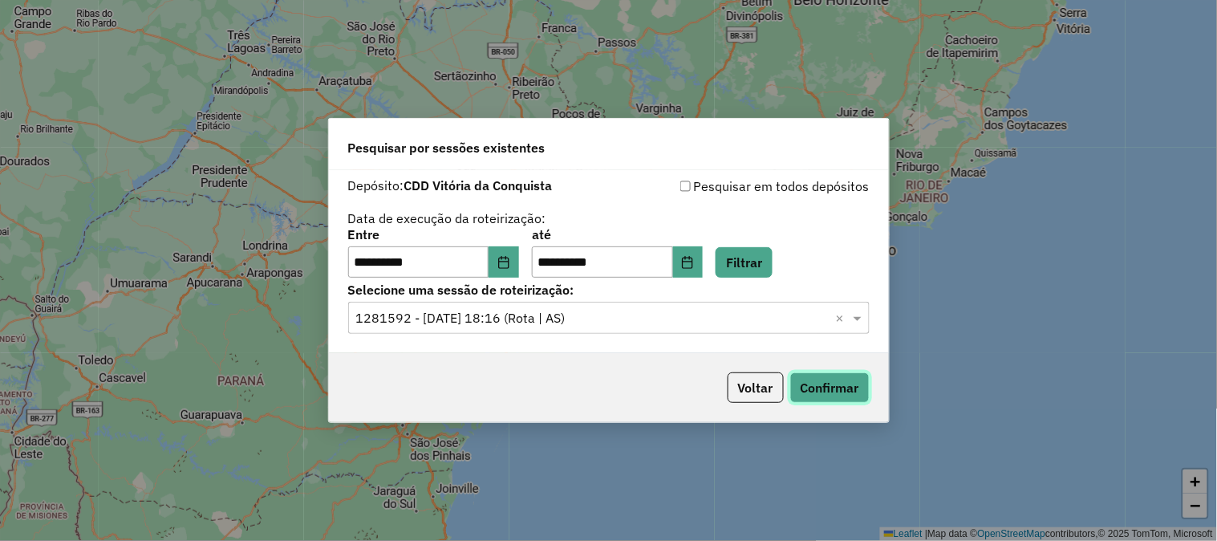
click at [847, 387] on button "Confirmar" at bounding box center [829, 387] width 79 height 30
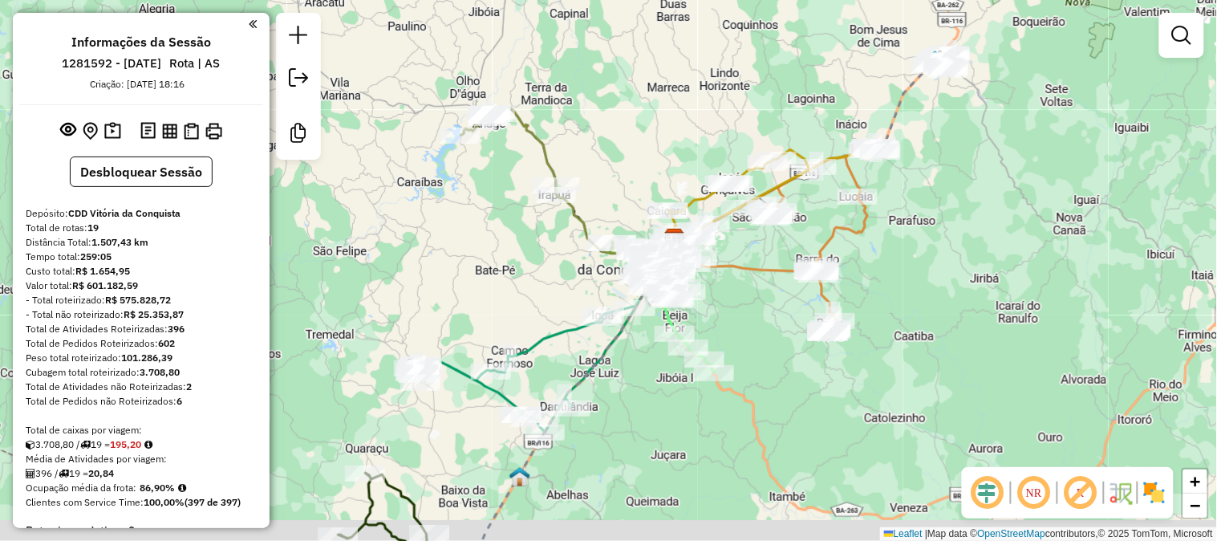
drag, startPoint x: 576, startPoint y: 420, endPoint x: 778, endPoint y: 311, distance: 230.2
click at [778, 311] on div "Janela de atendimento Grade de atendimento Capacidade Transportadoras Veículos …" at bounding box center [608, 270] width 1217 height 541
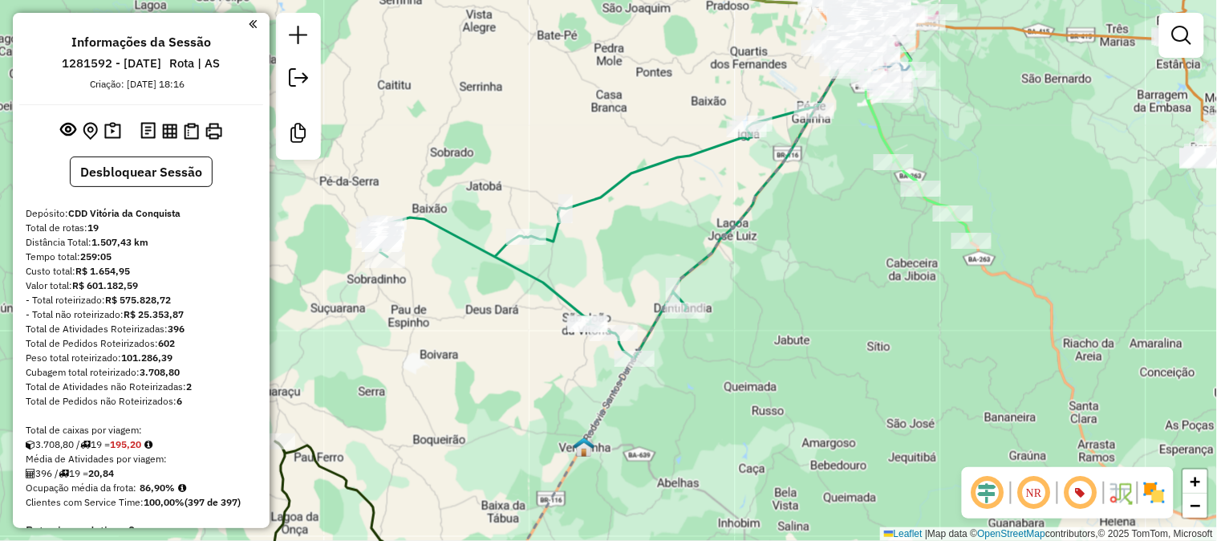
click at [502, 262] on icon at bounding box center [616, 189] width 480 height 339
select select "**********"
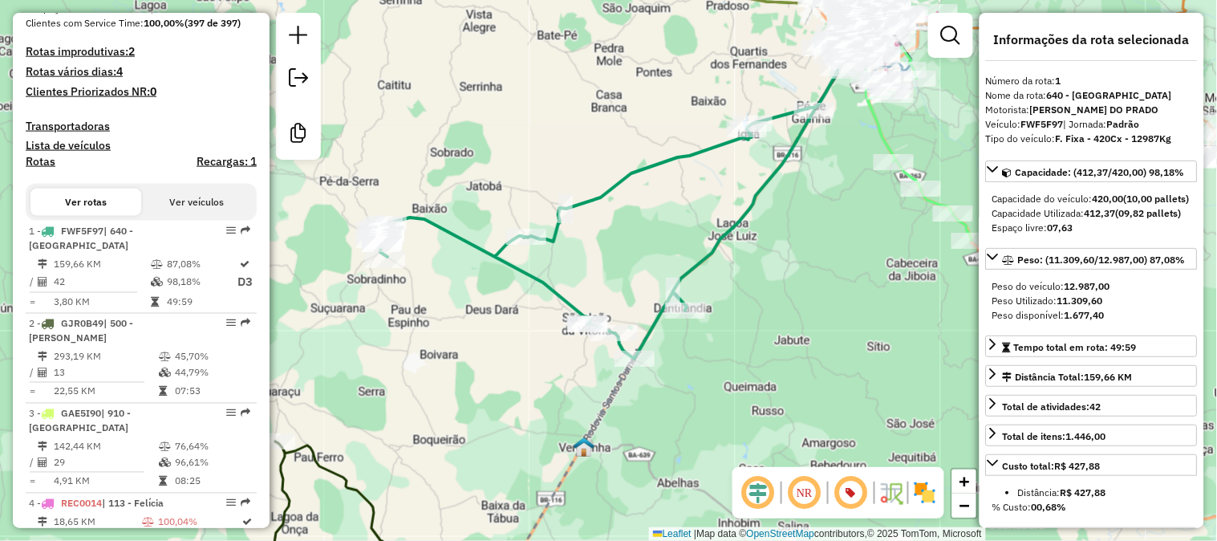
scroll to position [686, 0]
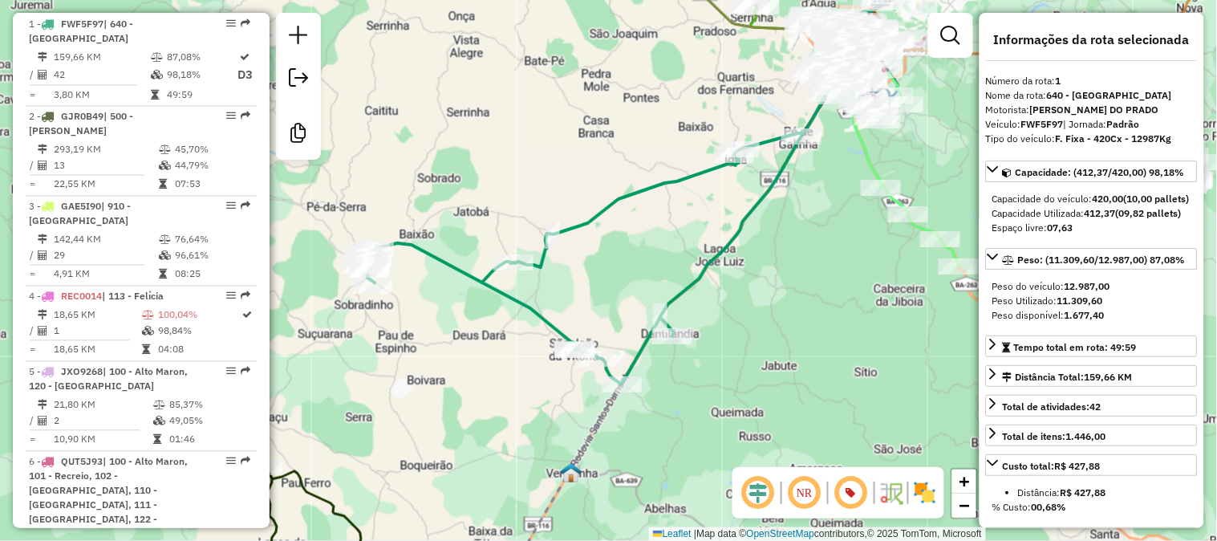
drag, startPoint x: 475, startPoint y: 135, endPoint x: 462, endPoint y: 163, distance: 30.9
click at [462, 163] on div "Janela de atendimento Grade de atendimento Capacidade Transportadoras Veículos …" at bounding box center [608, 270] width 1217 height 541
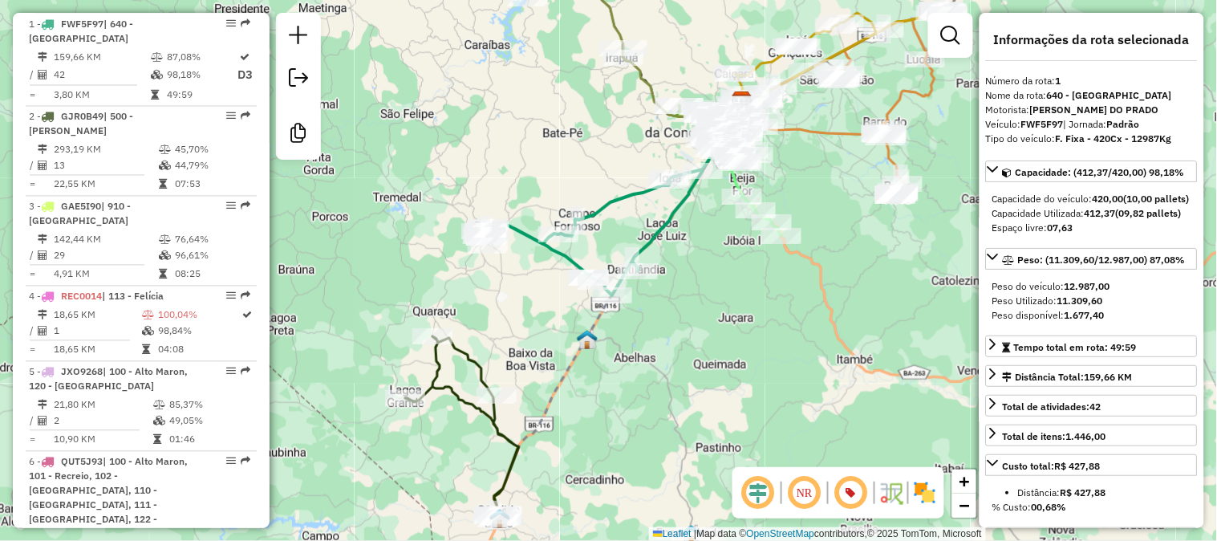
click at [620, 197] on icon at bounding box center [603, 210] width 240 height 169
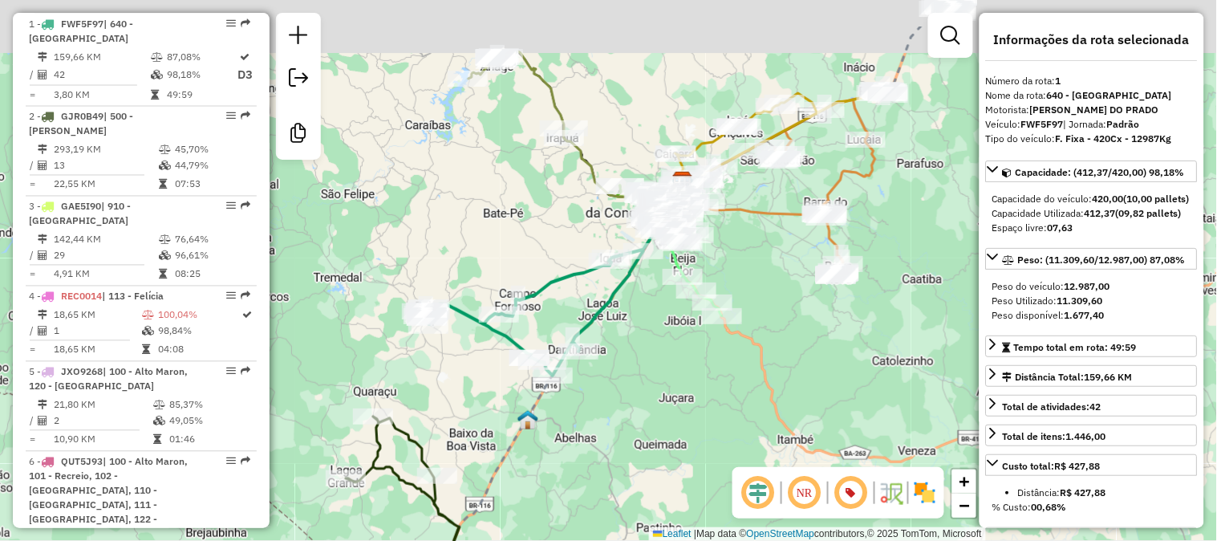
drag, startPoint x: 565, startPoint y: 137, endPoint x: 496, endPoint y: 229, distance: 114.6
click at [496, 229] on div "Janela de atendimento Grade de atendimento Capacidade Transportadoras Veículos …" at bounding box center [608, 270] width 1217 height 541
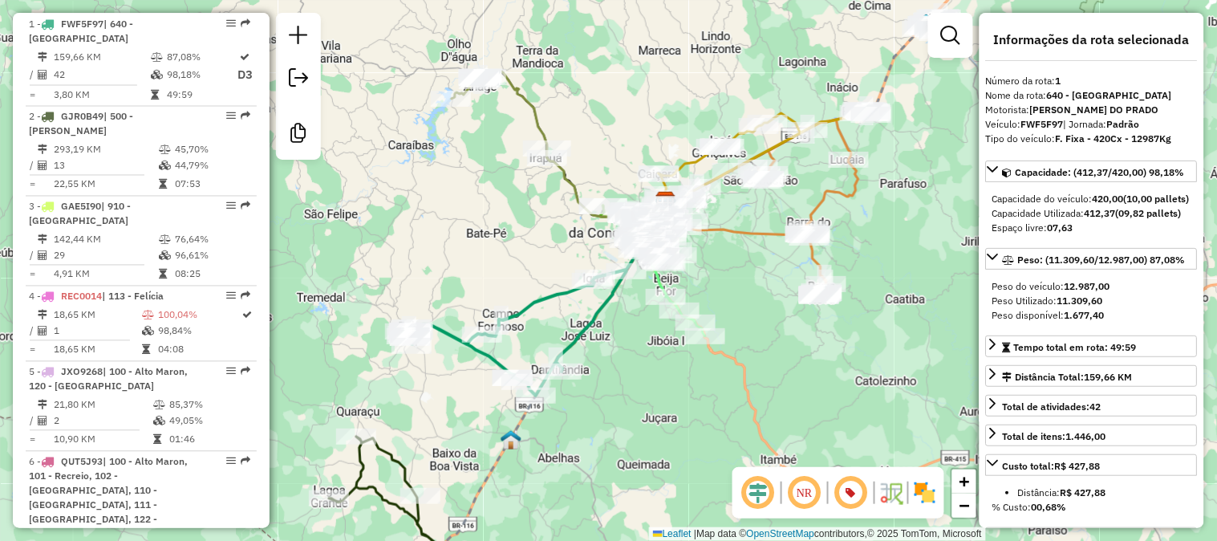
drag, startPoint x: 635, startPoint y: 96, endPoint x: 608, endPoint y: 122, distance: 36.9
click at [608, 122] on div "Janela de atendimento Grade de atendimento Capacidade Transportadoras Veículos …" at bounding box center [608, 270] width 1217 height 541
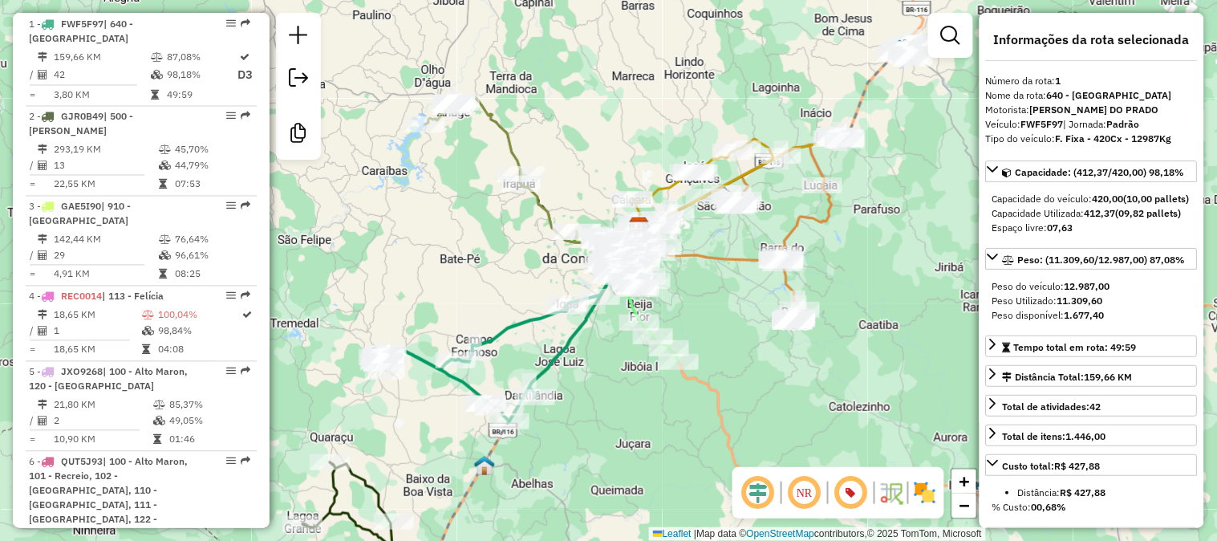
click at [515, 323] on icon at bounding box center [500, 336] width 240 height 169
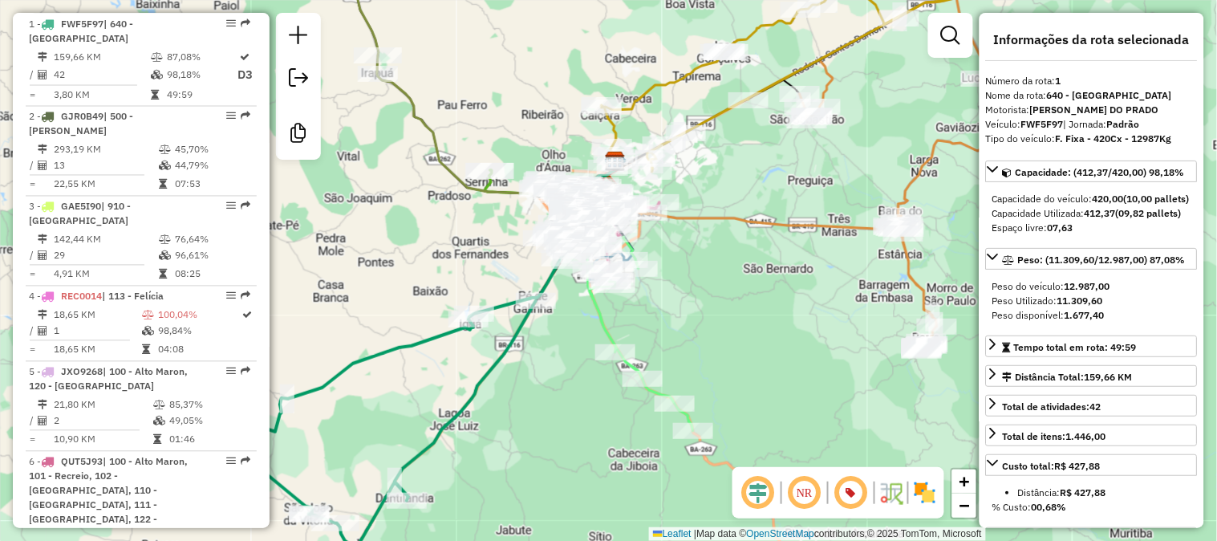
drag, startPoint x: 473, startPoint y: 263, endPoint x: 599, endPoint y: 175, distance: 153.2
click at [595, 185] on div "Janela de atendimento Grade de atendimento Capacidade Transportadoras Veículos …" at bounding box center [608, 270] width 1217 height 541
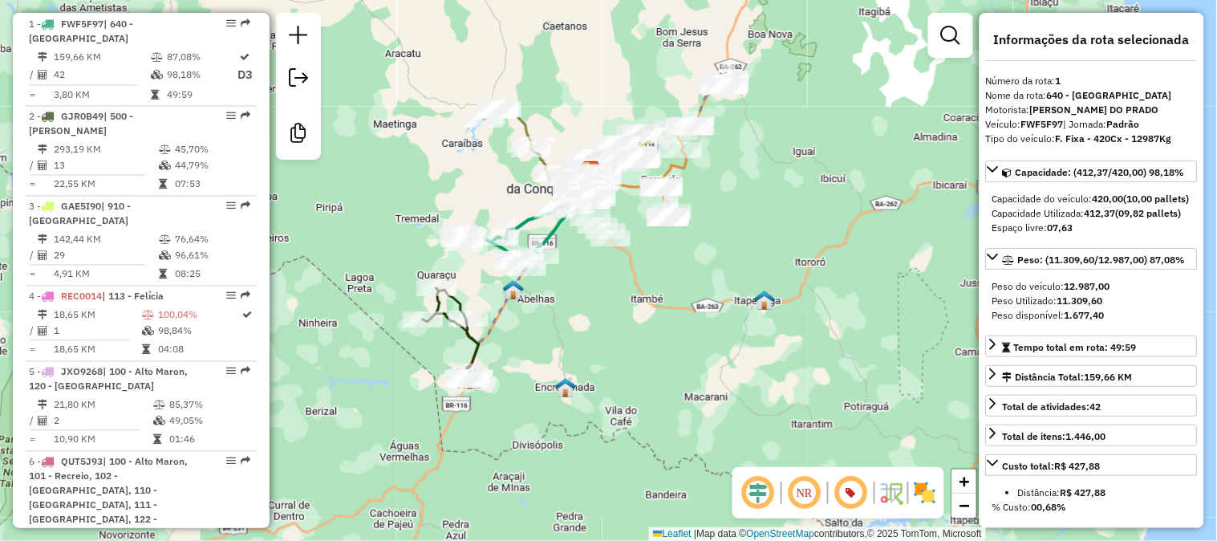
drag, startPoint x: 431, startPoint y: 191, endPoint x: 443, endPoint y: 189, distance: 12.1
click at [443, 189] on div "Janela de atendimento Grade de atendimento Capacidade Transportadoras Veículos …" at bounding box center [608, 270] width 1217 height 541
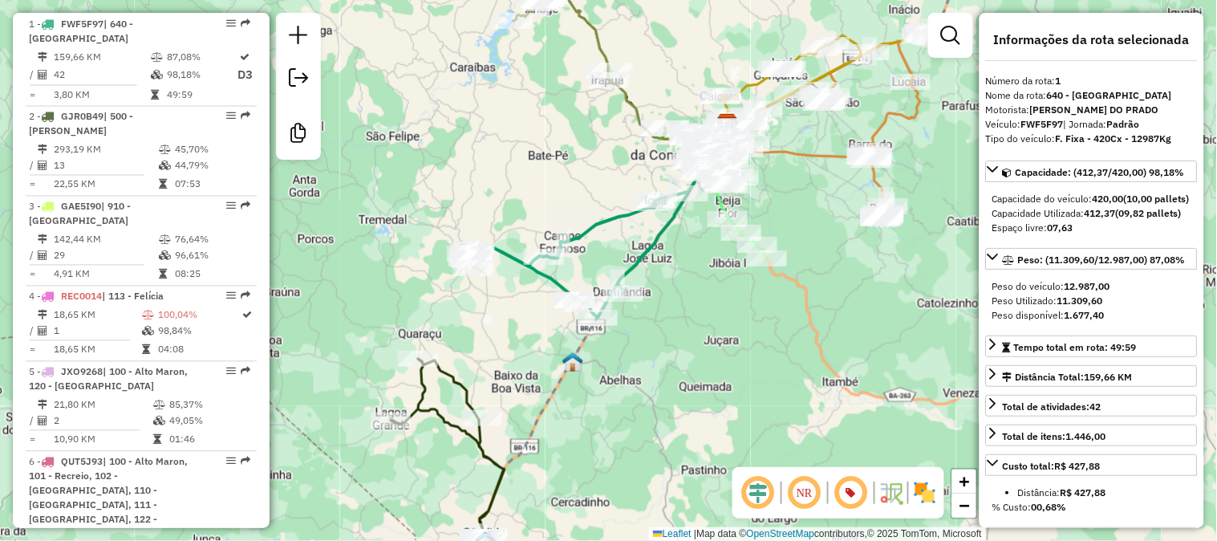
drag, startPoint x: 558, startPoint y: 213, endPoint x: 503, endPoint y: 178, distance: 65.0
click at [503, 178] on div "Janela de atendimento Grade de atendimento Capacidade Transportadoras Veículos …" at bounding box center [608, 270] width 1217 height 541
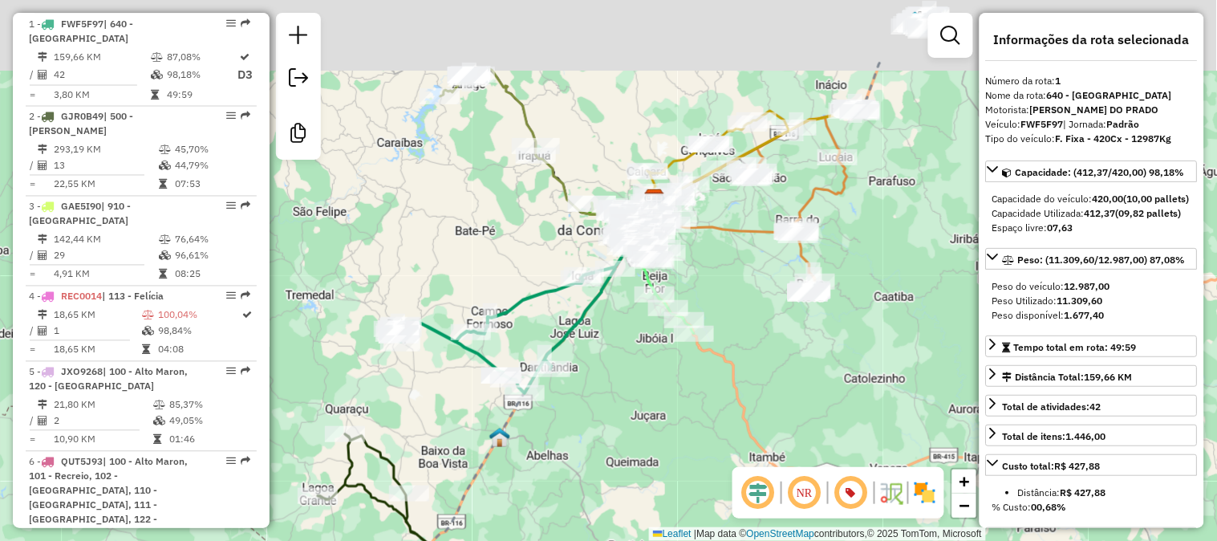
drag, startPoint x: 453, startPoint y: 122, endPoint x: 421, endPoint y: 346, distance: 226.2
click at [421, 346] on div "Janela de atendimento Grade de atendimento Capacidade Transportadoras Veículos …" at bounding box center [608, 270] width 1217 height 541
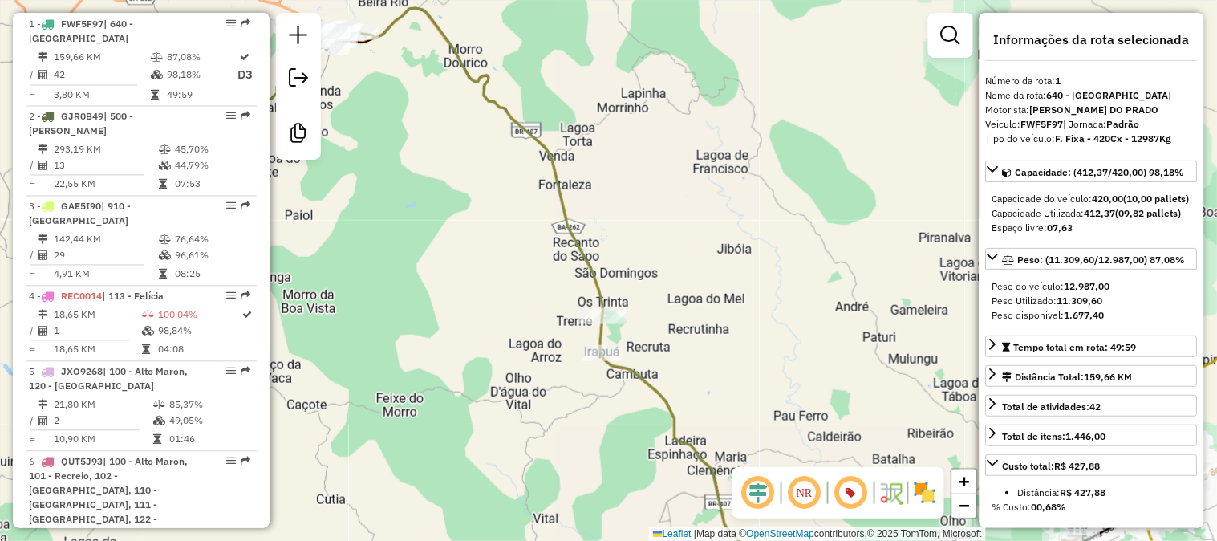
drag, startPoint x: 602, startPoint y: 254, endPoint x: 522, endPoint y: 177, distance: 110.7
click at [538, 188] on div "Janela de atendimento Grade de atendimento Capacidade Transportadoras Veículos …" at bounding box center [608, 270] width 1217 height 541
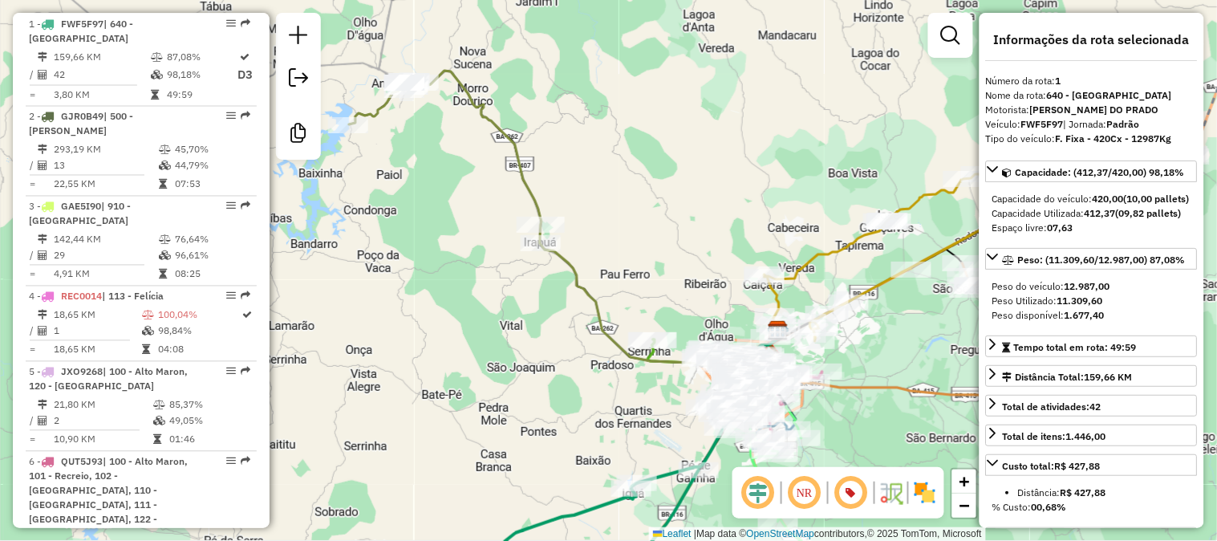
drag, startPoint x: 670, startPoint y: 265, endPoint x: 518, endPoint y: 164, distance: 182.5
click at [518, 164] on div "Janela de atendimento Grade de atendimento Capacidade Transportadoras Veículos …" at bounding box center [608, 270] width 1217 height 541
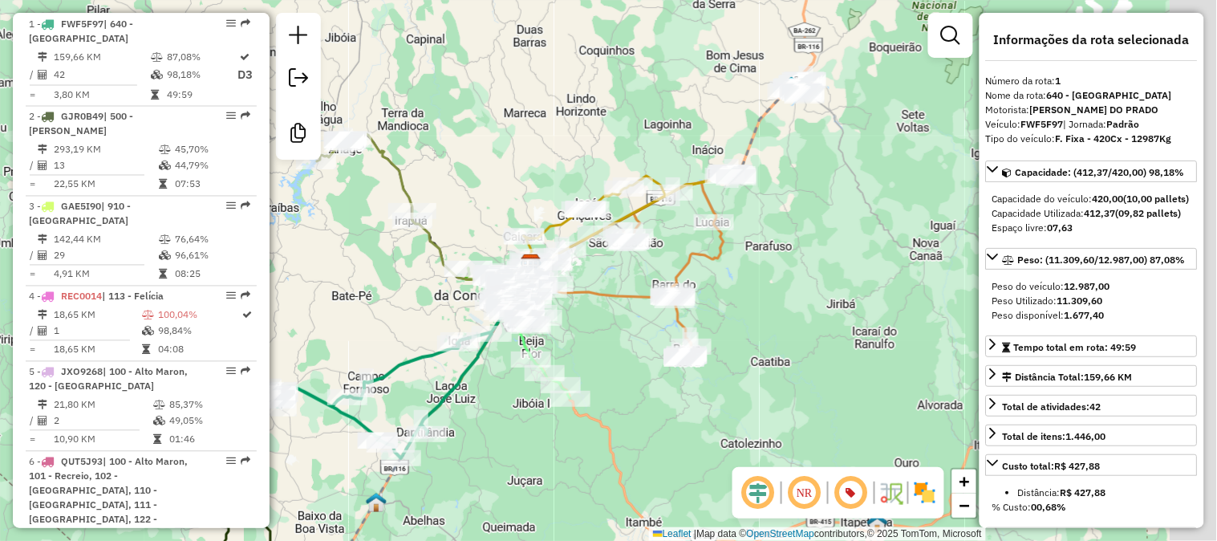
drag, startPoint x: 697, startPoint y: 269, endPoint x: 604, endPoint y: 278, distance: 92.7
click at [604, 278] on div "Janela de atendimento Grade de atendimento Capacidade Transportadoras Veículos …" at bounding box center [608, 270] width 1217 height 541
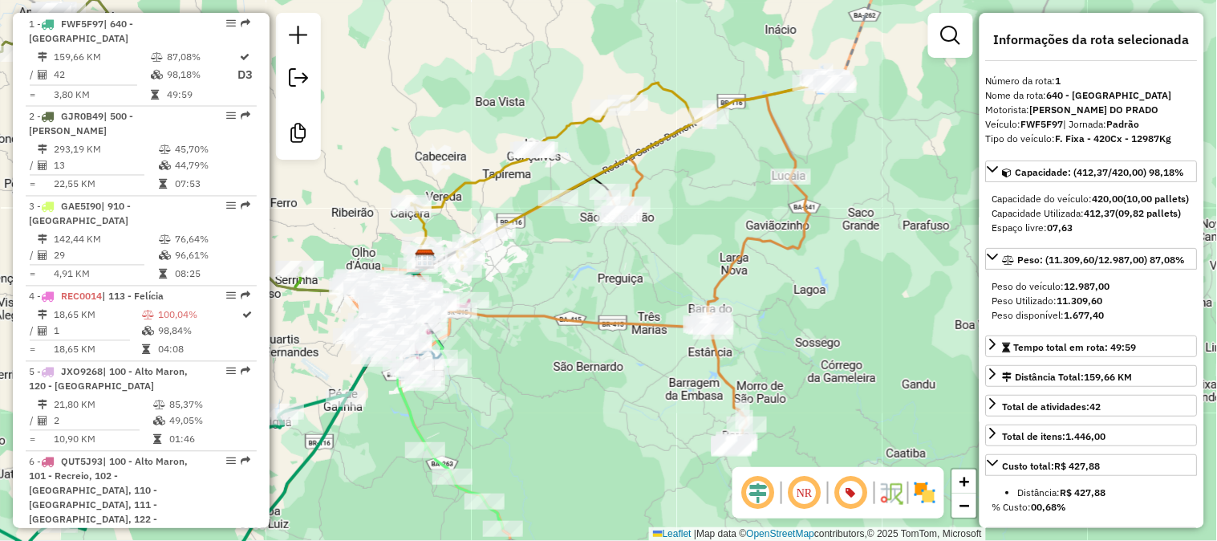
click at [738, 250] on icon at bounding box center [613, 271] width 396 height 353
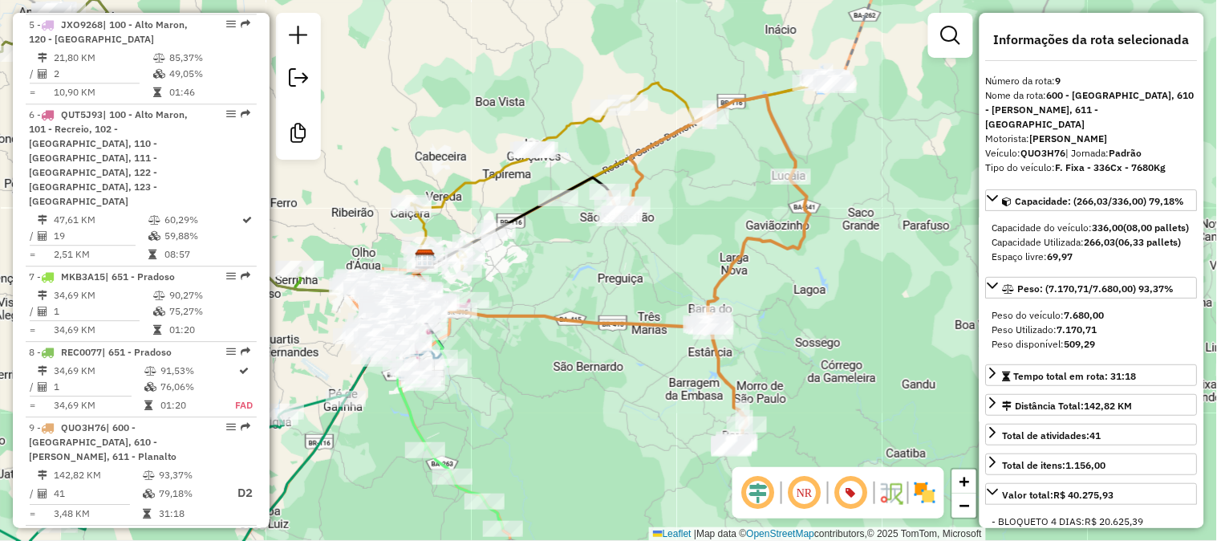
scroll to position [1379, 0]
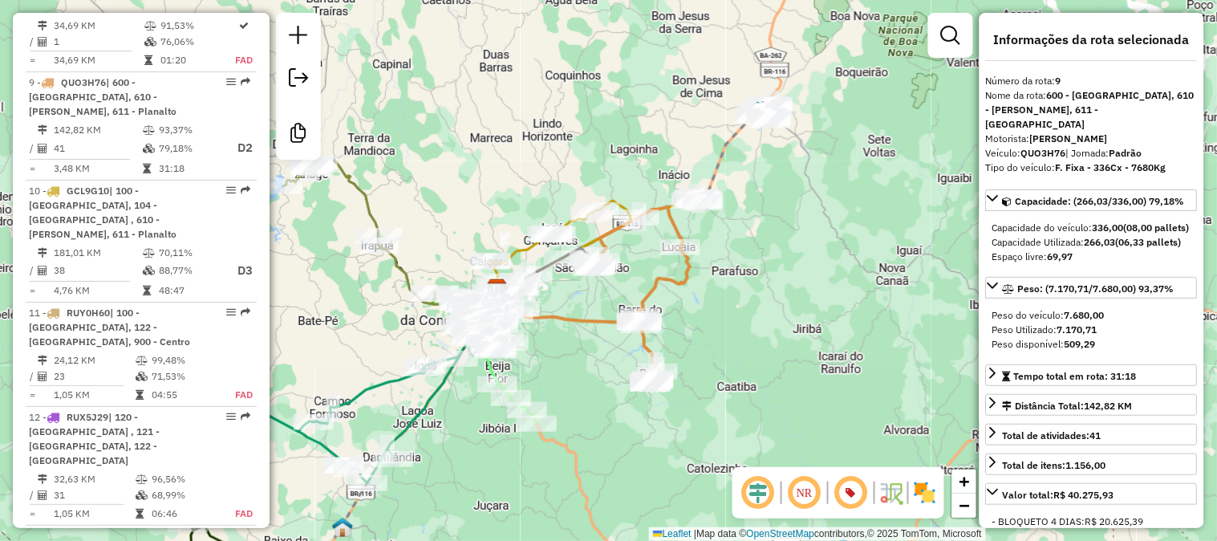
drag, startPoint x: 741, startPoint y: 266, endPoint x: 710, endPoint y: 301, distance: 46.0
click at [710, 301] on div "Janela de atendimento Grade de atendimento Capacidade Transportadoras Veículos …" at bounding box center [608, 270] width 1217 height 541
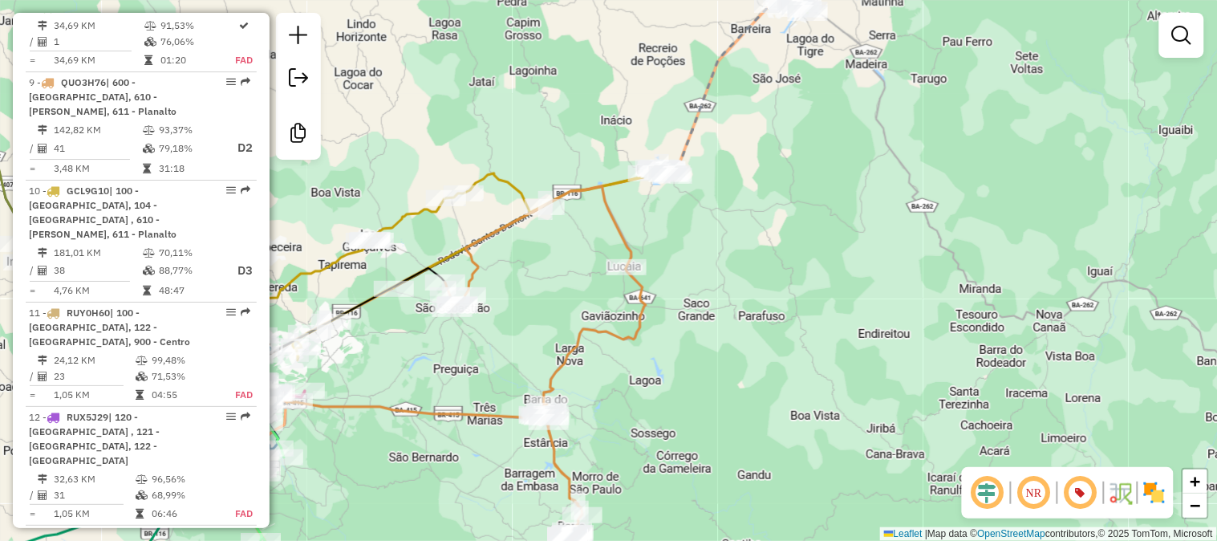
click at [631, 325] on icon at bounding box center [448, 362] width 396 height 353
select select "**********"
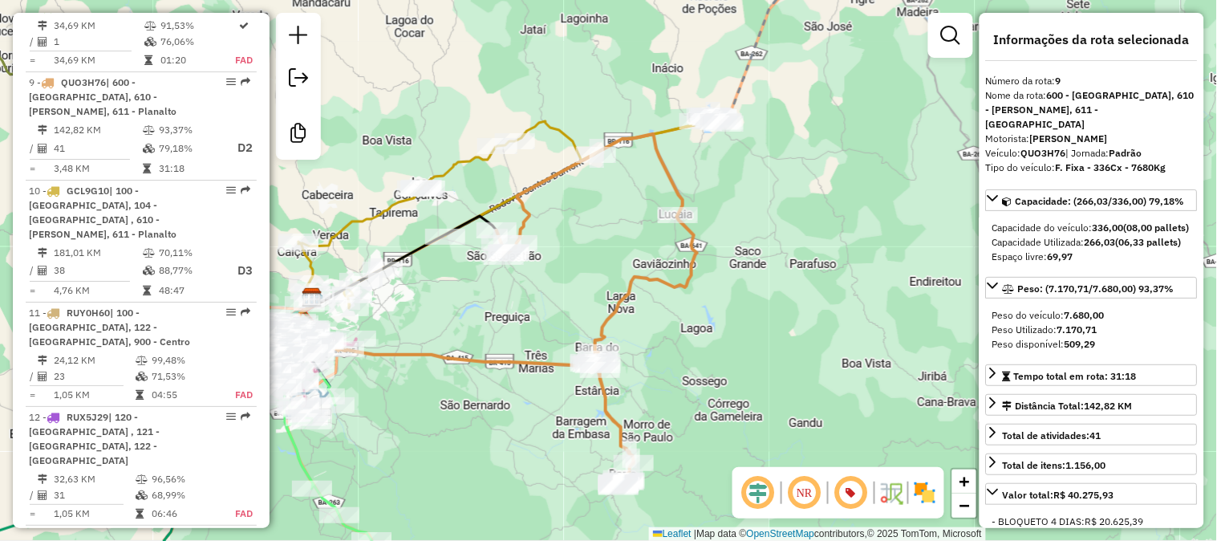
drag, startPoint x: 554, startPoint y: 287, endPoint x: 615, endPoint y: 227, distance: 85.7
click at [615, 227] on div "Janela de atendimento Grade de atendimento Capacidade Transportadoras Veículos …" at bounding box center [608, 270] width 1217 height 541
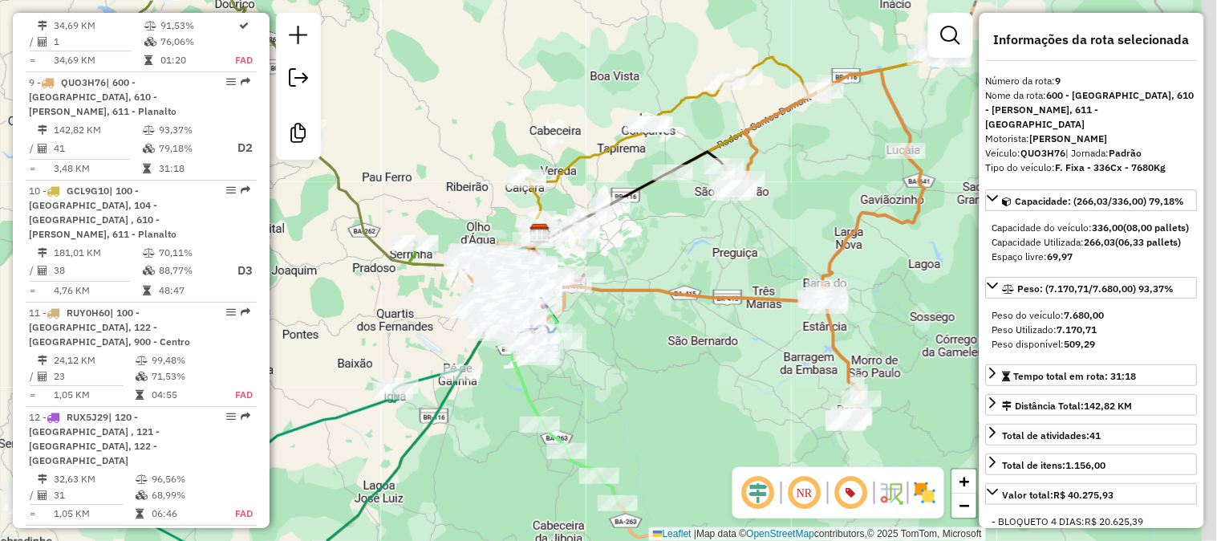
drag, startPoint x: 697, startPoint y: 239, endPoint x: 554, endPoint y: 258, distance: 144.0
click at [554, 258] on div "Janela de atendimento Grade de atendimento Capacidade Transportadoras Veículos …" at bounding box center [608, 270] width 1217 height 541
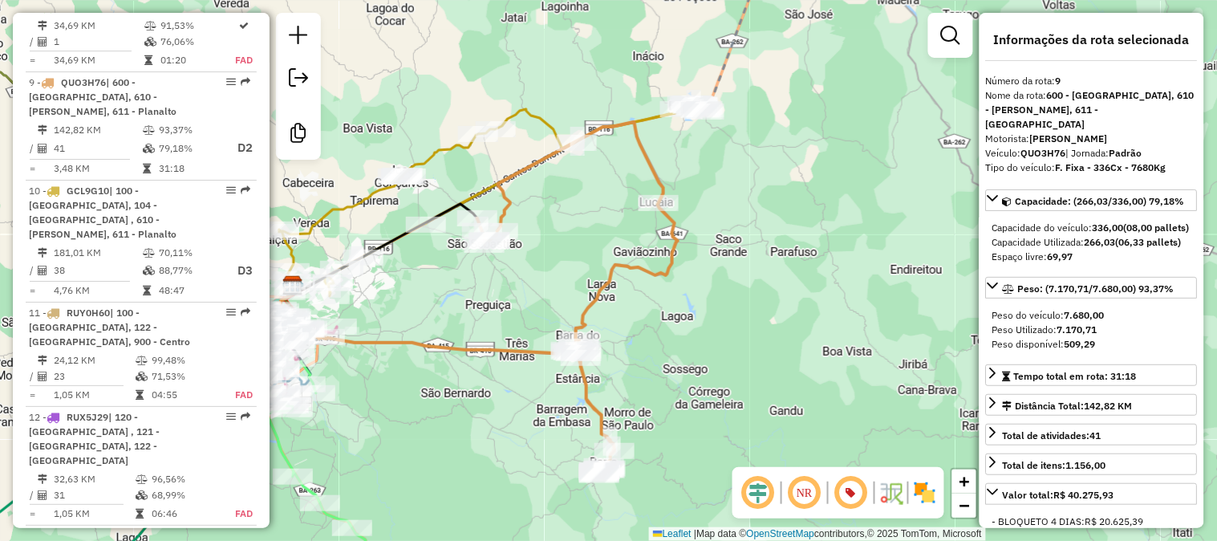
click at [660, 258] on div "Janela de atendimento Grade de atendimento Capacidade Transportadoras Veículos …" at bounding box center [608, 270] width 1217 height 541
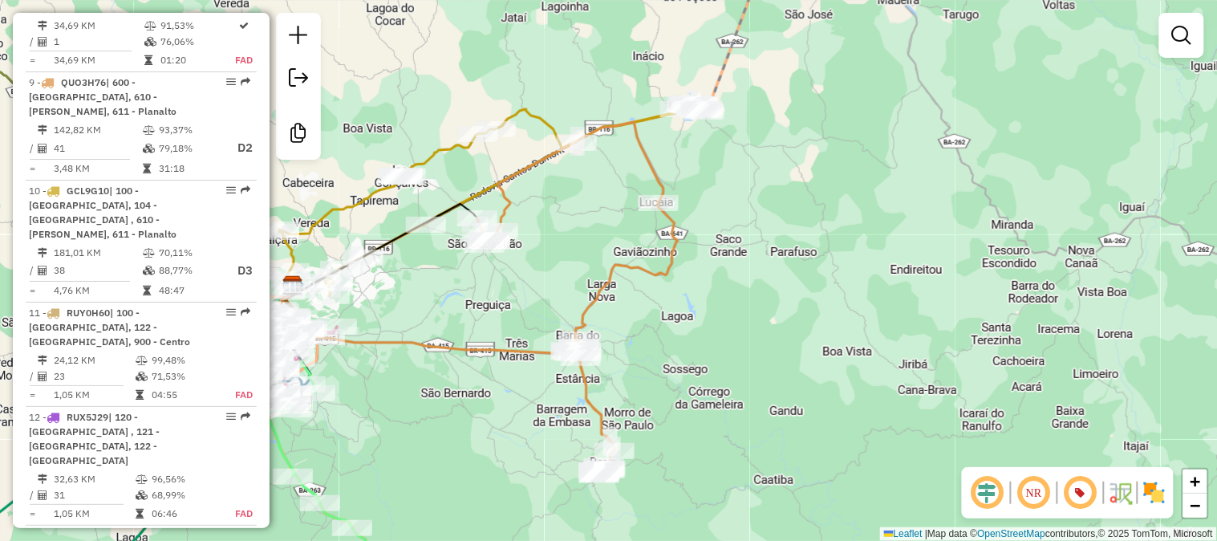
click at [675, 257] on icon at bounding box center [480, 298] width 396 height 353
select select "**********"
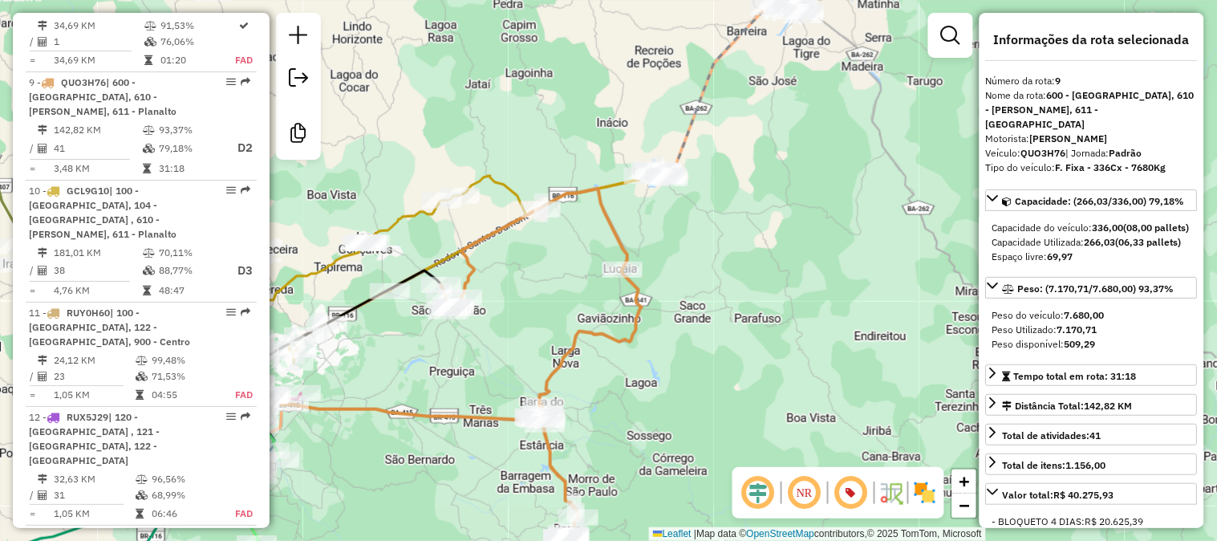
drag, startPoint x: 599, startPoint y: 190, endPoint x: 563, endPoint y: 257, distance: 75.8
click at [563, 257] on div "Janela de atendimento Grade de atendimento Capacidade Transportadoras Veículos …" at bounding box center [608, 270] width 1217 height 541
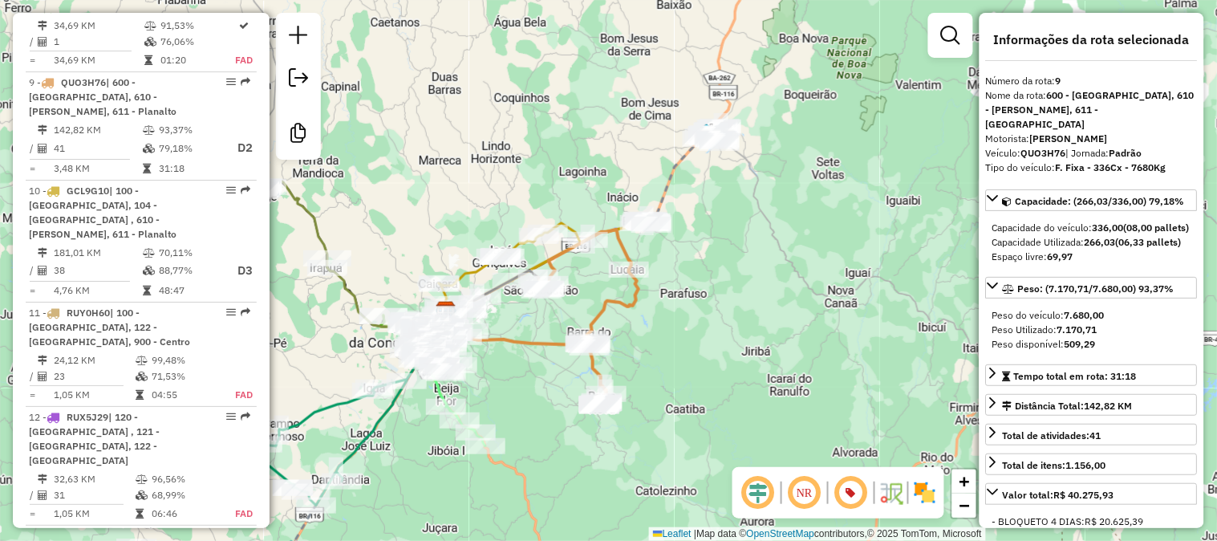
drag, startPoint x: 484, startPoint y: 170, endPoint x: 522, endPoint y: 190, distance: 43.4
click at [522, 177] on div "Janela de atendimento Grade de atendimento Capacidade Transportadoras Veículos …" at bounding box center [608, 270] width 1217 height 541
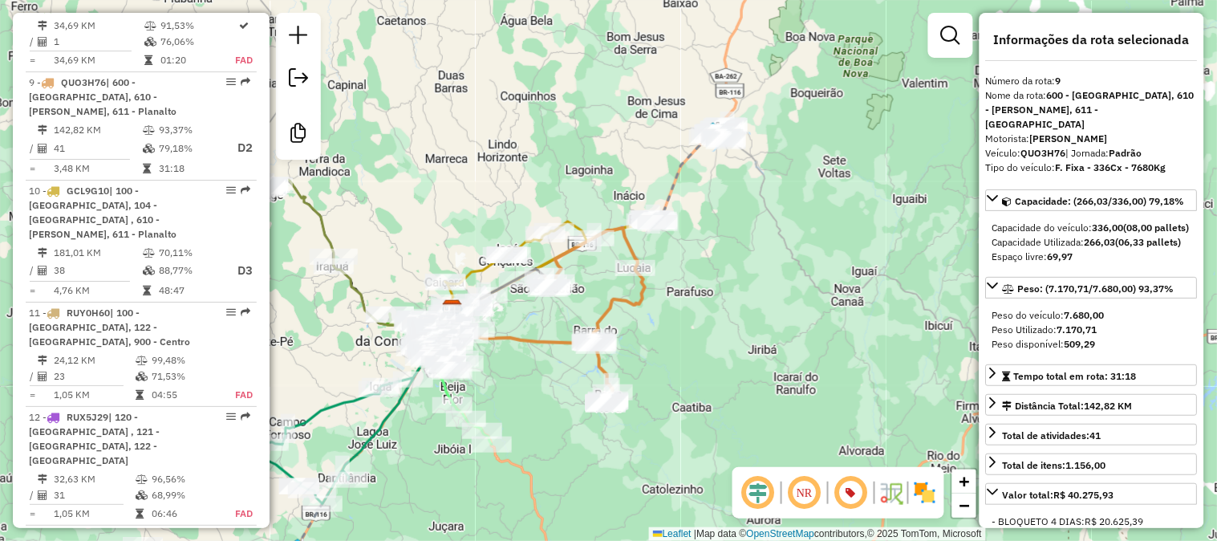
drag, startPoint x: 488, startPoint y: 194, endPoint x: 692, endPoint y: 126, distance: 214.9
click at [692, 126] on div "Janela de atendimento Grade de atendimento Capacidade Transportadoras Veículos …" at bounding box center [608, 270] width 1217 height 541
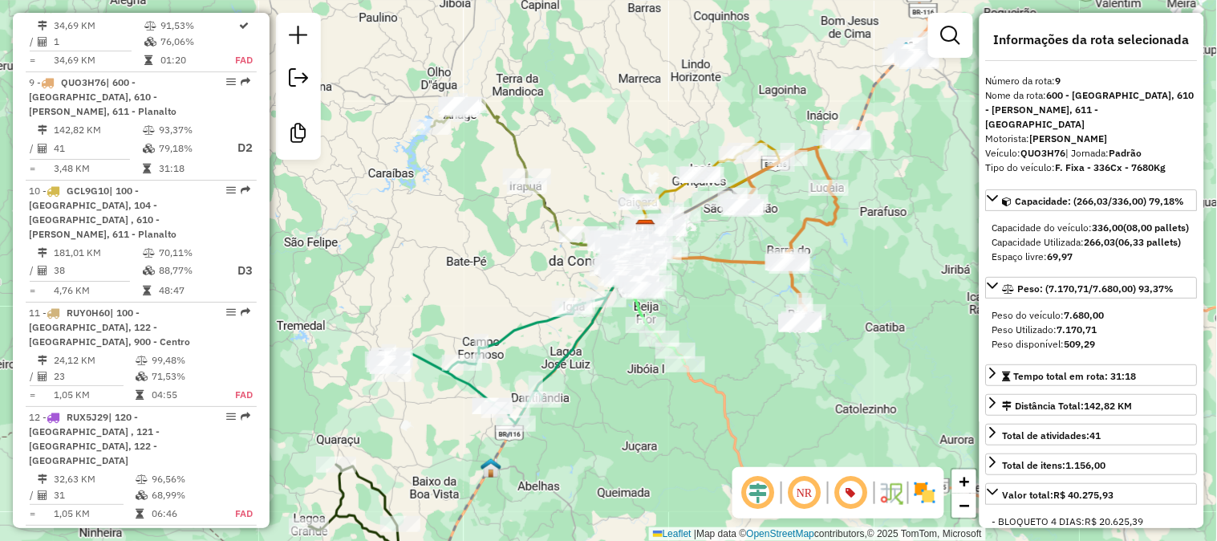
drag, startPoint x: 683, startPoint y: 146, endPoint x: 615, endPoint y: 98, distance: 82.8
click at [636, 96] on div "Janela de atendimento Grade de atendimento Capacidade Transportadoras Veículos …" at bounding box center [608, 270] width 1217 height 541
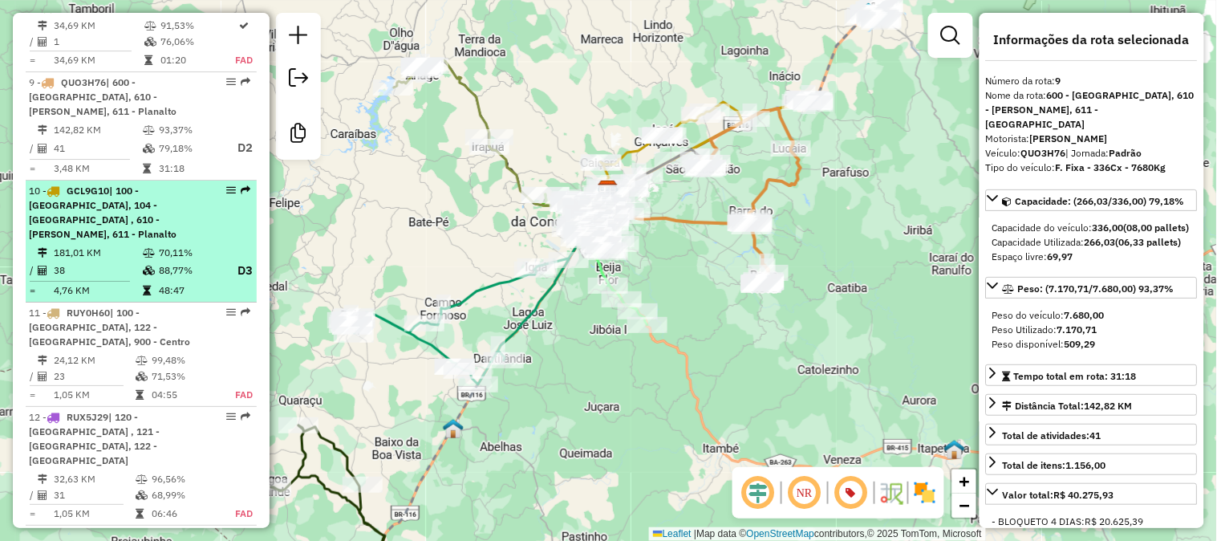
scroll to position [1558, 0]
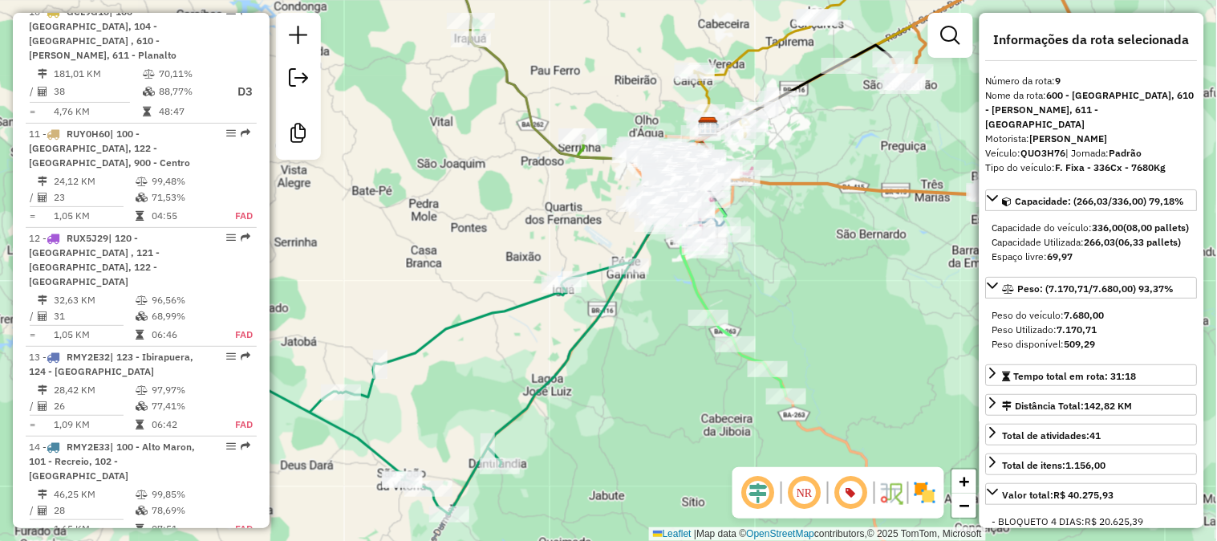
drag, startPoint x: 654, startPoint y: 242, endPoint x: 760, endPoint y: 274, distance: 110.9
click at [760, 274] on div "Janela de atendimento Grade de atendimento Capacidade Transportadoras Veículos …" at bounding box center [608, 270] width 1217 height 541
click at [524, 299] on icon at bounding box center [431, 346] width 480 height 339
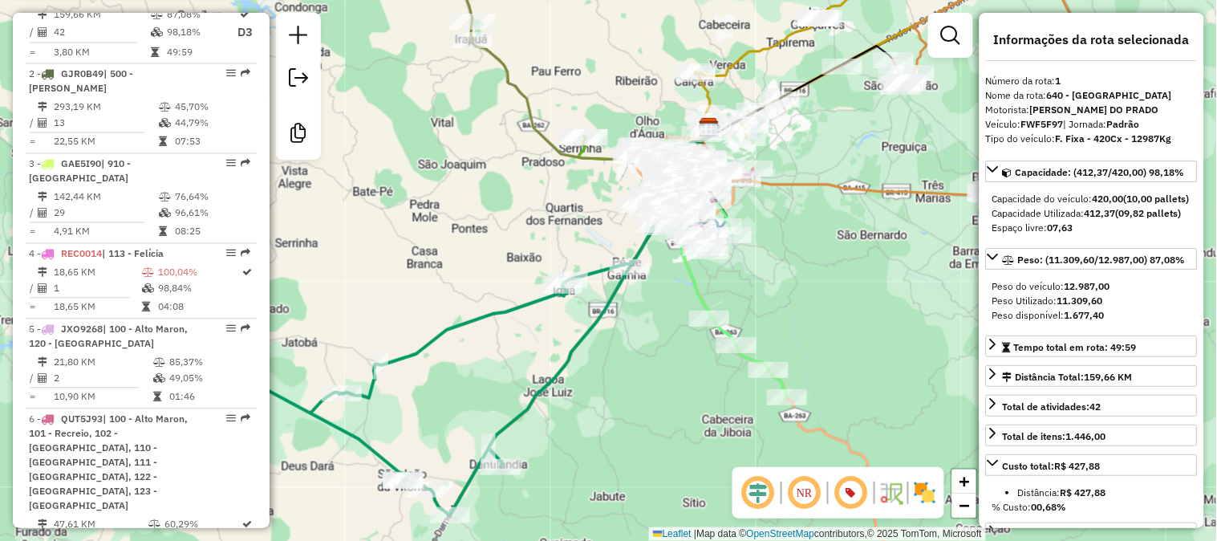
scroll to position [686, 0]
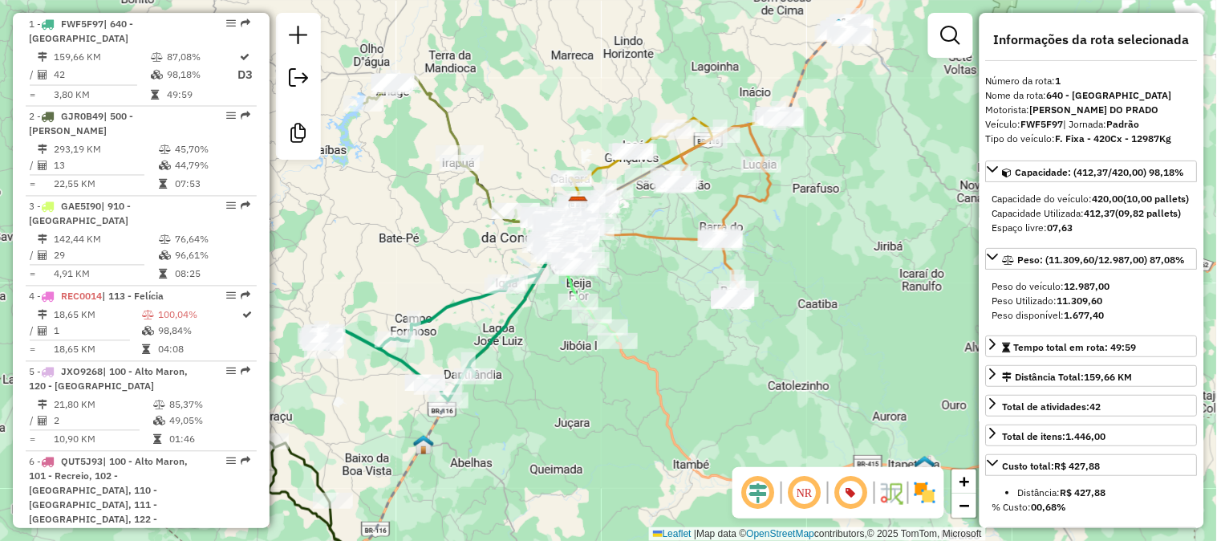
drag, startPoint x: 619, startPoint y: 112, endPoint x: 579, endPoint y: 106, distance: 41.4
click at [580, 106] on div "Janela de atendimento Grade de atendimento Capacidade Transportadoras Veículos …" at bounding box center [608, 270] width 1217 height 541
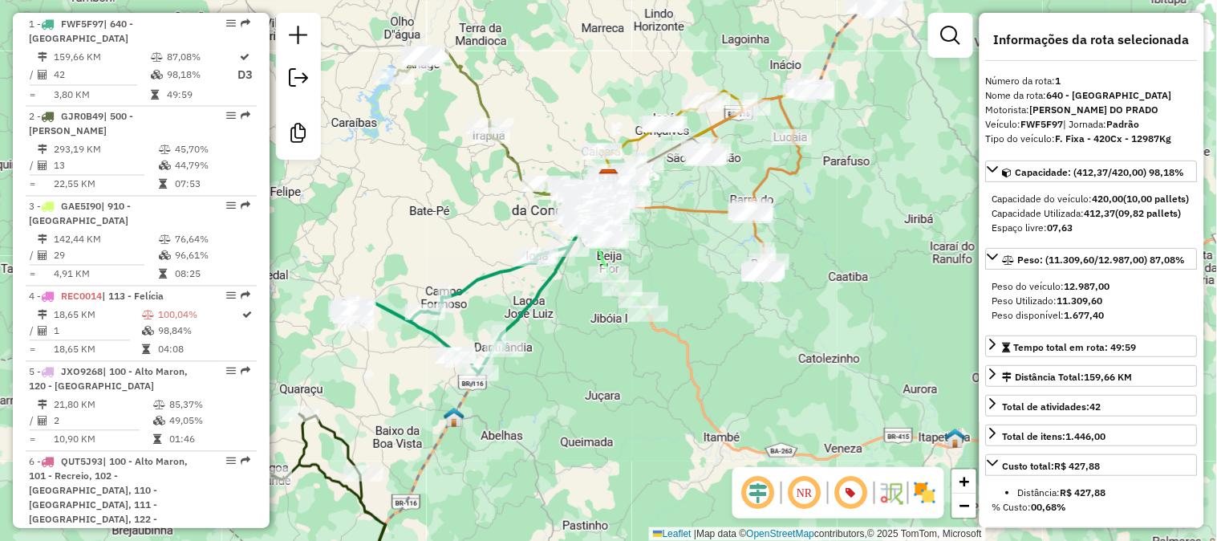
click at [480, 274] on icon at bounding box center [470, 288] width 240 height 169
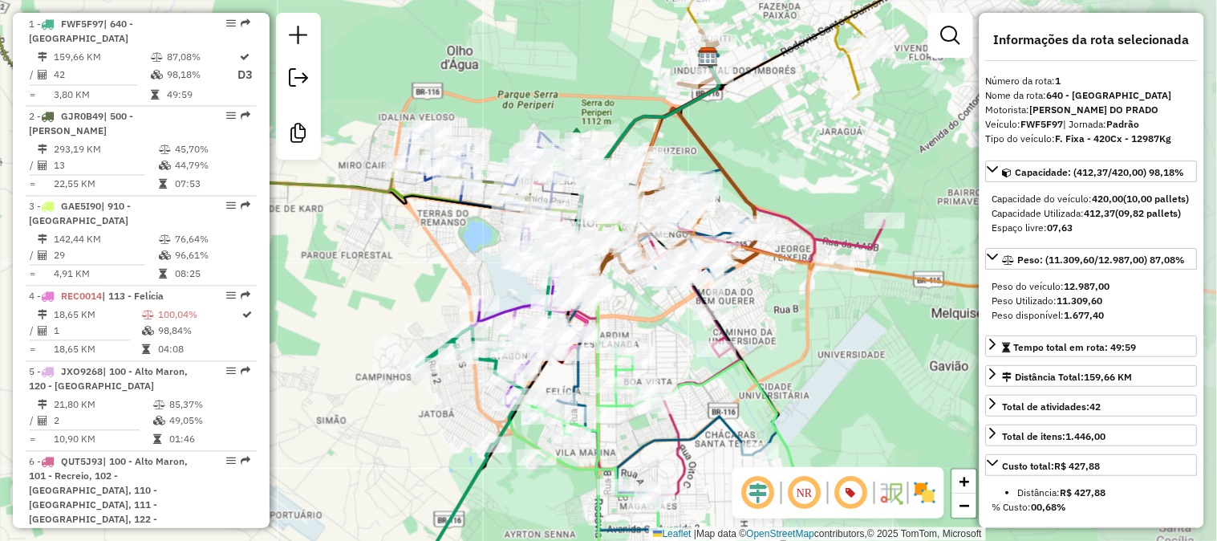
drag, startPoint x: 556, startPoint y: 237, endPoint x: 424, endPoint y: 228, distance: 132.7
click at [424, 229] on div "Janela de atendimento Grade de atendimento Capacidade Transportadoras Veículos …" at bounding box center [608, 270] width 1217 height 541
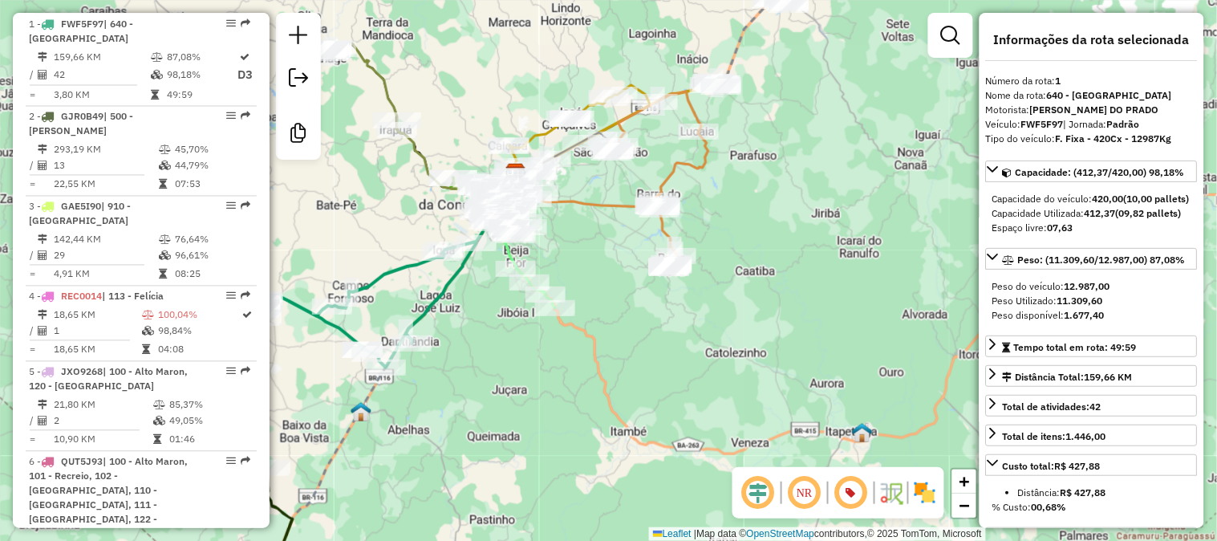
click at [676, 161] on icon at bounding box center [609, 179] width 197 height 177
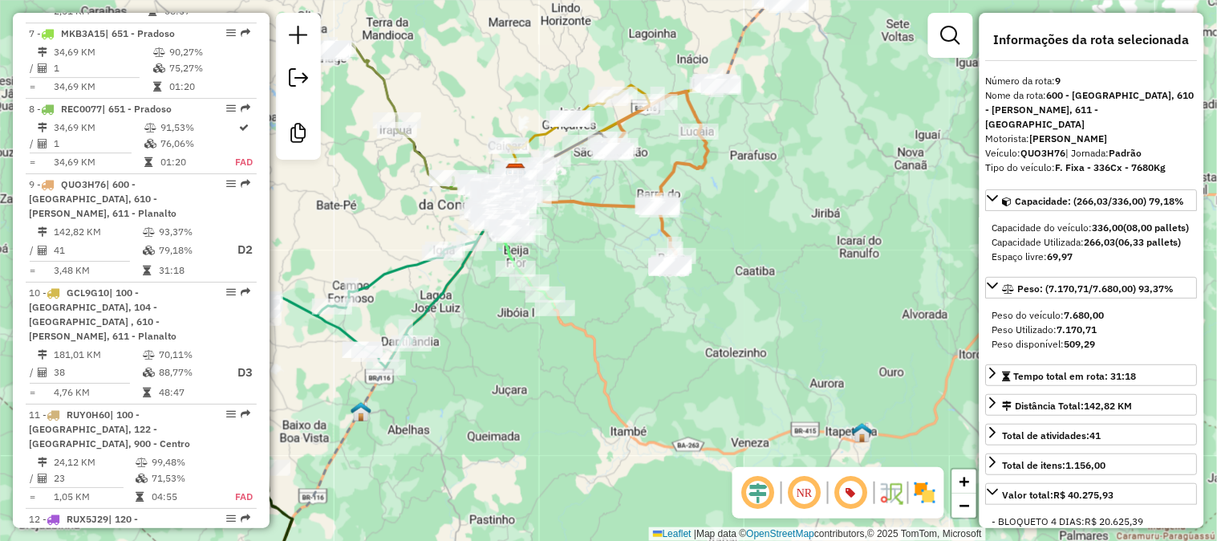
scroll to position [1379, 0]
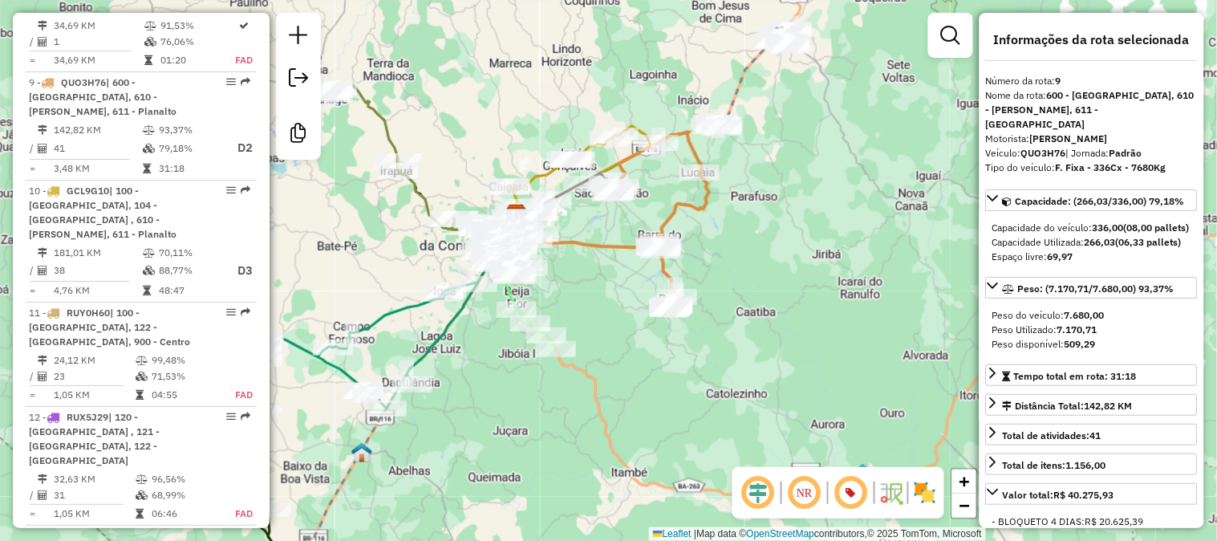
drag, startPoint x: 691, startPoint y: 195, endPoint x: 690, endPoint y: 278, distance: 83.5
click at [690, 278] on div "Janela de atendimento Grade de atendimento Capacidade Transportadoras Veículos …" at bounding box center [608, 270] width 1217 height 541
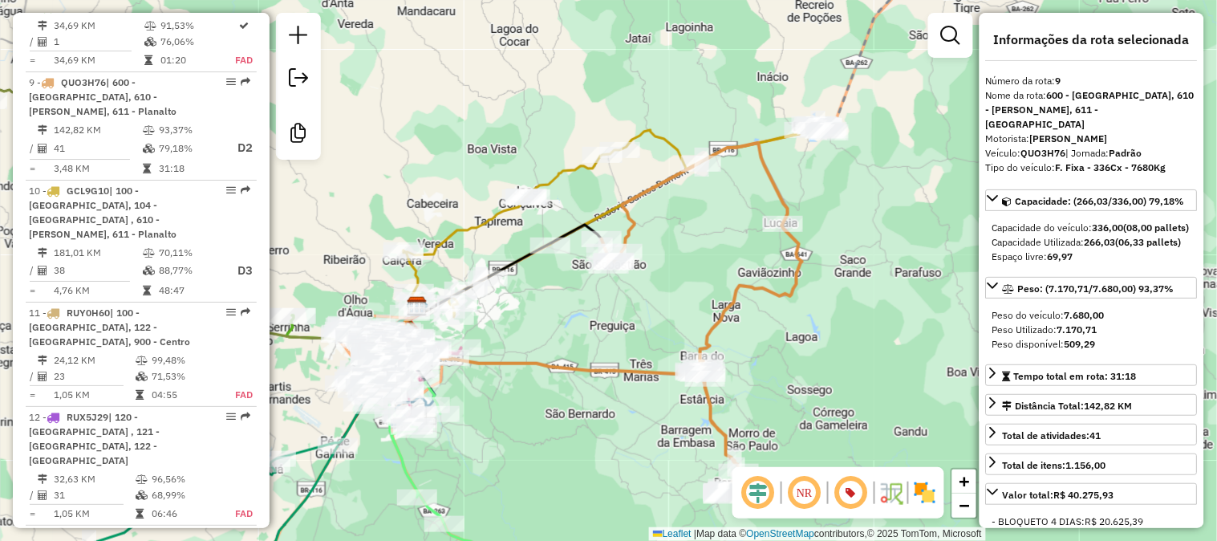
click at [667, 134] on icon at bounding box center [616, 220] width 425 height 193
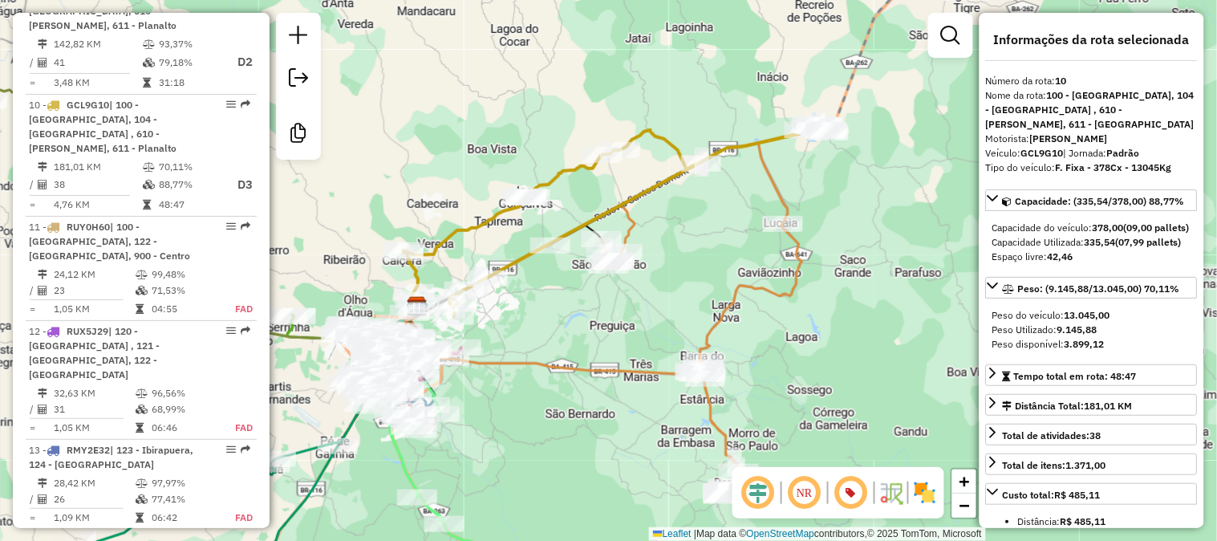
scroll to position [1487, 0]
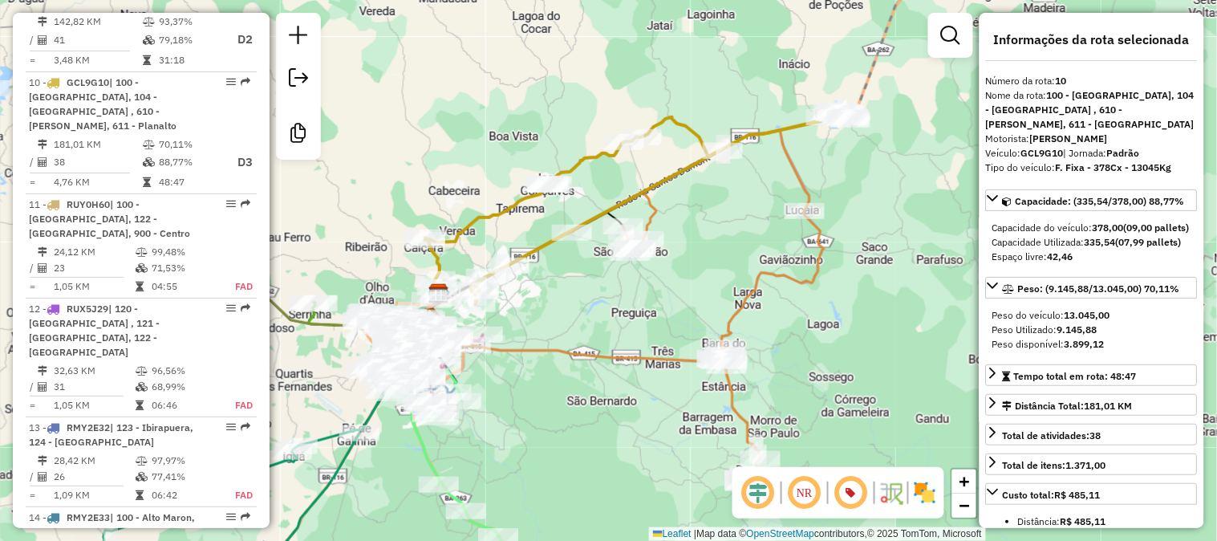
drag, startPoint x: 522, startPoint y: 85, endPoint x: 596, endPoint y: 49, distance: 82.2
click at [596, 49] on div "Janela de atendimento Grade de atendimento Capacidade Transportadoras Veículos …" at bounding box center [608, 270] width 1217 height 541
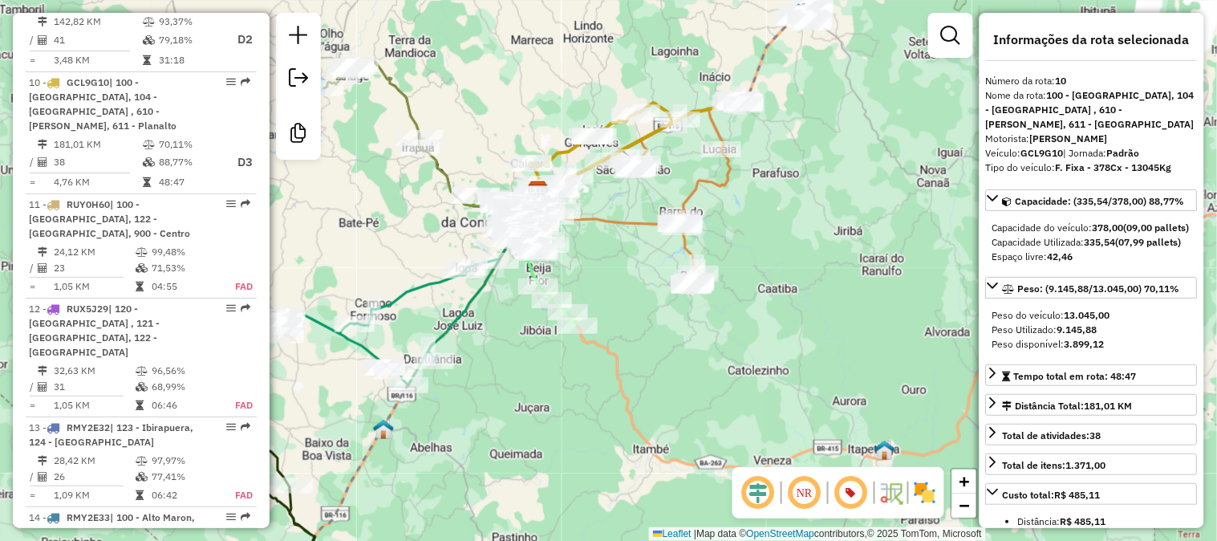
click at [420, 286] on icon at bounding box center [399, 300] width 240 height 169
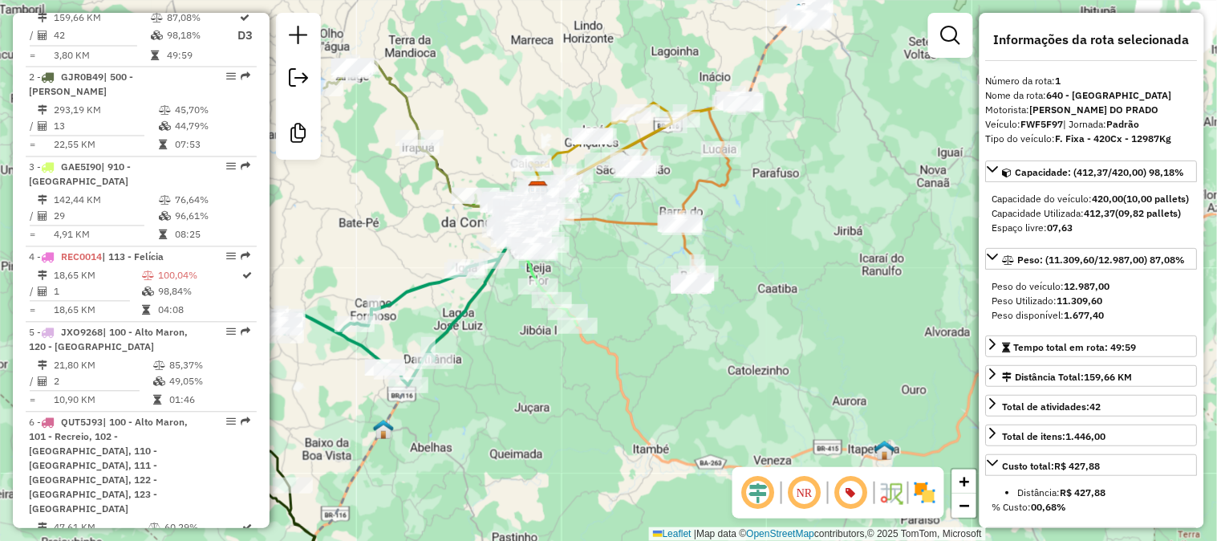
scroll to position [686, 0]
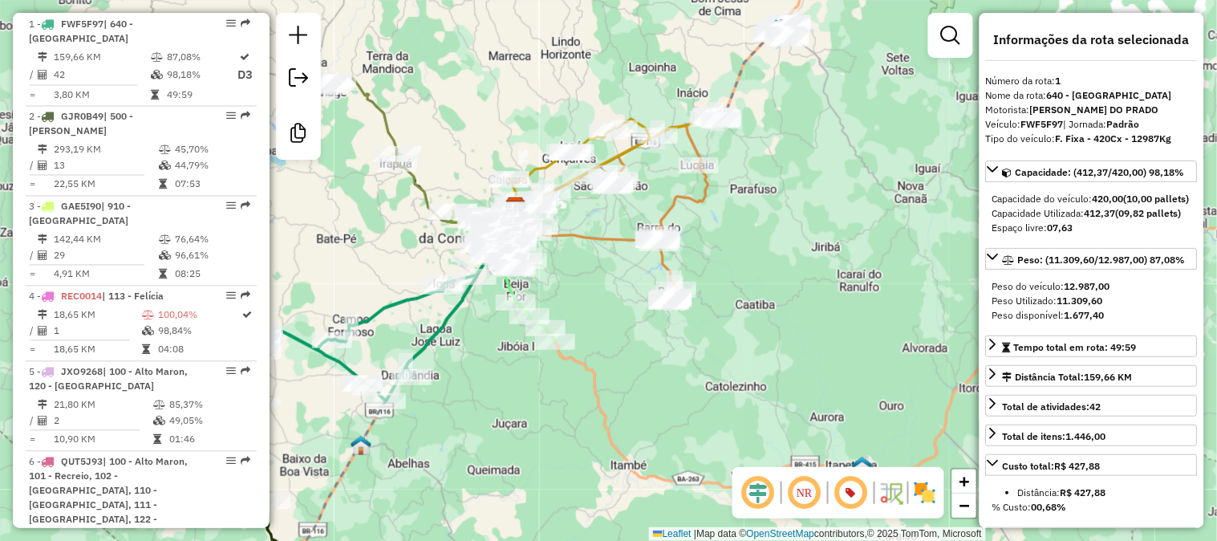
drag, startPoint x: 611, startPoint y: 91, endPoint x: 524, endPoint y: 130, distance: 95.6
click at [524, 130] on div "Janela de atendimento Grade de atendimento Capacidade Transportadoras Veículos …" at bounding box center [608, 270] width 1217 height 541
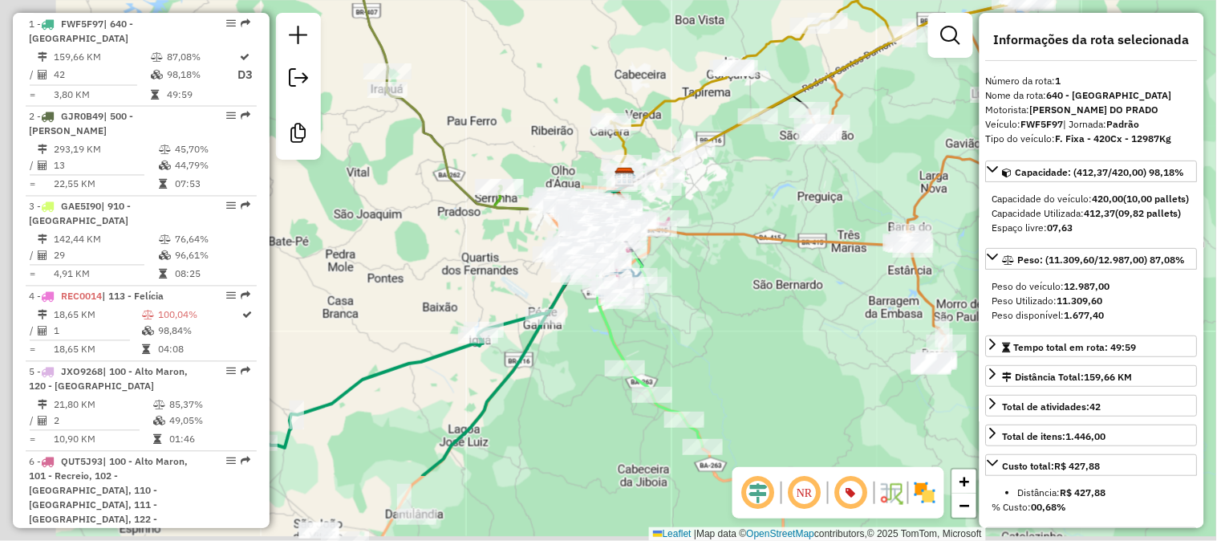
drag, startPoint x: 477, startPoint y: 358, endPoint x: 720, endPoint y: 238, distance: 270.9
click at [720, 238] on icon at bounding box center [813, 190] width 396 height 353
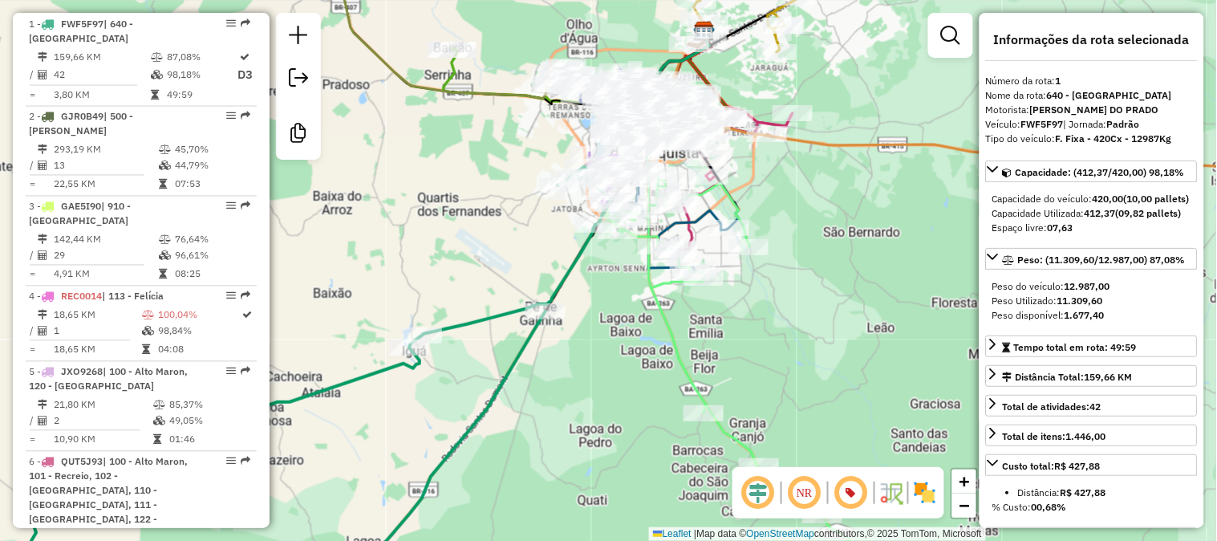
click at [576, 245] on icon at bounding box center [252, 361] width 748 height 467
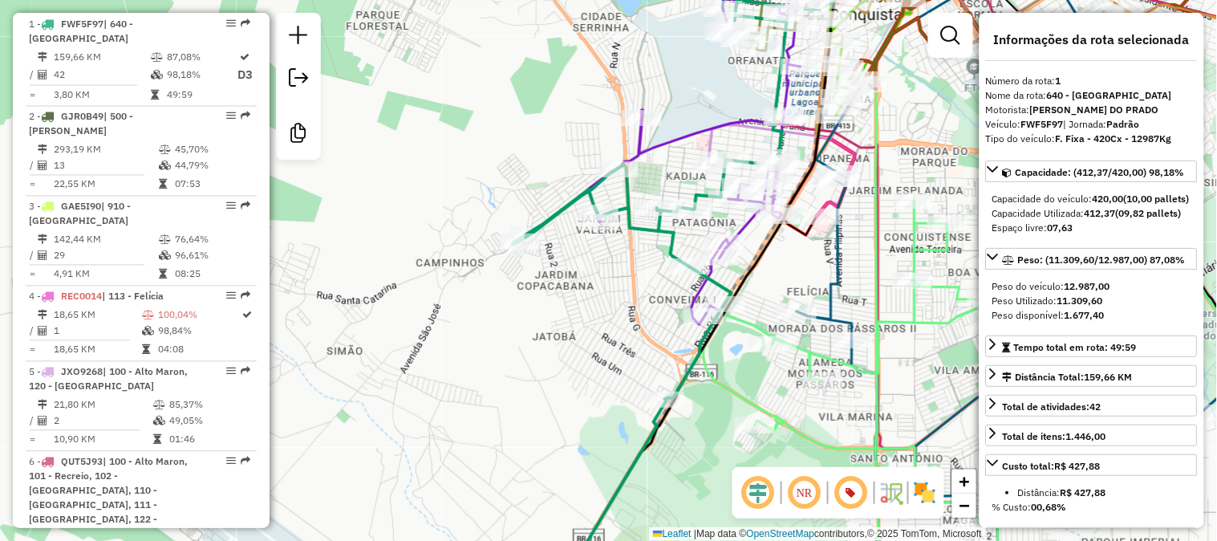
drag, startPoint x: 567, startPoint y: 148, endPoint x: 382, endPoint y: 183, distance: 187.8
click at [382, 183] on div "Janela de atendimento Grade de atendimento Capacidade Transportadoras Veículos …" at bounding box center [608, 270] width 1217 height 541
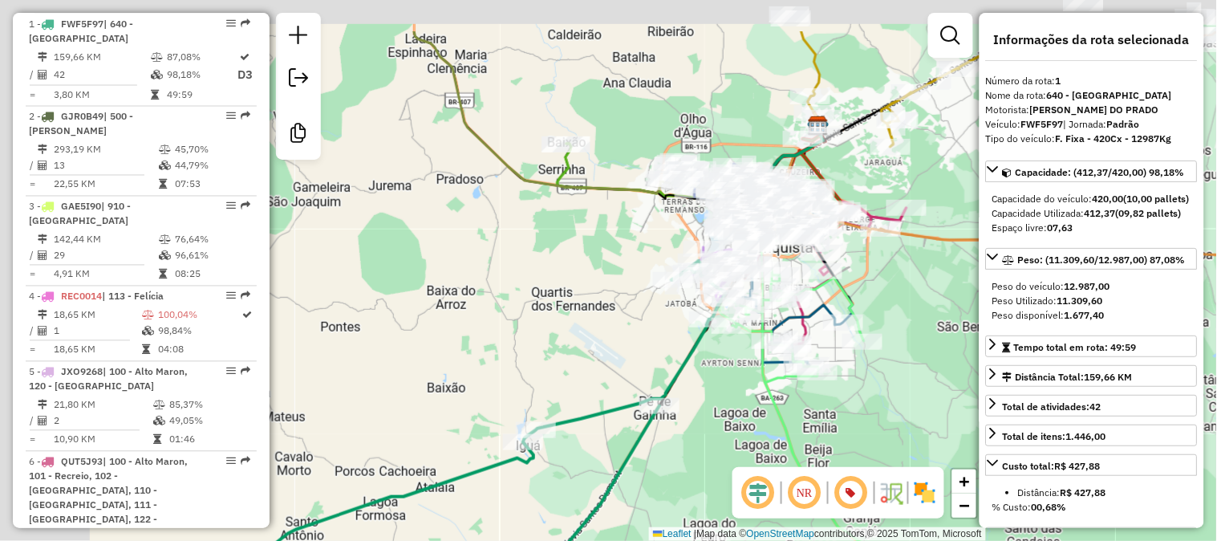
drag, startPoint x: 358, startPoint y: 158, endPoint x: 713, endPoint y: 274, distance: 373.3
click at [713, 274] on div "Janela de atendimento Grade de atendimento Capacidade Transportadoras Veículos …" at bounding box center [608, 270] width 1217 height 541
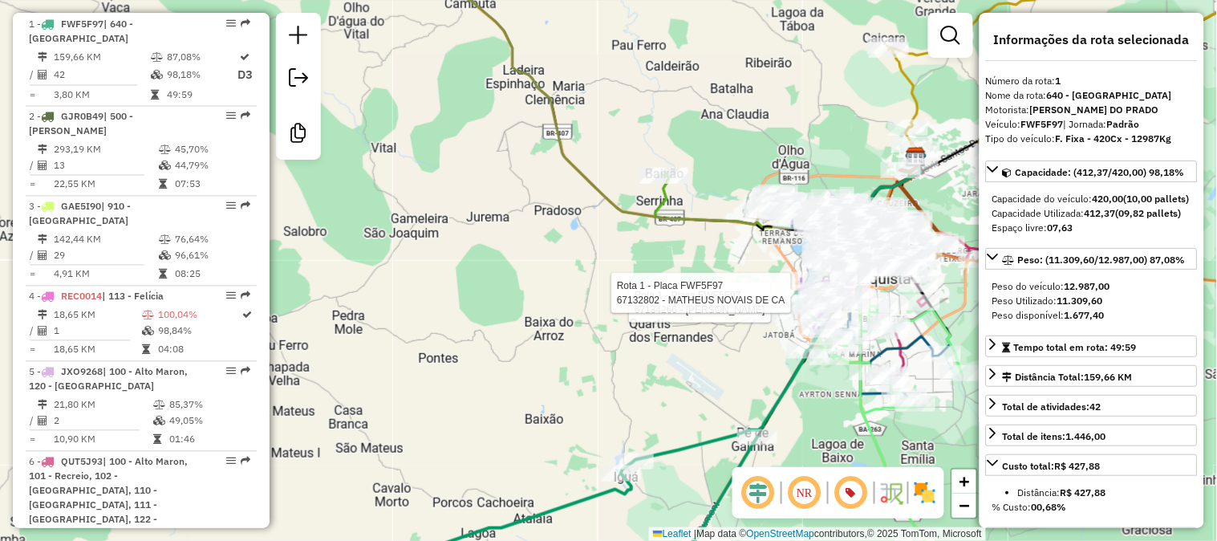
click at [694, 213] on icon at bounding box center [648, 104] width 420 height 317
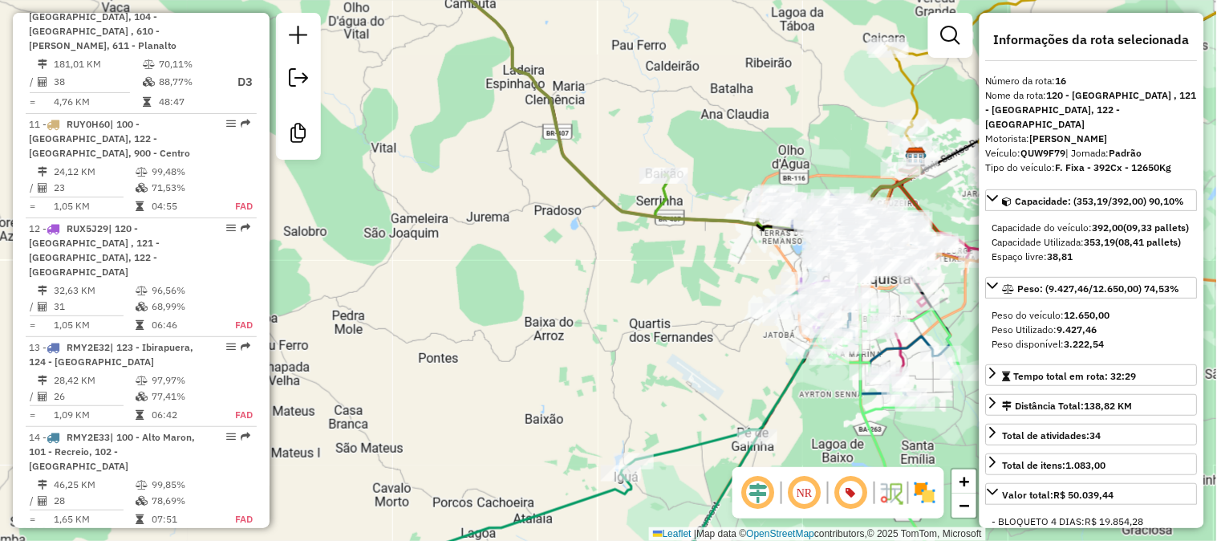
scroll to position [2044, 0]
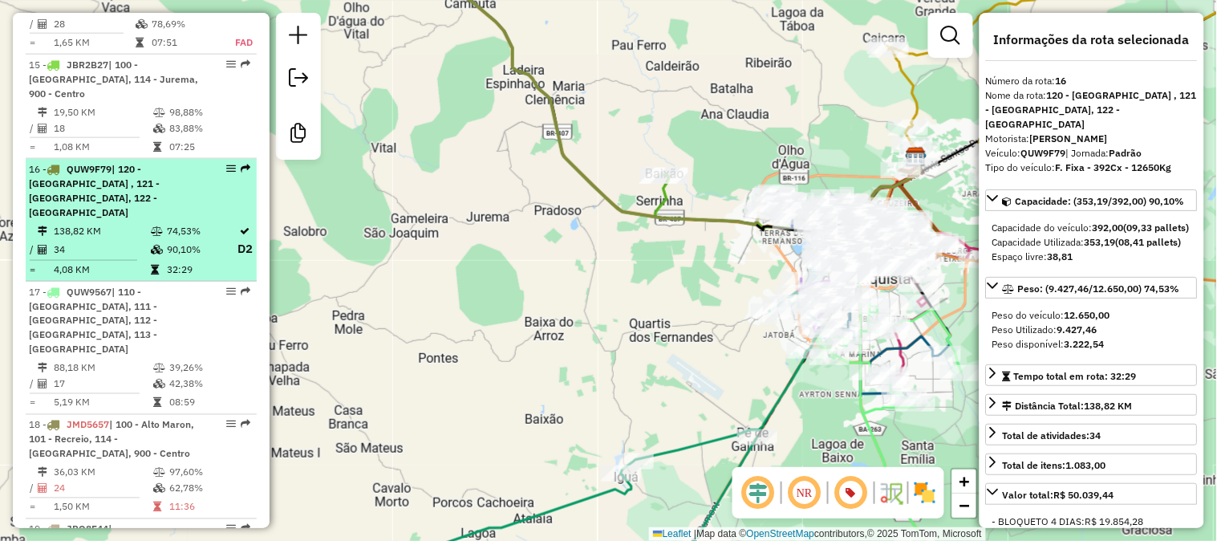
click at [173, 239] on td "90,10%" at bounding box center [201, 249] width 71 height 20
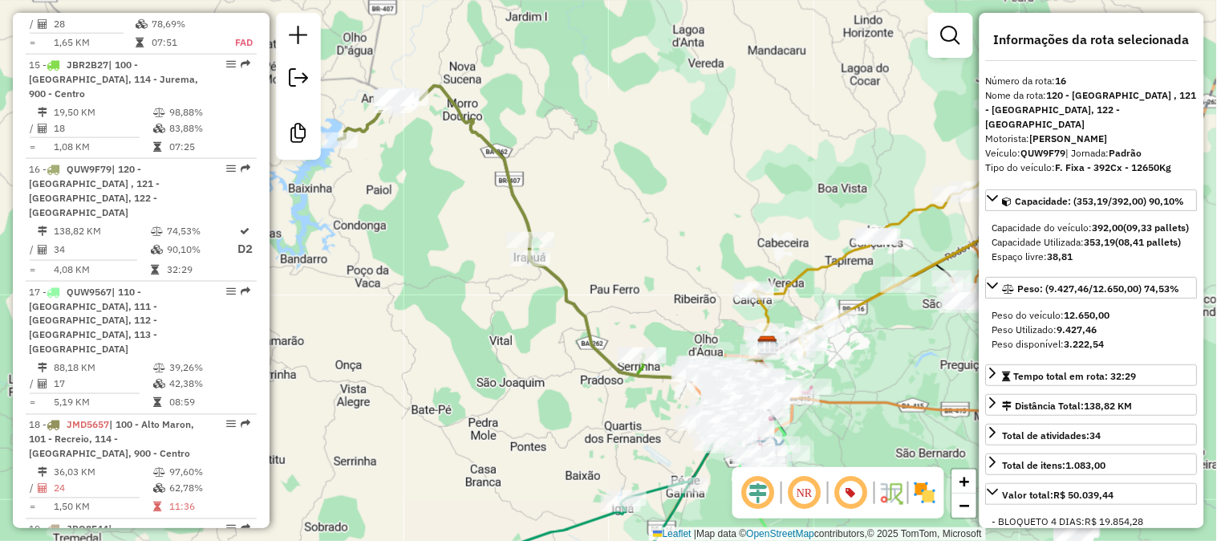
drag, startPoint x: 699, startPoint y: 266, endPoint x: 645, endPoint y: 238, distance: 60.7
click at [645, 238] on div "Janela de atendimento Grade de atendimento Capacidade Transportadoras Veículos …" at bounding box center [608, 270] width 1217 height 541
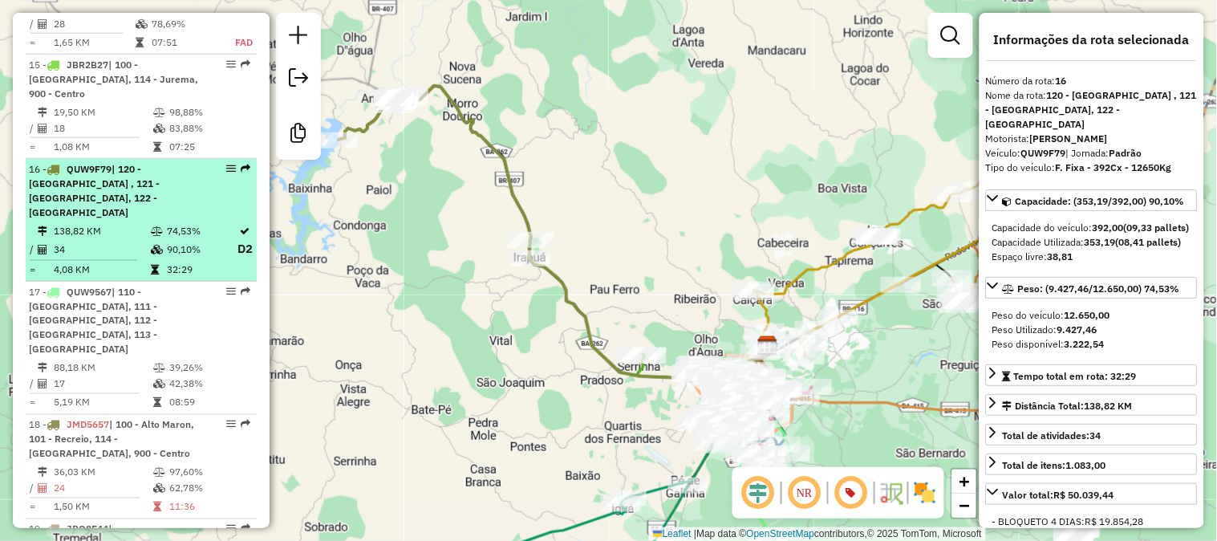
click at [150, 239] on td at bounding box center [158, 249] width 16 height 20
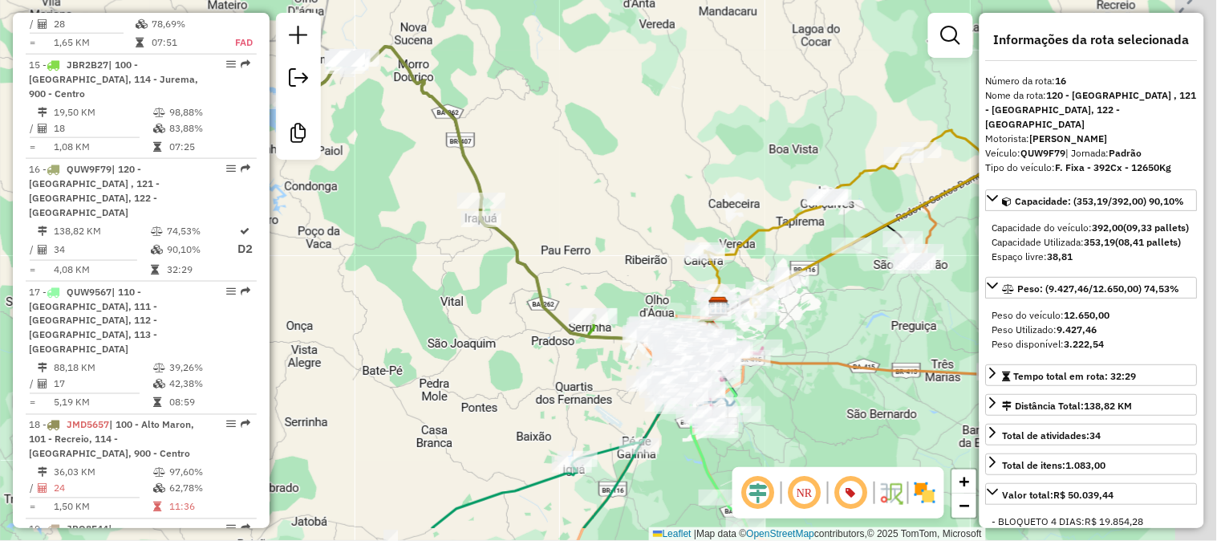
drag, startPoint x: 572, startPoint y: 188, endPoint x: 436, endPoint y: 117, distance: 153.6
click at [445, 122] on div "Janela de atendimento Grade de atendimento Capacidade Transportadoras Veículos …" at bounding box center [608, 270] width 1217 height 541
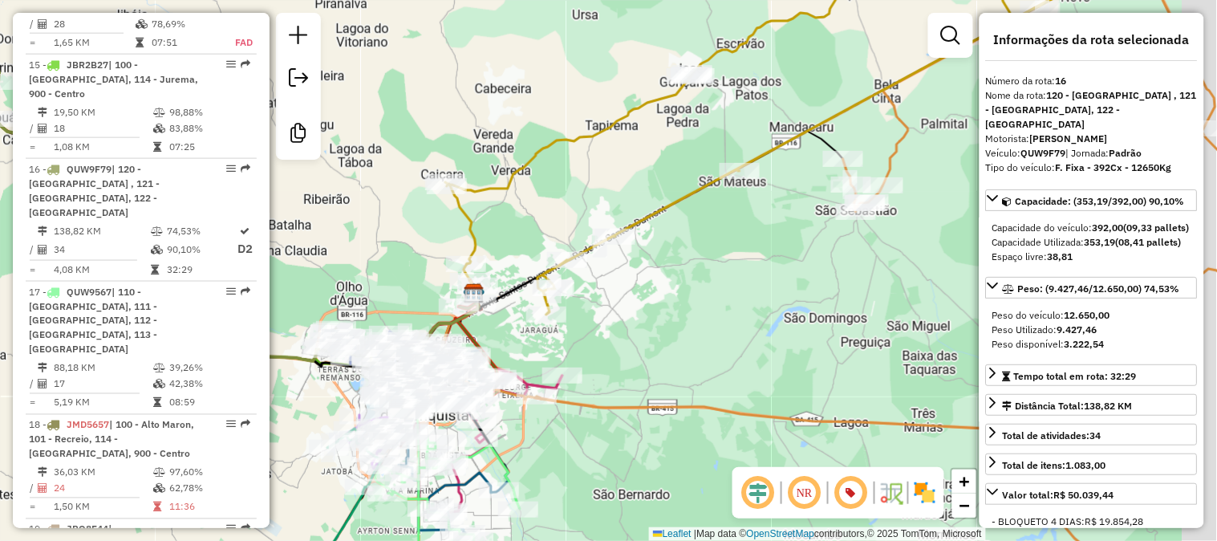
drag, startPoint x: 719, startPoint y: 251, endPoint x: 558, endPoint y: 302, distance: 169.0
click at [558, 302] on div "Janela de atendimento Grade de atendimento Capacidade Transportadoras Veículos …" at bounding box center [608, 270] width 1217 height 541
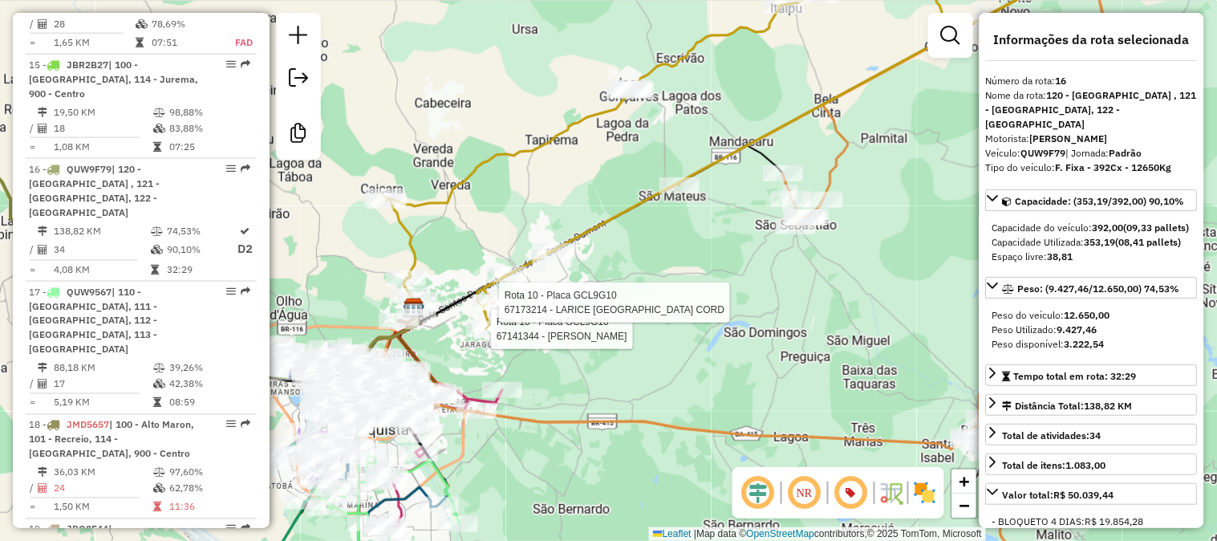
click at [558, 127] on icon at bounding box center [810, 137] width 851 height 383
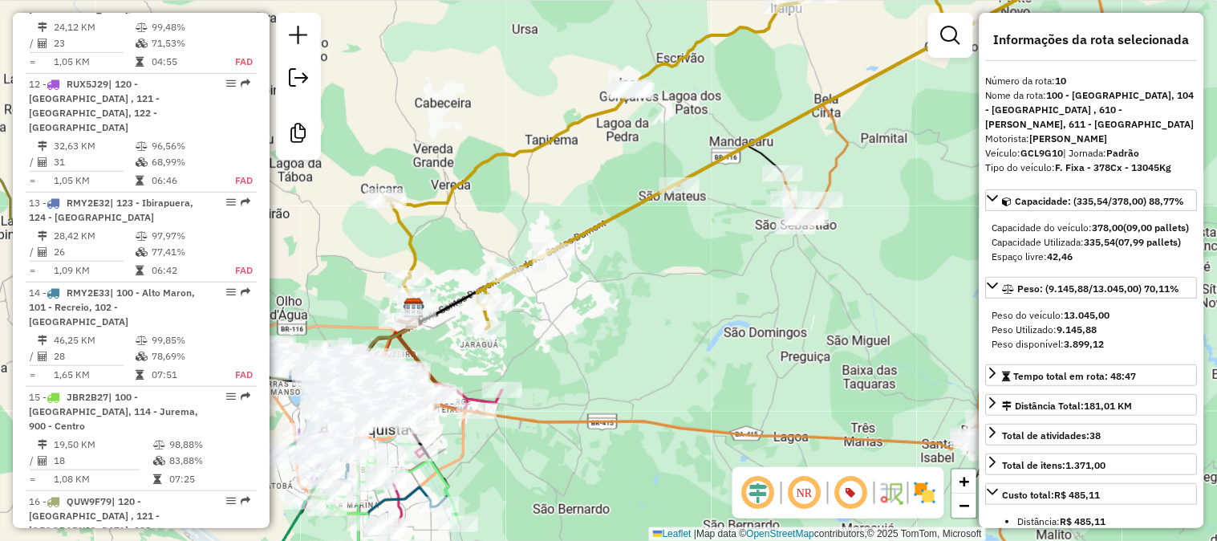
scroll to position [1487, 0]
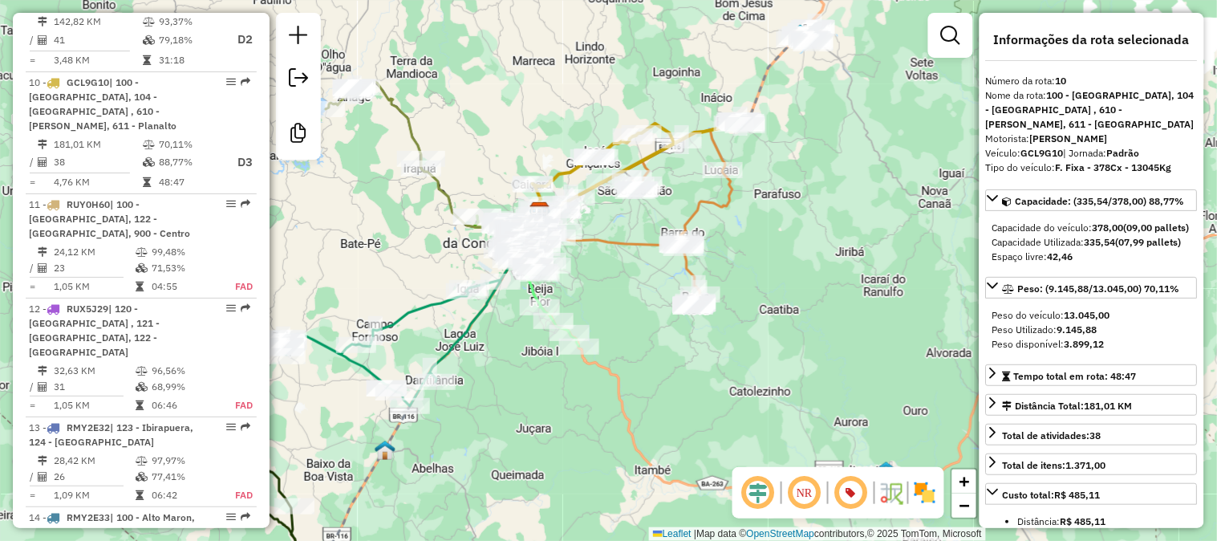
click at [623, 244] on icon at bounding box center [633, 218] width 197 height 177
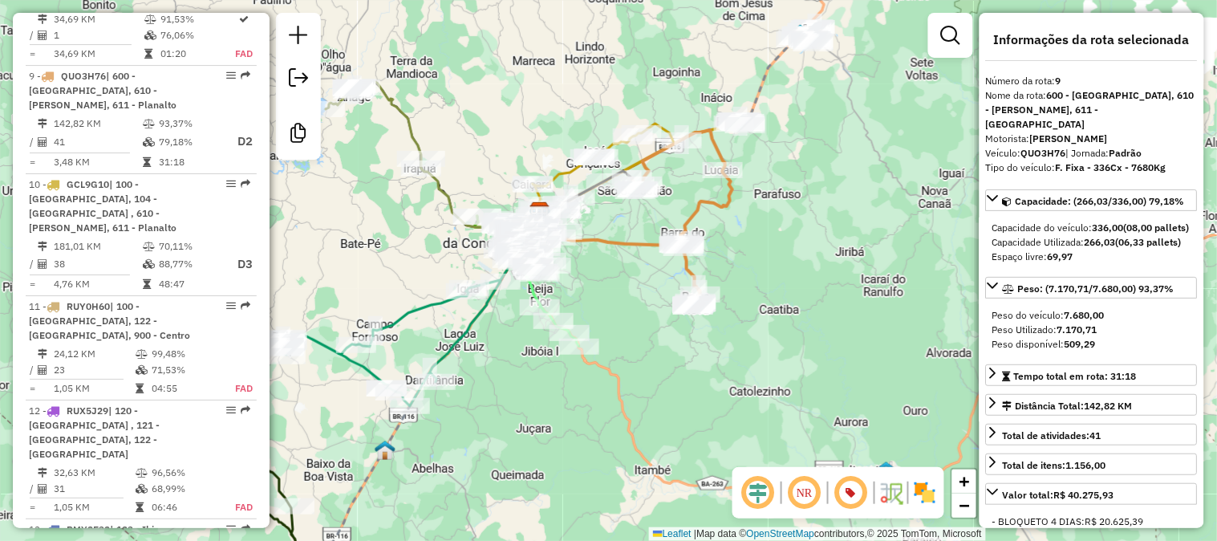
scroll to position [1379, 0]
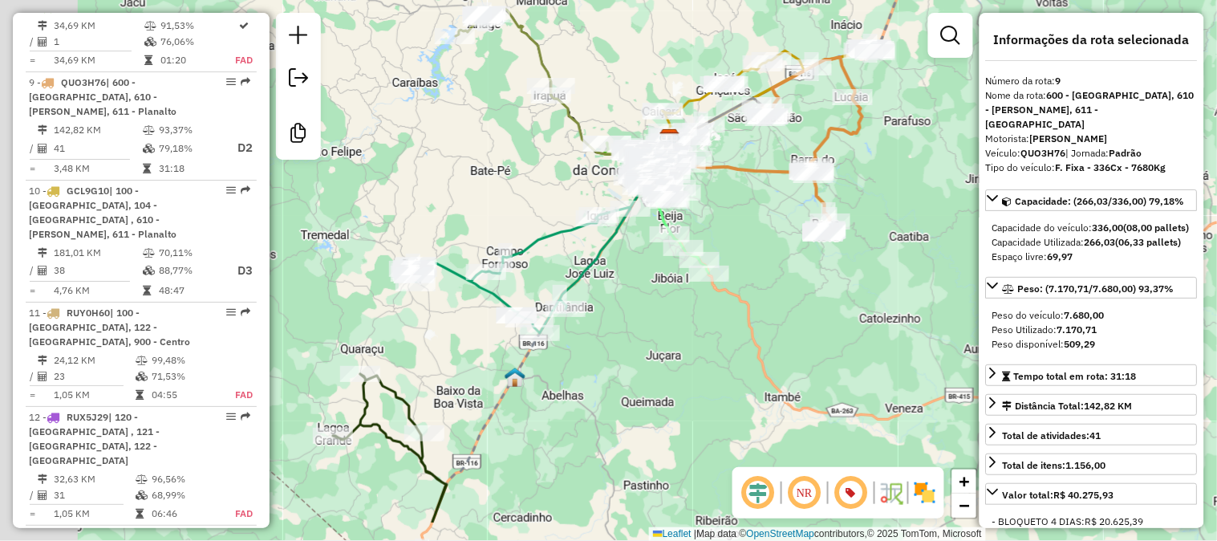
drag, startPoint x: 629, startPoint y: 266, endPoint x: 763, endPoint y: 187, distance: 155.8
click at [756, 195] on div "Janela de atendimento Grade de atendimento Capacidade Transportadoras Veículos …" at bounding box center [608, 270] width 1217 height 541
click at [757, 191] on div "Janela de atendimento Grade de atendimento Capacidade Transportadoras Veículos …" at bounding box center [608, 270] width 1217 height 541
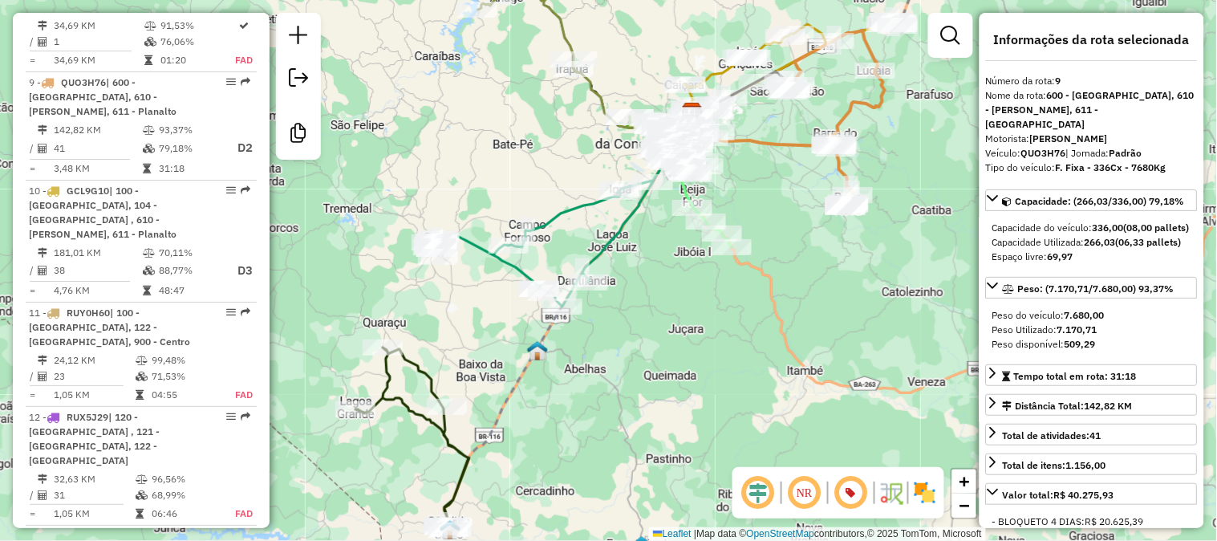
drag, startPoint x: 656, startPoint y: 342, endPoint x: 764, endPoint y: 177, distance: 197.2
click at [762, 181] on div "Janela de atendimento Grade de atendimento Capacidade Transportadoras Veículos …" at bounding box center [608, 270] width 1217 height 541
click at [764, 178] on div "Janela de atendimento Grade de atendimento Capacidade Transportadoras Veículos …" at bounding box center [608, 270] width 1217 height 541
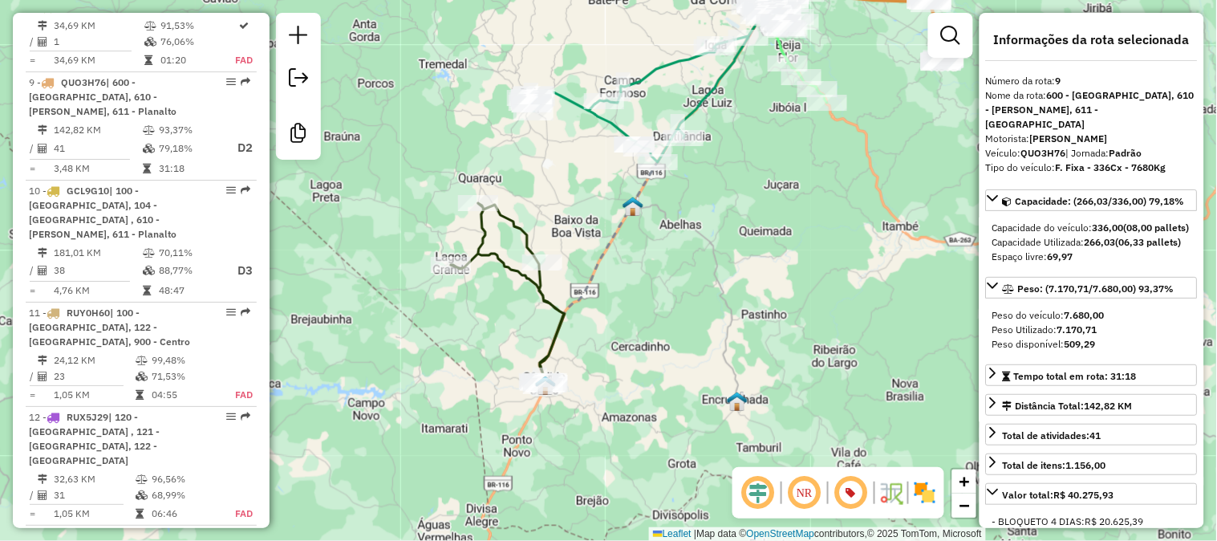
click at [550, 307] on icon at bounding box center [508, 294] width 114 height 183
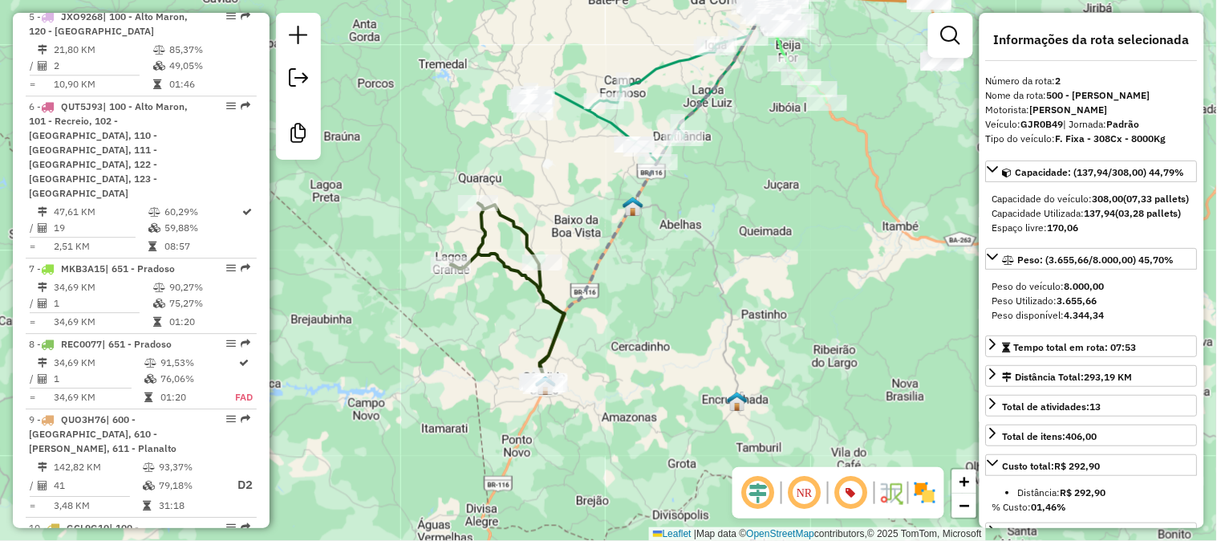
scroll to position [766, 0]
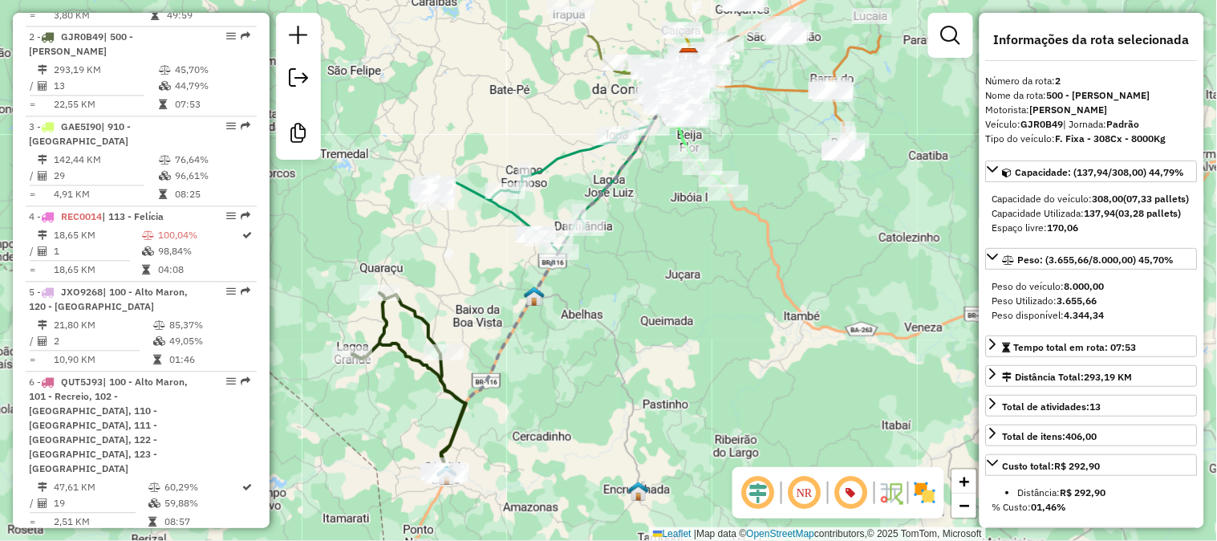
drag, startPoint x: 520, startPoint y: 172, endPoint x: 423, endPoint y: 262, distance: 132.3
click at [423, 262] on div "Janela de atendimento Grade de atendimento Capacidade Transportadoras Veículos …" at bounding box center [608, 270] width 1217 height 541
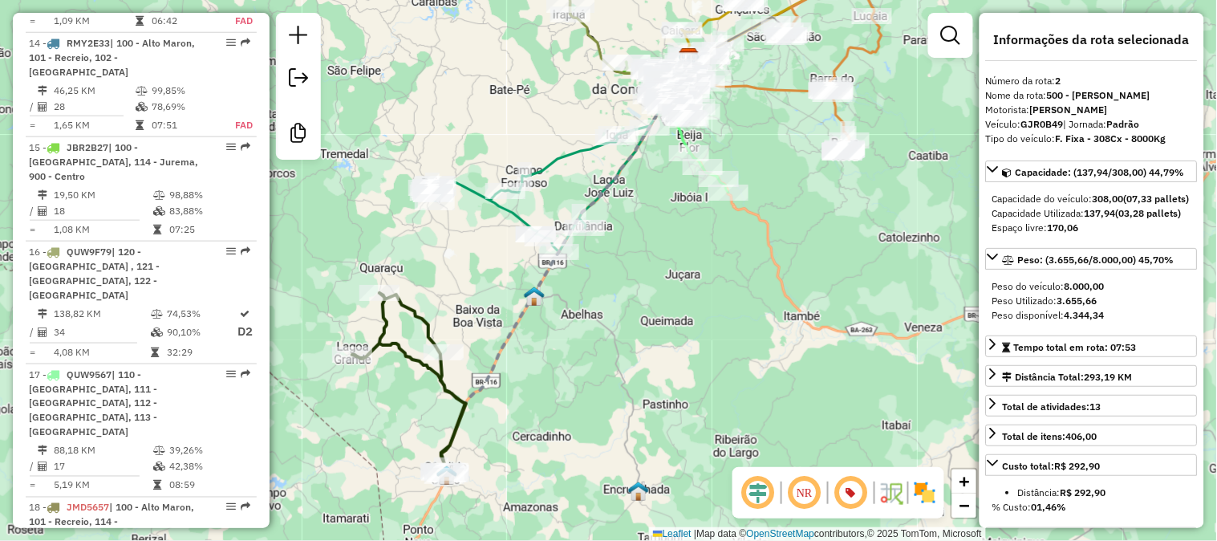
scroll to position [2050, 0]
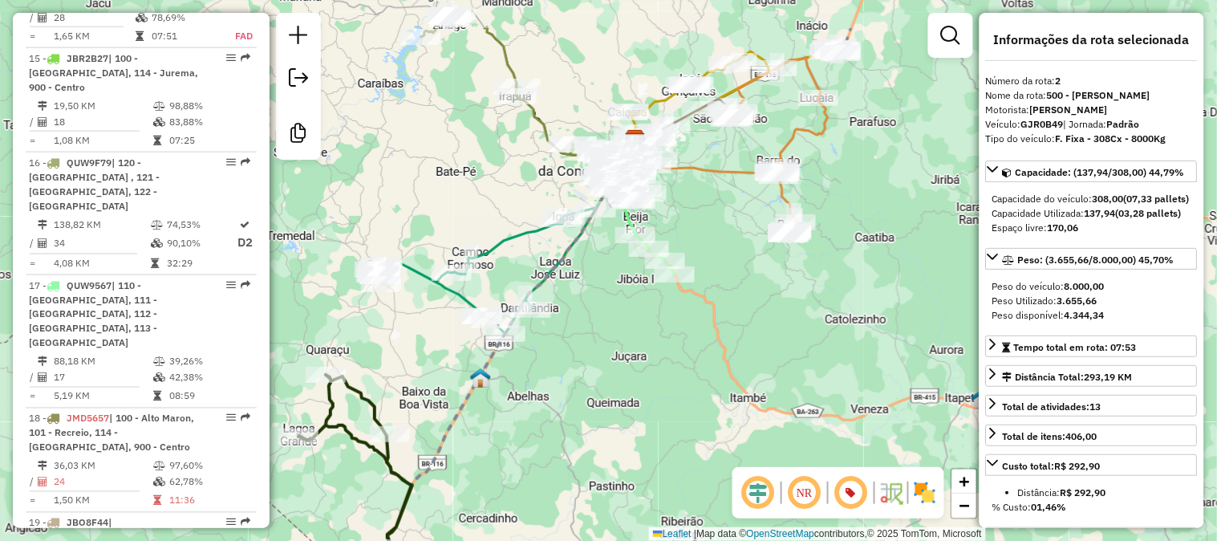
drag, startPoint x: 631, startPoint y: 257, endPoint x: 552, endPoint y: 369, distance: 137.1
click at [555, 365] on div "Janela de atendimento Grade de atendimento Capacidade Transportadoras Veículos …" at bounding box center [608, 270] width 1217 height 541
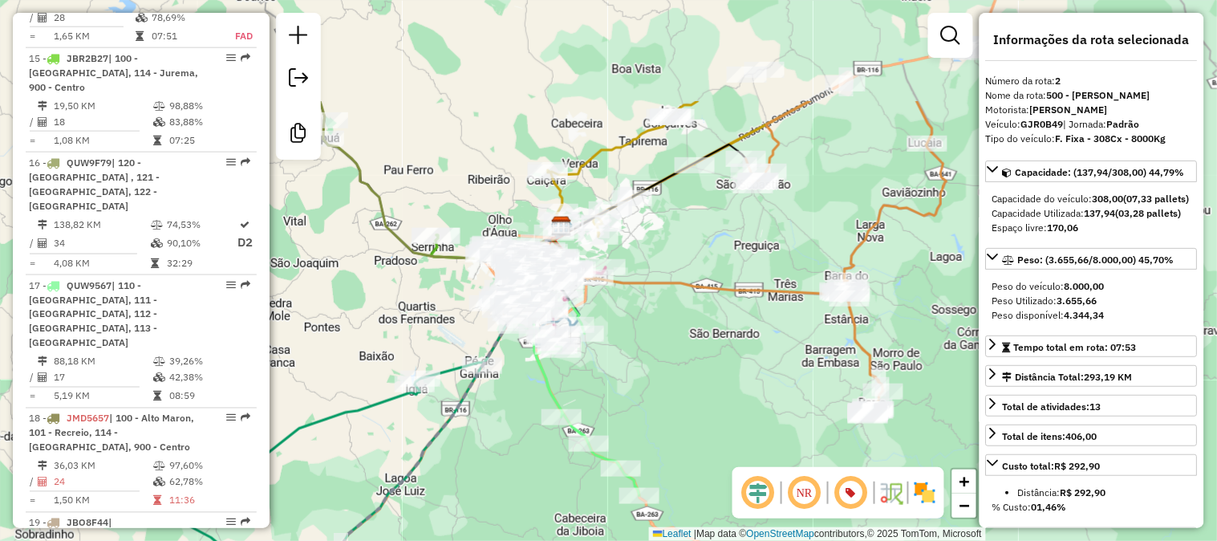
drag, startPoint x: 656, startPoint y: 277, endPoint x: 618, endPoint y: 389, distance: 118.8
click at [618, 389] on div "Janela de atendimento Grade de atendimento Capacidade Transportadoras Veículos …" at bounding box center [608, 270] width 1217 height 541
